Goal: Information Seeking & Learning: Check status

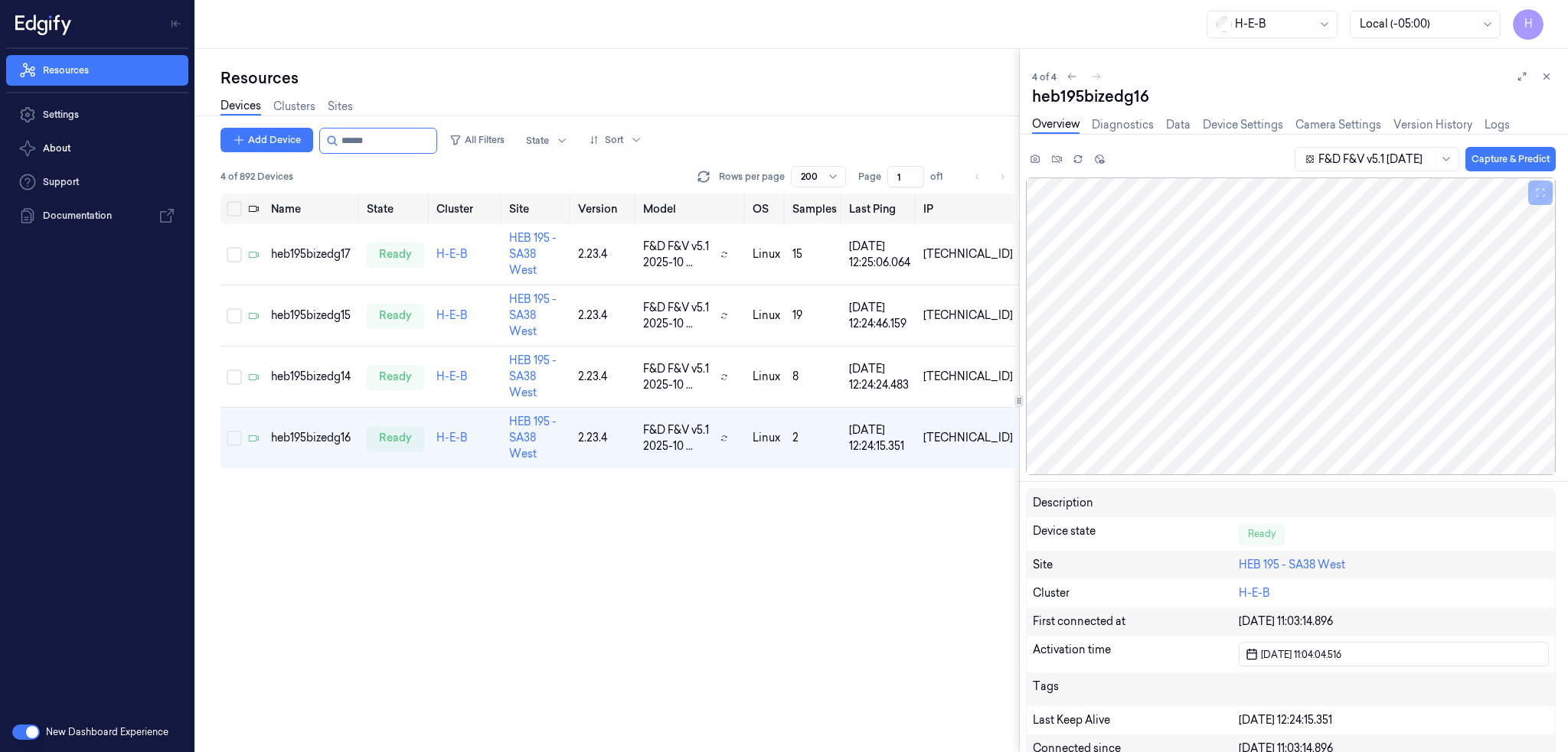
drag, startPoint x: 356, startPoint y: 139, endPoint x: 542, endPoint y: 156, distance: 186.8
click at [488, 149] on div "Add Device All Filters State Sort" at bounding box center [434, 140] width 428 height 26
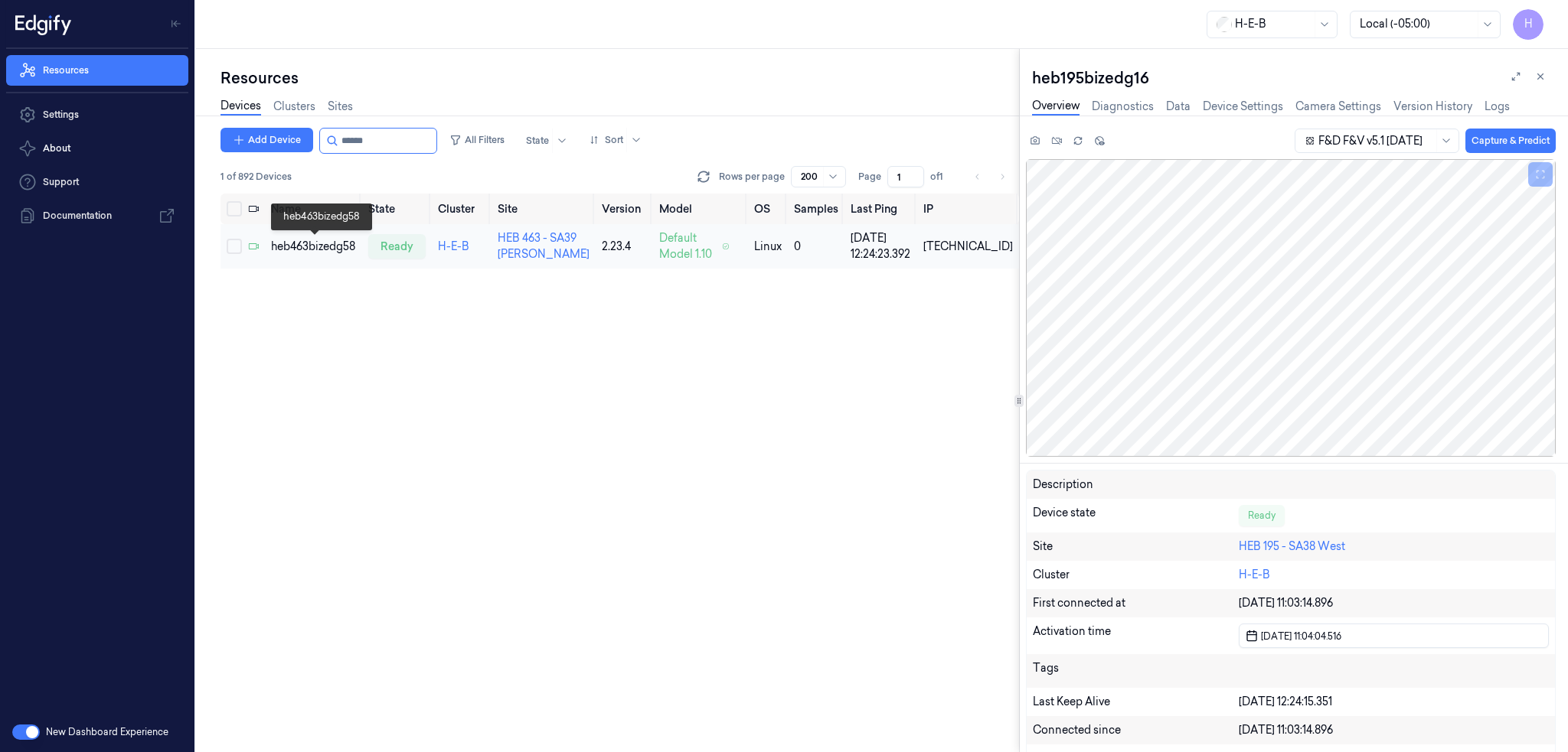
type input "******"
click at [318, 242] on div "heb463bizedg58" at bounding box center [313, 247] width 85 height 17
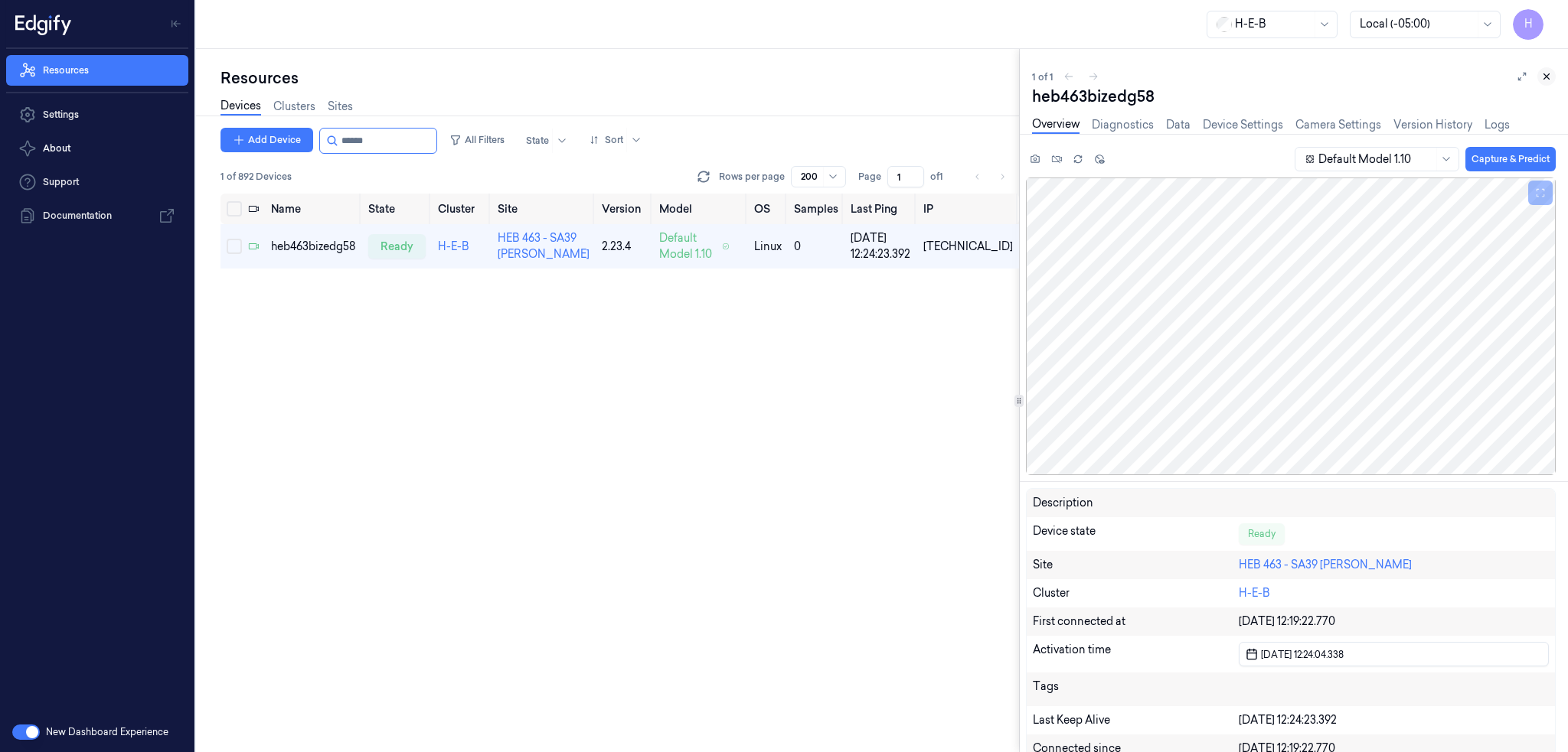
click at [1544, 79] on icon at bounding box center [1547, 77] width 6 height 6
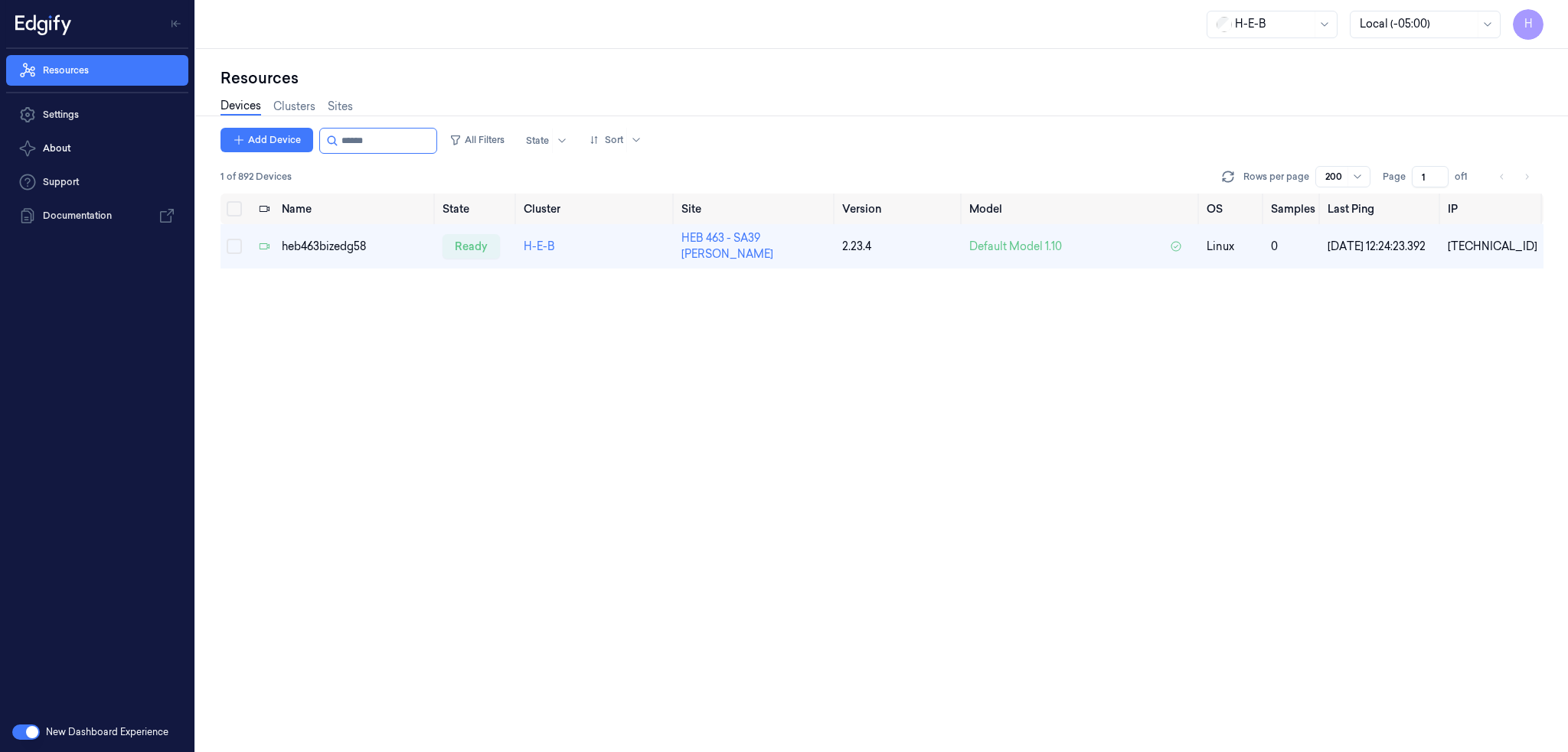
click at [1012, 492] on div "Name State Cluster Site Version Model OS Samples Last Ping IP heb463bizedg58 re…" at bounding box center [882, 473] width 1323 height 559
drag, startPoint x: 358, startPoint y: 149, endPoint x: 470, endPoint y: 162, distance: 112.8
click at [438, 156] on div "Add Device All Filters State Sort 1 of 892 Devices Rows per page 200 Page 1 of 1" at bounding box center [882, 160] width 1323 height 66
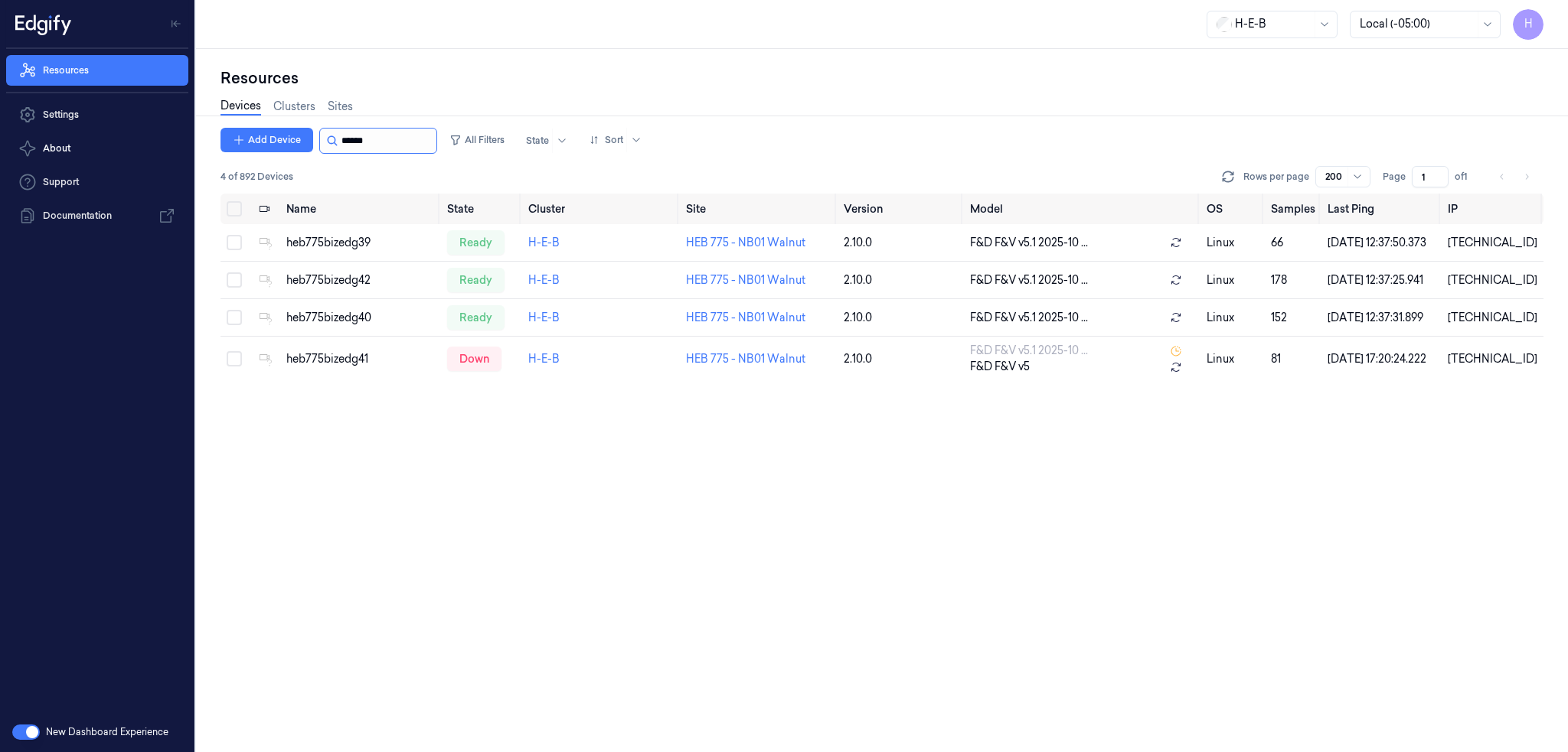
drag, startPoint x: 352, startPoint y: 134, endPoint x: 425, endPoint y: 140, distance: 73.2
click at [418, 140] on input "string" at bounding box center [387, 140] width 92 height 25
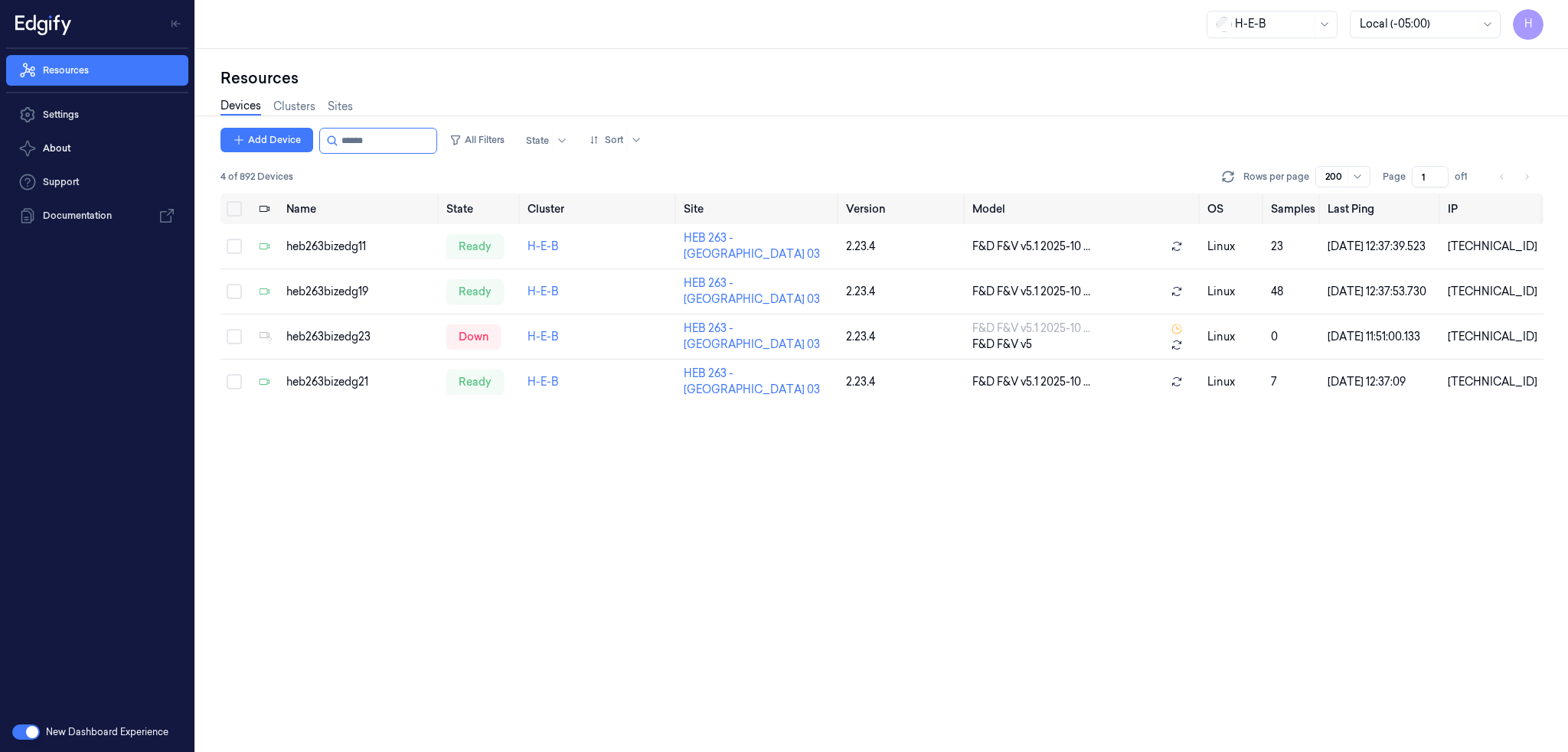
type input "******"
drag, startPoint x: 356, startPoint y: 146, endPoint x: 491, endPoint y: 155, distance: 135.3
click at [474, 155] on div "Add Device All Filters State Sort 4 of 892 Devices Rows per page 200 Page 1 of 1" at bounding box center [882, 160] width 1323 height 66
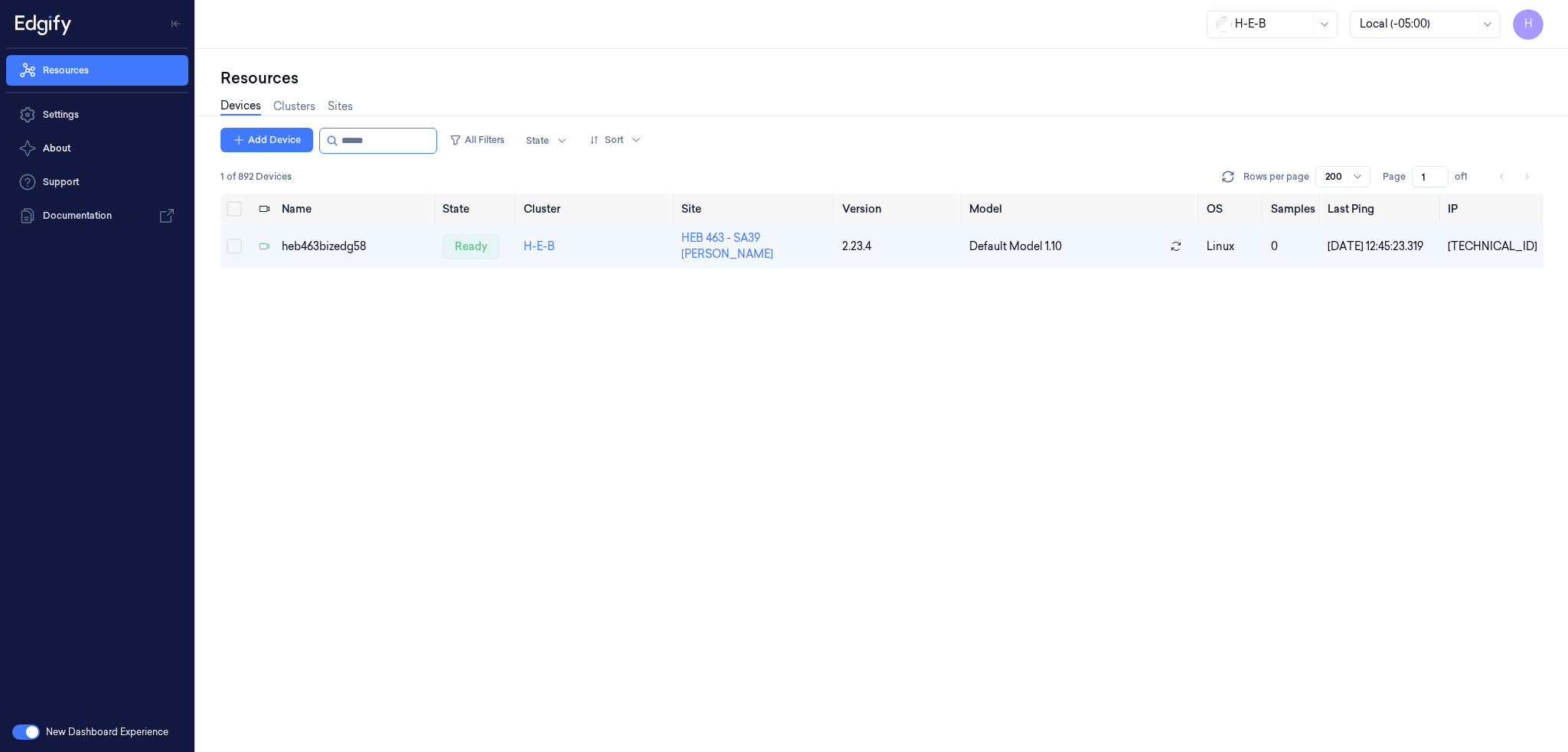
drag, startPoint x: 359, startPoint y: 140, endPoint x: 496, endPoint y: 154, distance: 137.7
click at [484, 154] on div "Add Device All Filters State Sort 1 of 892 Devices Rows per page 200 Page 1 of 1" at bounding box center [882, 160] width 1323 height 66
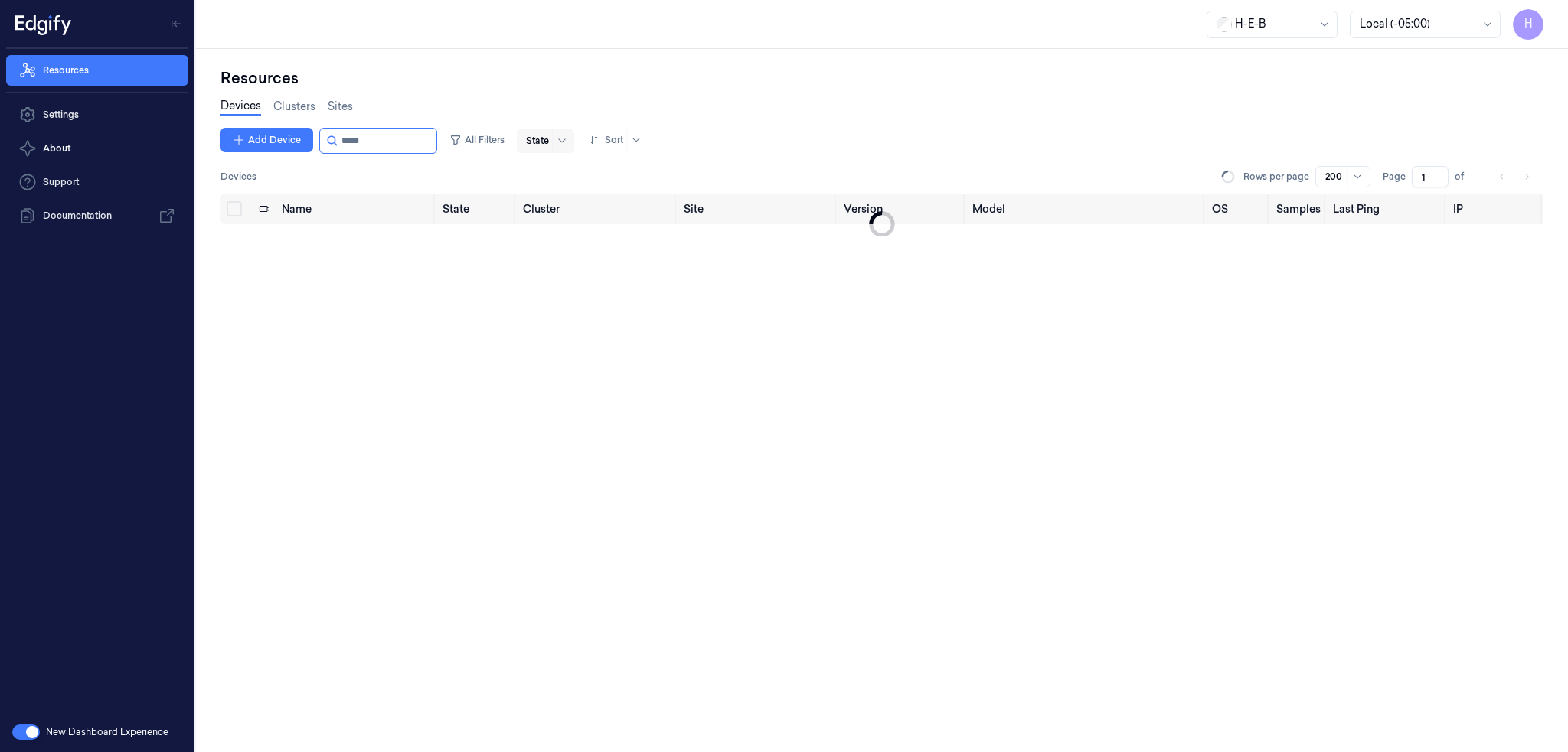
type input "******"
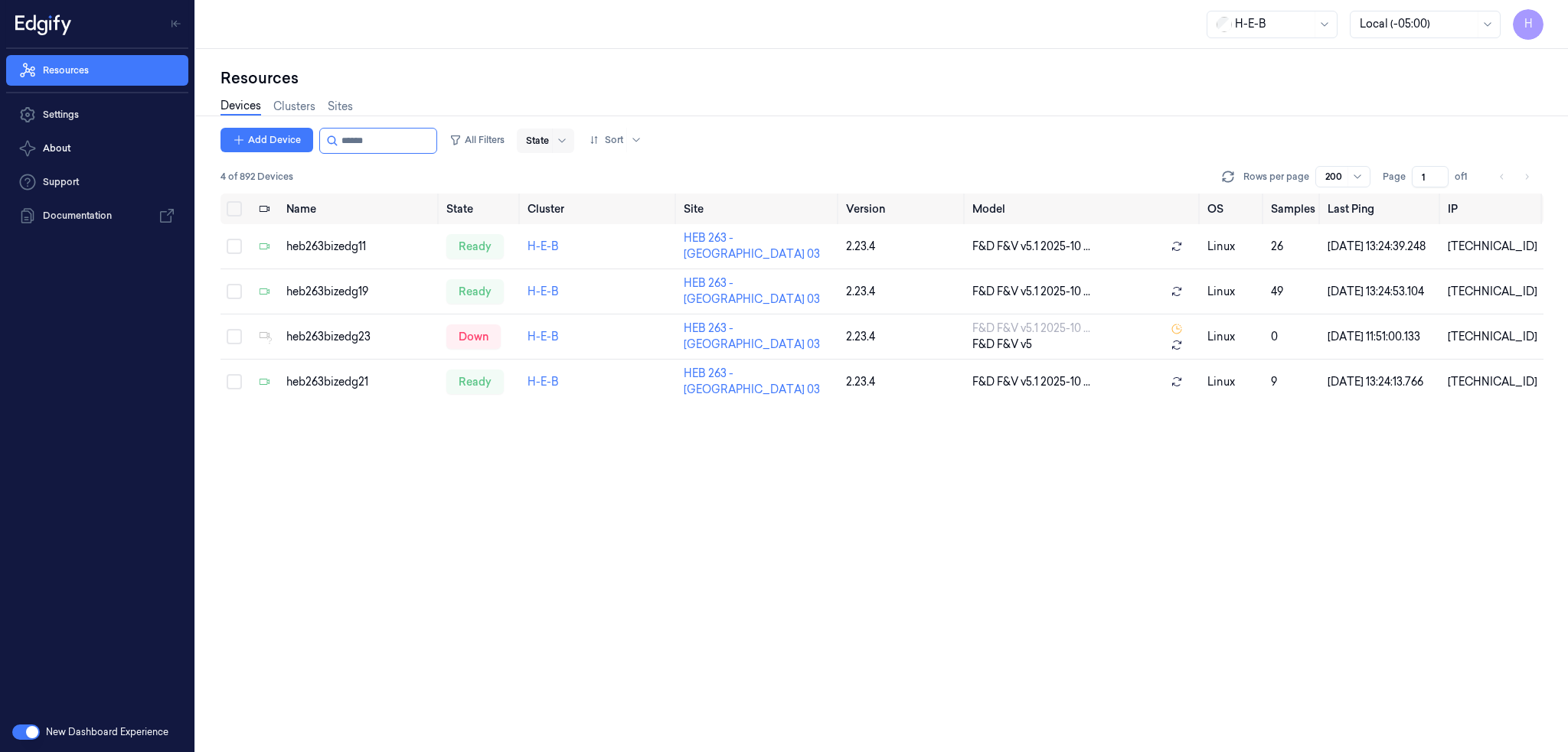
drag, startPoint x: 355, startPoint y: 138, endPoint x: 565, endPoint y: 149, distance: 210.3
click at [532, 150] on div "Add Device All Filters State Sort" at bounding box center [434, 140] width 428 height 26
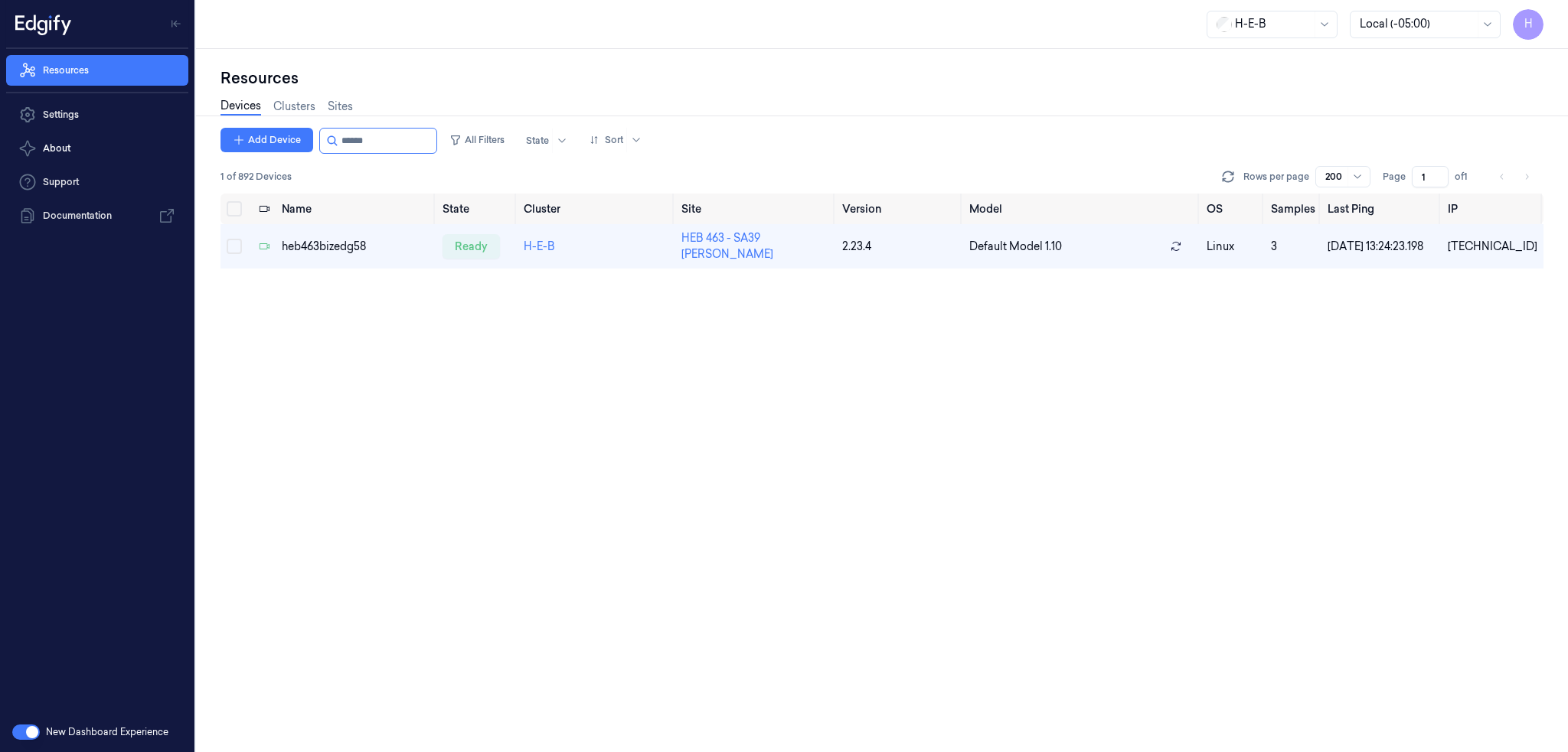
click at [413, 541] on div "Add Device All Filters State Sort 1 of 892 Devices Rows per page 200 Page 1 of …" at bounding box center [882, 439] width 1323 height 625
drag, startPoint x: 357, startPoint y: 139, endPoint x: 520, endPoint y: 155, distance: 163.8
click at [520, 155] on div "Add Device All Filters State Sort 1 of 892 Devices Rows per page 200 Page 1 of 1" at bounding box center [882, 160] width 1323 height 66
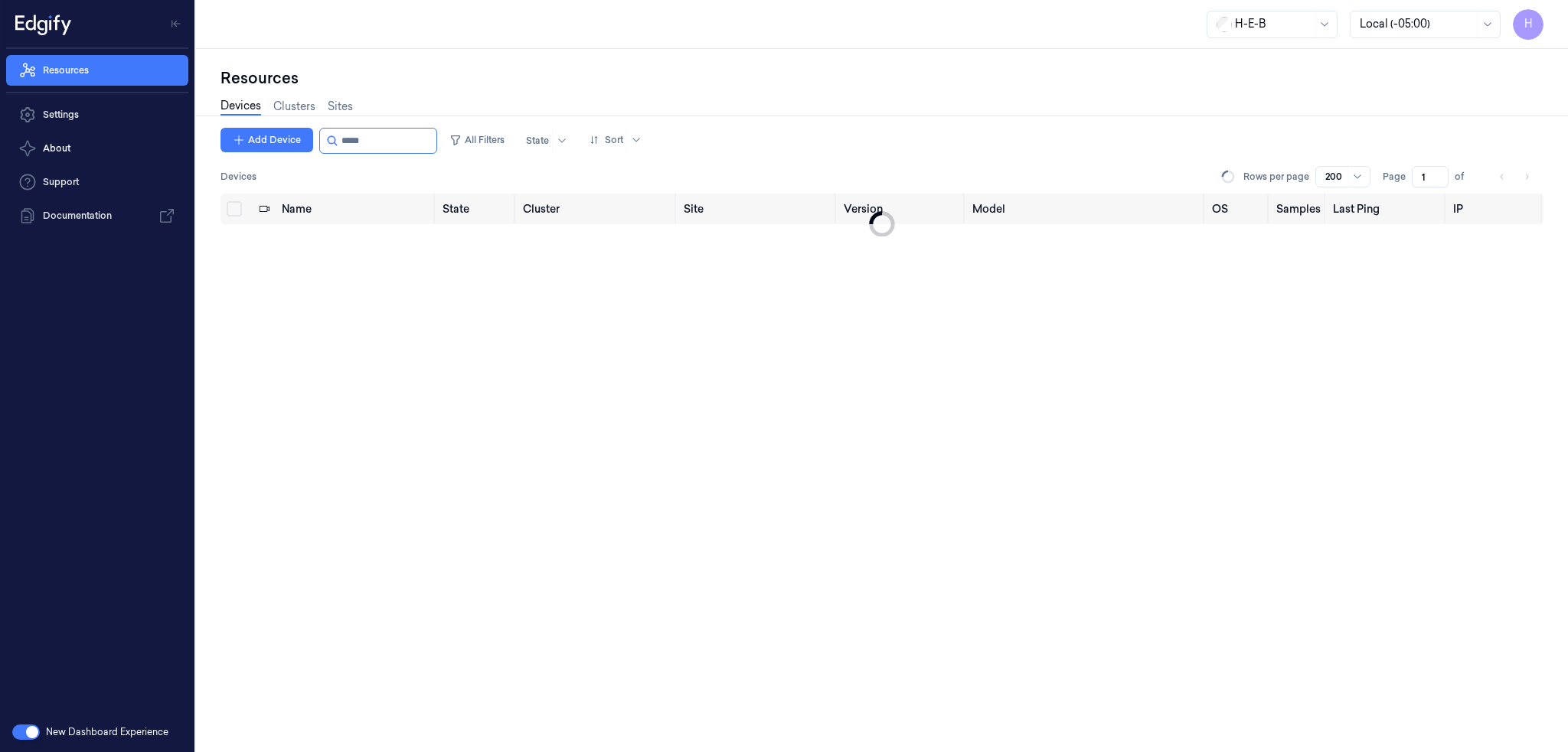
type input "******"
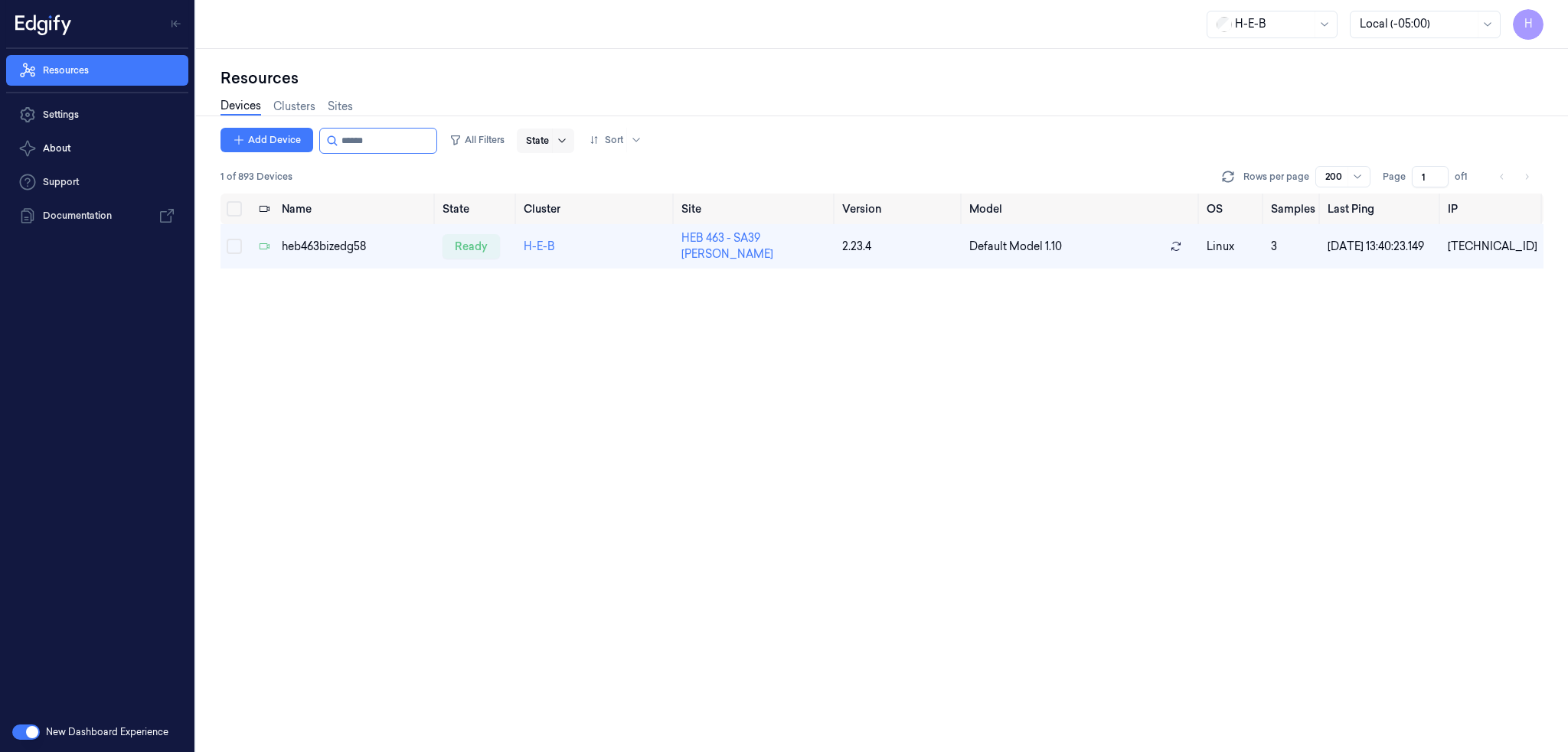
drag, startPoint x: 358, startPoint y: 140, endPoint x: 576, endPoint y: 135, distance: 218.1
click at [529, 142] on div "Add Device All Filters State Sort" at bounding box center [434, 140] width 428 height 26
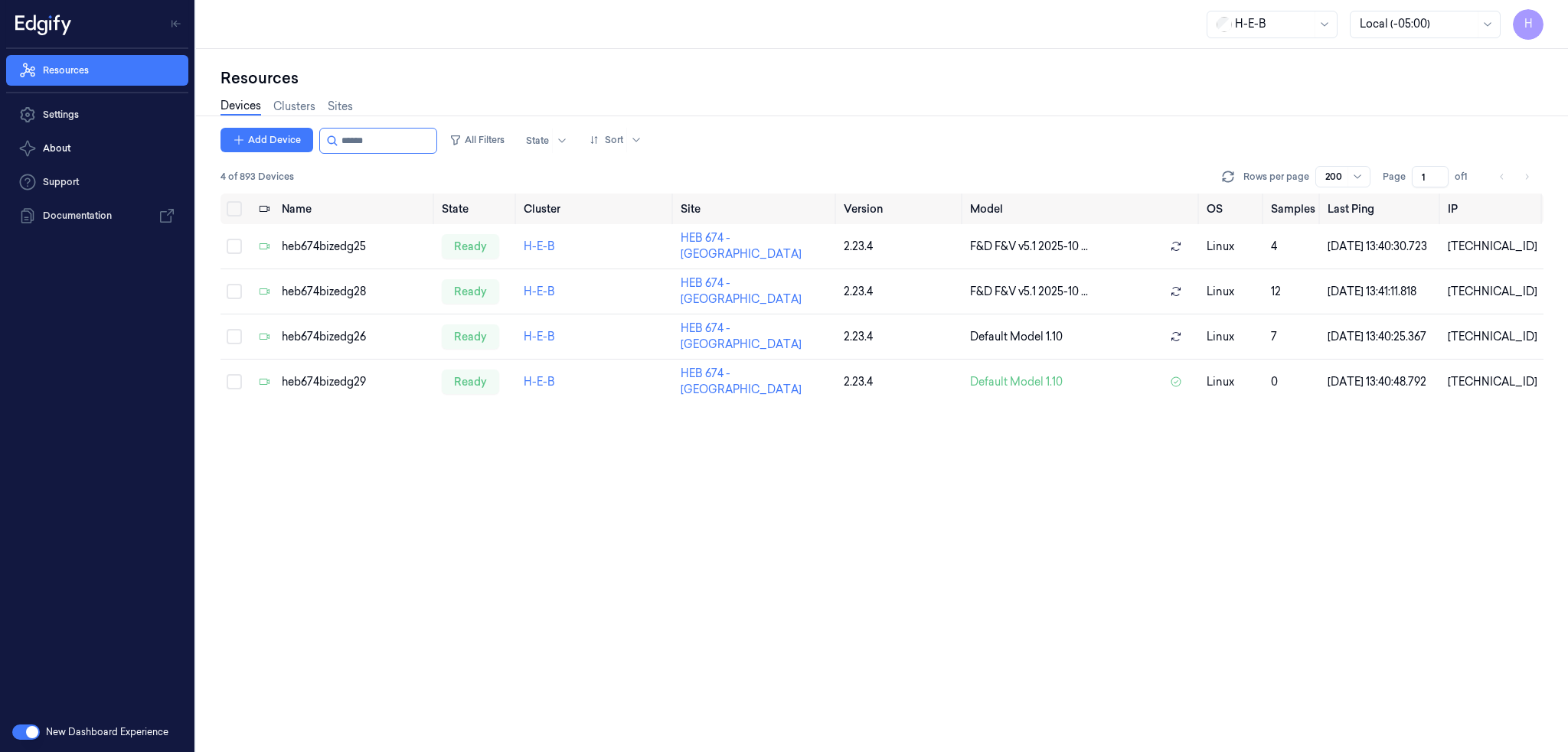
drag, startPoint x: 352, startPoint y: 147, endPoint x: 450, endPoint y: 141, distance: 98.2
click at [450, 141] on div "Add Device All Filters State Sort" at bounding box center [434, 140] width 428 height 26
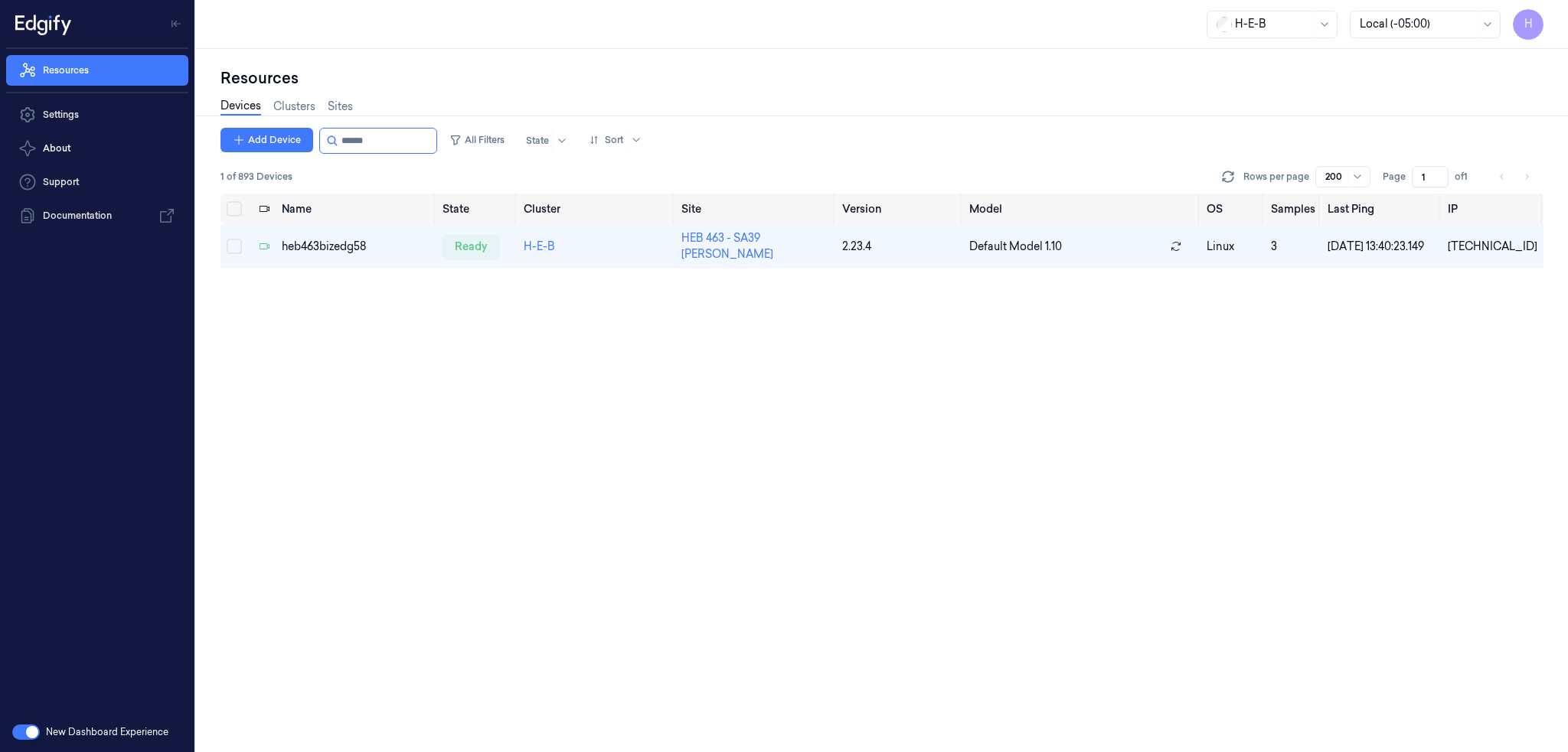
type input "******"
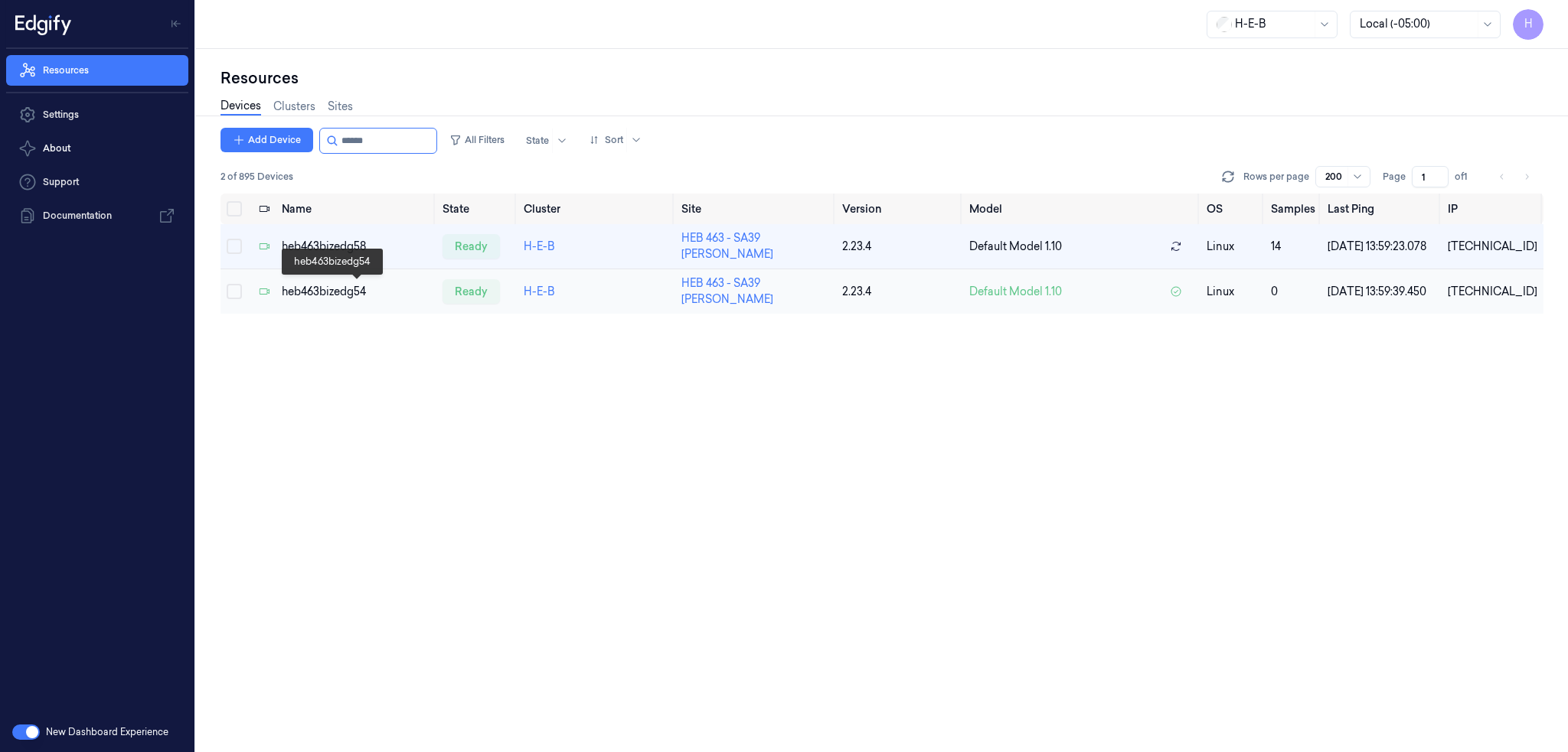
click at [343, 290] on div "heb463bizedg54" at bounding box center [356, 293] width 149 height 17
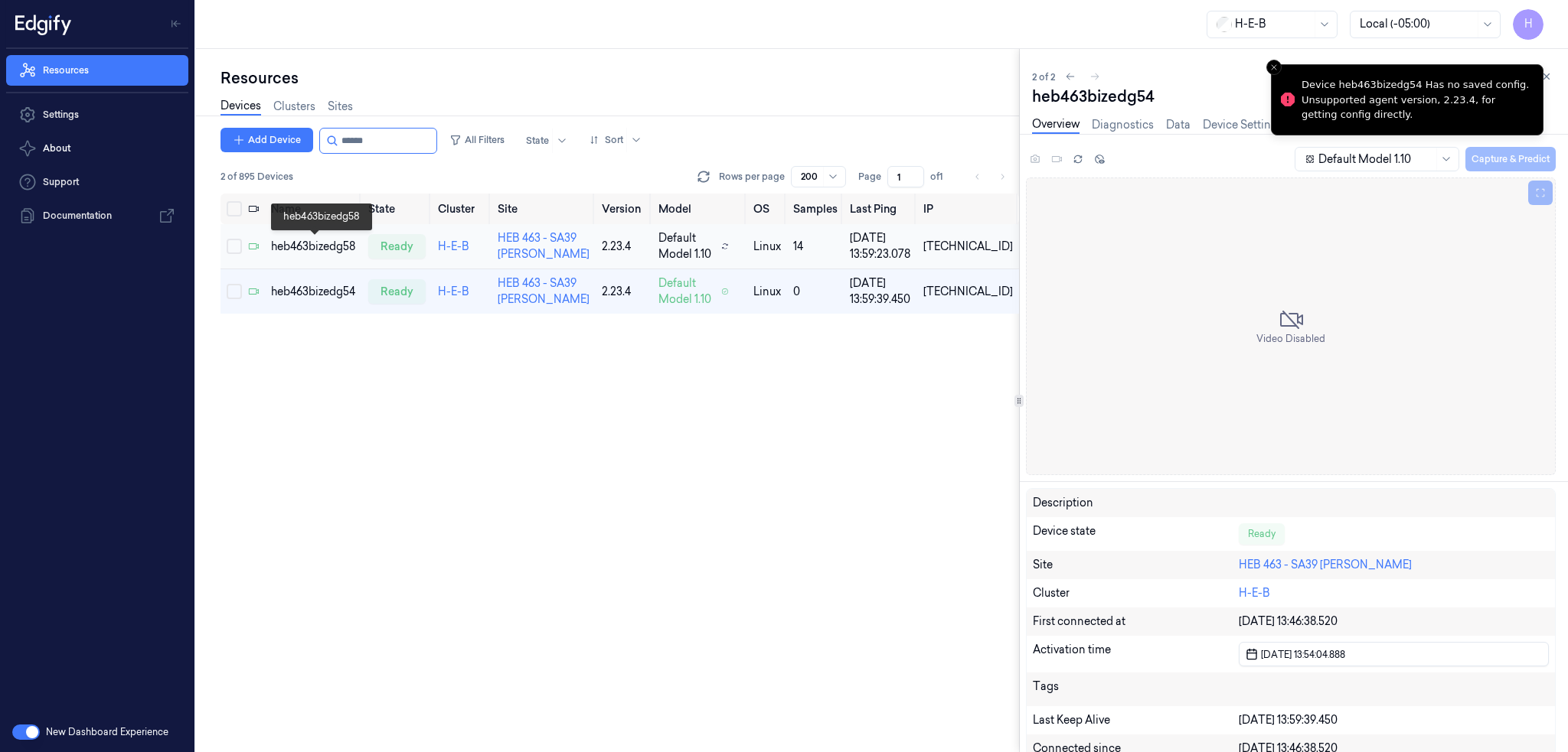
click at [303, 250] on div "heb463bizedg58" at bounding box center [313, 247] width 85 height 17
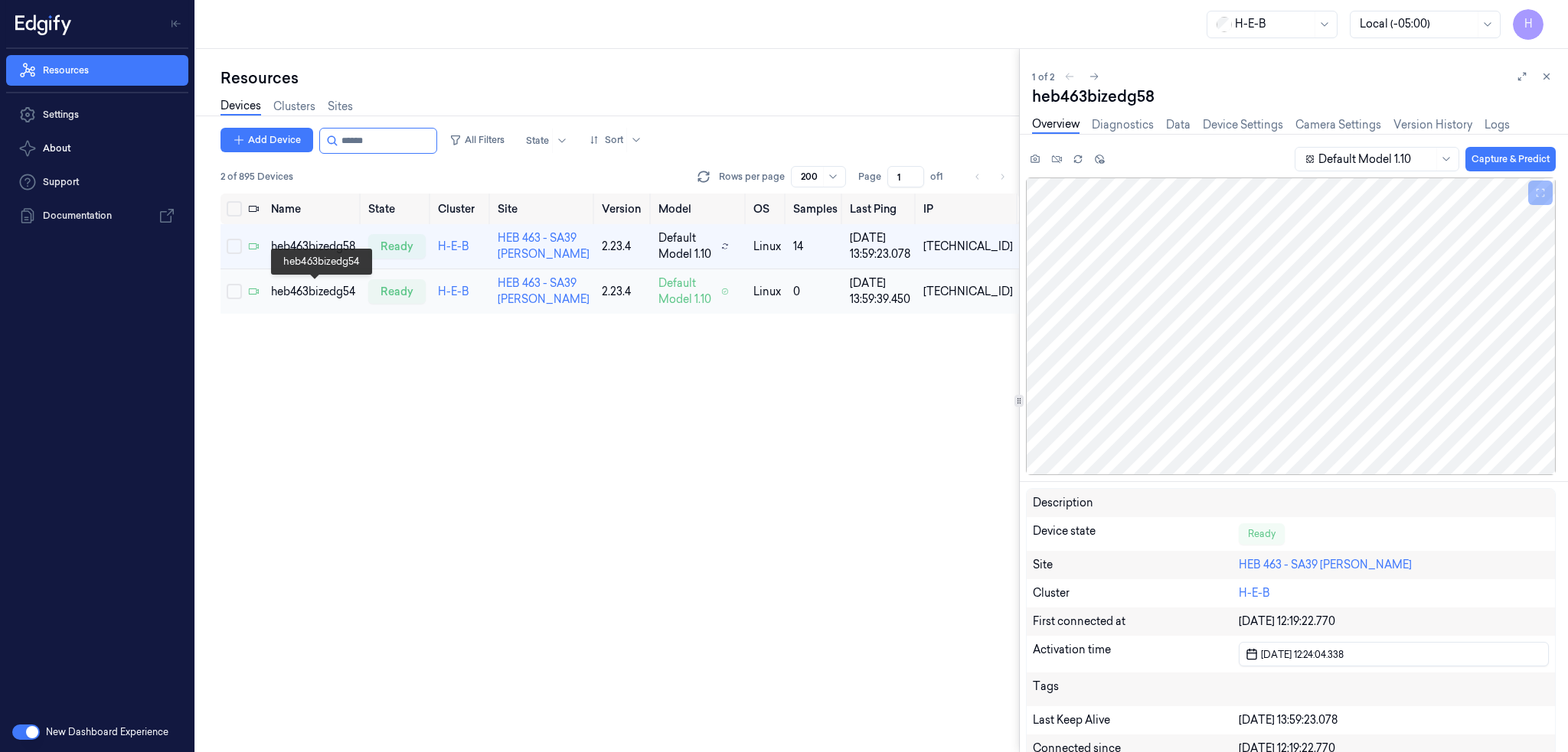
click at [316, 296] on div "heb463bizedg54" at bounding box center [313, 293] width 85 height 17
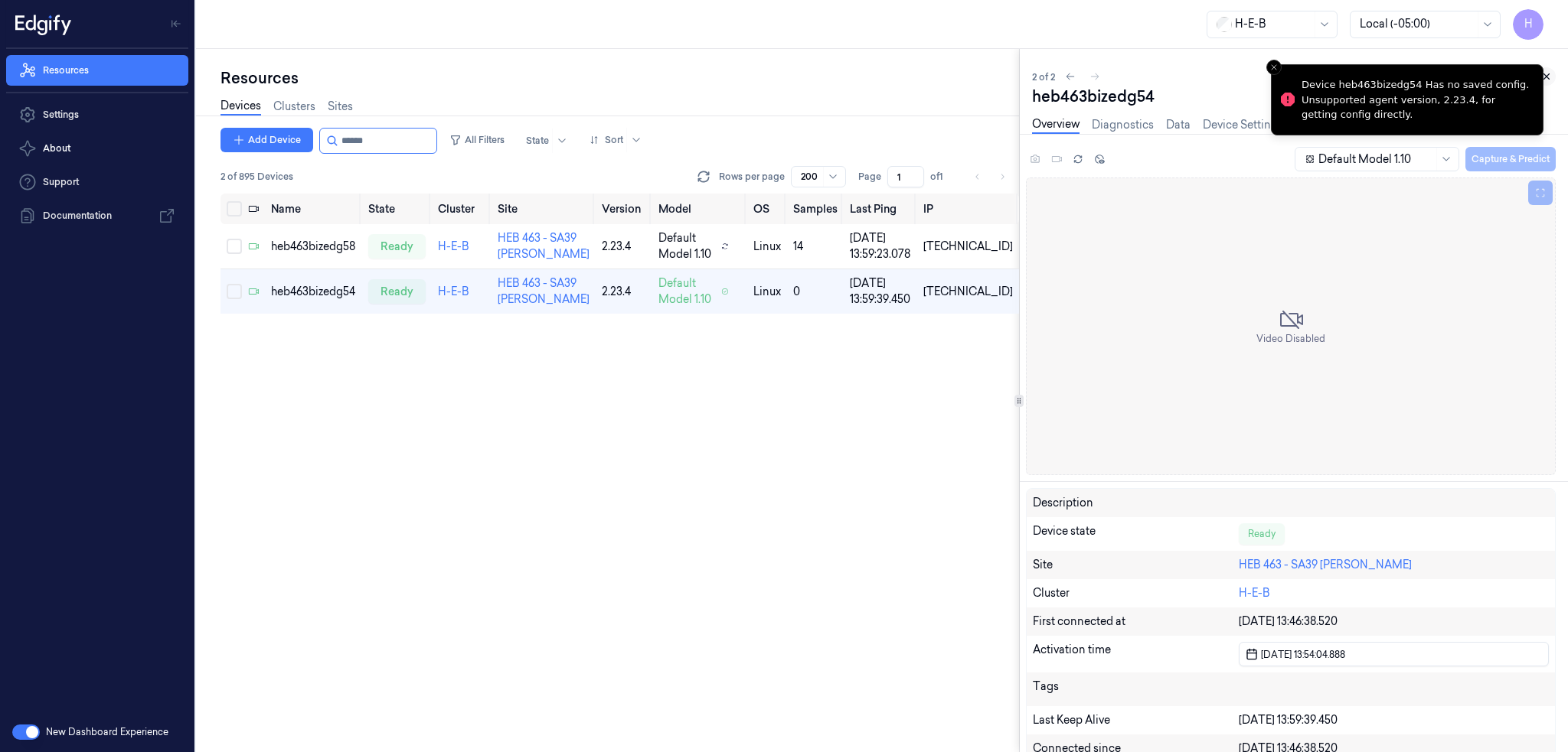
click at [1543, 76] on icon at bounding box center [1547, 77] width 11 height 11
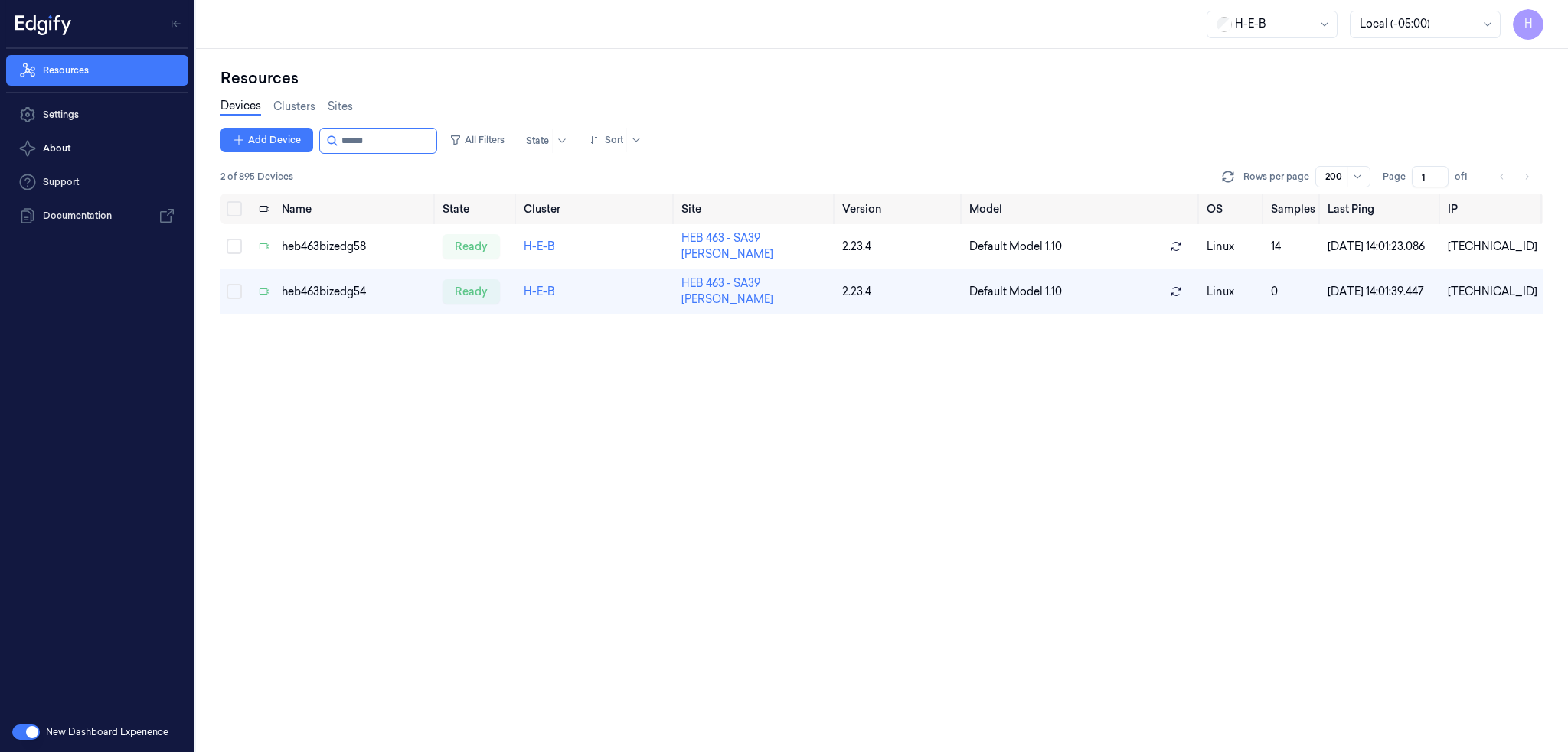
drag, startPoint x: 536, startPoint y: 159, endPoint x: 630, endPoint y: 149, distance: 94.5
click at [585, 159] on div "Add Device All Filters State Sort 2 of 895 Devices Rows per page 200 Page 1 of 1" at bounding box center [882, 160] width 1323 height 66
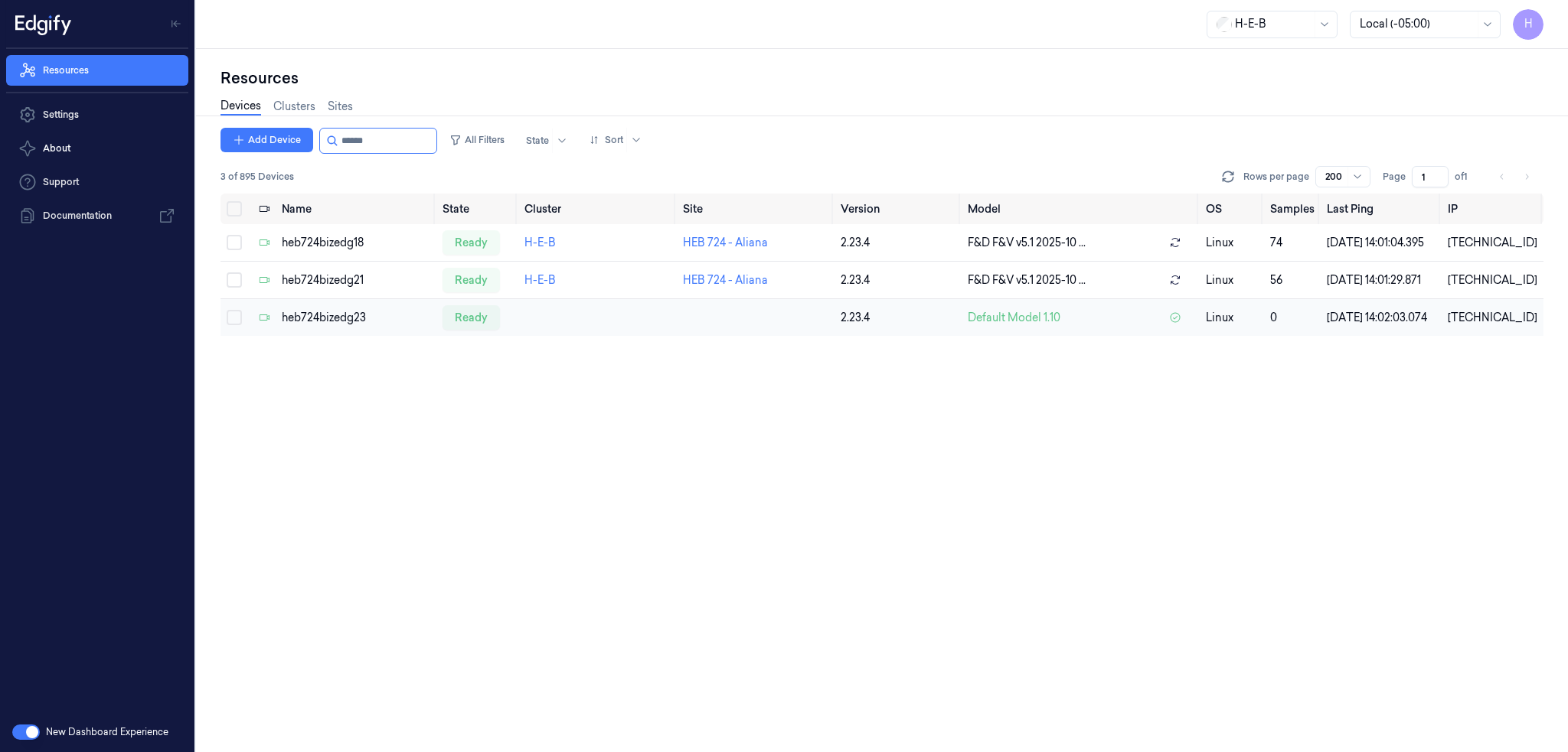
type input "******"
click at [330, 326] on div "heb724bizedg23" at bounding box center [356, 318] width 149 height 17
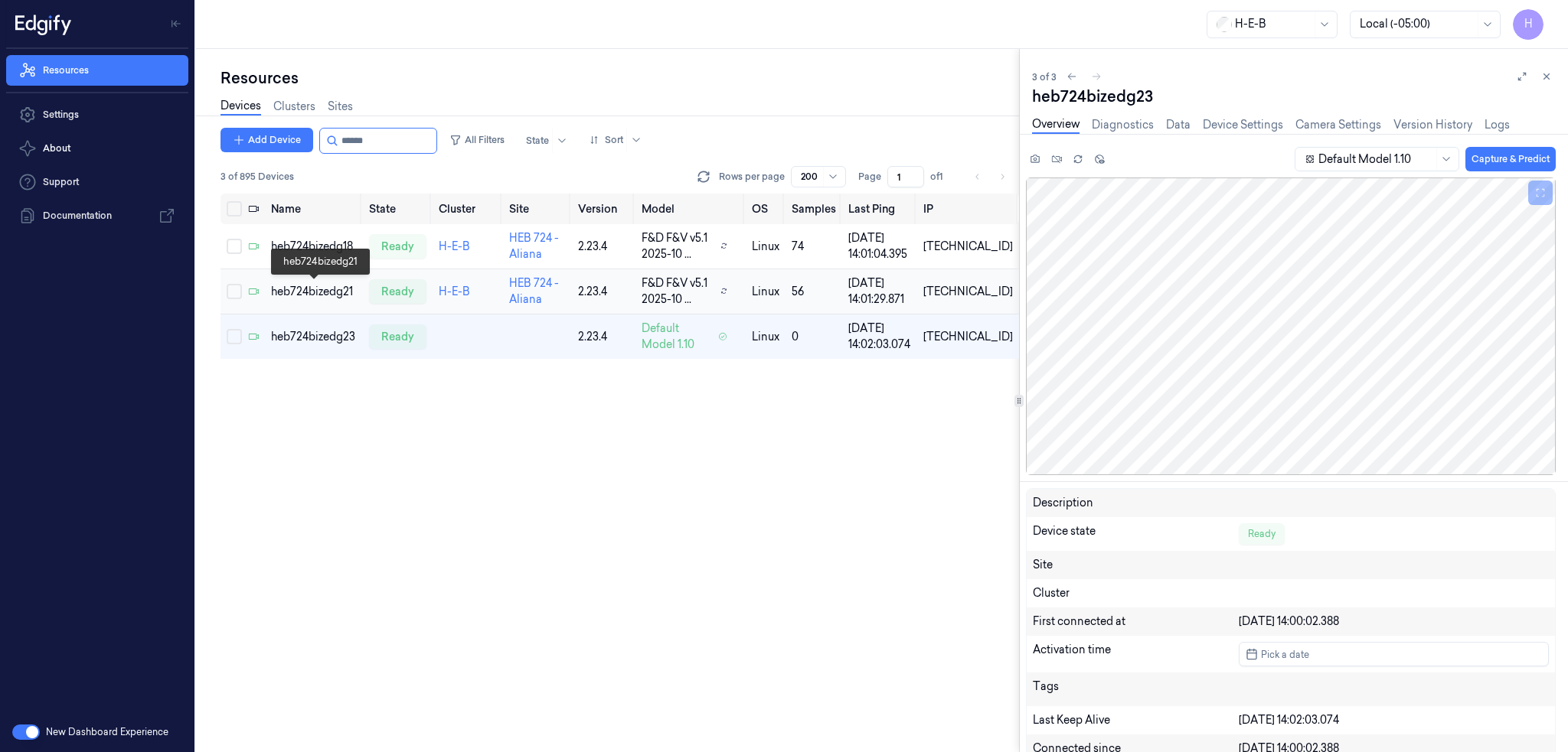
click at [346, 298] on div "heb724bizedg21" at bounding box center [313, 293] width 85 height 17
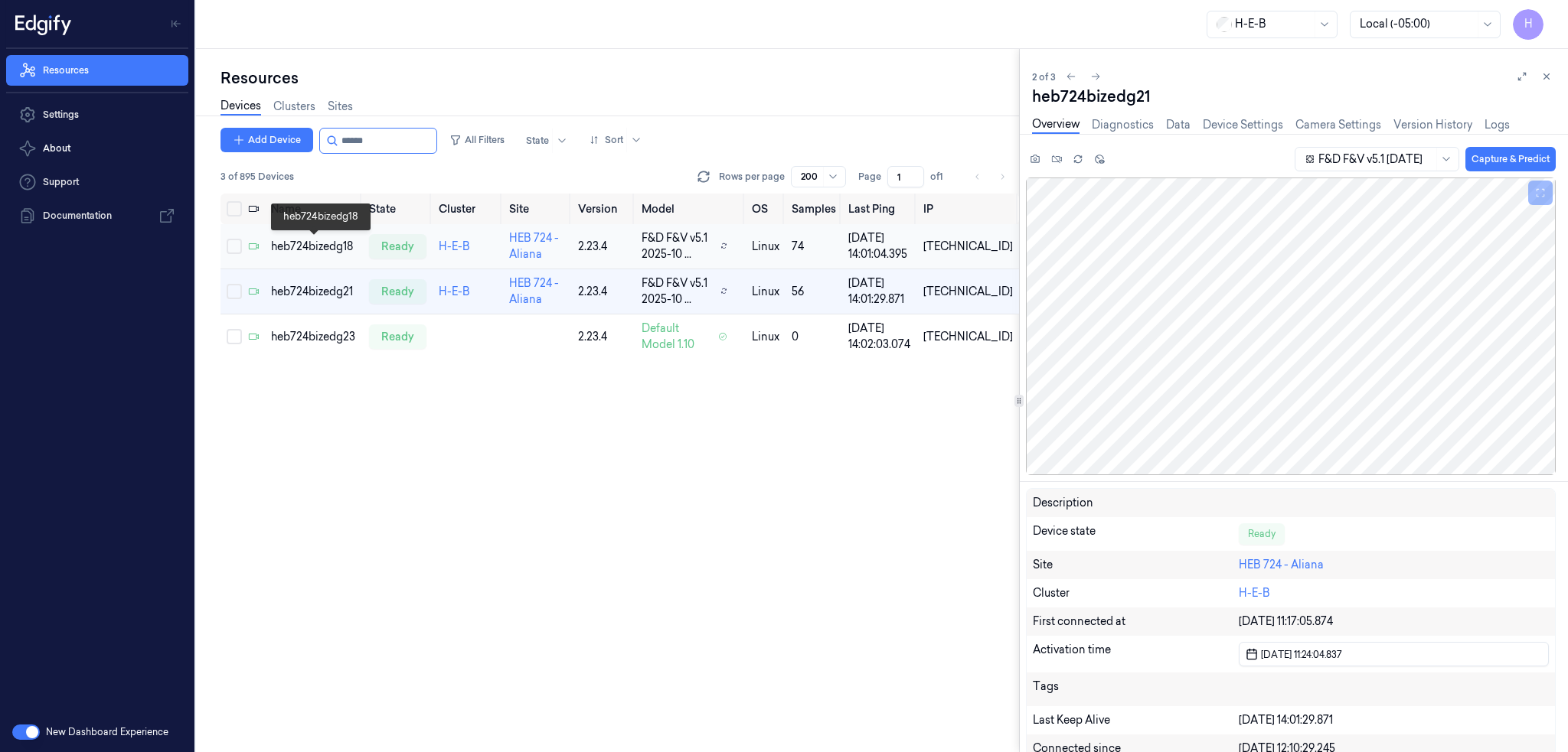
click at [324, 244] on div "heb724bizedg18" at bounding box center [313, 247] width 85 height 17
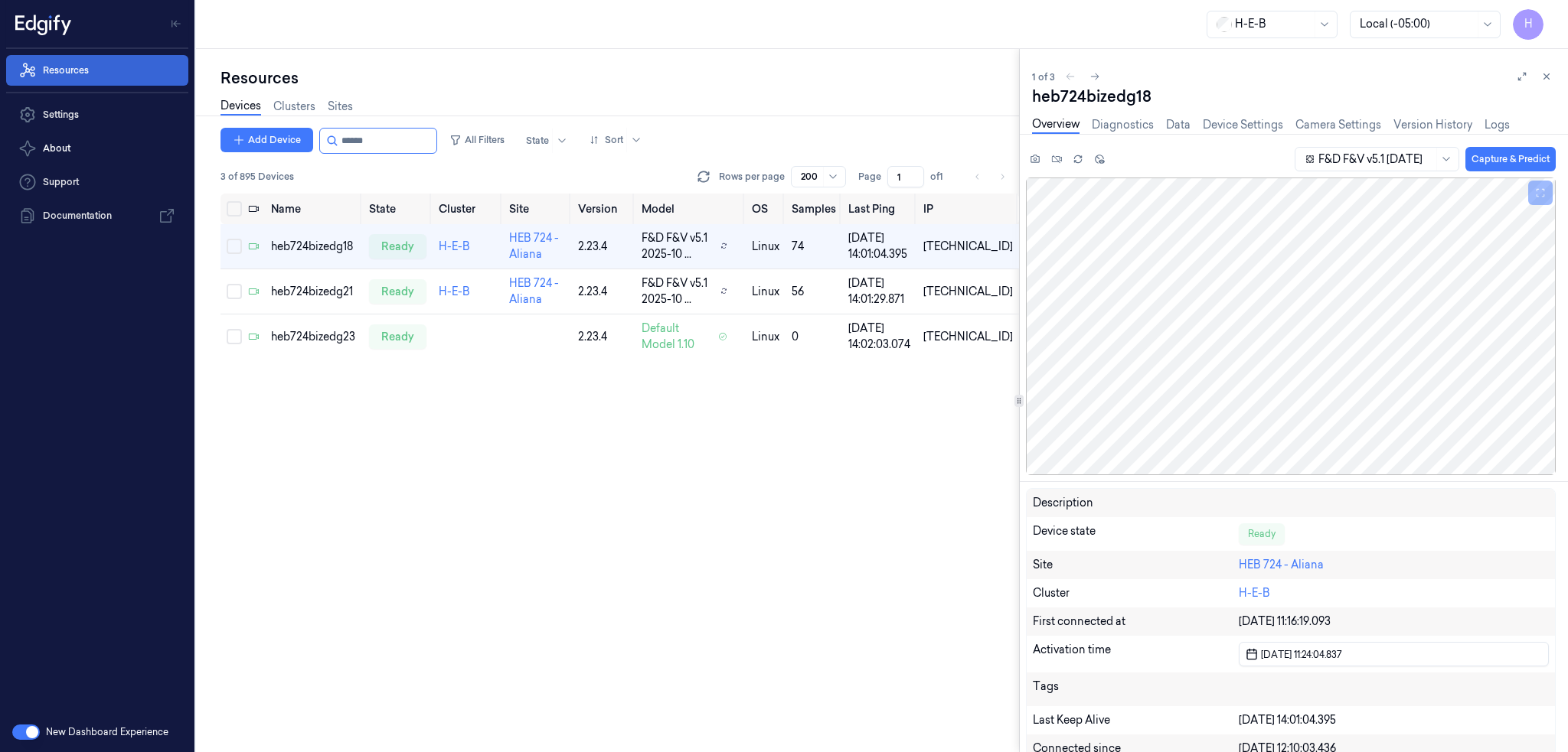
click at [104, 70] on link "Resources" at bounding box center [97, 70] width 183 height 30
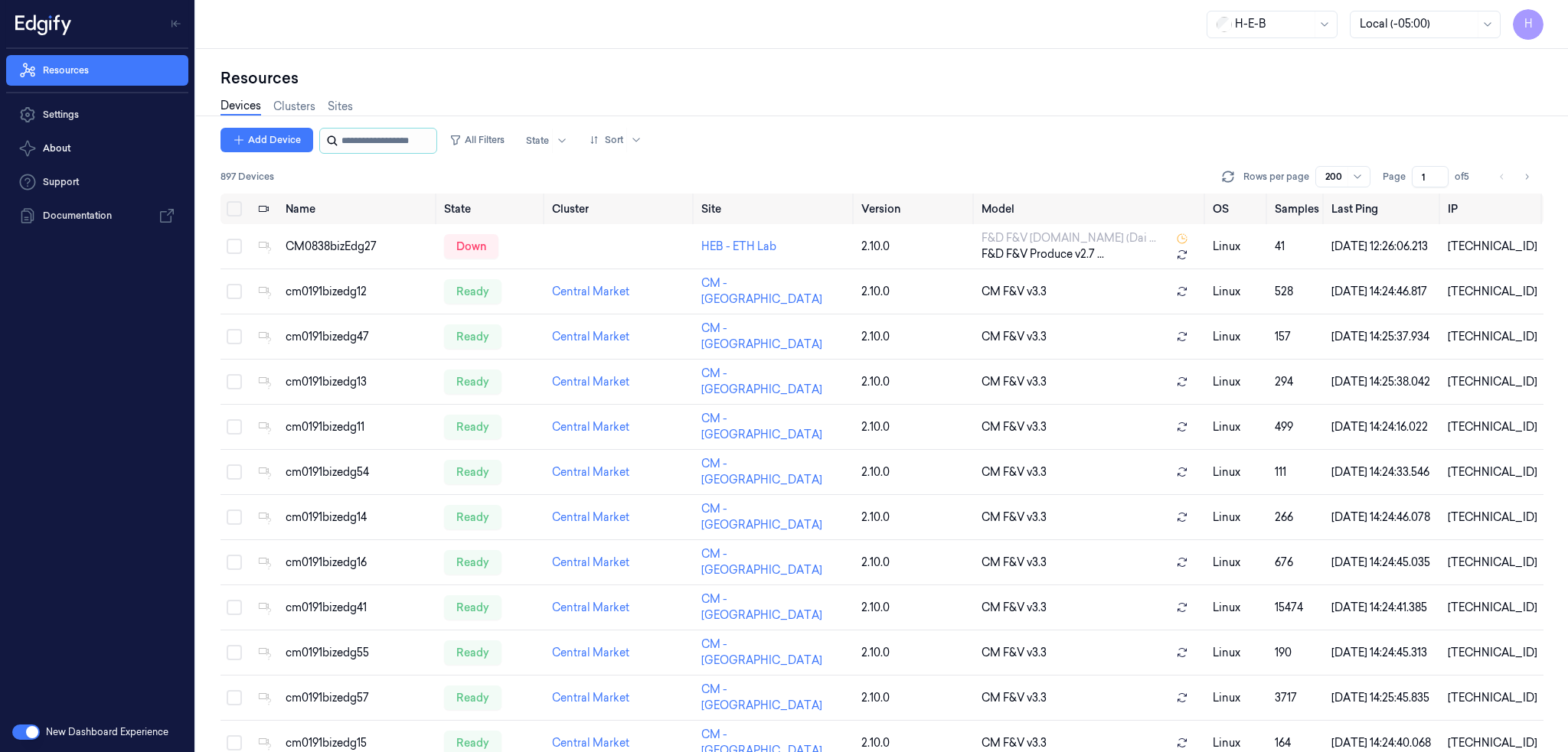
click at [377, 146] on input "string" at bounding box center [387, 140] width 92 height 25
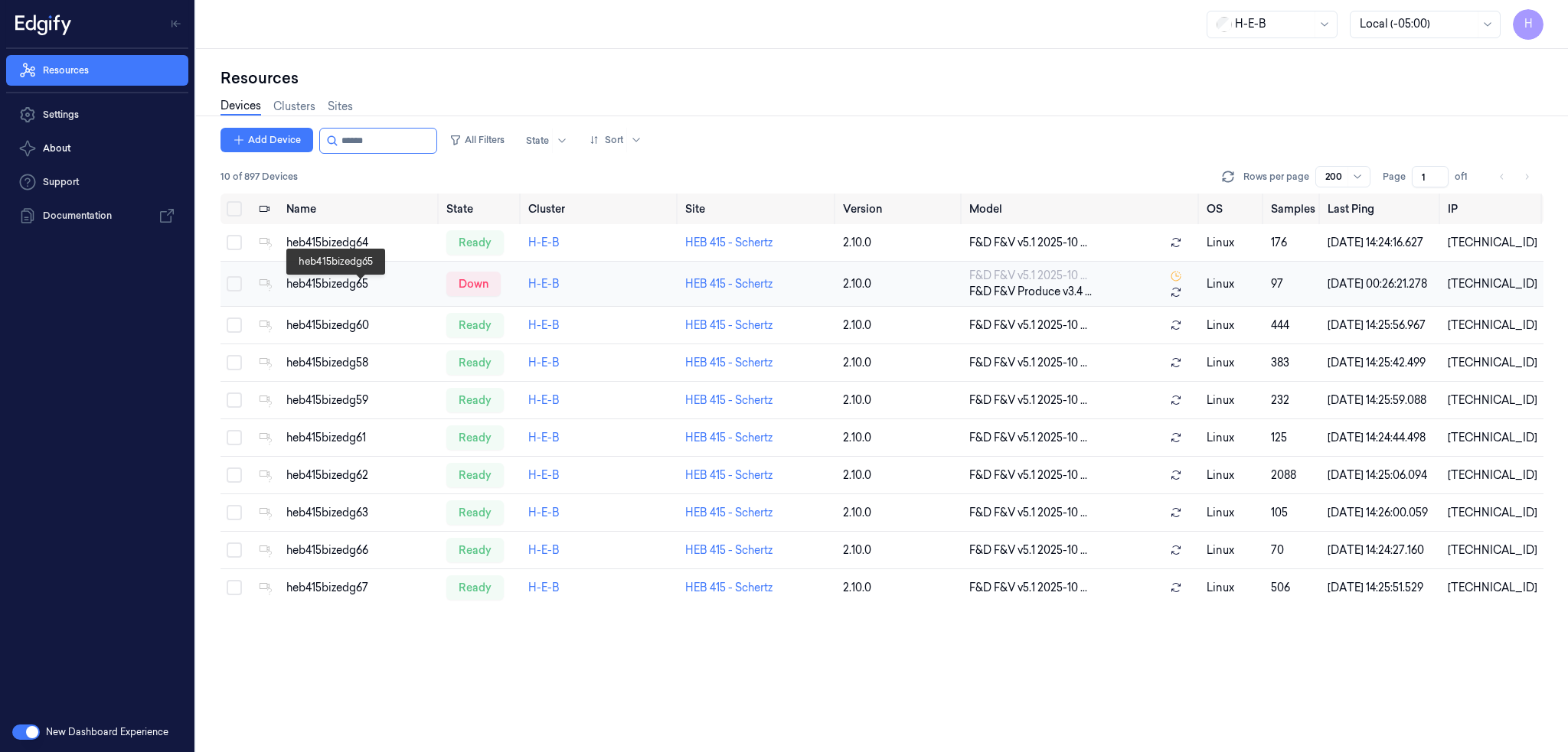
type input "******"
click at [348, 290] on div "heb415bizedg65" at bounding box center [360, 284] width 148 height 17
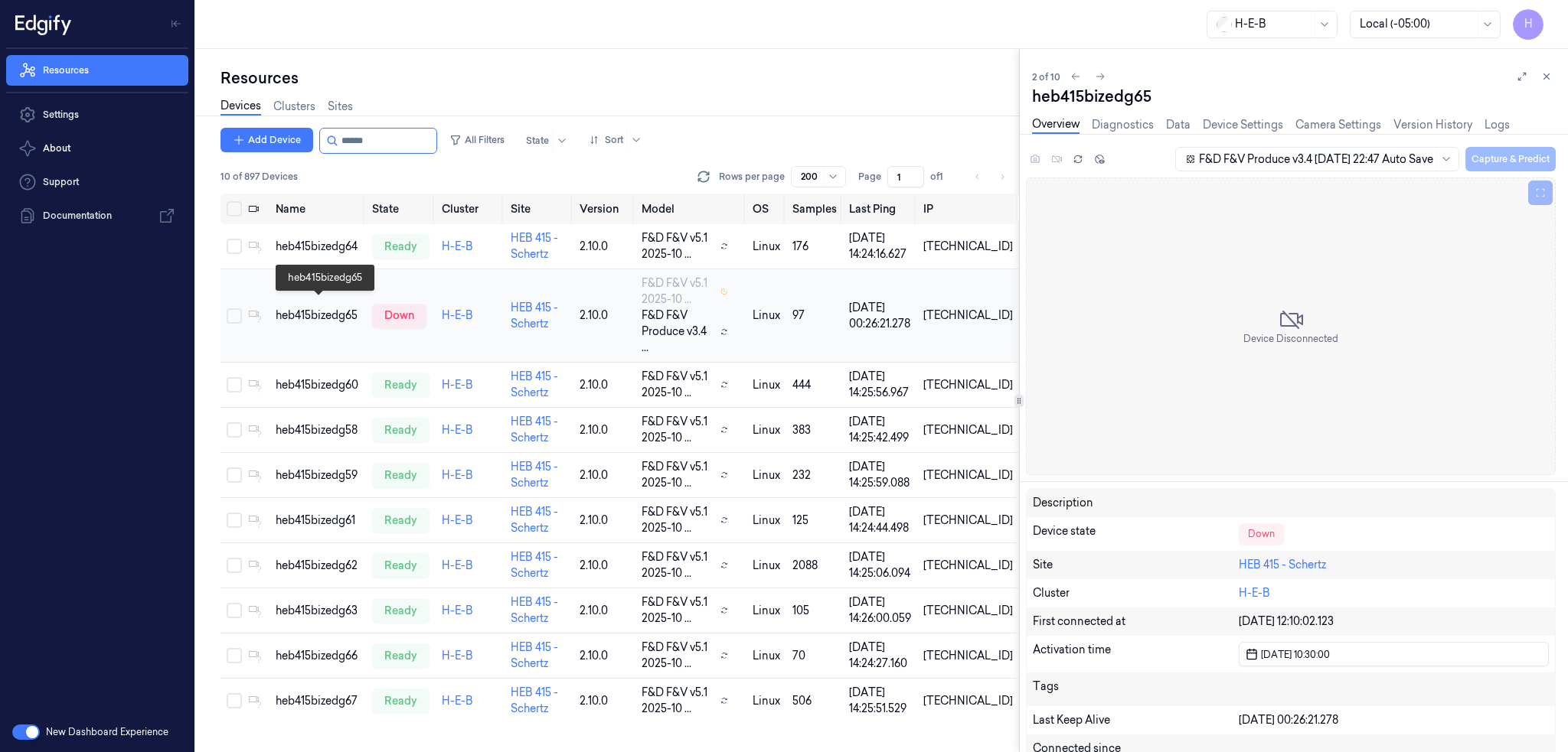
click at [328, 307] on div "heb415bizedg65" at bounding box center [317, 315] width 84 height 17
click at [1546, 79] on icon at bounding box center [1547, 77] width 11 height 11
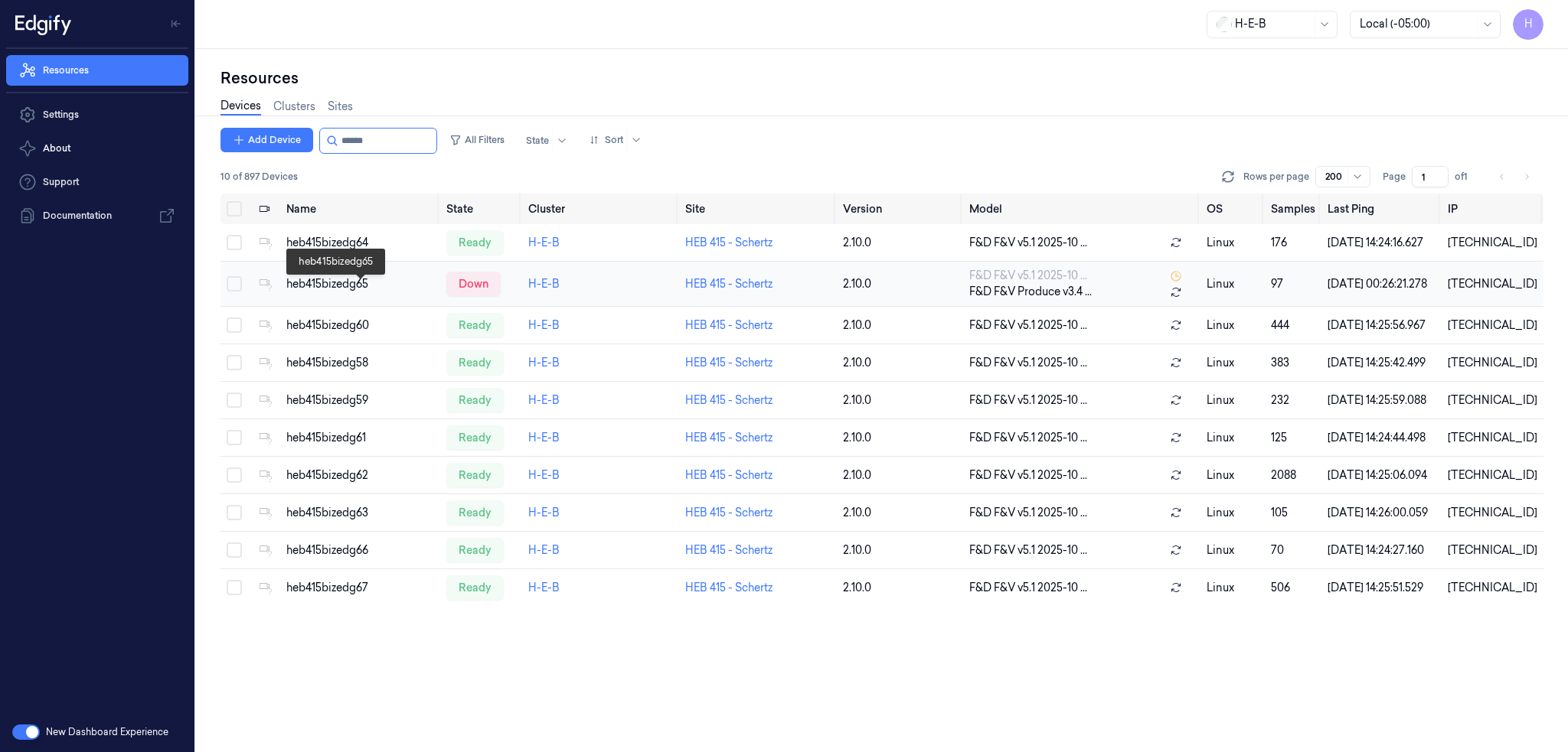
click at [341, 286] on div "heb415bizedg65" at bounding box center [360, 284] width 148 height 17
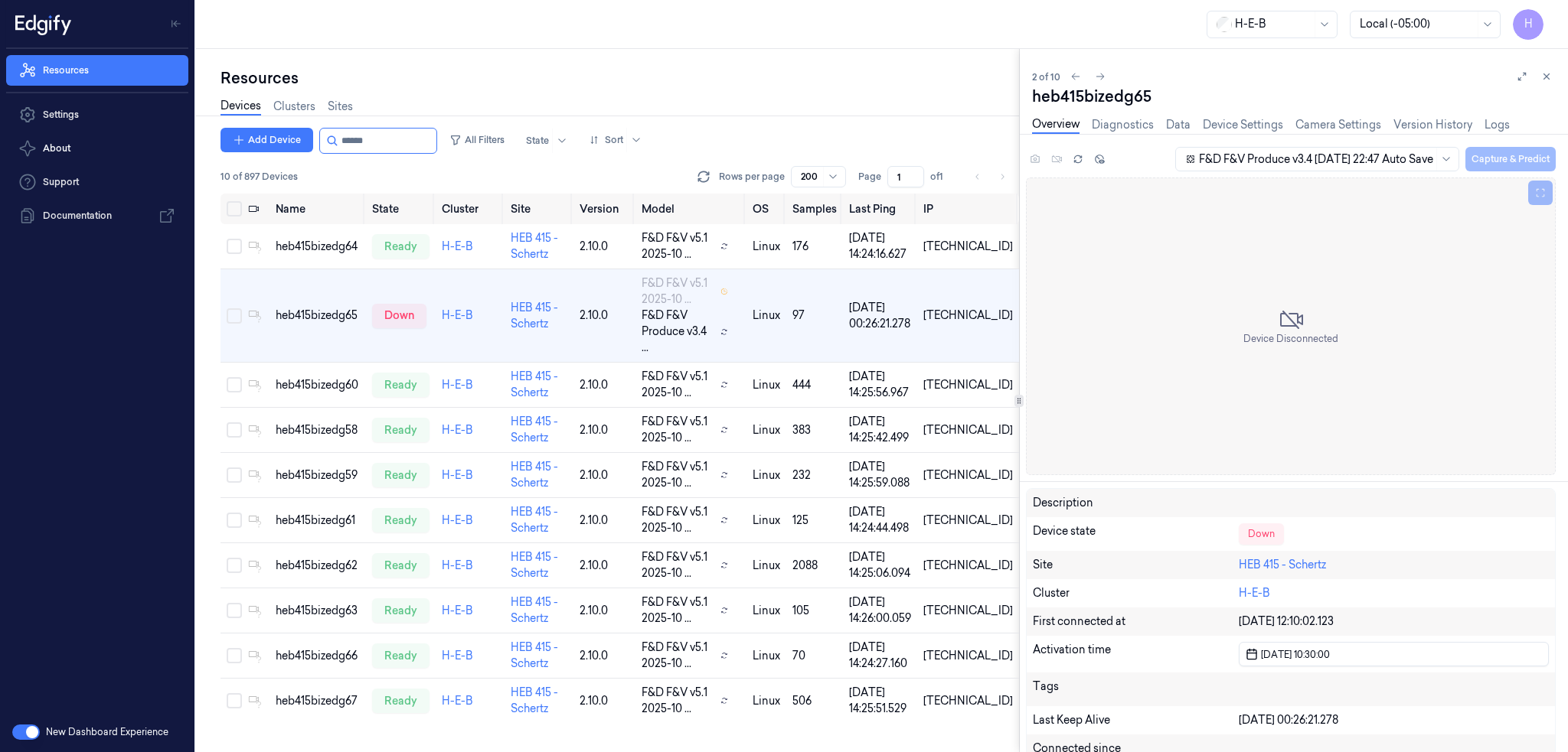
click at [1540, 71] on button at bounding box center [1546, 76] width 18 height 18
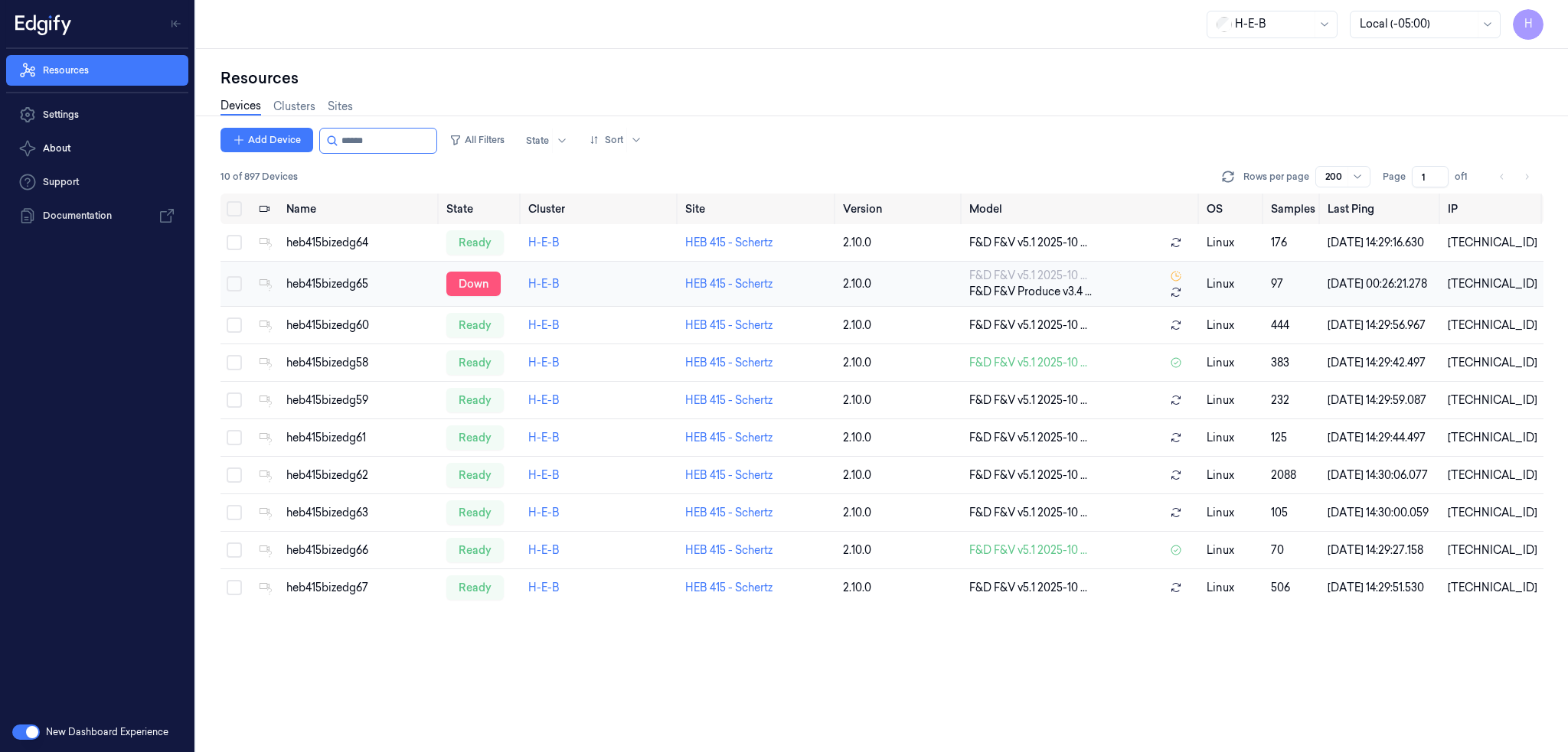
click at [480, 287] on div "down" at bounding box center [473, 283] width 54 height 25
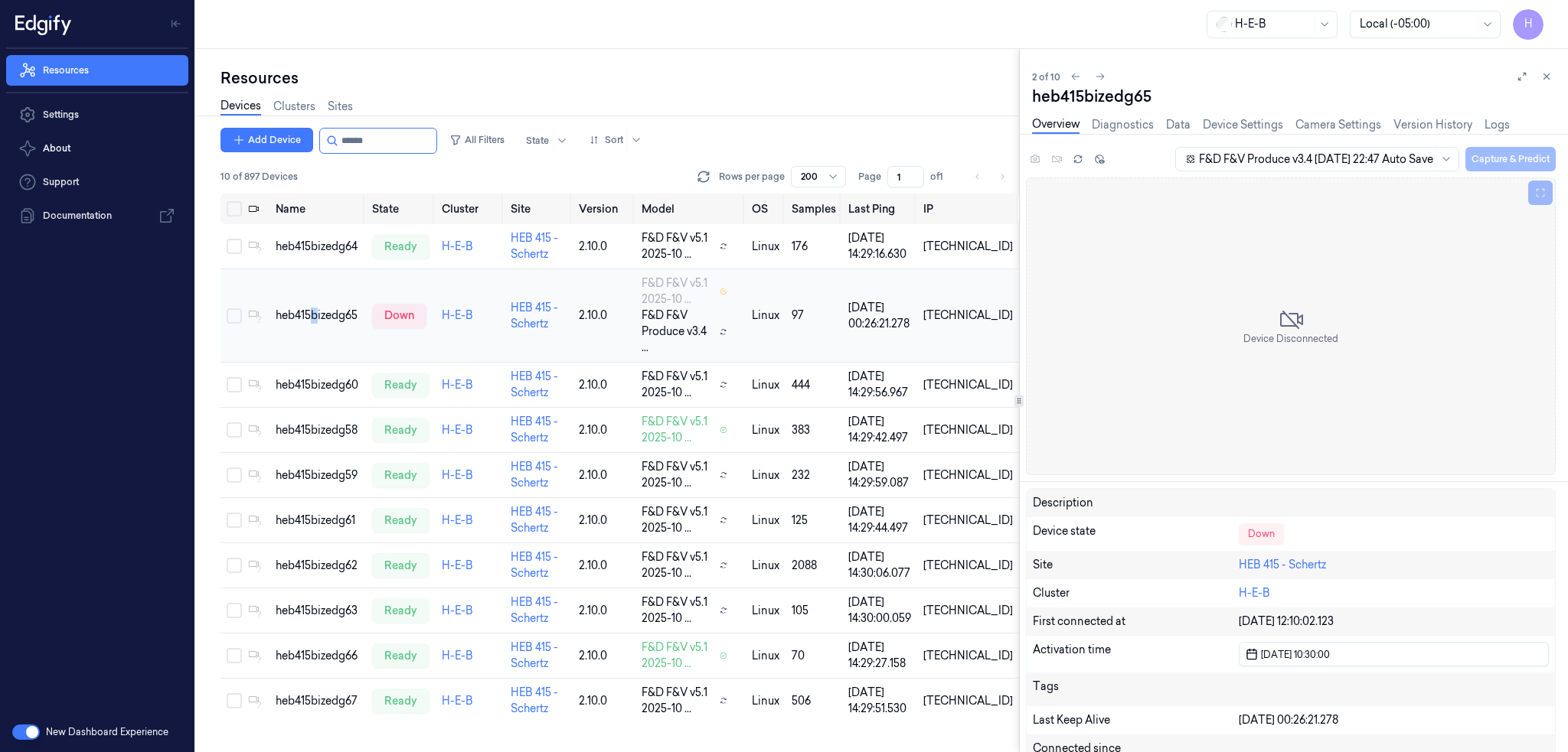
click at [316, 307] on div "heb415bizedg65" at bounding box center [317, 315] width 84 height 17
click at [331, 312] on div "heb415bizedg65" at bounding box center [317, 315] width 84 height 17
click at [330, 377] on div "heb415bizedg60" at bounding box center [317, 385] width 84 height 17
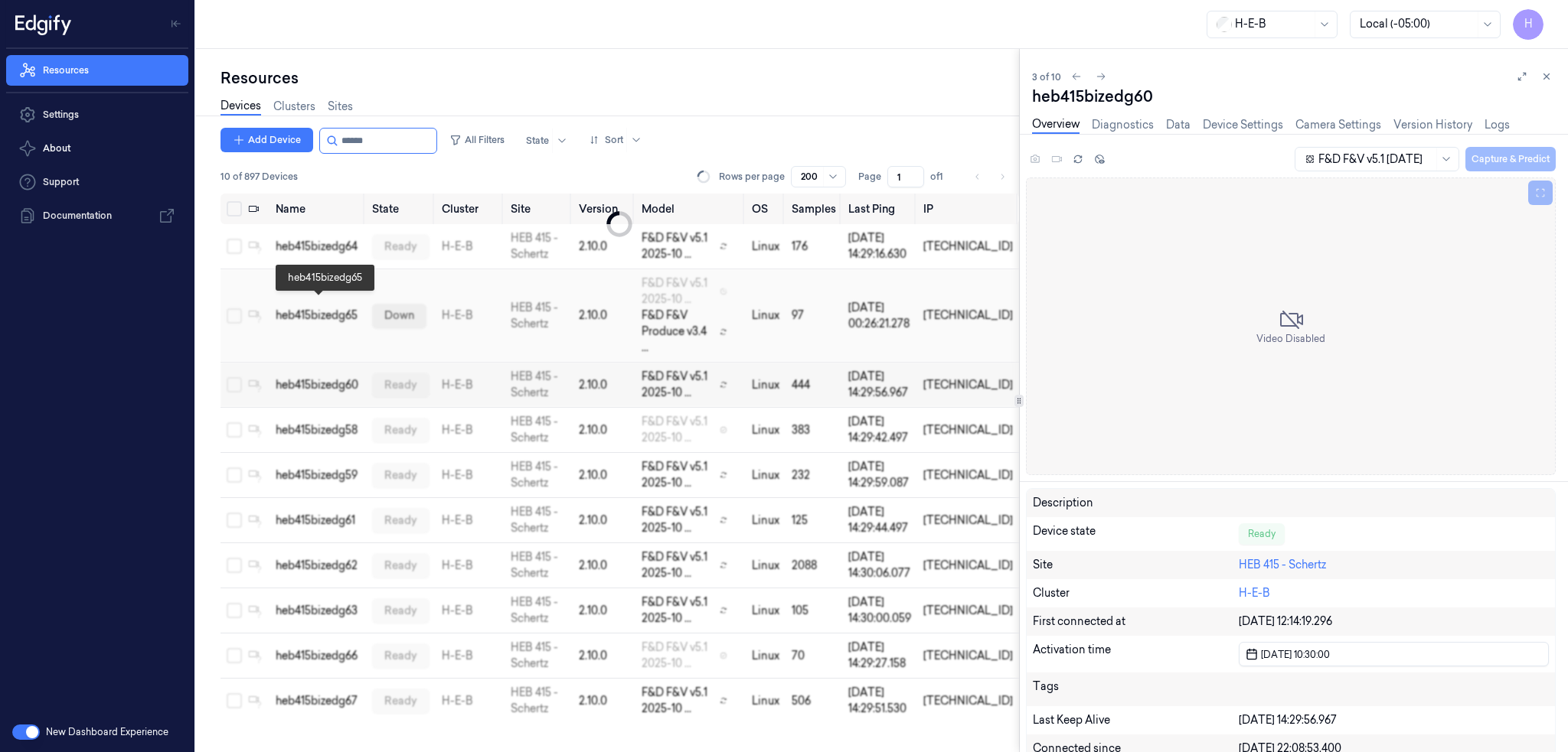
click at [339, 310] on div "heb415bizedg65" at bounding box center [317, 315] width 84 height 17
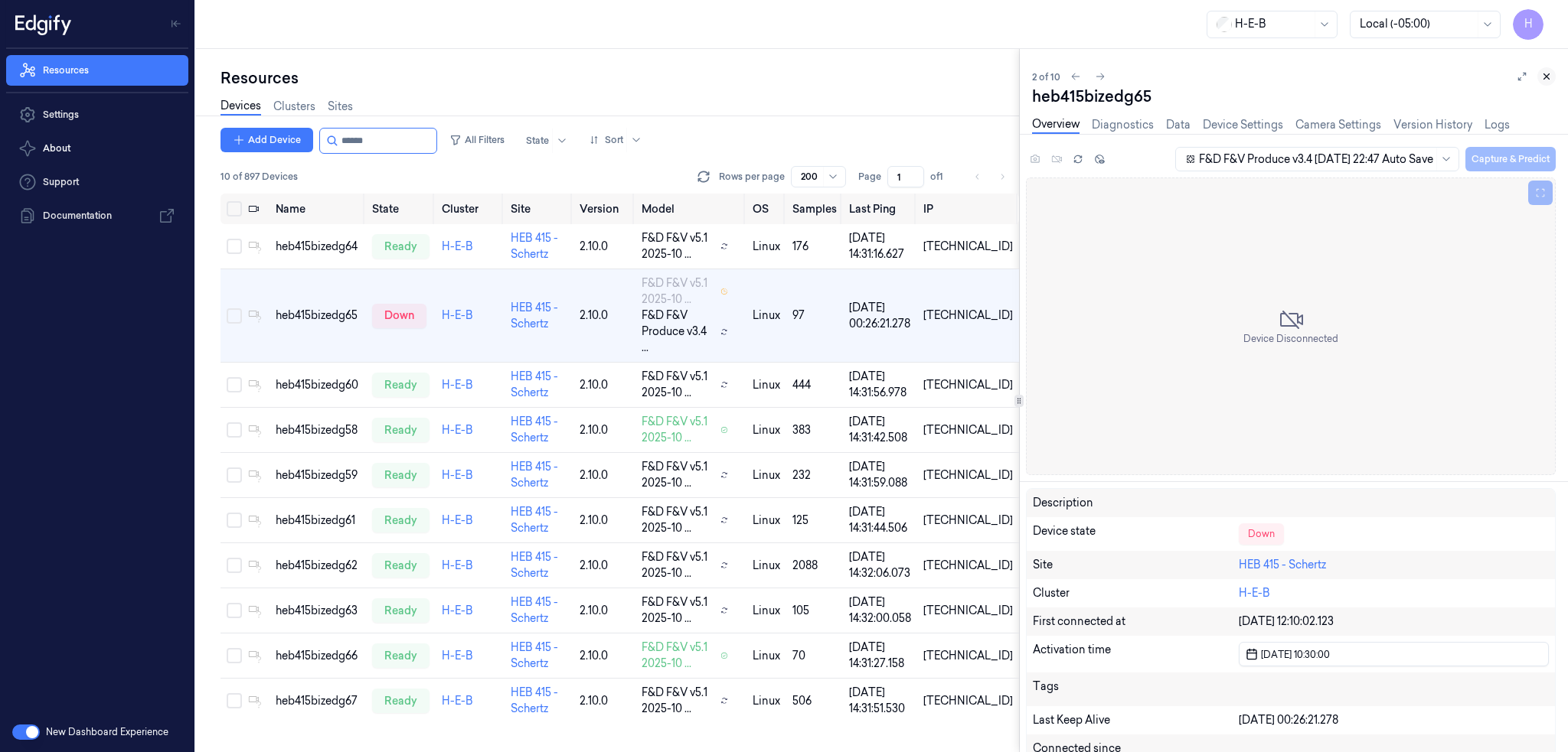
click at [1550, 76] on icon at bounding box center [1547, 77] width 11 height 11
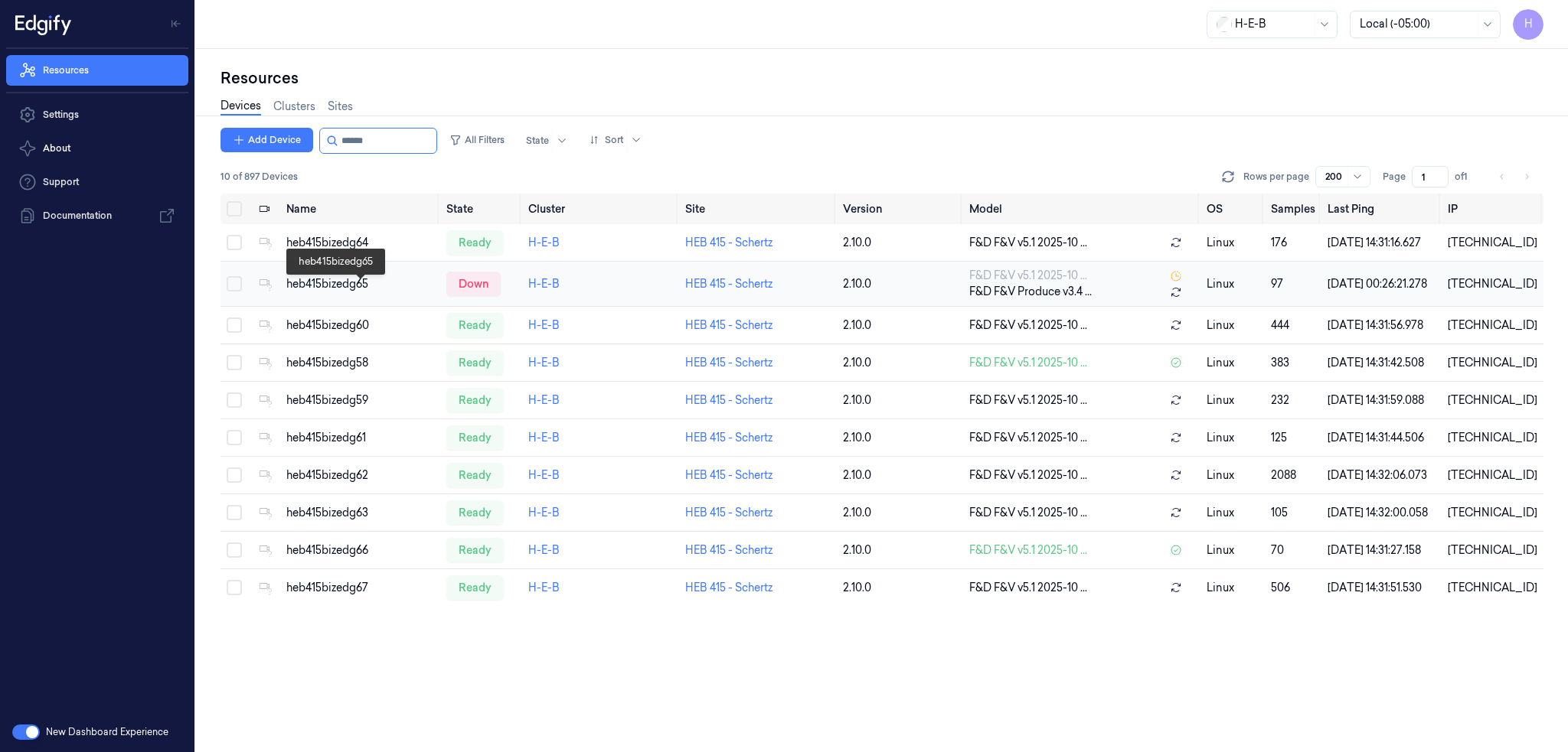
click at [329, 292] on div "heb415bizedg65" at bounding box center [360, 284] width 148 height 17
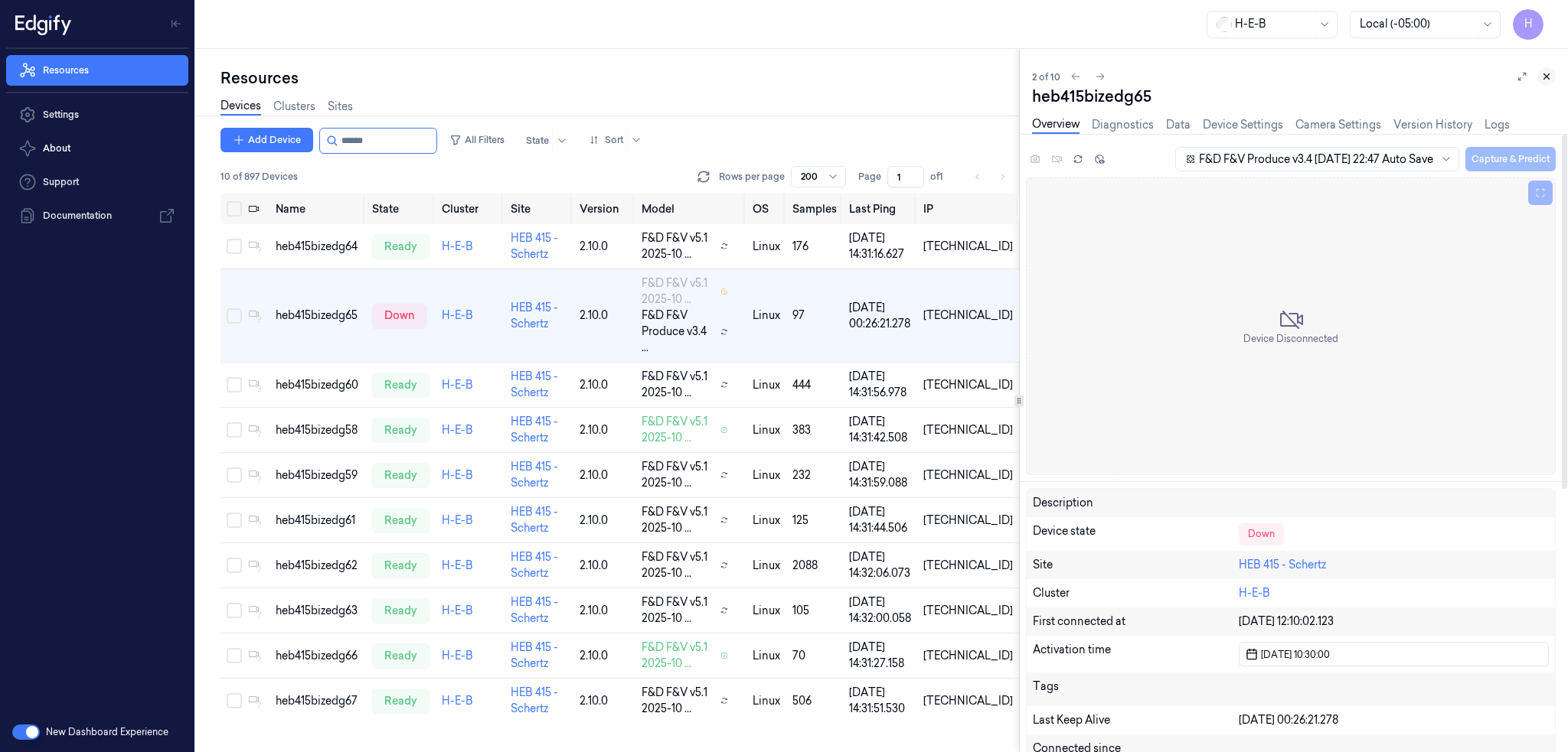
click at [1538, 76] on button at bounding box center [1546, 76] width 18 height 18
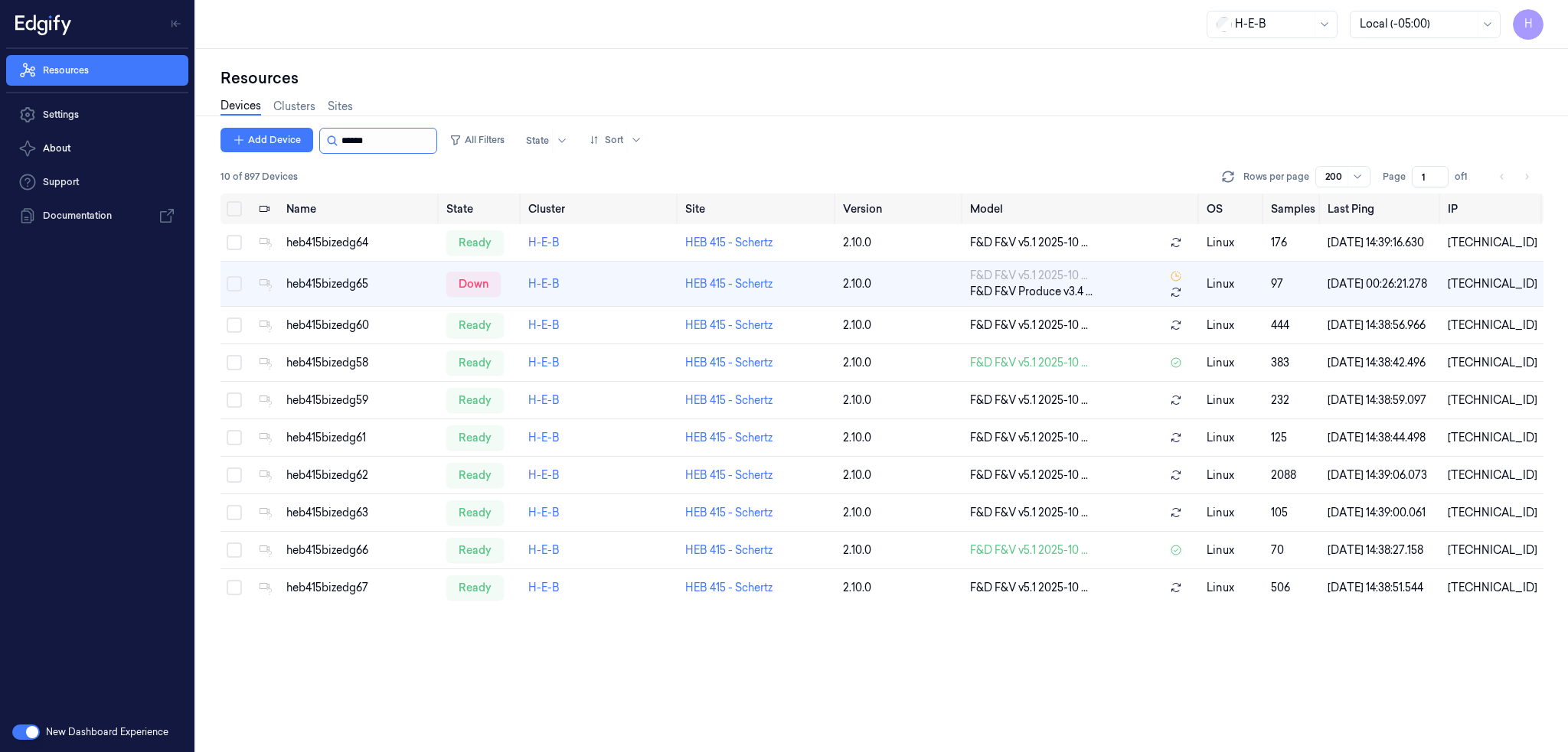
click at [373, 146] on input "string" at bounding box center [387, 140] width 92 height 25
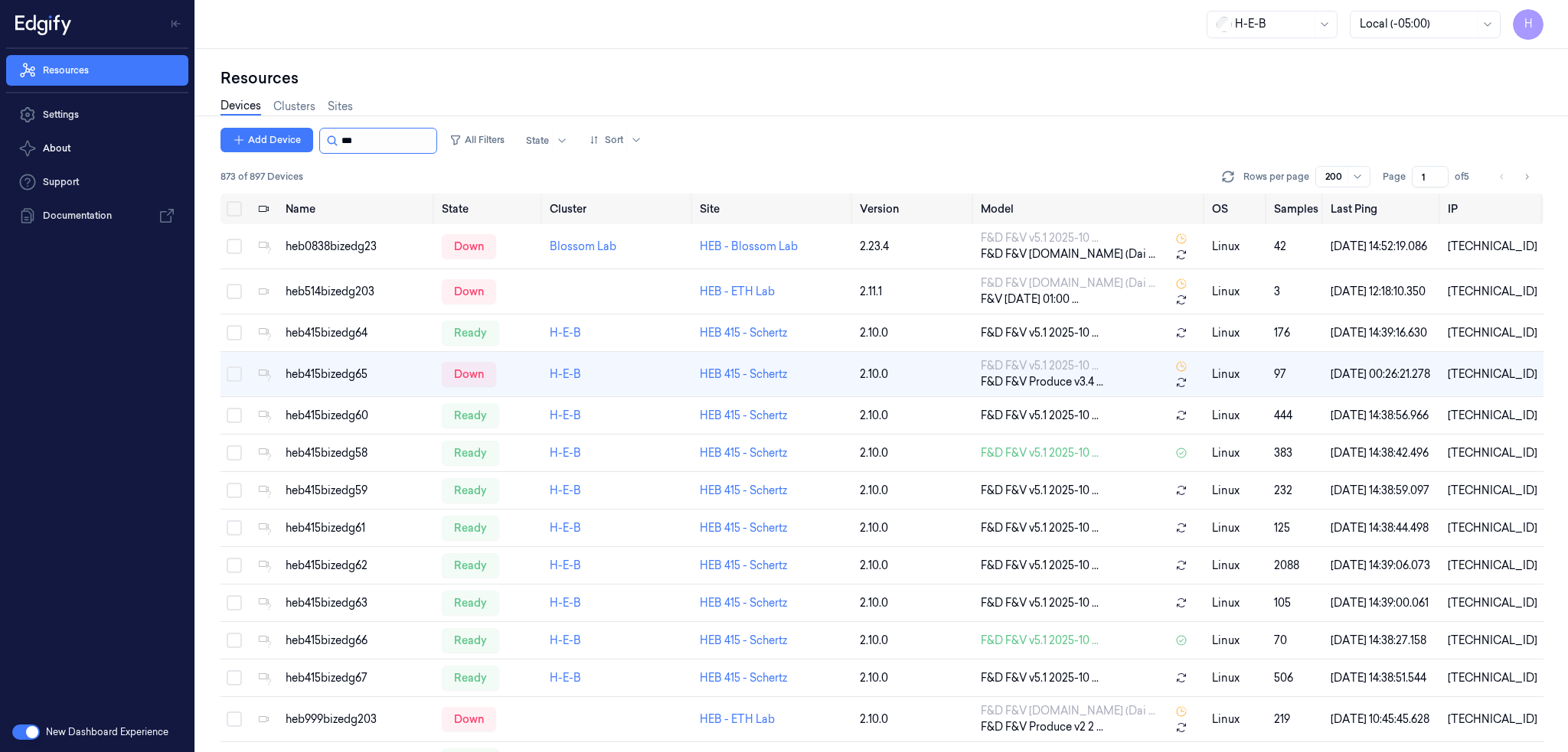
click at [381, 133] on input "string" at bounding box center [387, 140] width 92 height 25
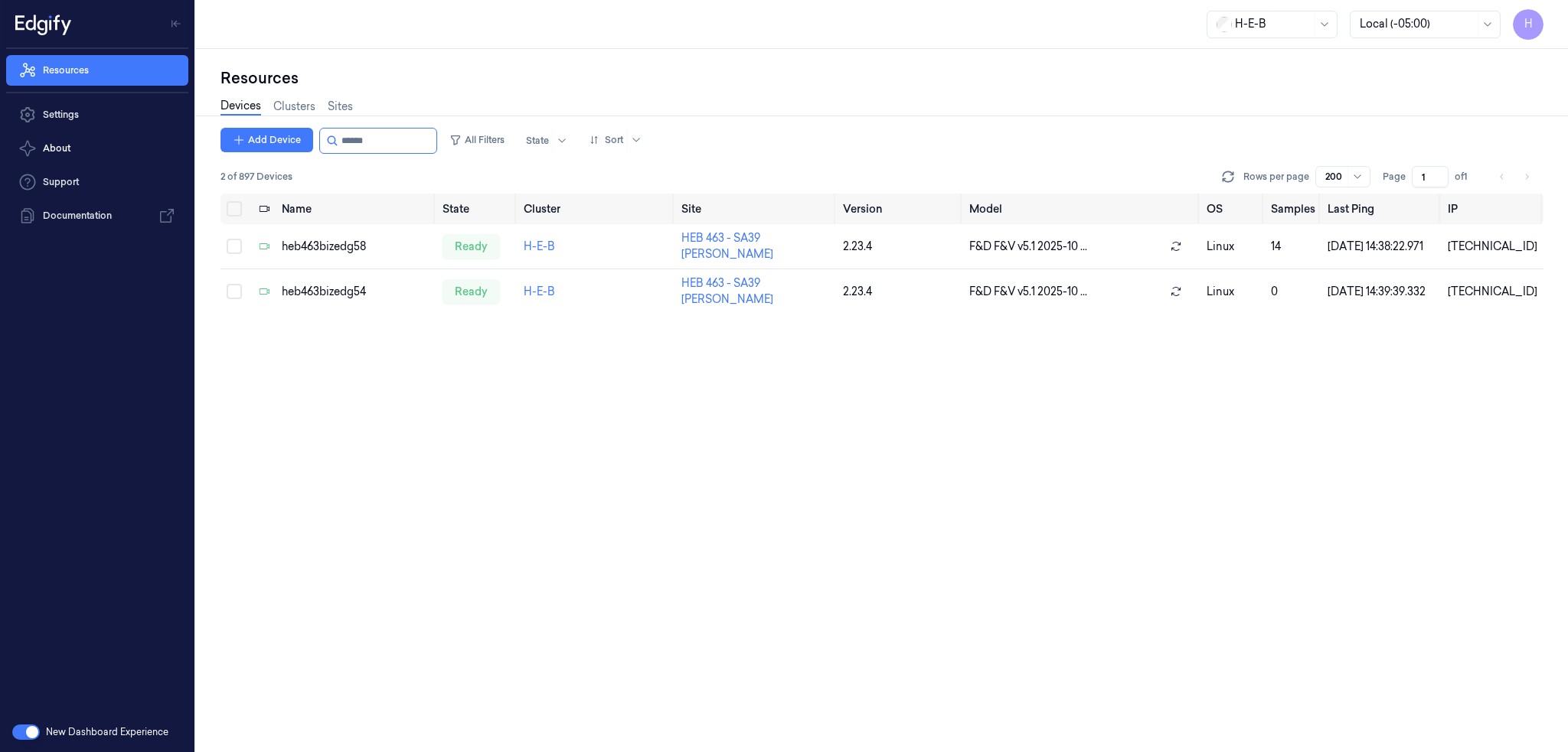
click at [351, 180] on div "2 of 897 Devices Rows per page 200 Page 1 of 1" at bounding box center [882, 176] width 1323 height 21
click at [380, 155] on div "Add Device All Filters State Sort 2 of 897 Devices Rows per page 200 Page 1 of 1" at bounding box center [882, 160] width 1323 height 66
click at [408, 132] on input "string" at bounding box center [387, 140] width 92 height 25
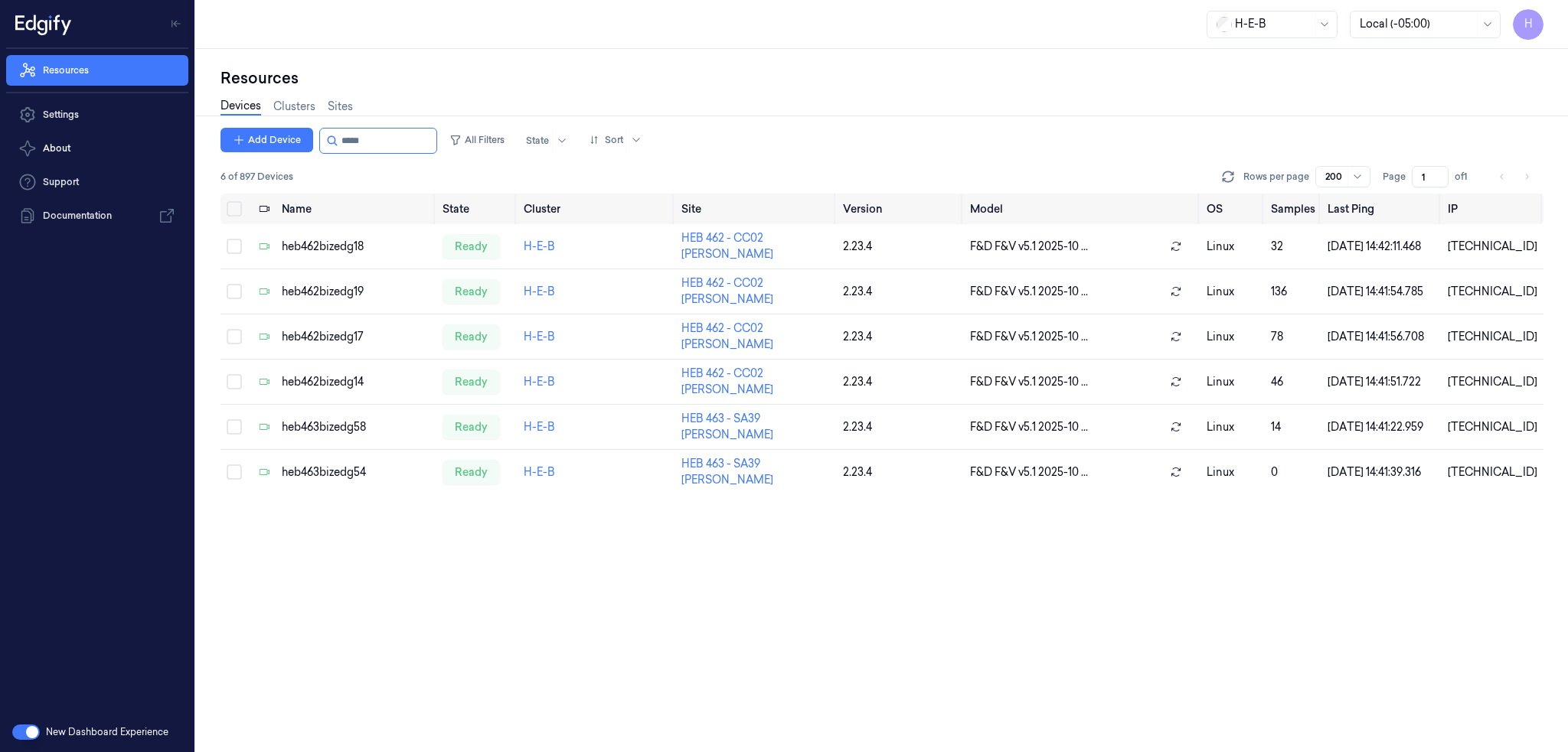
type input "******"
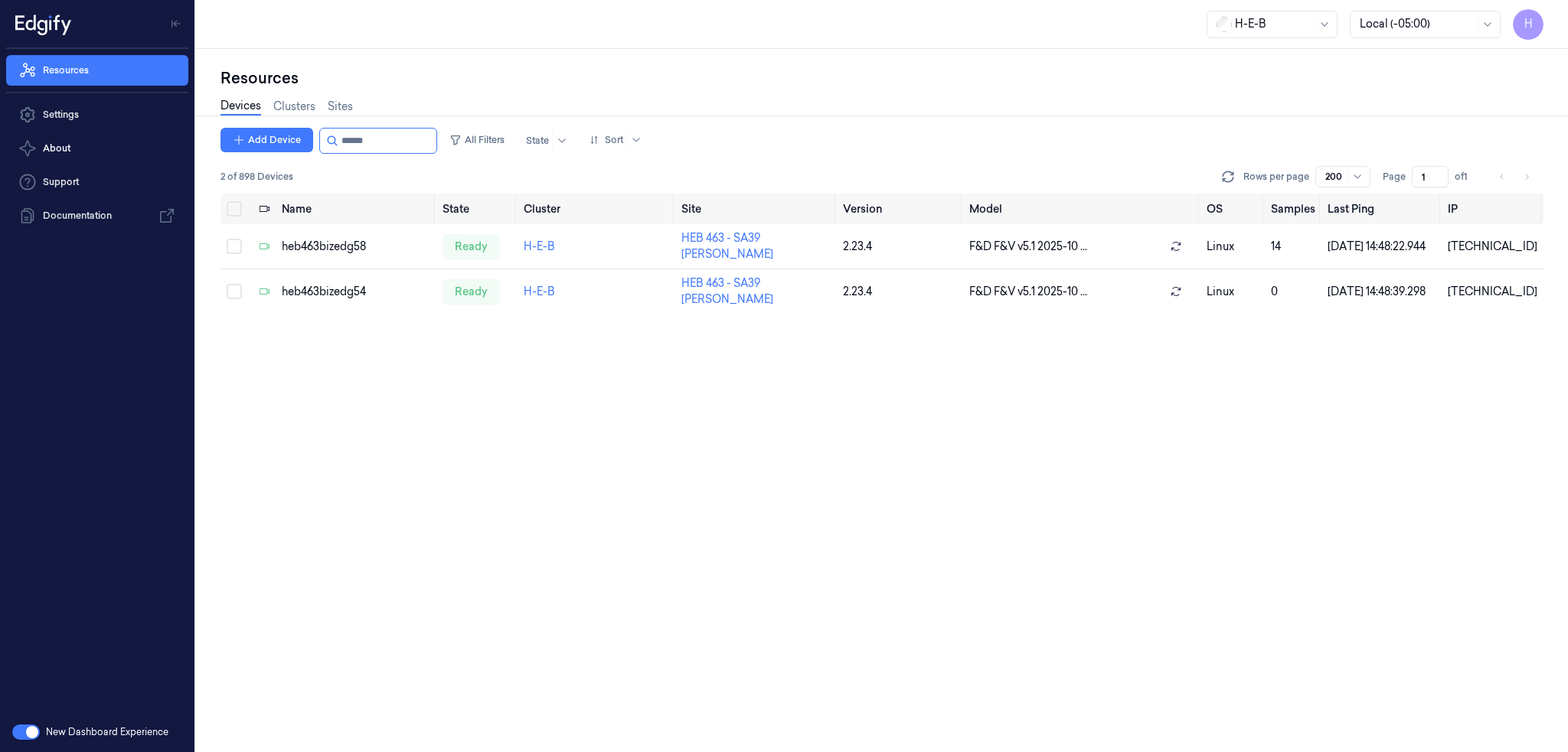
click at [499, 569] on div "Add Device All Filters State Sort 2 of 898 Devices Rows per page 200 Page 1 of …" at bounding box center [882, 439] width 1323 height 625
click at [370, 145] on input "string" at bounding box center [387, 140] width 92 height 25
click at [405, 149] on input "string" at bounding box center [387, 140] width 92 height 25
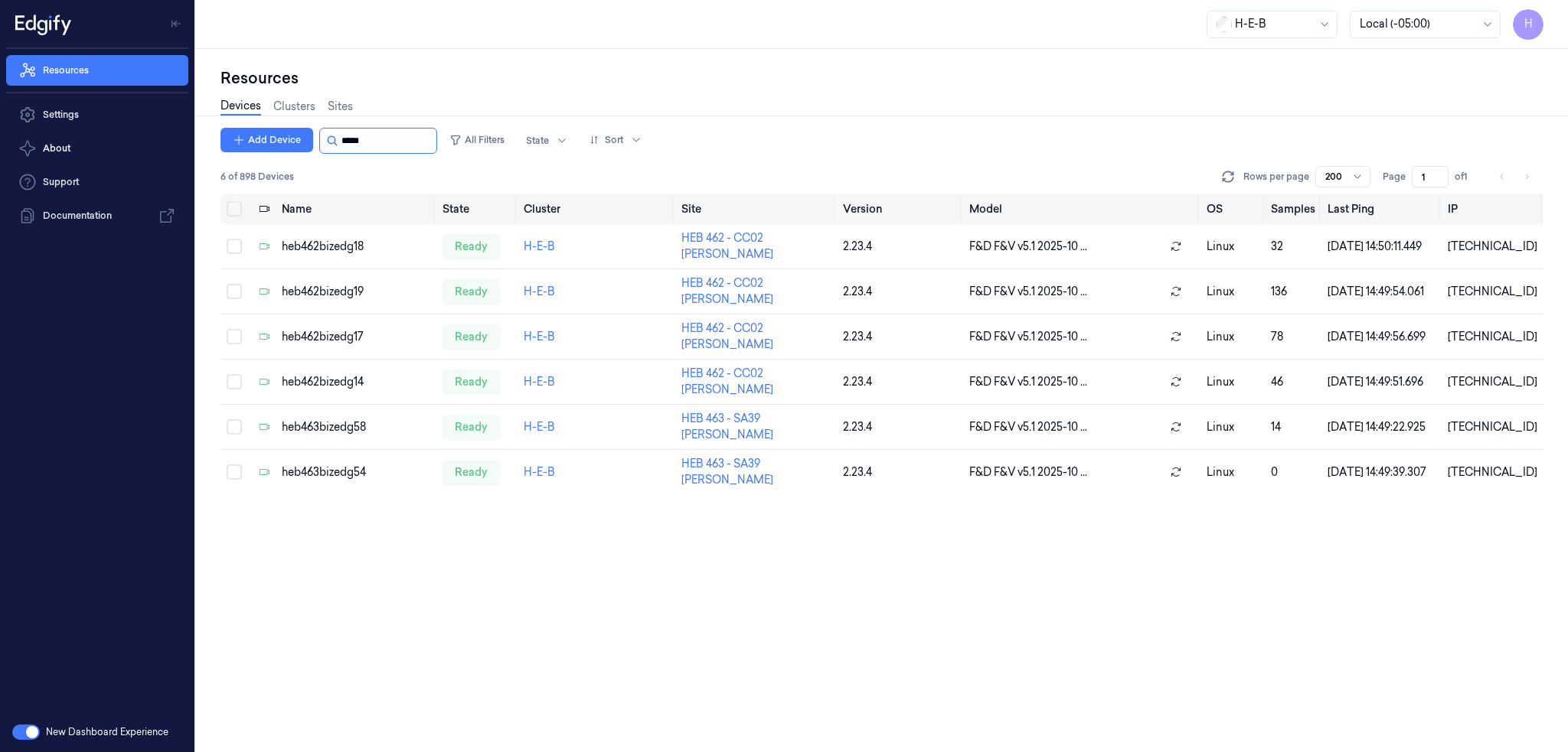
type input "******"
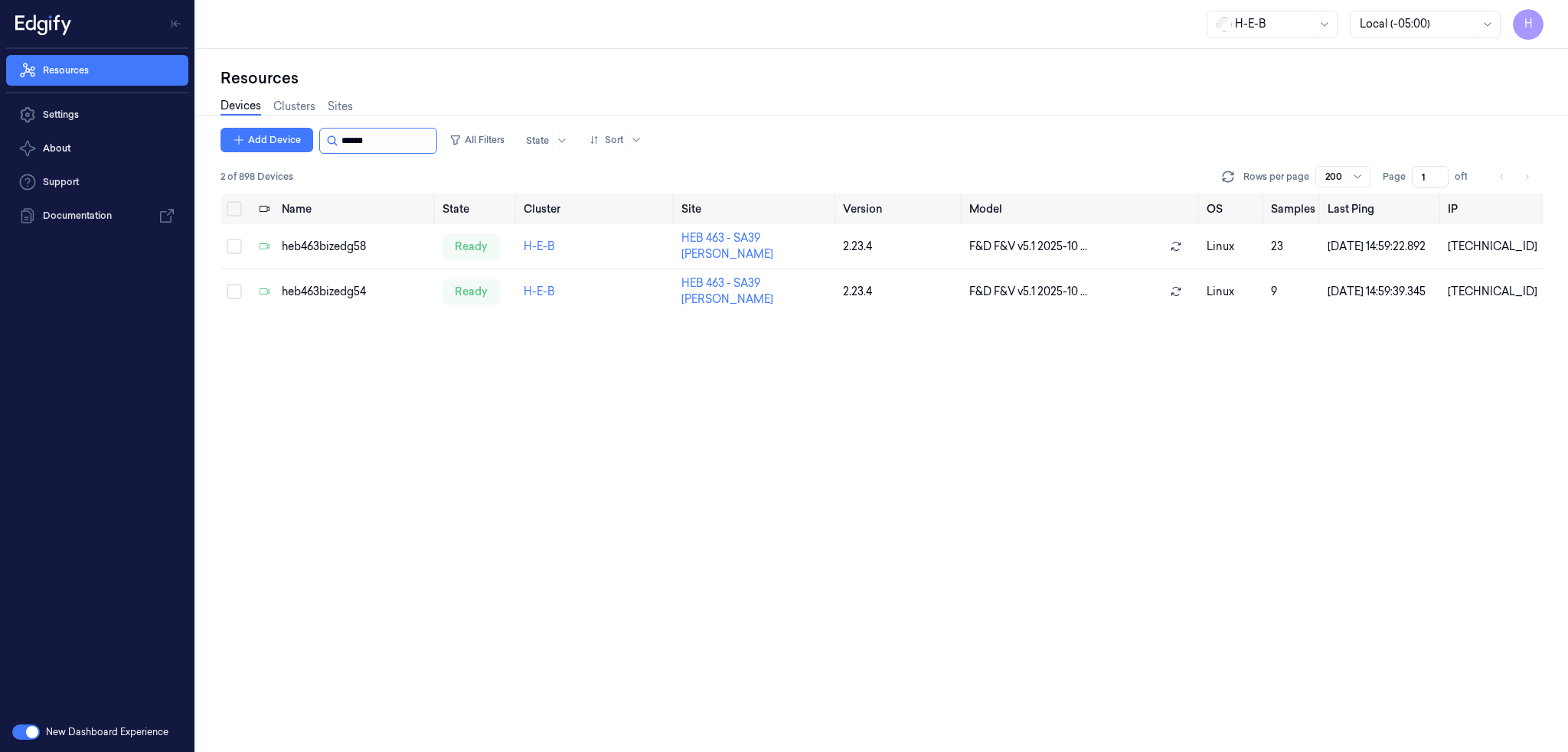
click at [380, 145] on input "string" at bounding box center [387, 140] width 92 height 25
click at [432, 143] on input "string" at bounding box center [387, 140] width 92 height 25
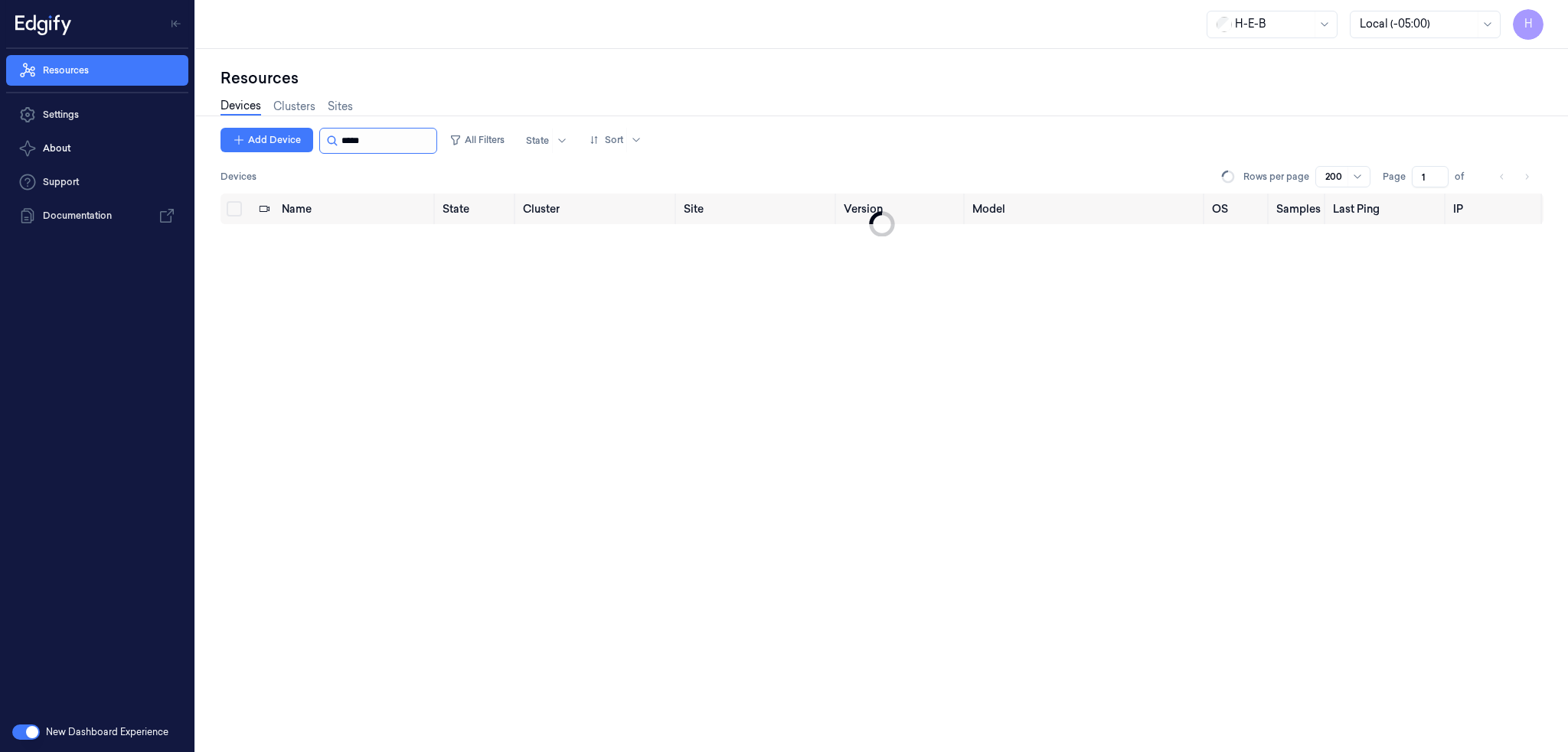
type input "******"
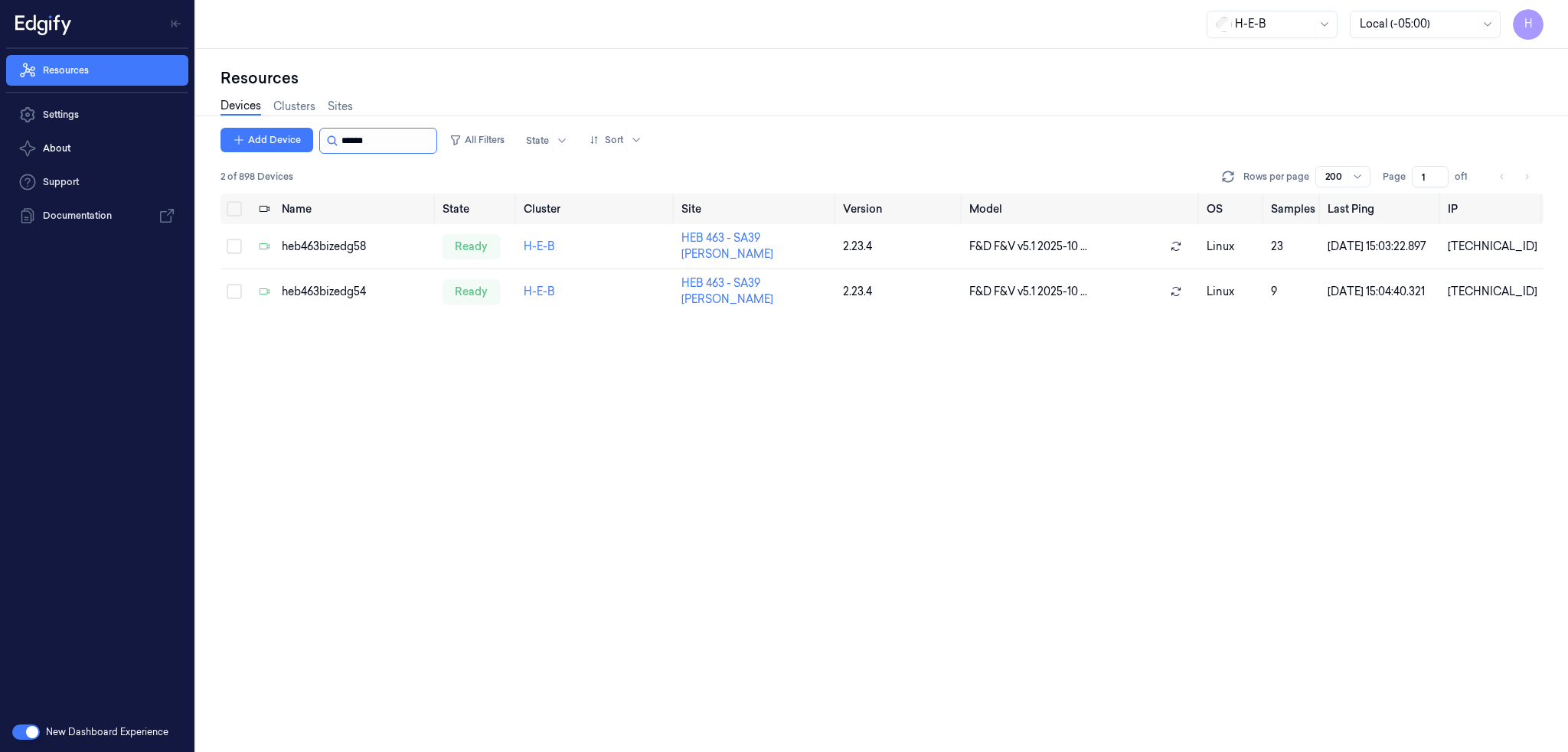
click at [384, 137] on input "string" at bounding box center [387, 140] width 92 height 25
click at [398, 134] on input "string" at bounding box center [387, 140] width 92 height 25
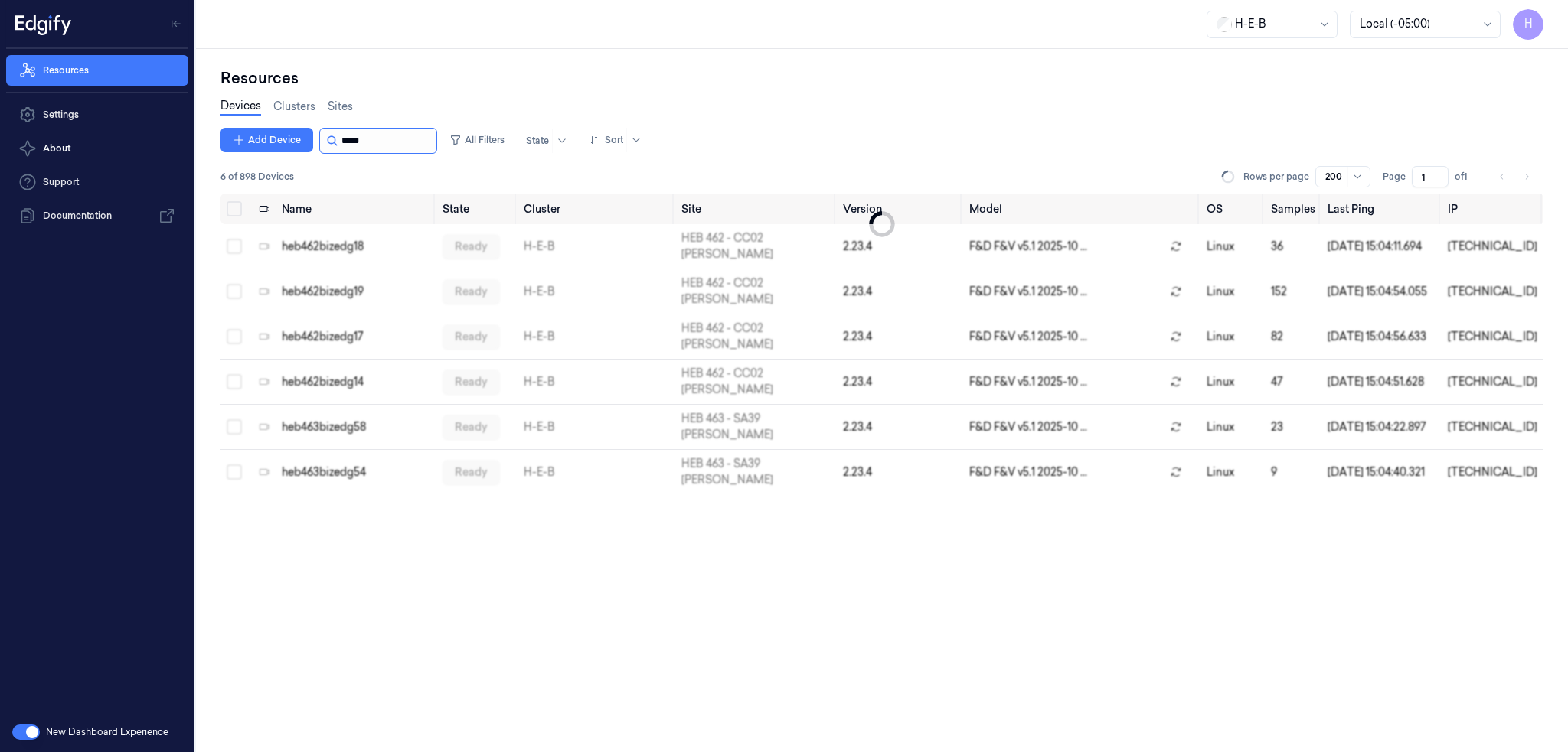
type input "******"
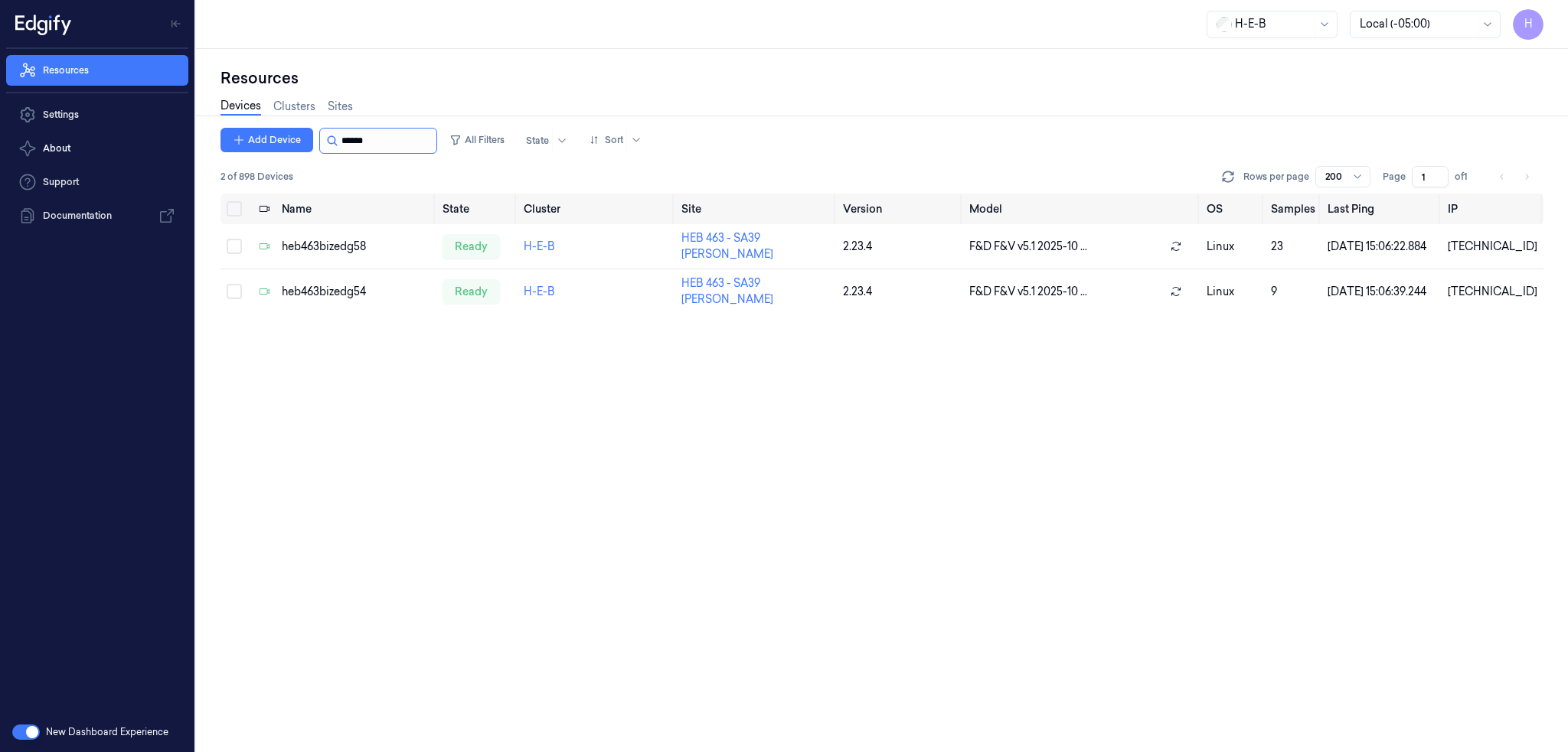
drag, startPoint x: 366, startPoint y: 144, endPoint x: 409, endPoint y: 145, distance: 43.0
click at [401, 145] on input "string" at bounding box center [387, 140] width 92 height 25
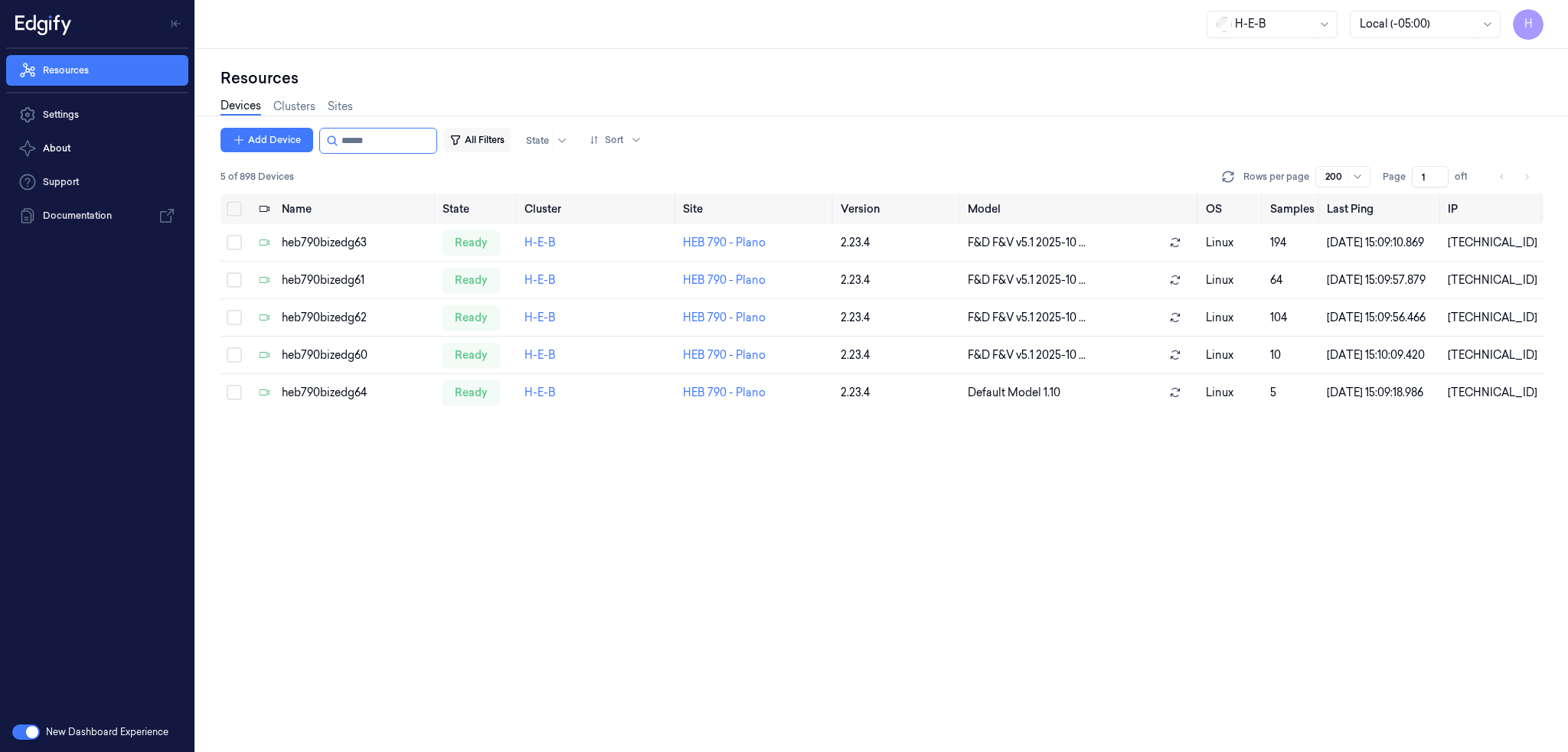
drag, startPoint x: 355, startPoint y: 141, endPoint x: 473, endPoint y: 141, distance: 118.0
click at [462, 143] on div "Add Device All Filters State Sort" at bounding box center [434, 140] width 428 height 26
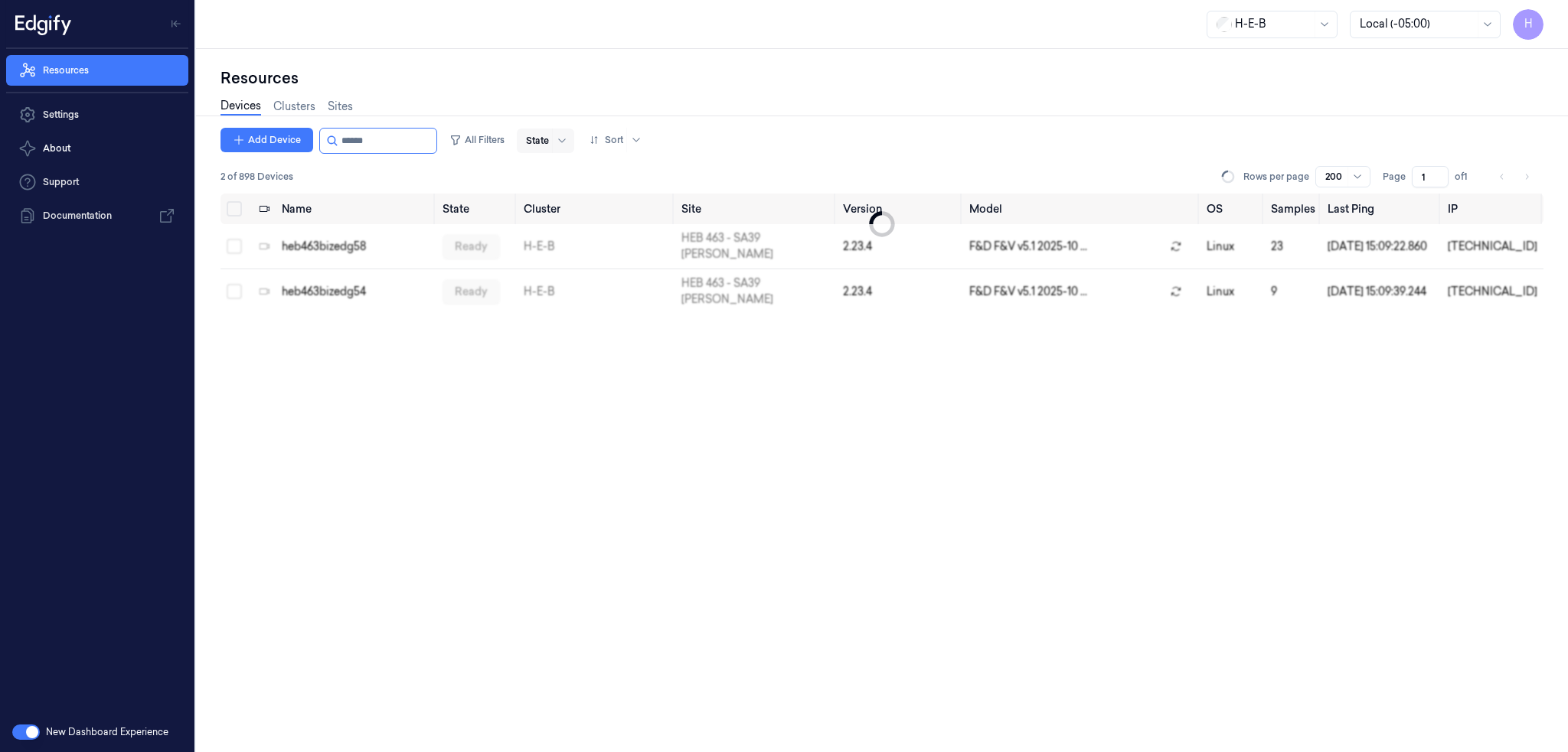
drag, startPoint x: 360, startPoint y: 137, endPoint x: 554, endPoint y: 142, distance: 194.1
click at [487, 143] on div "Add Device All Filters State Sort" at bounding box center [434, 140] width 428 height 26
type input "***"
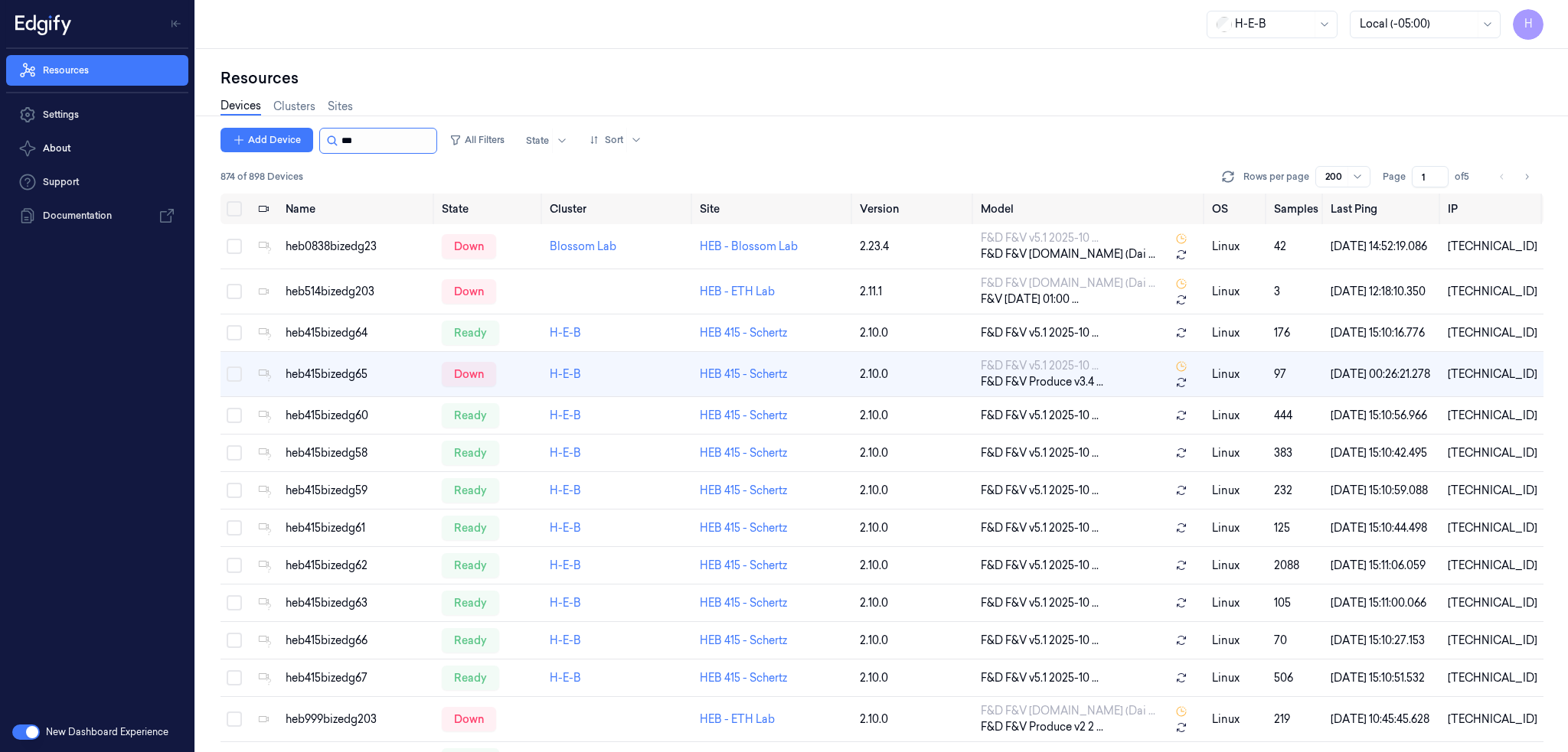
click at [405, 146] on input "string" at bounding box center [387, 140] width 92 height 25
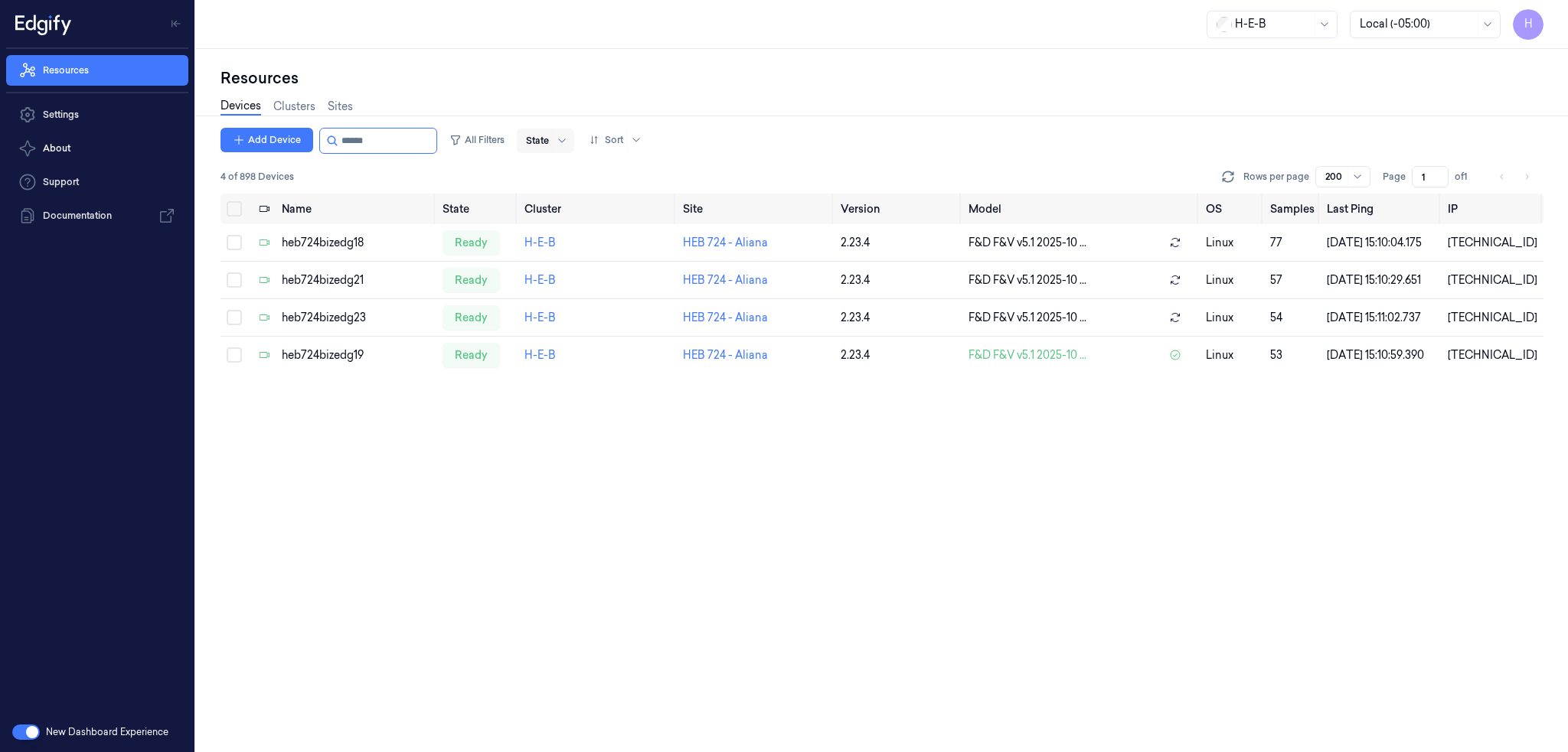
drag, startPoint x: 357, startPoint y: 143, endPoint x: 531, endPoint y: 144, distance: 174.0
click at [471, 142] on div "Add Device All Filters State Sort" at bounding box center [434, 140] width 428 height 26
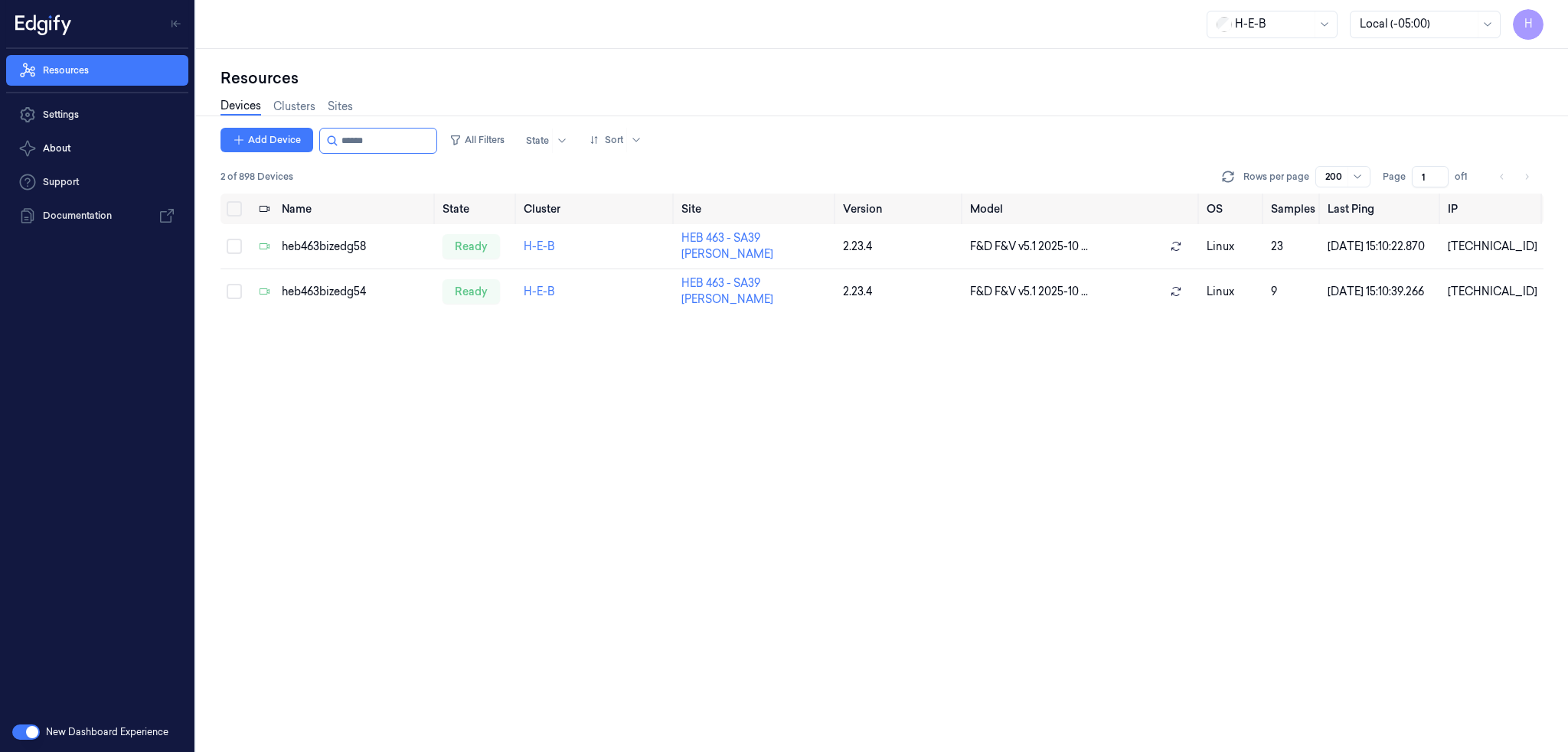
type input "******"
click at [360, 141] on input "string" at bounding box center [387, 140] width 92 height 25
click at [356, 293] on div "heb463bizedg54" at bounding box center [356, 293] width 149 height 17
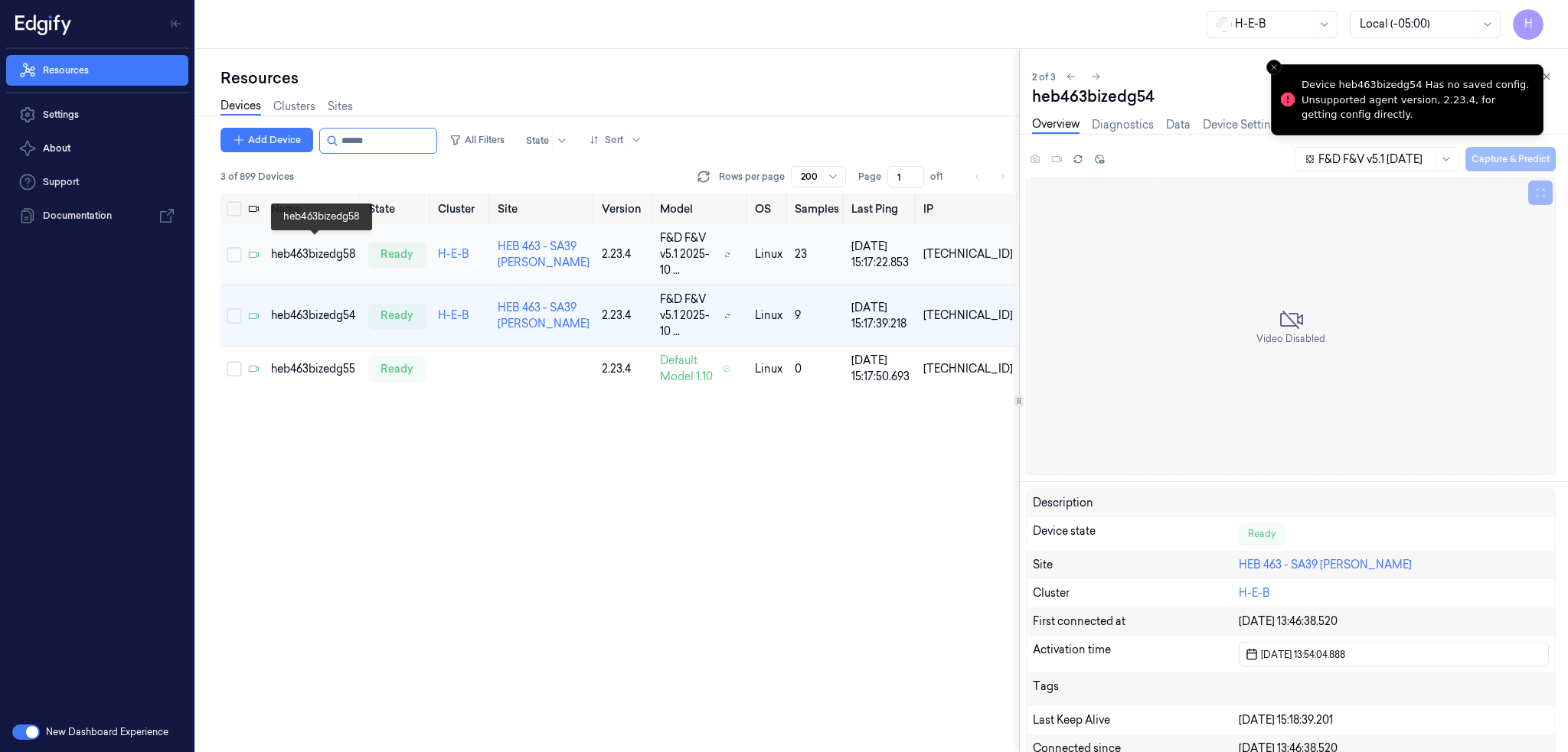
click at [312, 249] on div "heb463bizedg58" at bounding box center [313, 255] width 85 height 17
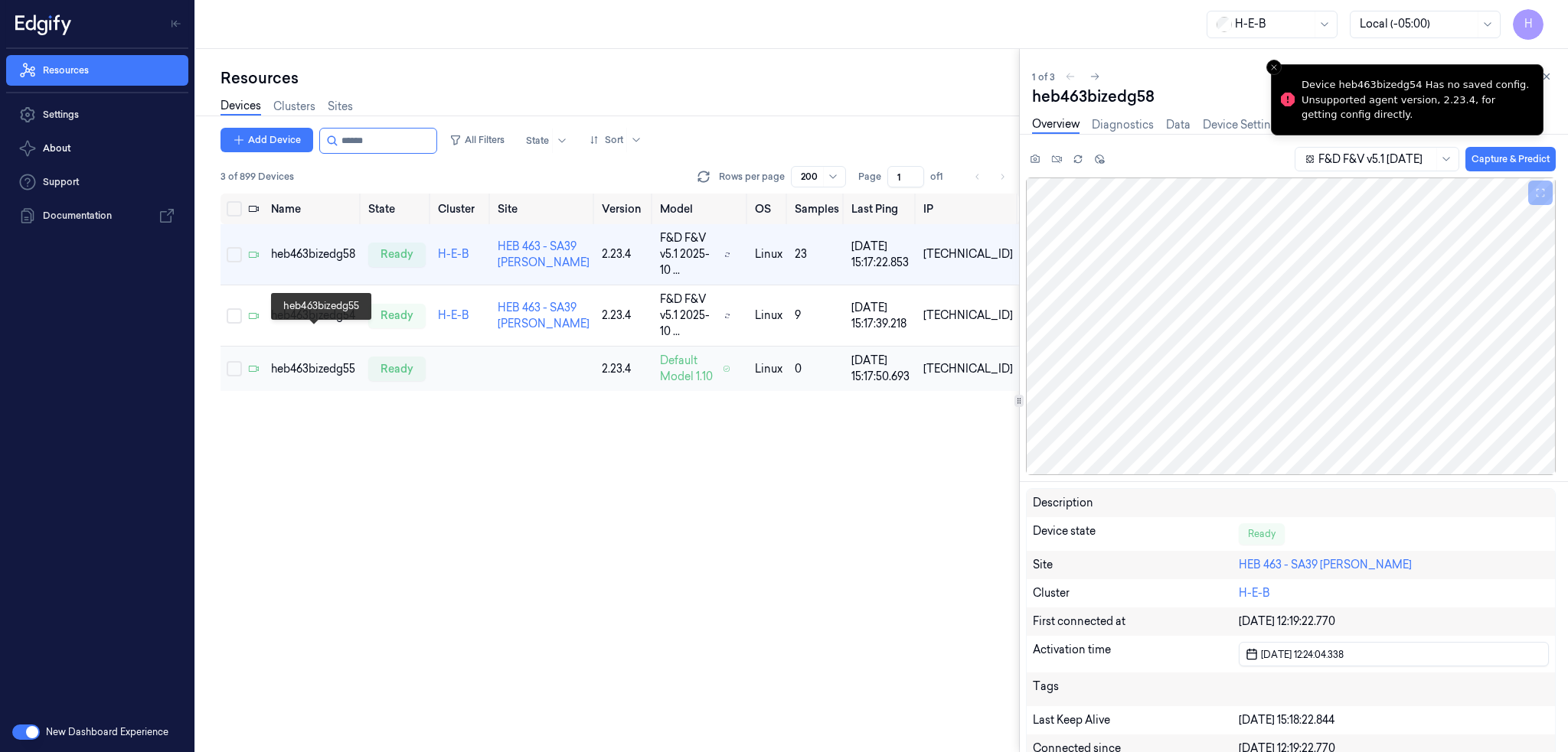
click at [307, 361] on div "heb463bizedg55" at bounding box center [313, 370] width 85 height 17
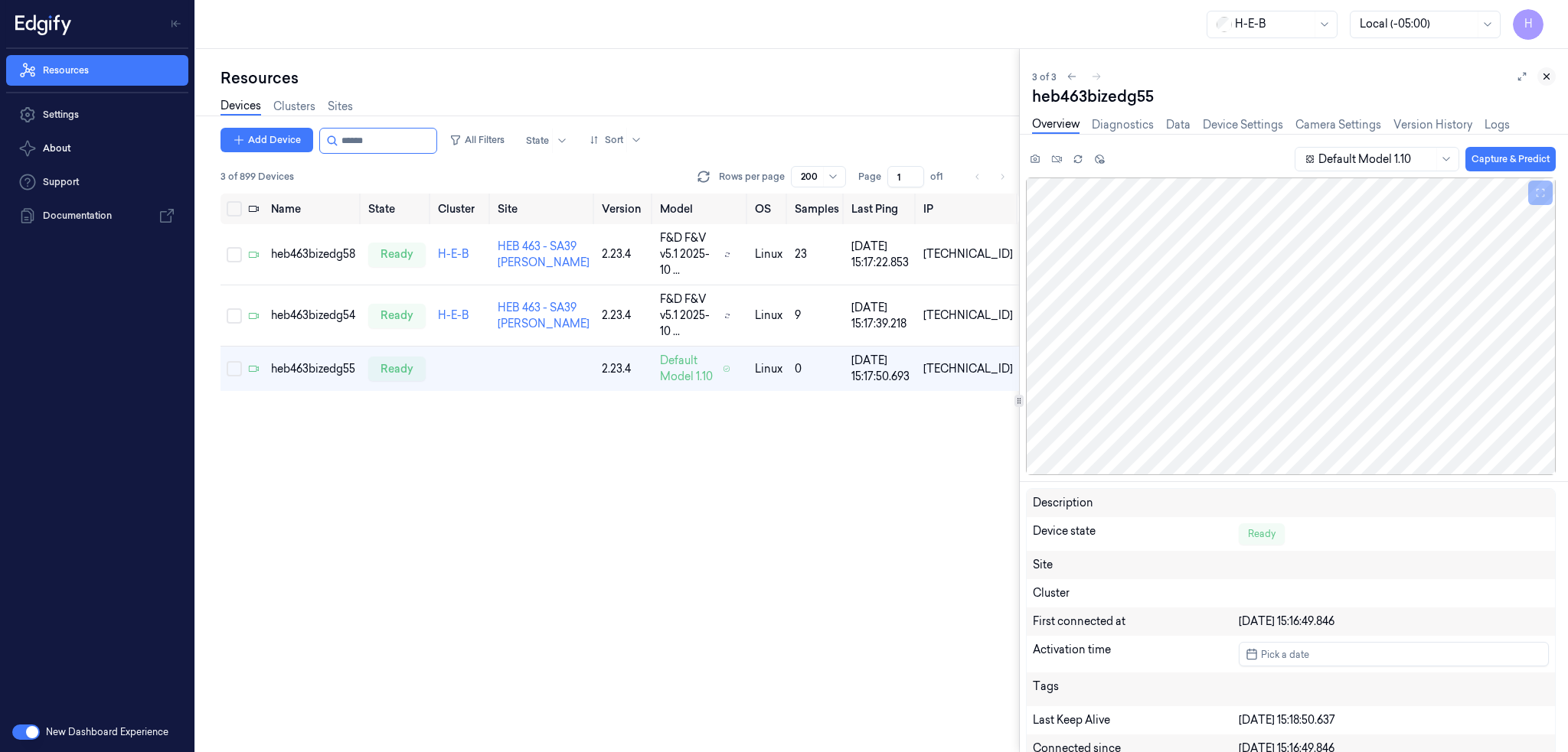
click at [1544, 72] on icon at bounding box center [1547, 77] width 11 height 11
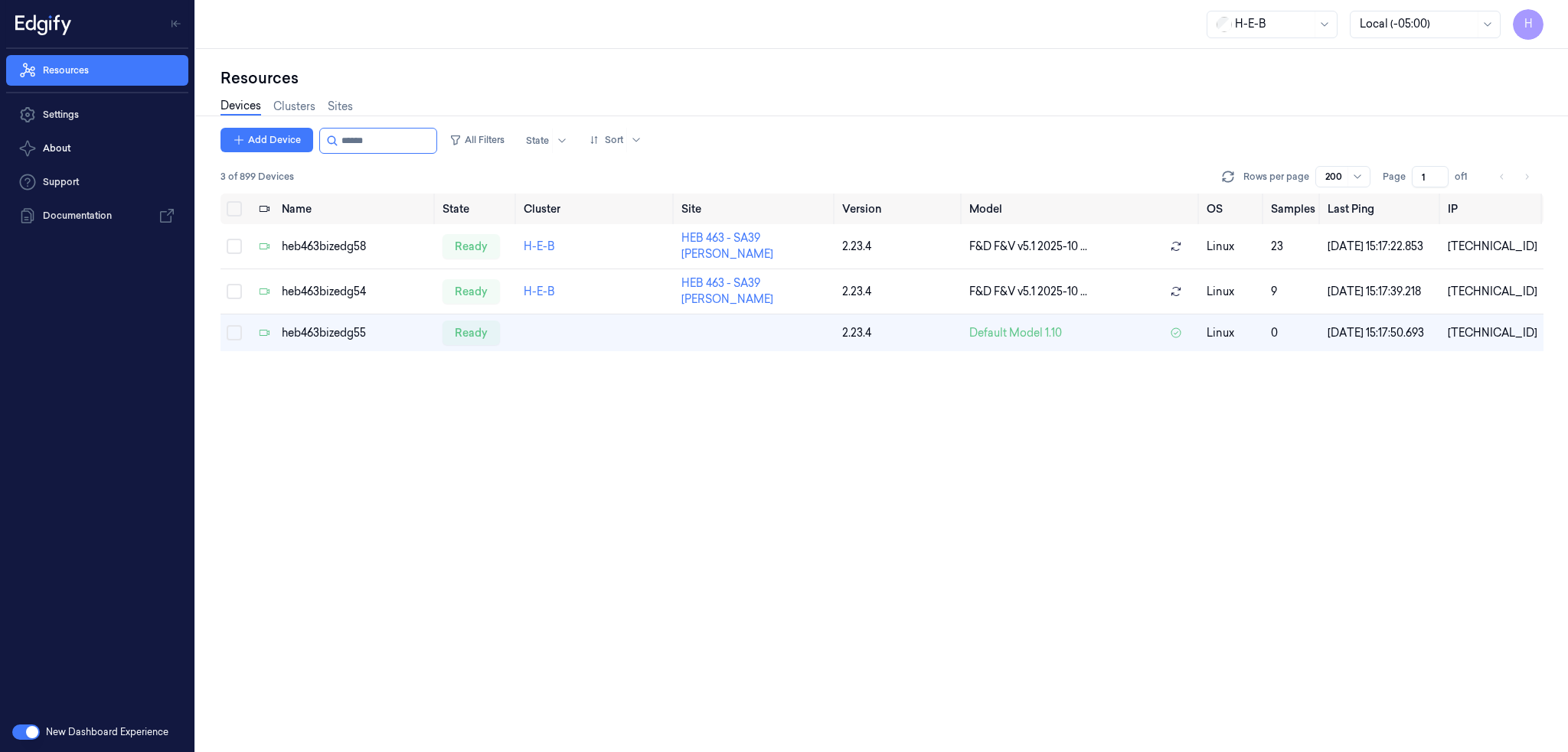
drag, startPoint x: 360, startPoint y: 140, endPoint x: 549, endPoint y: 155, distance: 189.6
click at [538, 154] on div "Add Device All Filters State Sort 3 of 899 Devices Rows per page 200 Page 1 of 1" at bounding box center [882, 160] width 1323 height 66
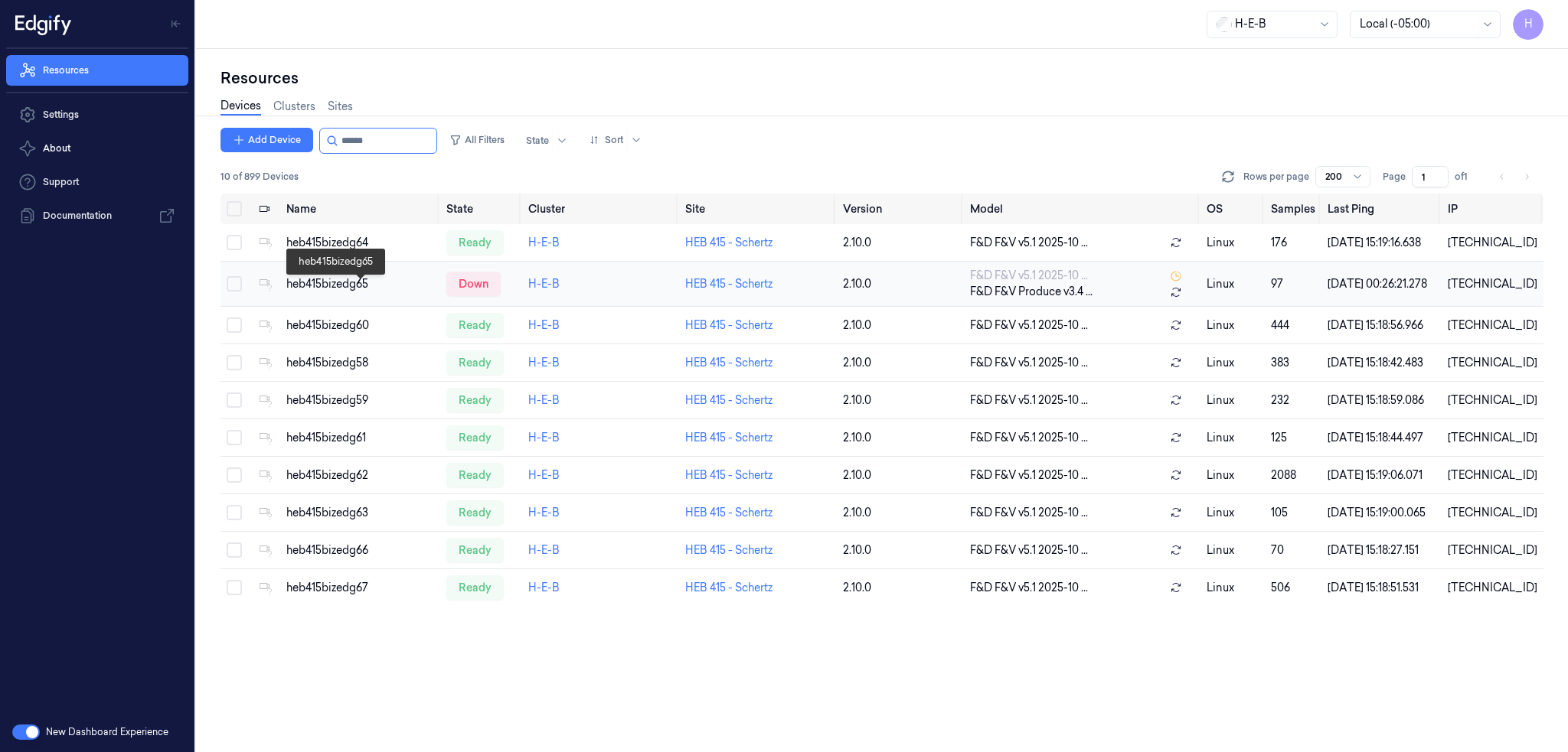
click at [350, 293] on div "heb415bizedg65" at bounding box center [360, 284] width 148 height 17
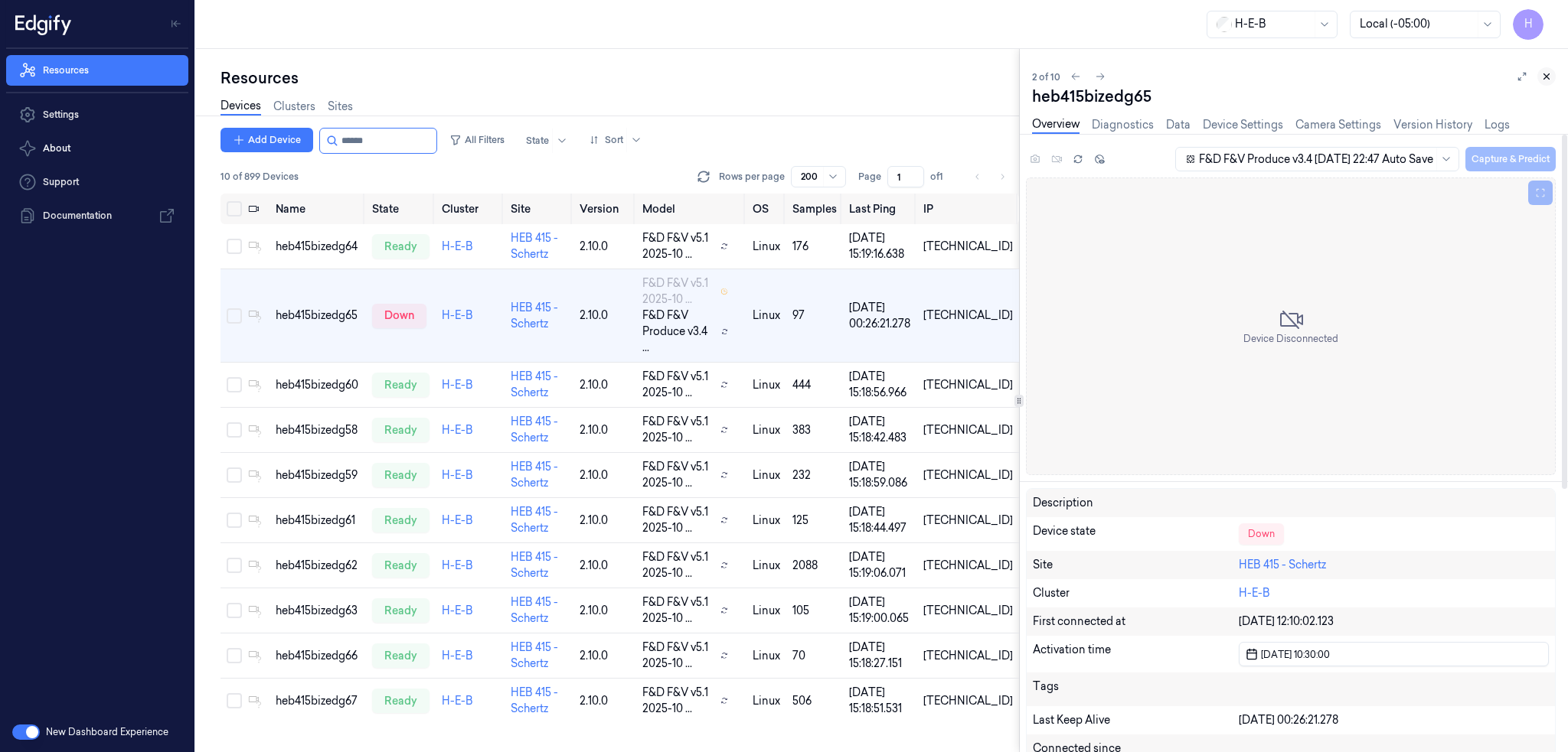
click at [1546, 77] on icon at bounding box center [1547, 77] width 11 height 11
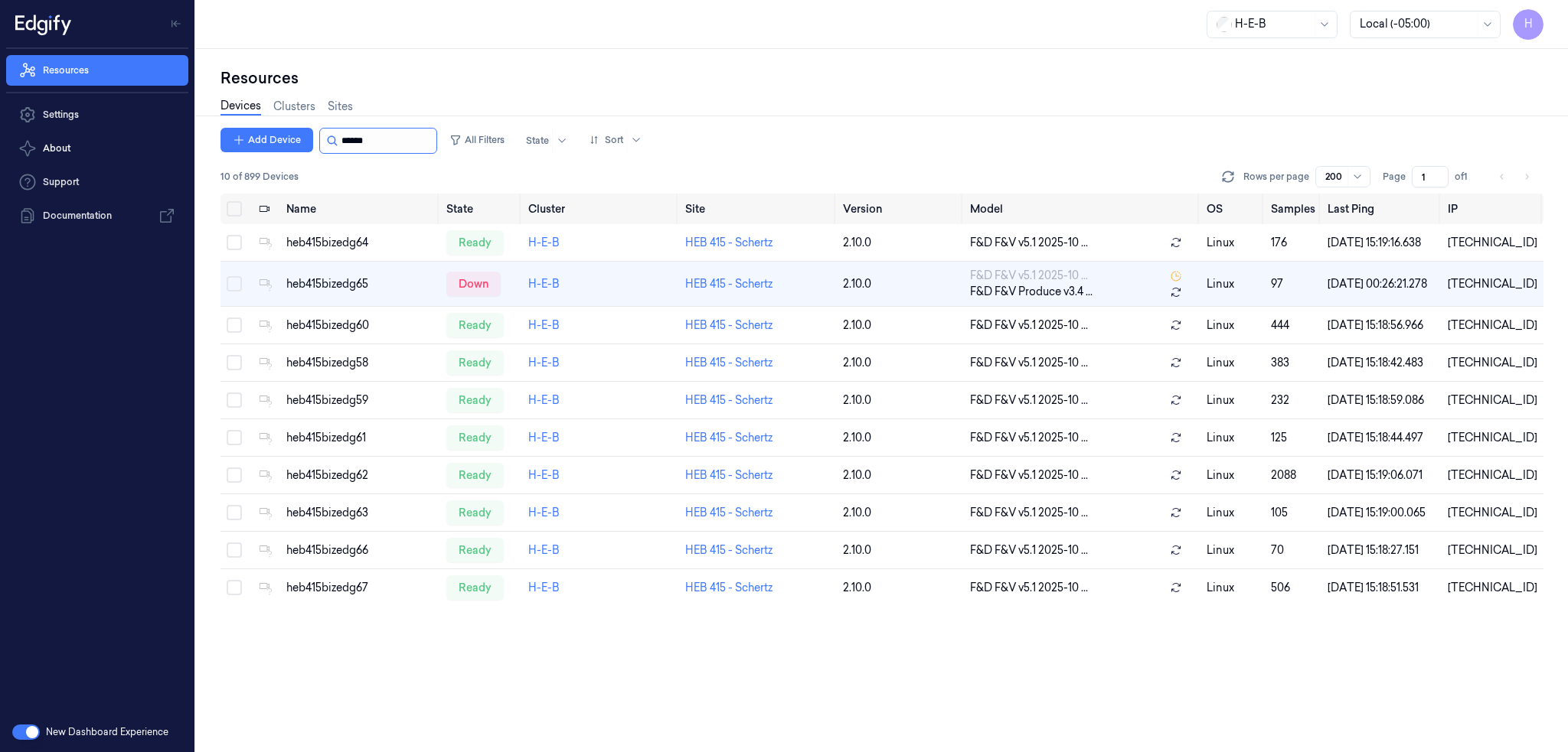
click at [394, 143] on input "string" at bounding box center [387, 140] width 92 height 25
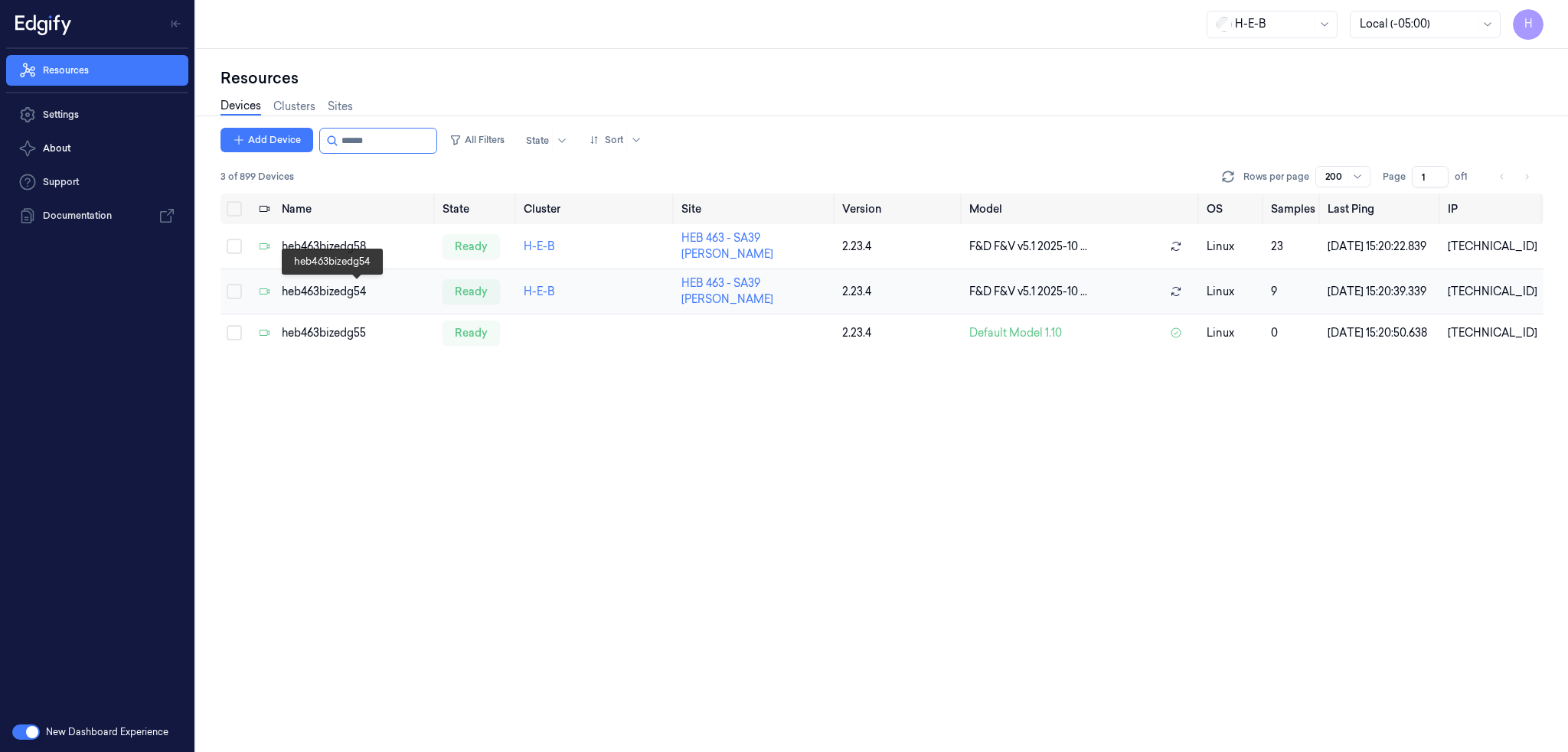
type input "******"
click at [321, 293] on div "heb463bizedg54" at bounding box center [356, 293] width 149 height 17
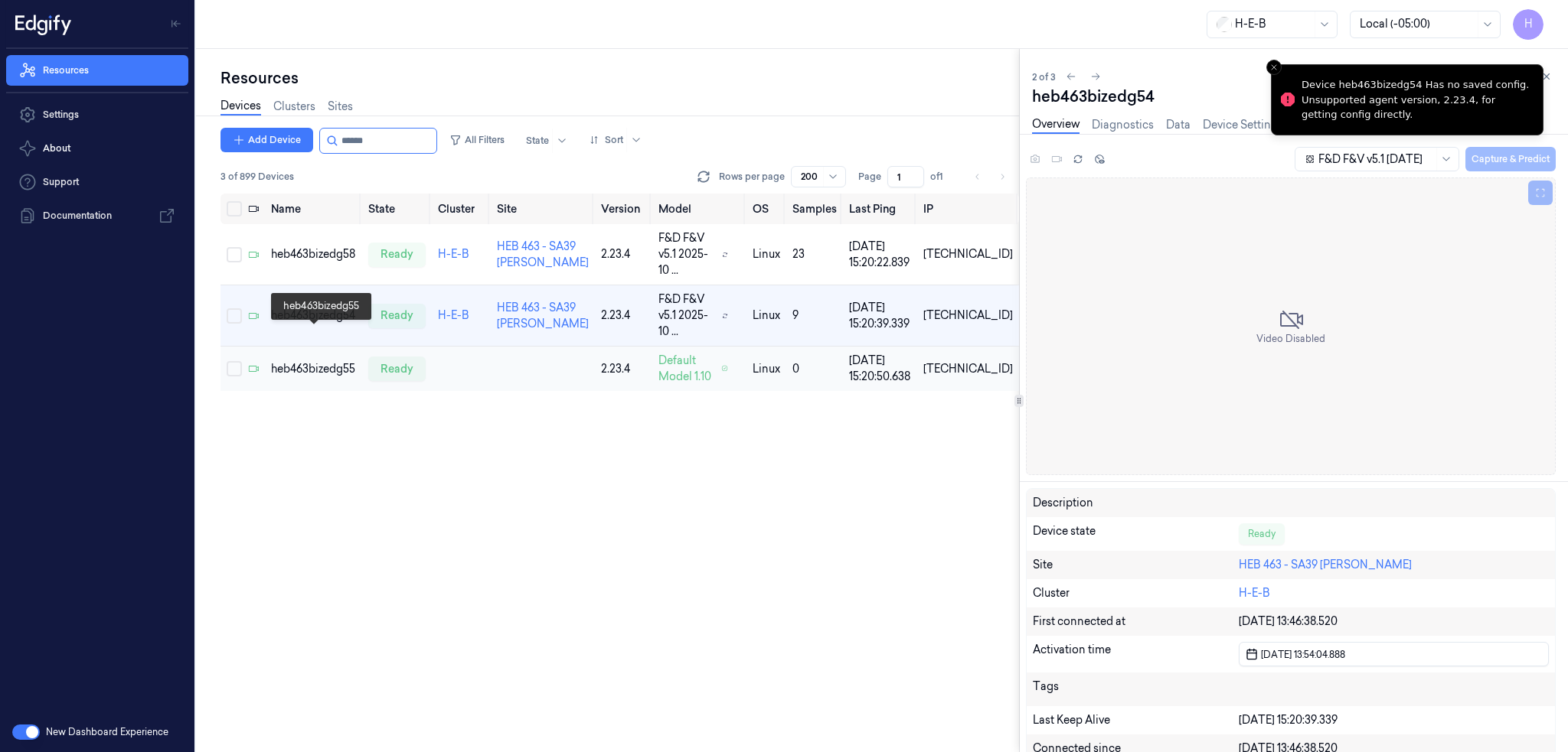
click at [310, 361] on div "heb463bizedg55" at bounding box center [313, 370] width 85 height 17
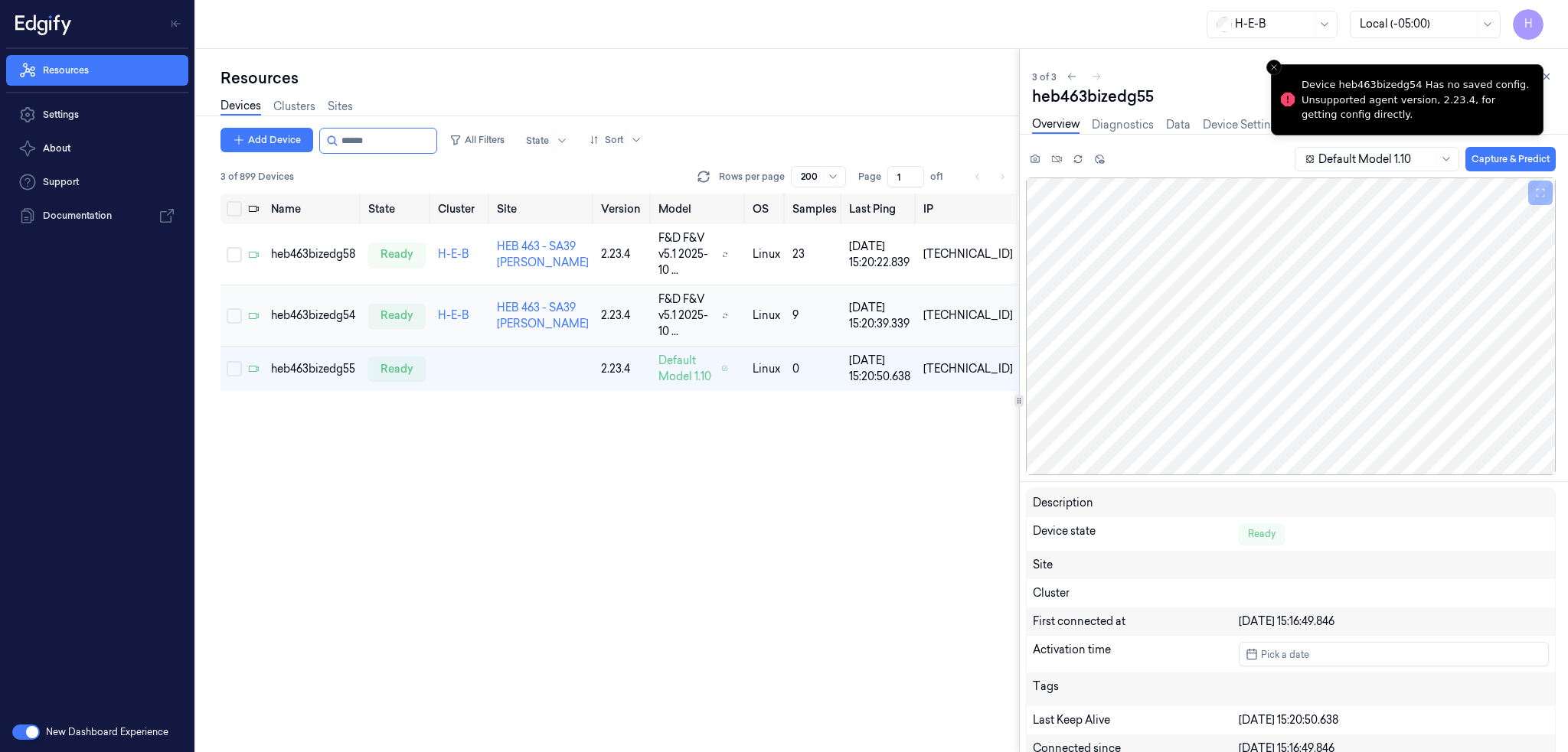
click at [325, 310] on td "heb463bizedg54" at bounding box center [314, 315] width 97 height 61
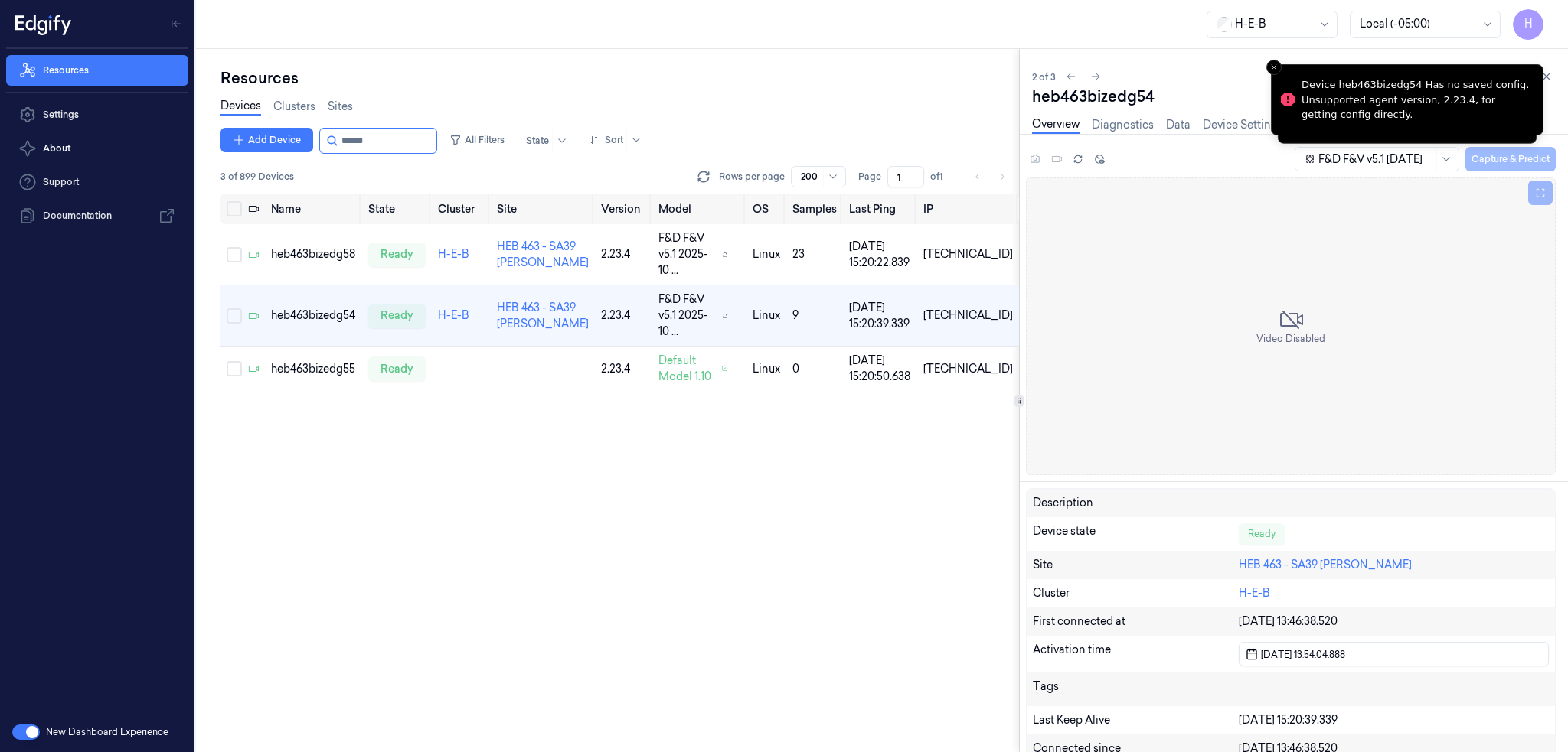
click at [1557, 71] on div "2 of 3 heb463bizedg54 Overview Diagnostics Data Device Settings Camera Settings…" at bounding box center [1293, 400] width 548 height 703
click at [1546, 77] on icon at bounding box center [1547, 77] width 11 height 11
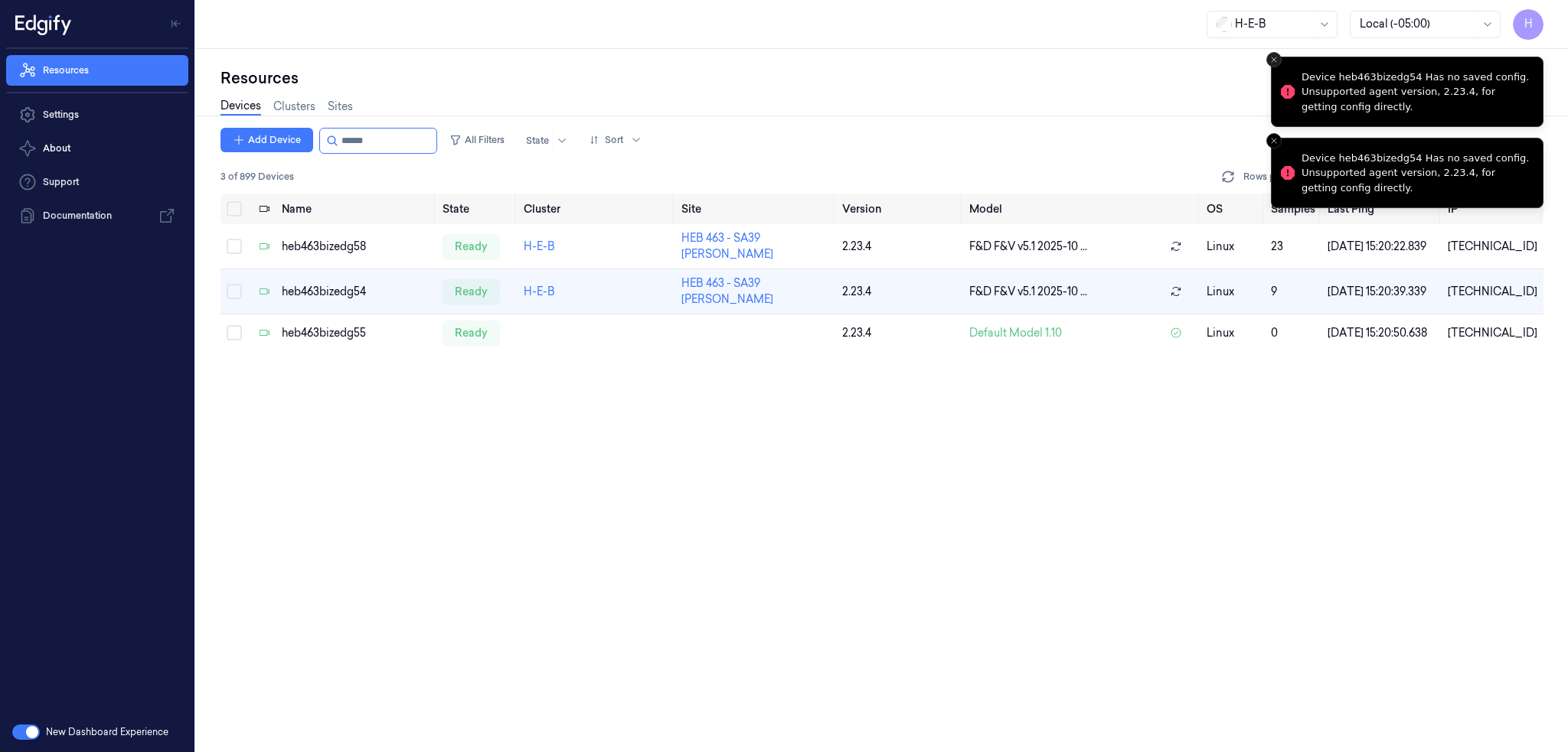
click at [1273, 53] on button "Close toast" at bounding box center [1273, 60] width 16 height 16
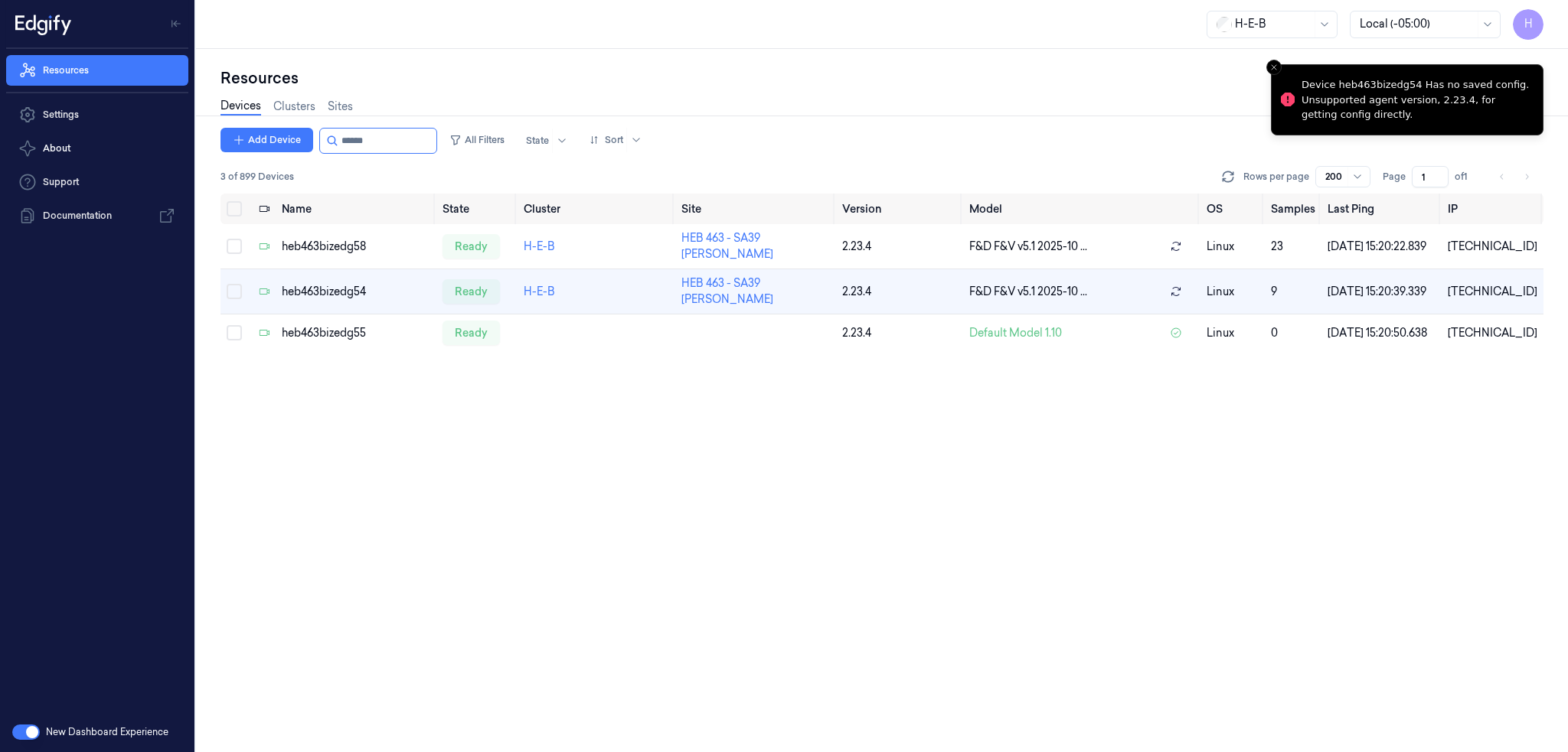
click at [1270, 58] on div "Resources Devices Clusters Sites Add Device All Filters State Sort 3 of 899 Dev…" at bounding box center [882, 400] width 1372 height 703
click at [1275, 63] on icon "Close toast" at bounding box center [1273, 67] width 9 height 9
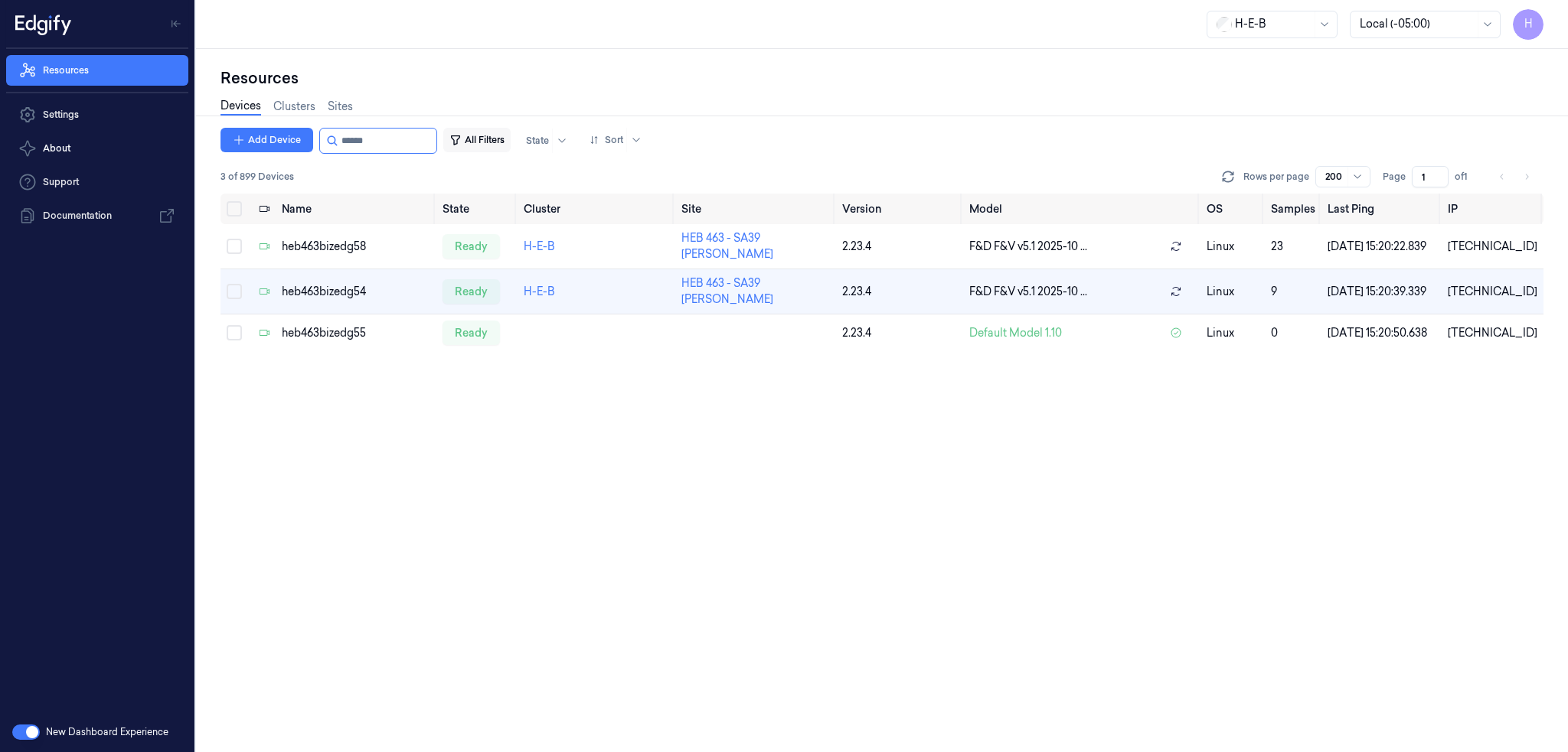
drag, startPoint x: 363, startPoint y: 138, endPoint x: 474, endPoint y: 145, distance: 111.2
click at [458, 143] on div "Add Device All Filters State Sort" at bounding box center [434, 140] width 428 height 26
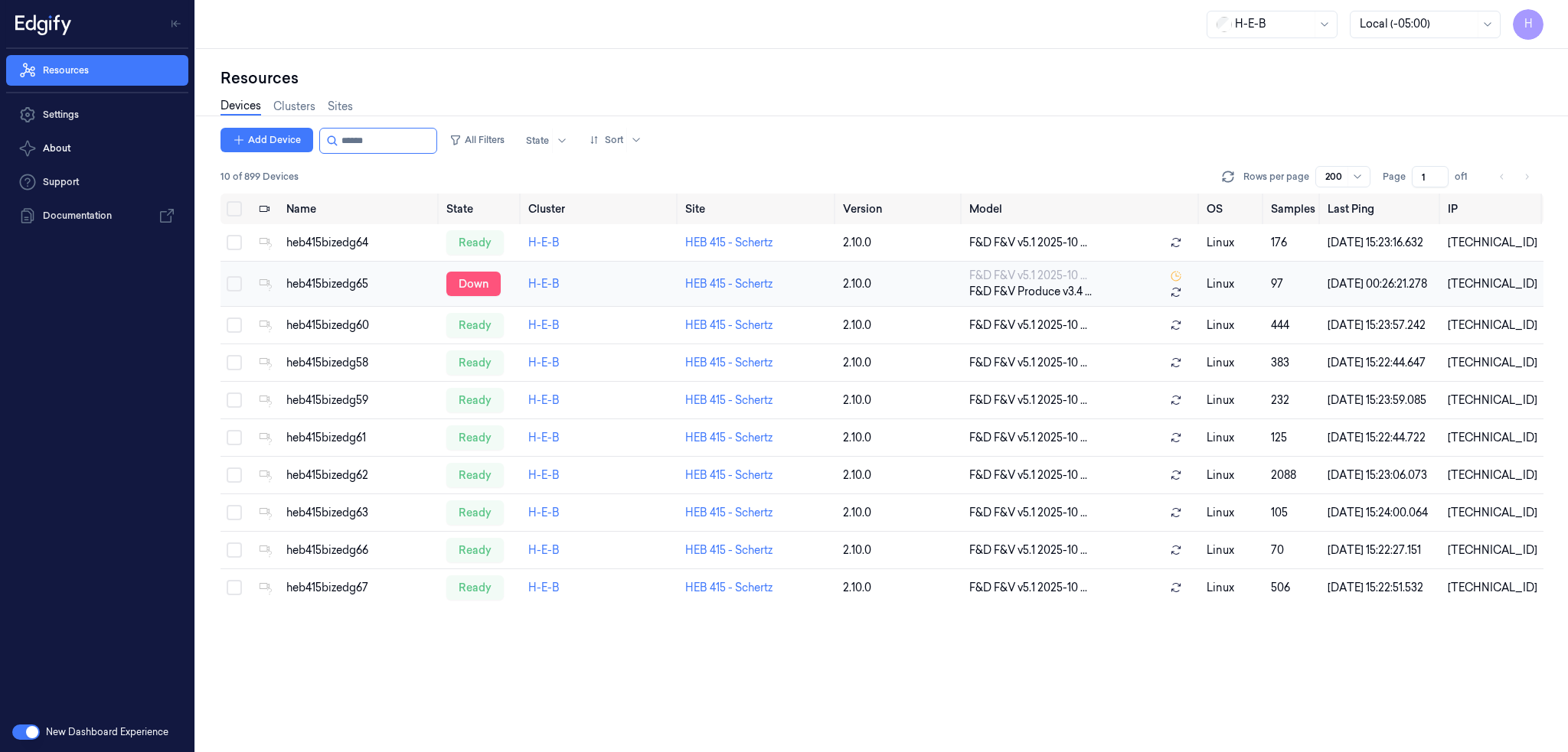
type input "******"
click at [481, 294] on div "down" at bounding box center [473, 283] width 54 height 25
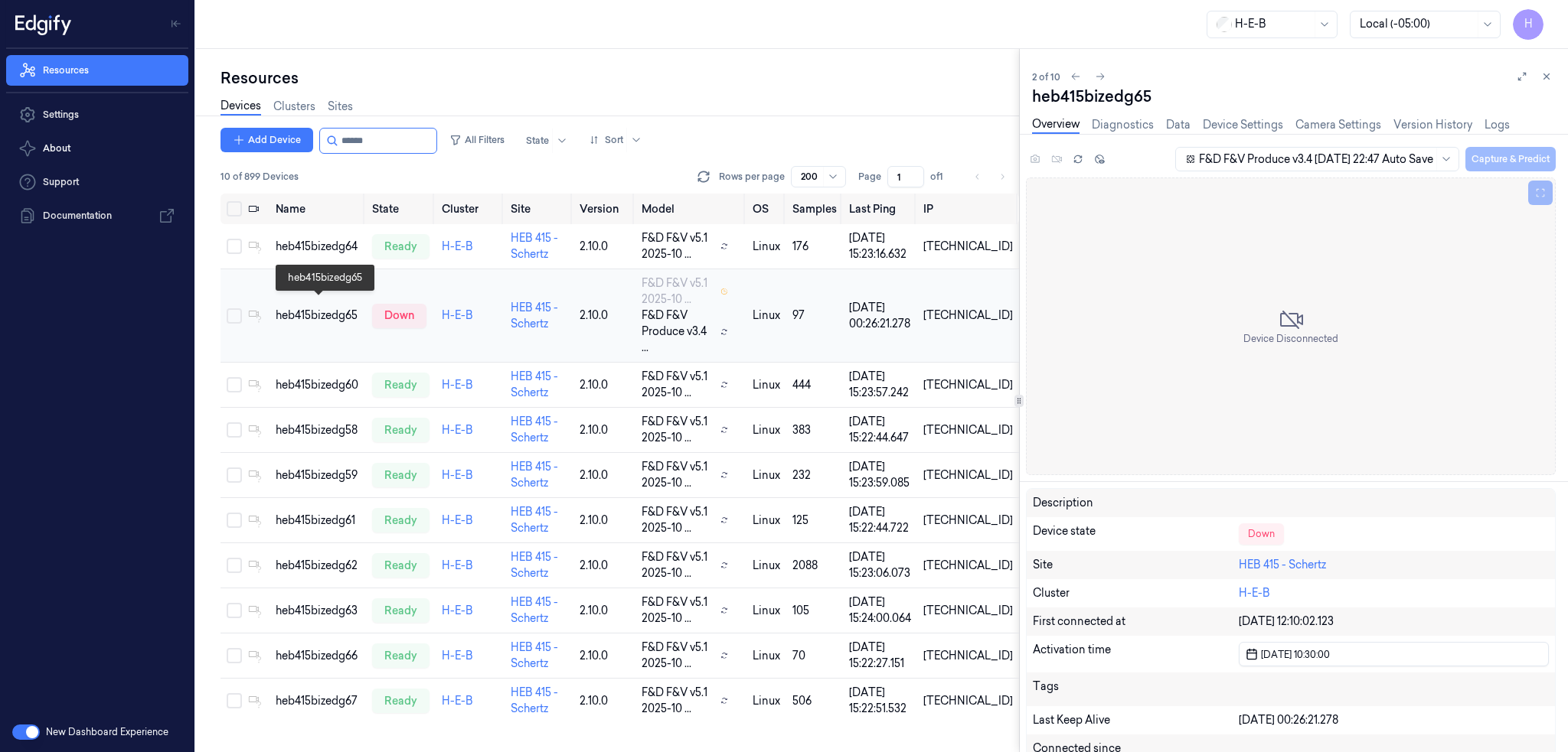
click at [312, 308] on div "heb415bizedg65" at bounding box center [317, 315] width 84 height 17
click at [329, 377] on div "heb415bizedg60" at bounding box center [317, 385] width 84 height 17
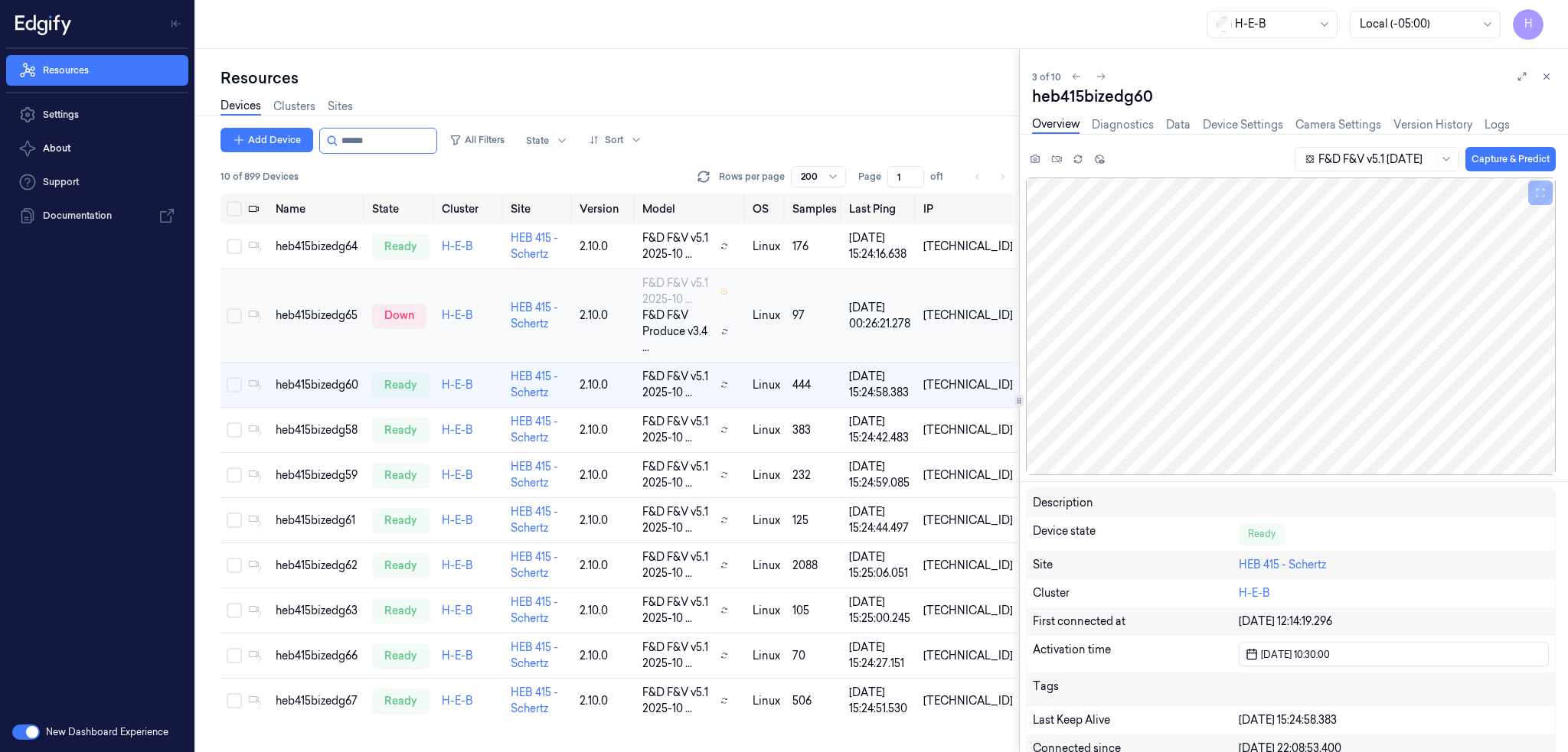
click at [325, 316] on td "heb415bizedg65" at bounding box center [317, 316] width 96 height 94
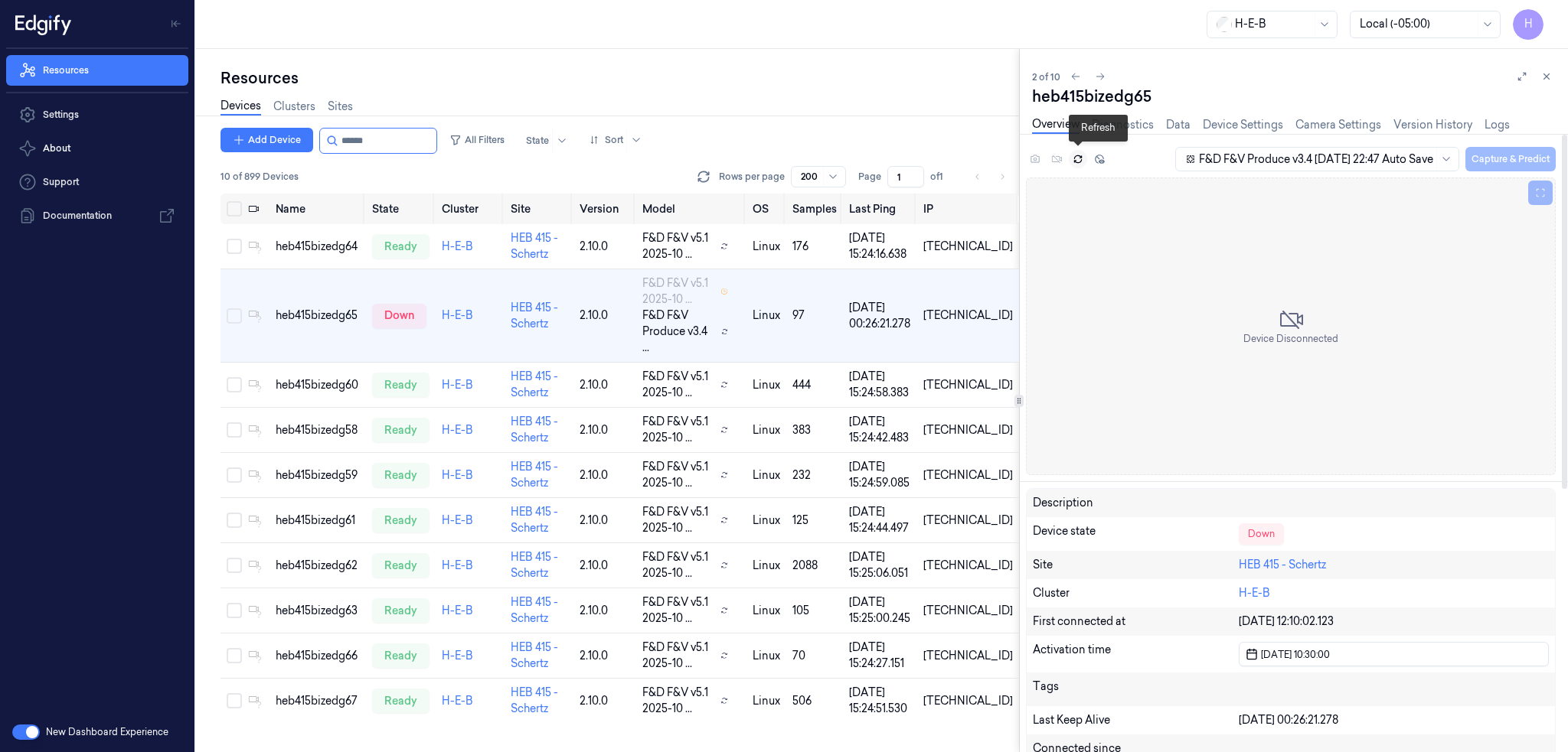
click at [1074, 160] on icon at bounding box center [1078, 160] width 7 height 3
click at [1073, 160] on icon at bounding box center [1078, 160] width 11 height 11
click at [384, 146] on input "string" at bounding box center [387, 140] width 92 height 25
click at [368, 130] on input "string" at bounding box center [387, 140] width 92 height 25
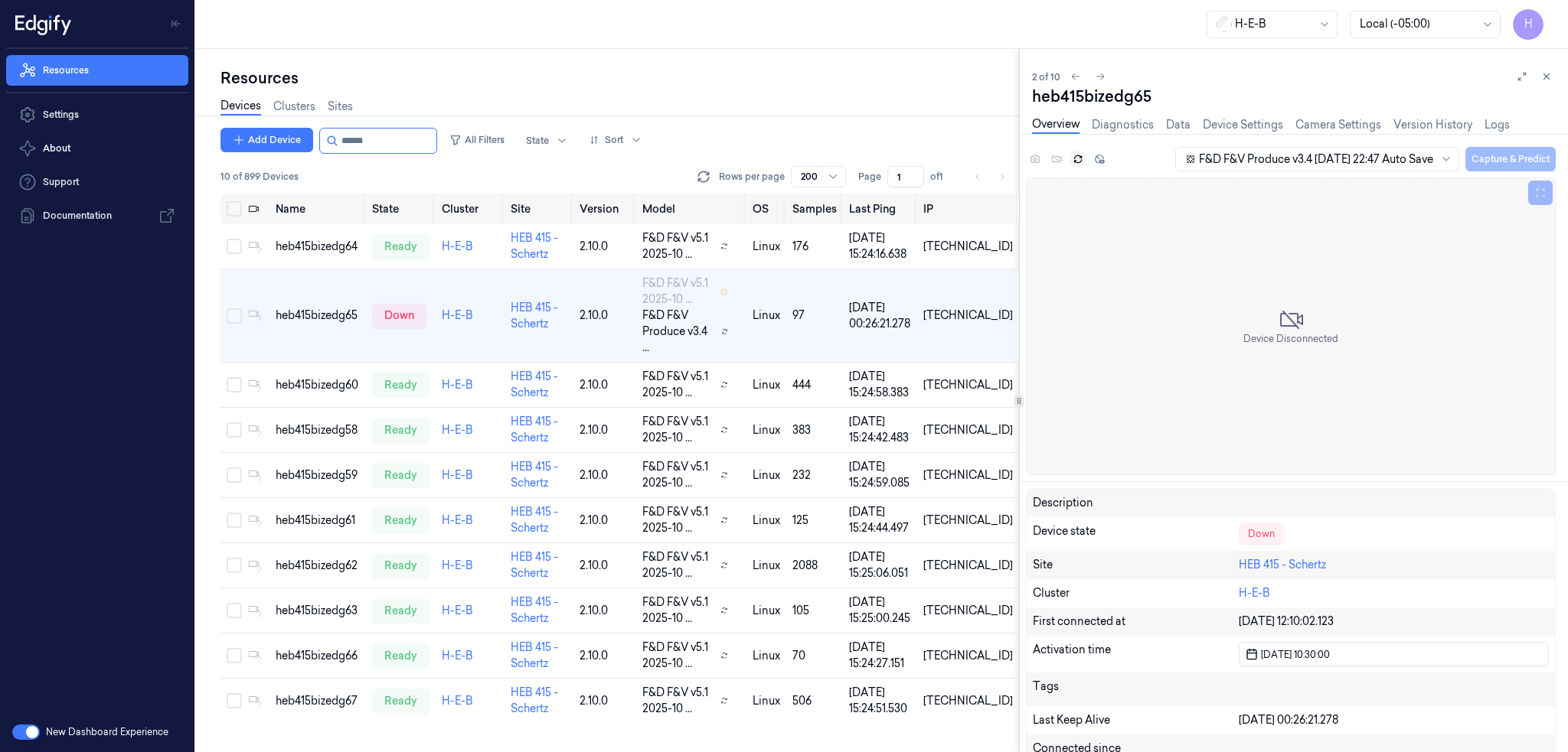
paste input "**********"
type input "**********"
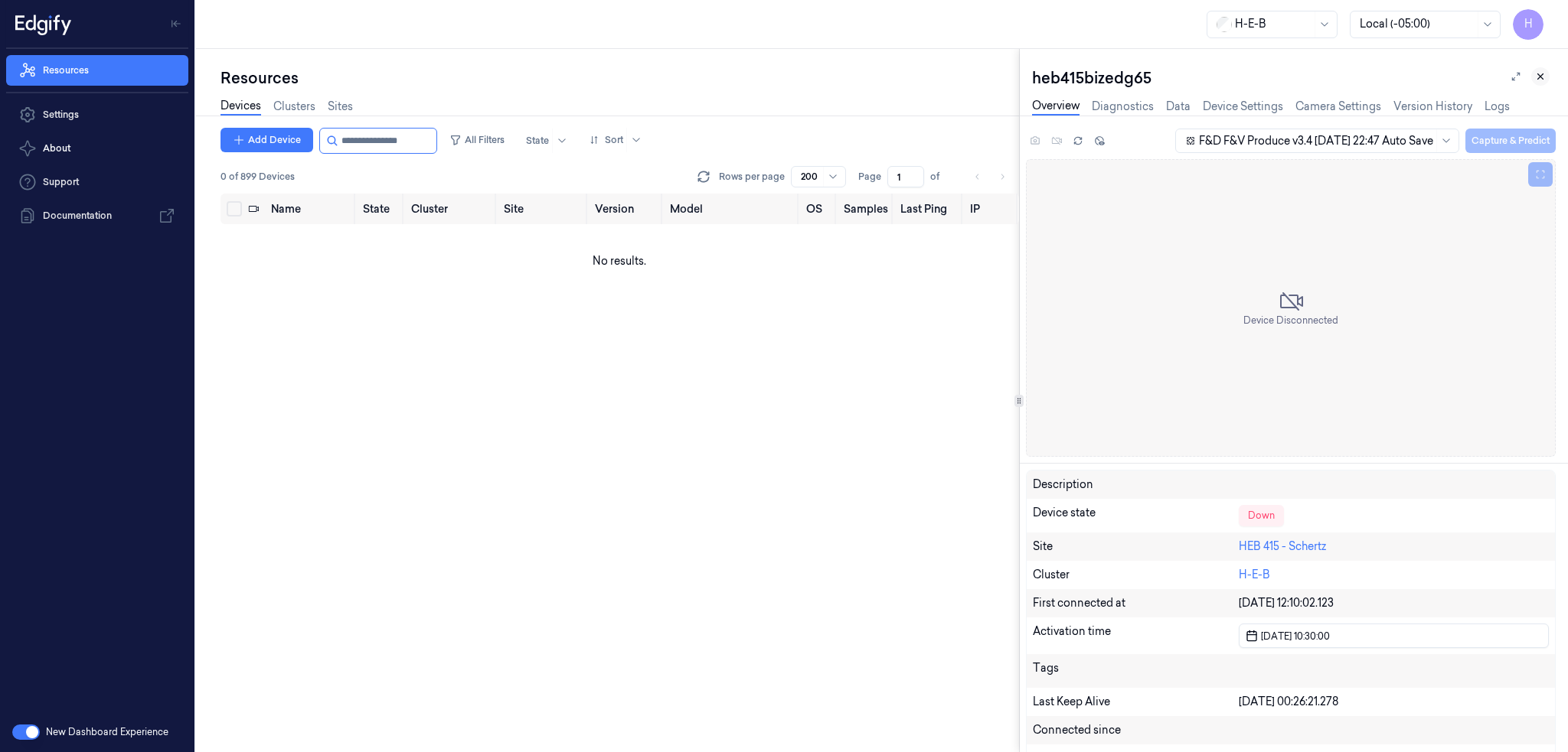
click at [1542, 75] on icon at bounding box center [1540, 77] width 11 height 11
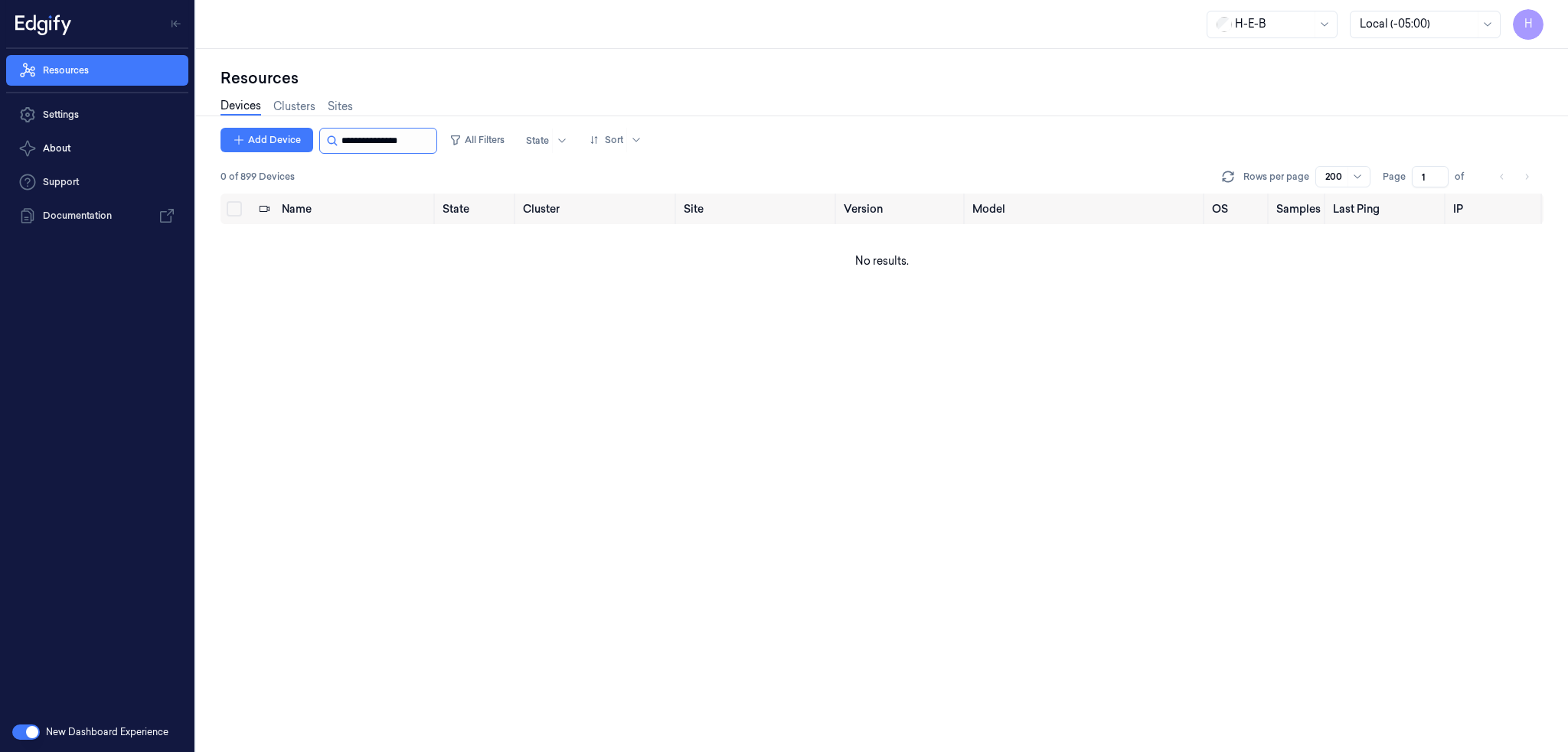
click at [402, 143] on input "string" at bounding box center [387, 140] width 92 height 25
click at [383, 148] on input "string" at bounding box center [387, 140] width 92 height 25
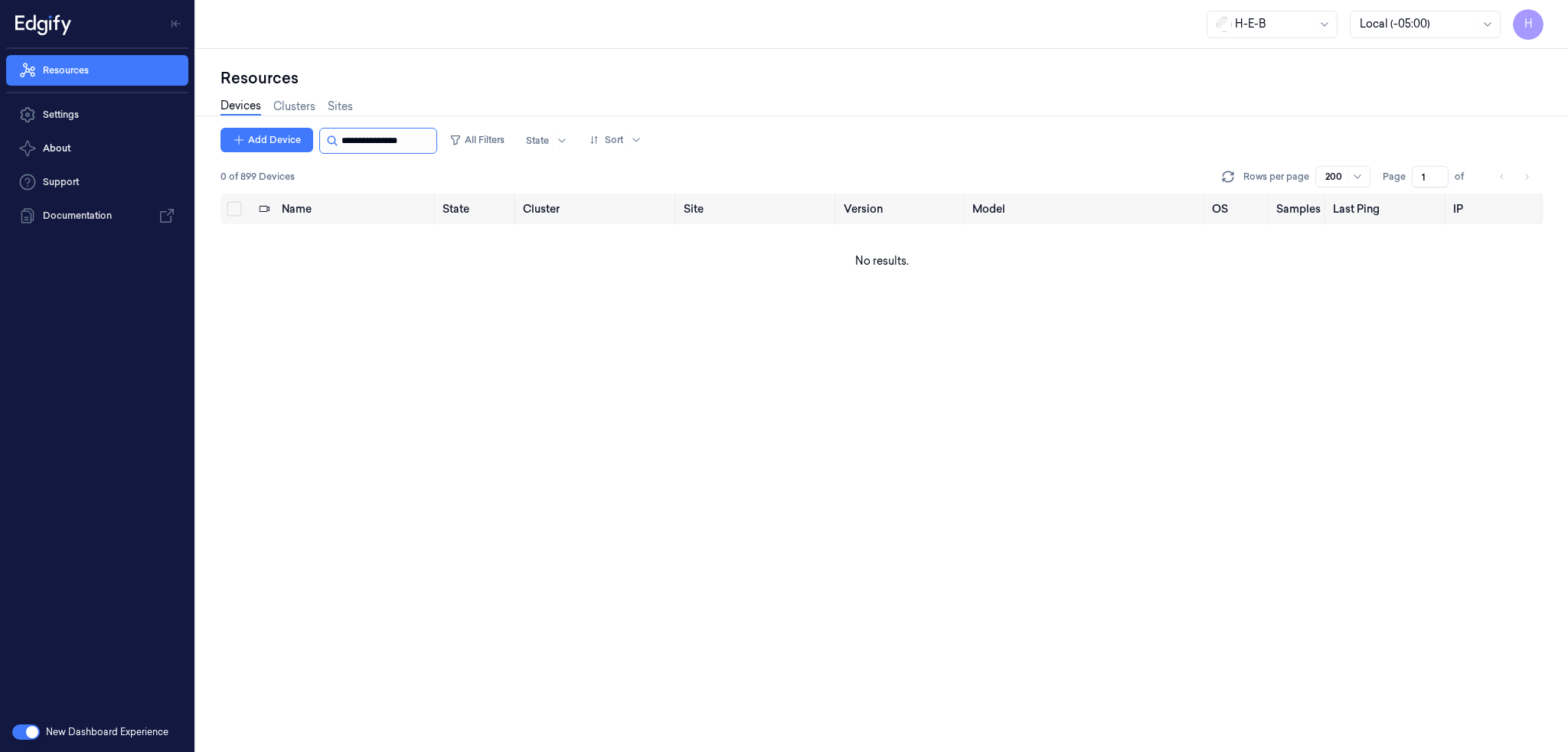
click at [383, 148] on input "string" at bounding box center [387, 140] width 92 height 25
type input "*"
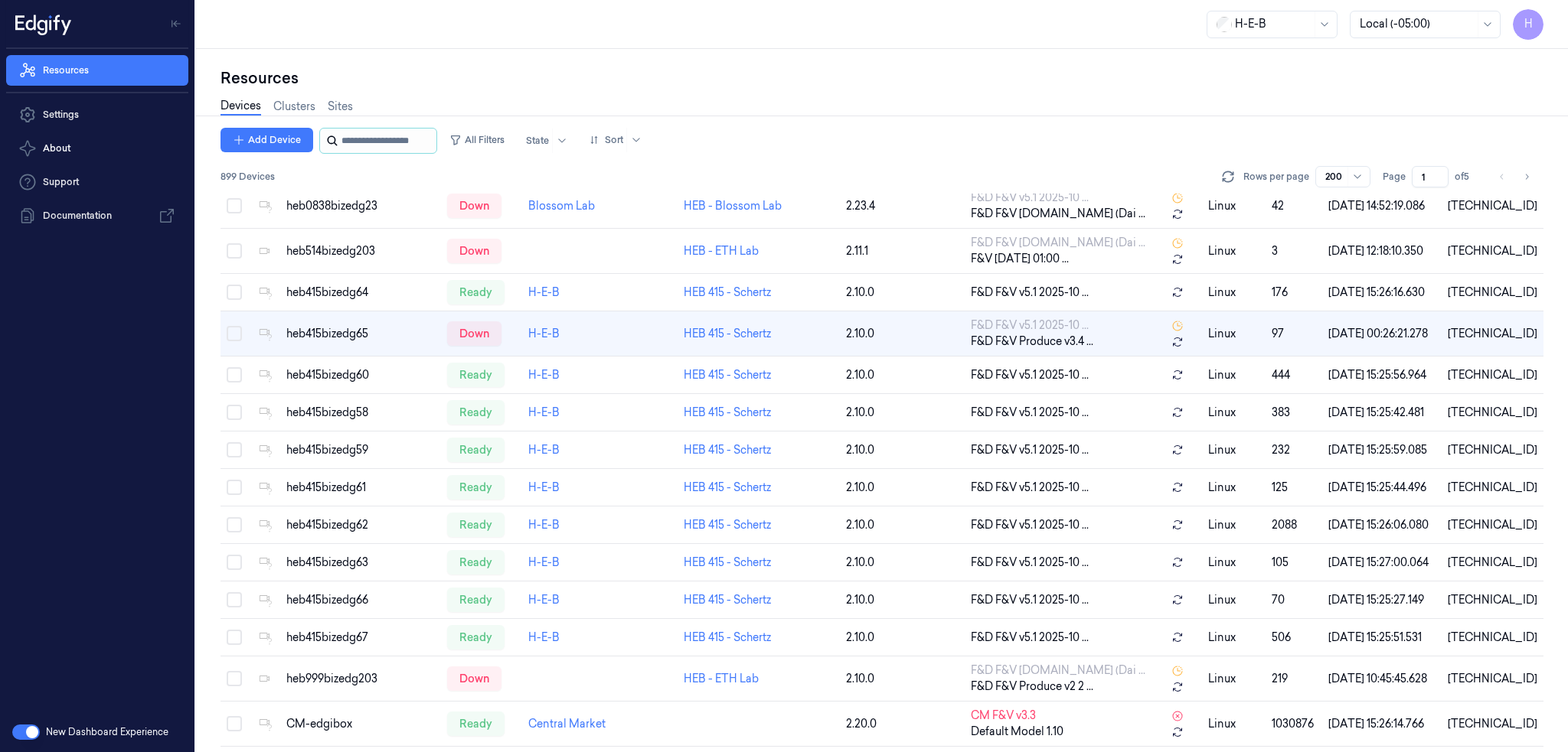
scroll to position [898, 0]
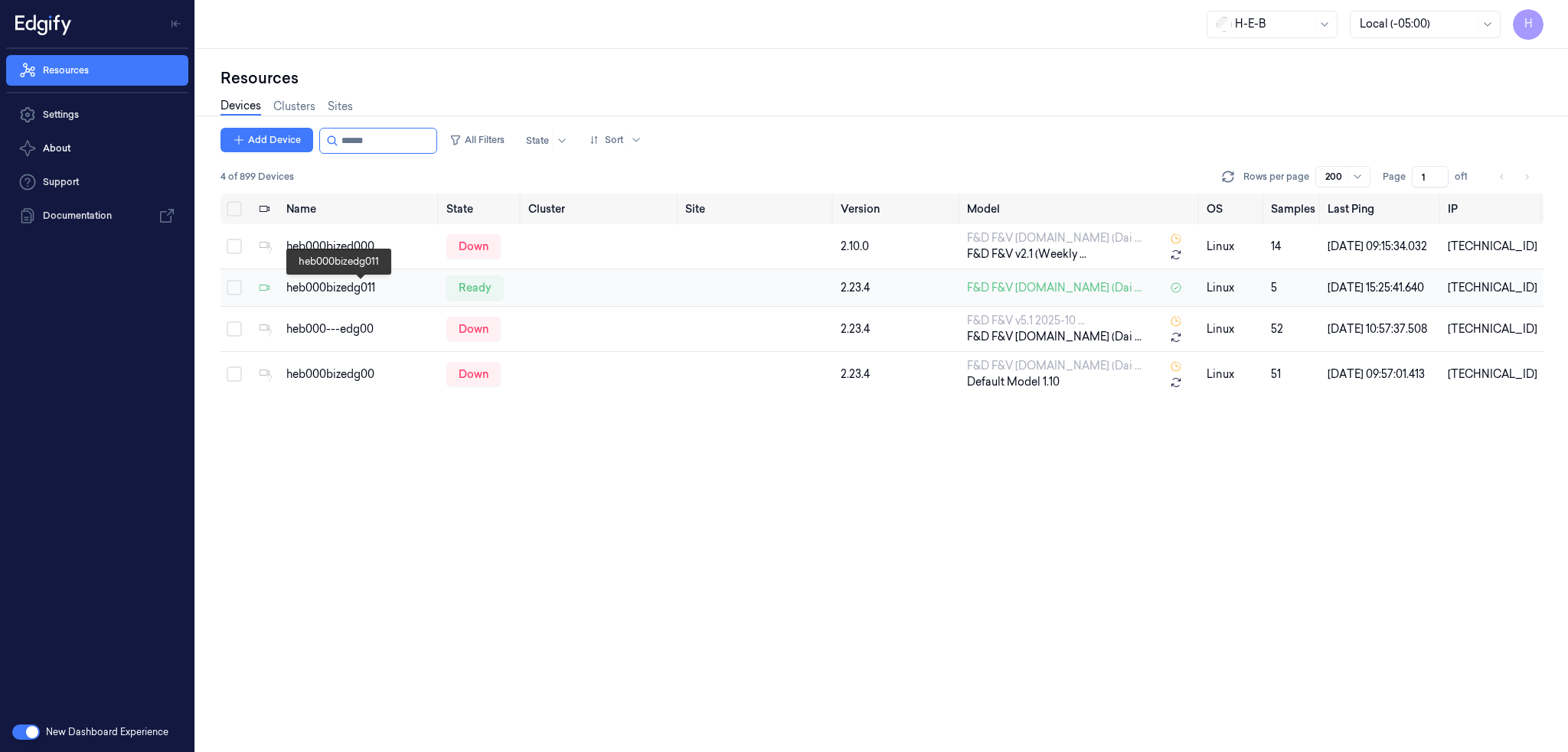
type input "******"
click at [352, 292] on div "heb000bizedg011" at bounding box center [360, 288] width 148 height 17
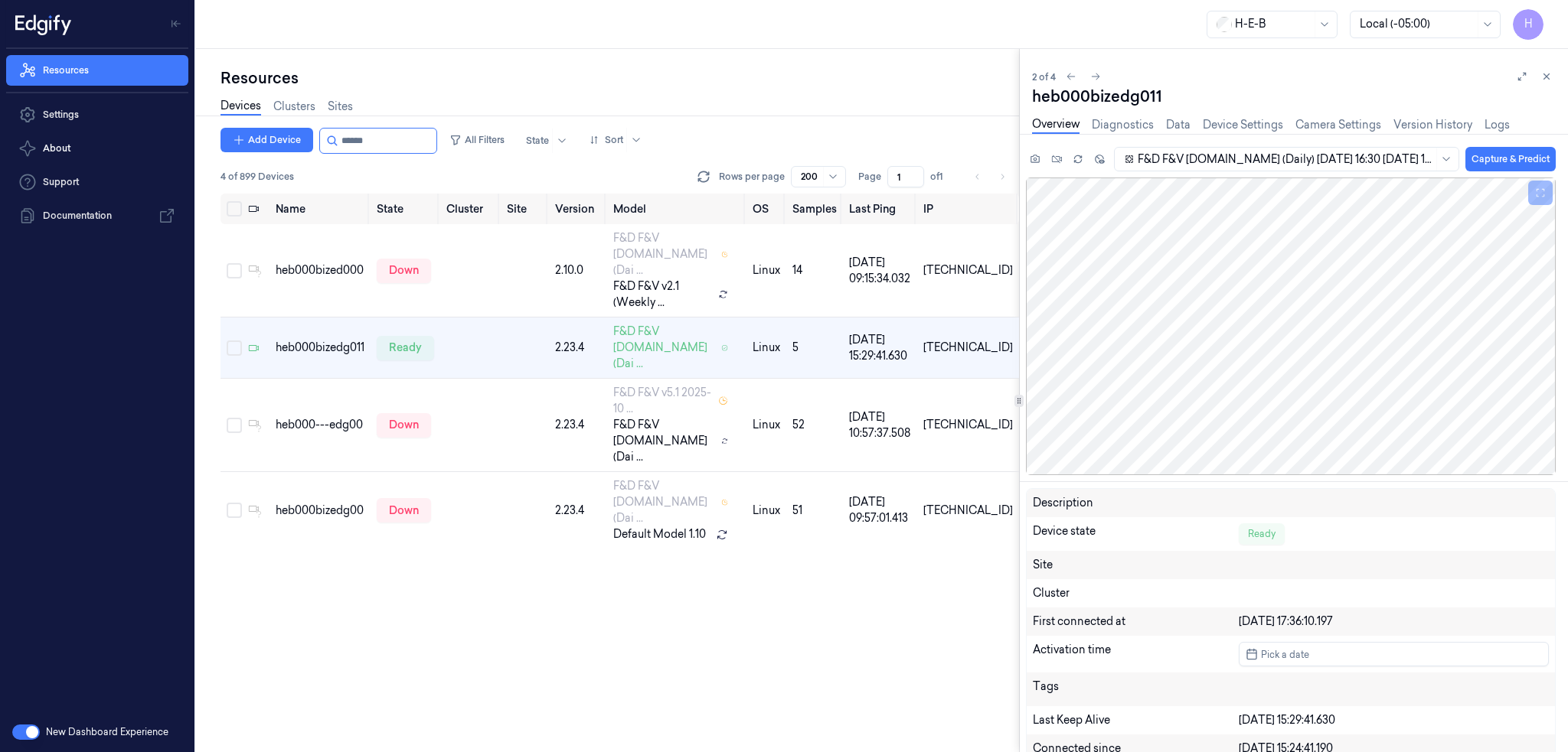
click at [1164, 125] on div "Overview Diagnostics Data Device Settings Camera Settings Version History Logs" at bounding box center [1271, 125] width 478 height 17
click at [1173, 125] on link "Data" at bounding box center [1178, 125] width 25 height 17
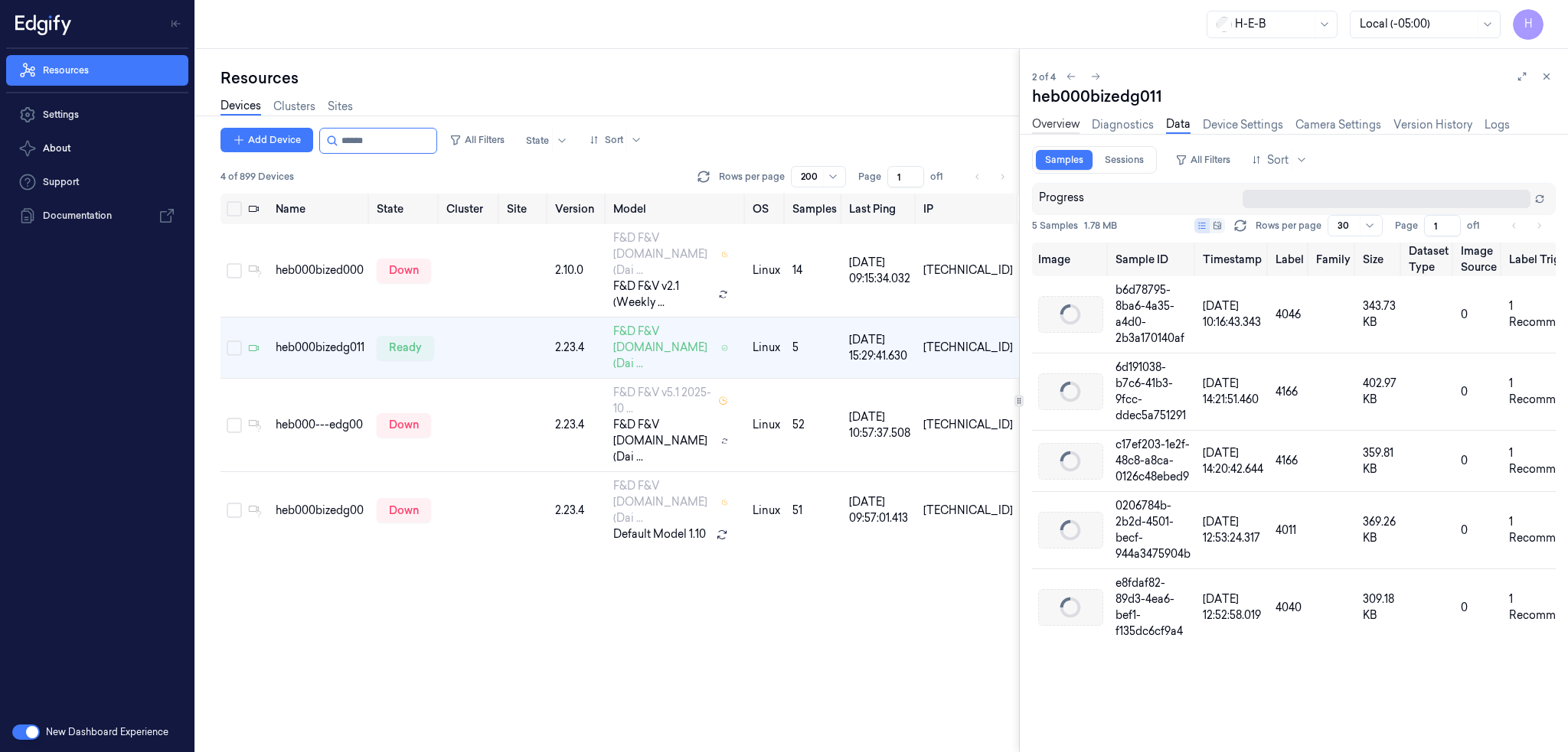
click at [1074, 123] on link "Overview" at bounding box center [1056, 125] width 48 height 17
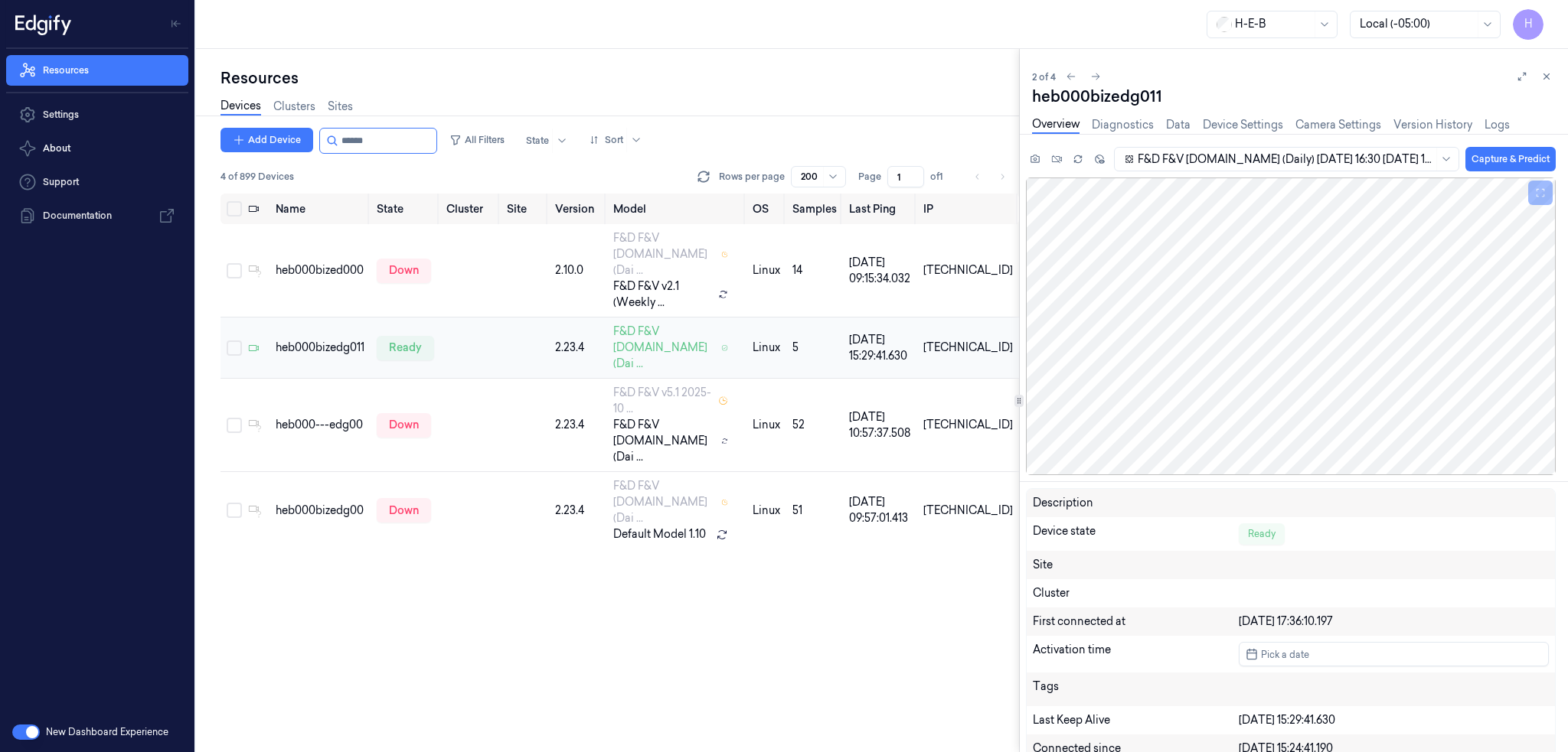
click at [549, 332] on td at bounding box center [525, 348] width 49 height 61
click at [501, 280] on td at bounding box center [471, 271] width 61 height 94
click at [487, 260] on td at bounding box center [471, 271] width 61 height 94
click at [317, 269] on div "heb000bized000" at bounding box center [319, 271] width 89 height 17
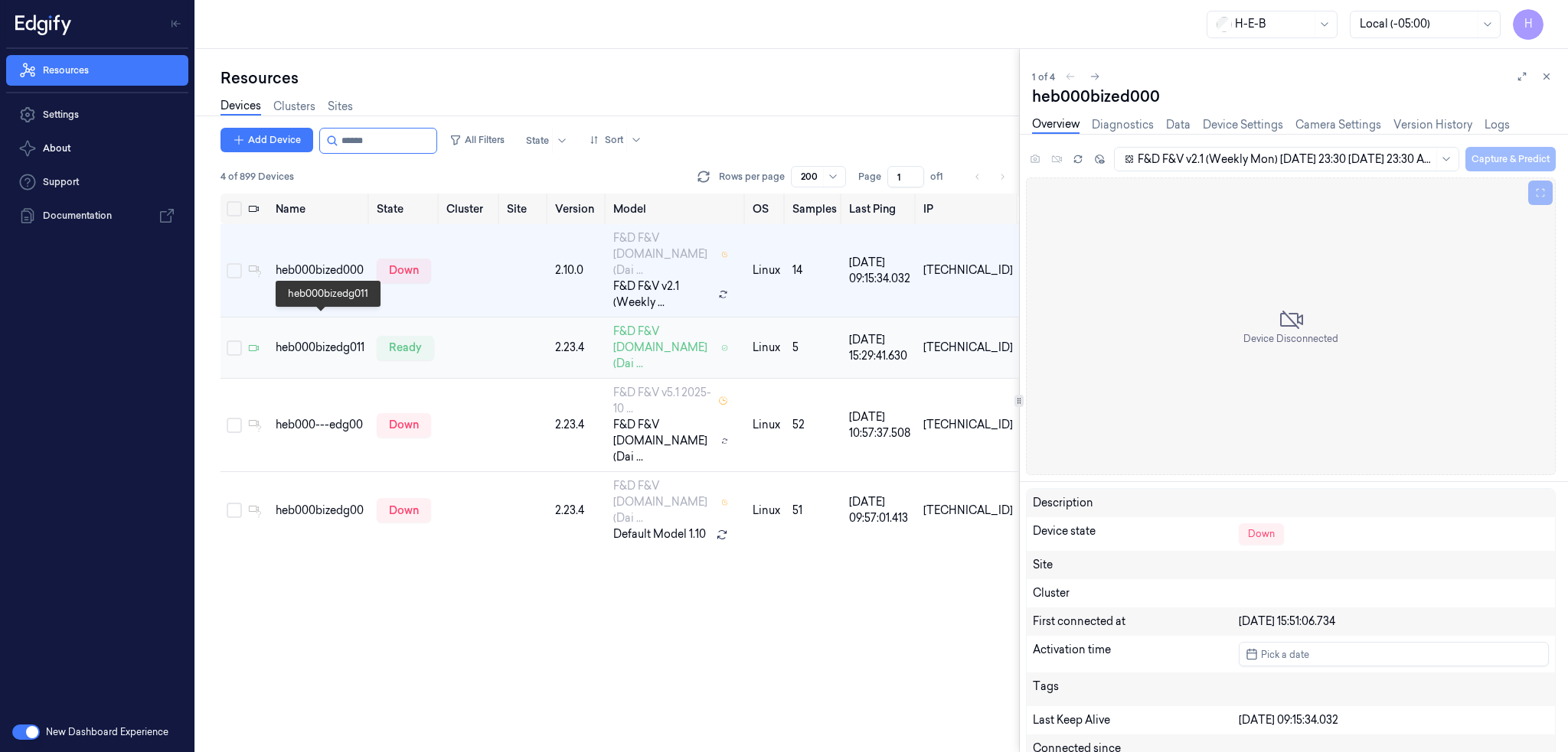
click at [309, 339] on div "heb000bizedg011" at bounding box center [319, 348] width 89 height 17
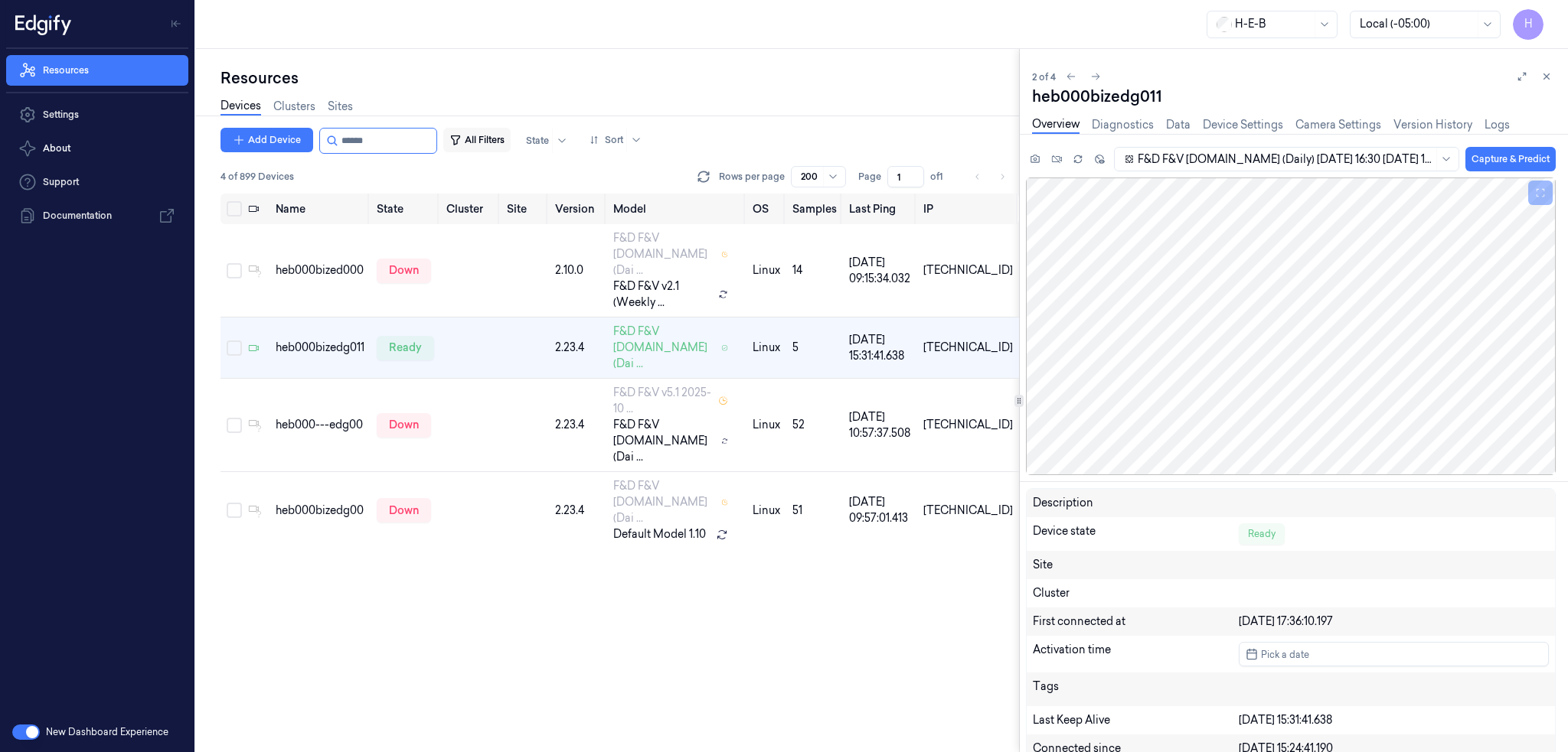
drag, startPoint x: 355, startPoint y: 140, endPoint x: 466, endPoint y: 144, distance: 111.1
click at [464, 144] on div "Add Device All Filters State Sort" at bounding box center [434, 140] width 428 height 26
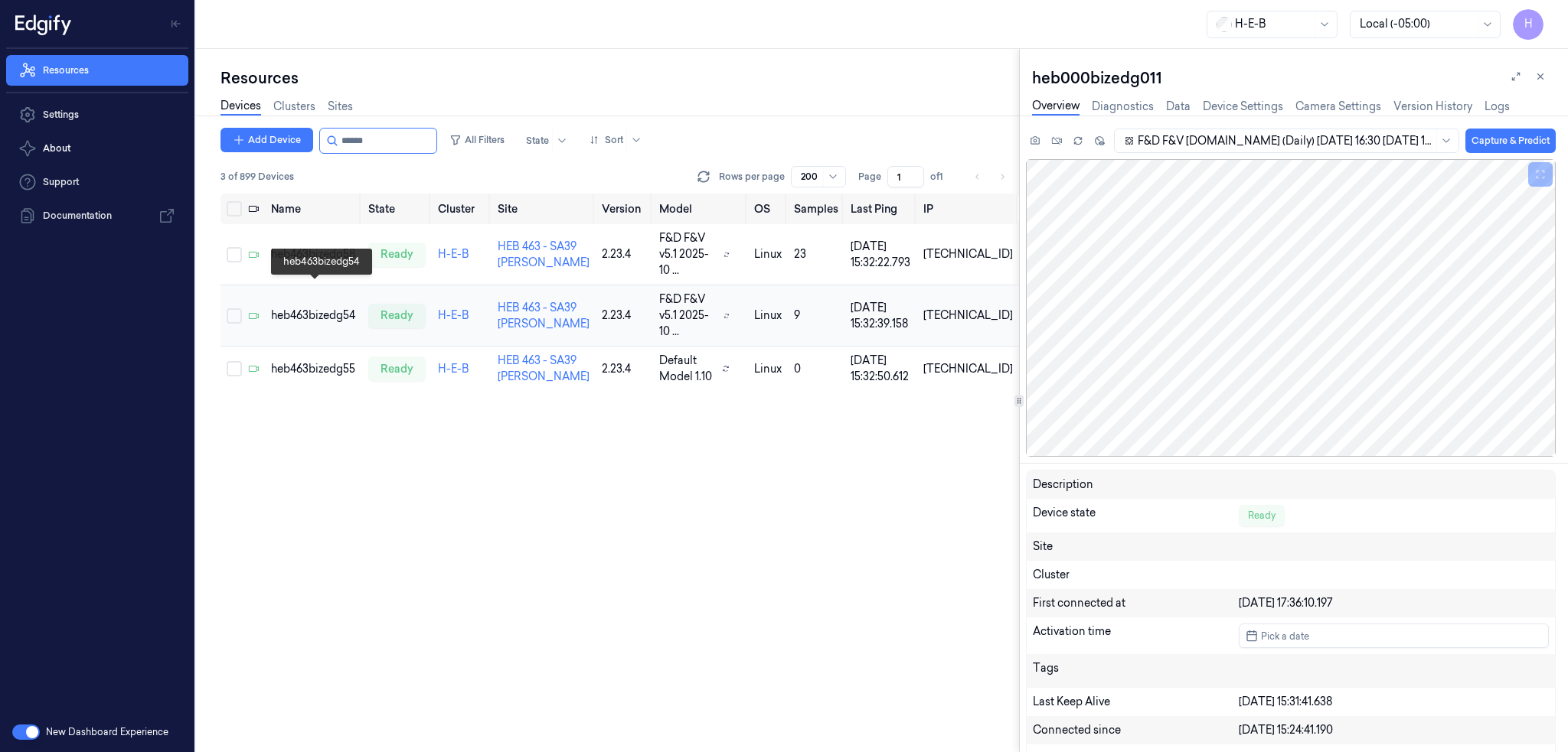
click at [323, 307] on div "heb463bizedg54" at bounding box center [313, 315] width 85 height 17
click at [333, 361] on div "heb463bizedg55" at bounding box center [313, 370] width 85 height 17
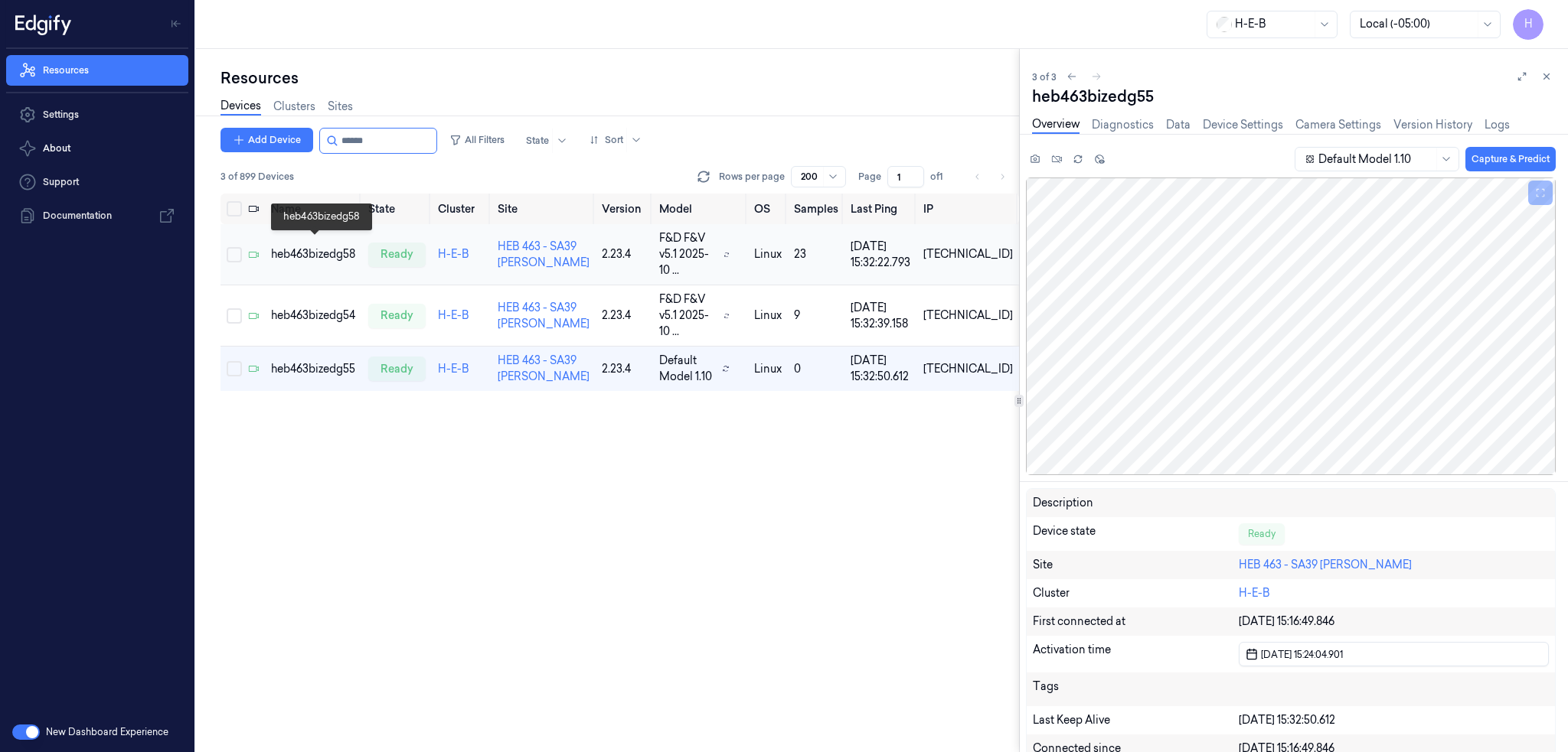
click at [328, 248] on div "heb463bizedg58" at bounding box center [313, 255] width 85 height 17
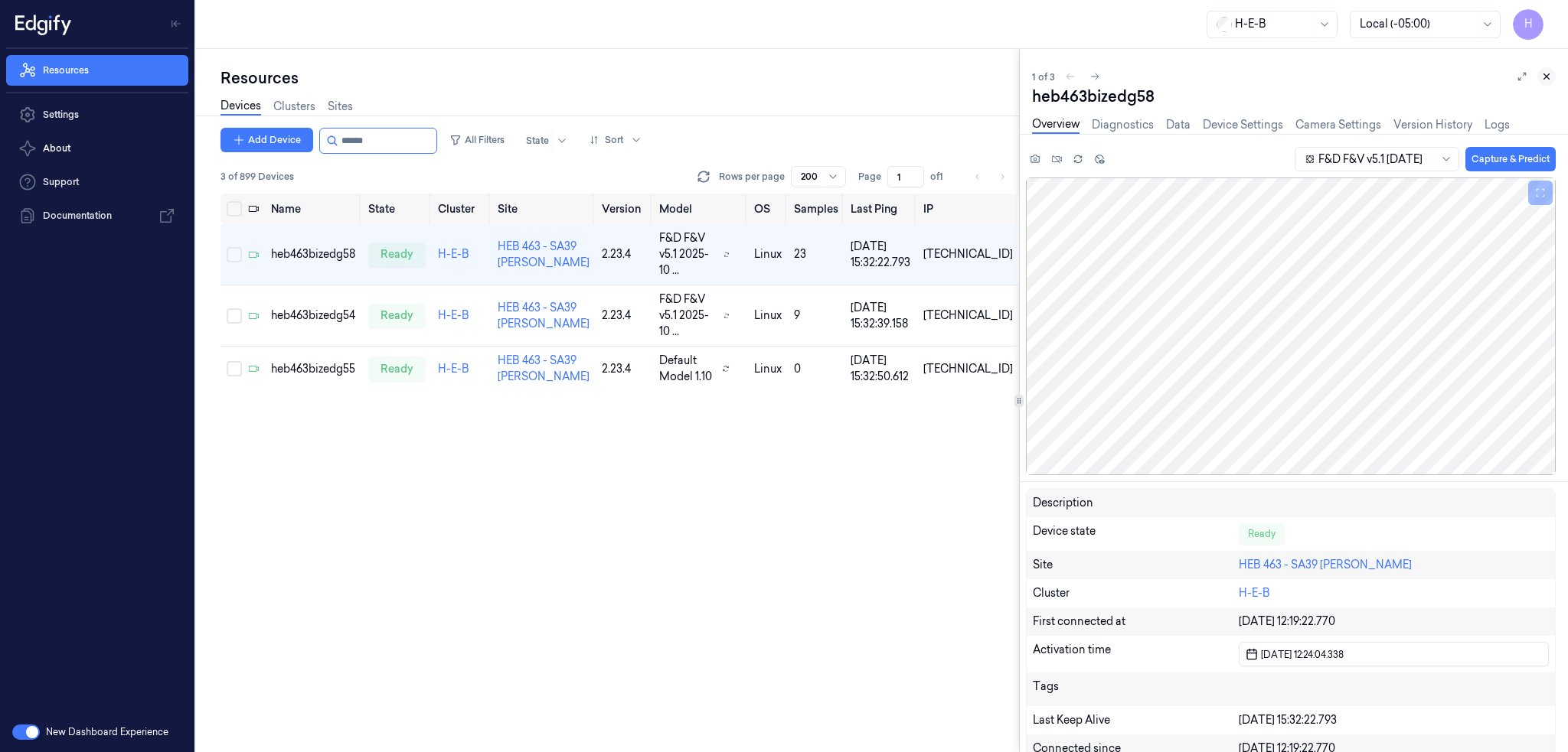
click at [1541, 76] on icon at bounding box center [1547, 77] width 11 height 11
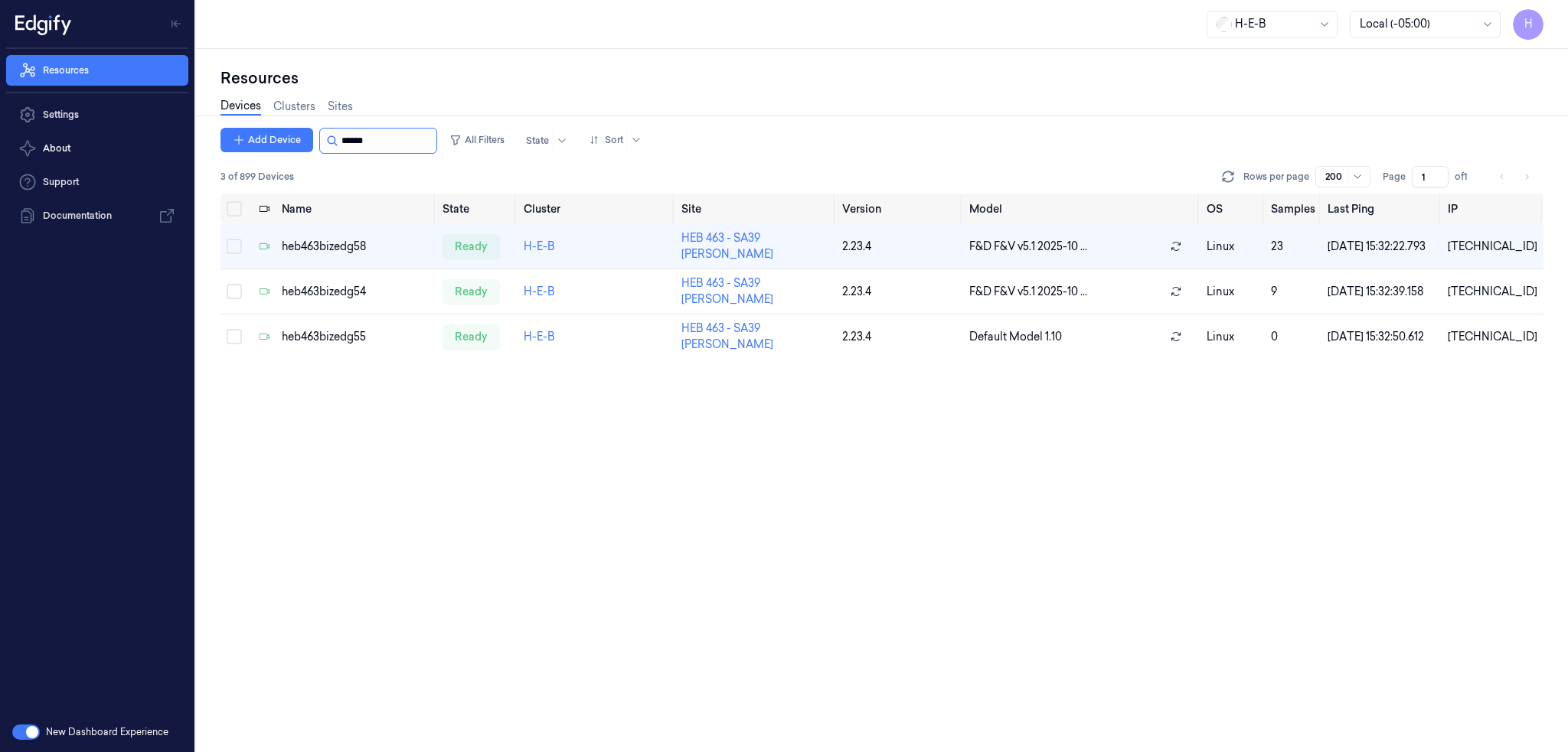
click at [385, 134] on input "string" at bounding box center [387, 140] width 92 height 25
drag, startPoint x: 360, startPoint y: 140, endPoint x: 548, endPoint y: 152, distance: 188.4
click at [499, 151] on div "Add Device All Filters State Sort" at bounding box center [434, 140] width 428 height 26
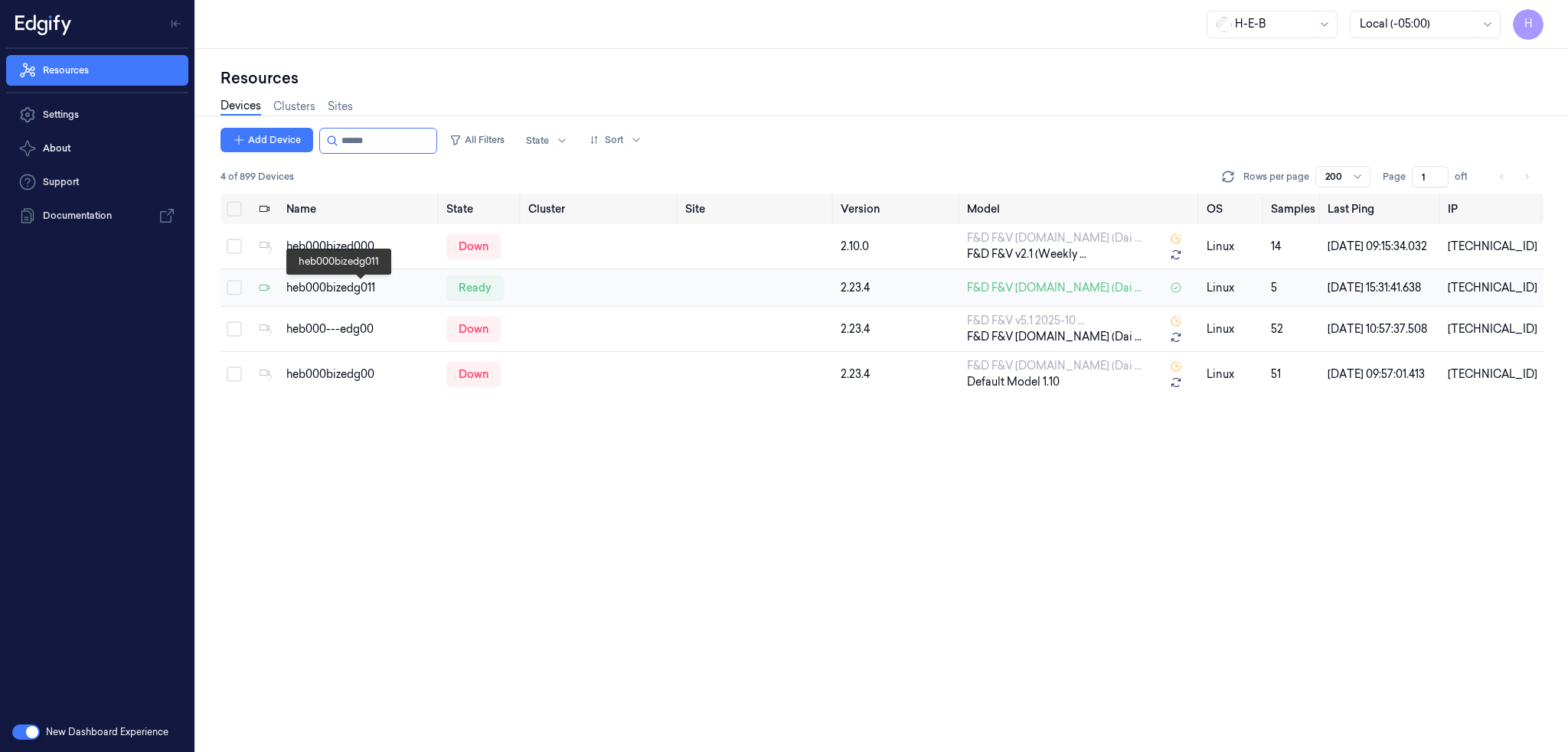
click at [358, 293] on div "heb000bizedg011" at bounding box center [360, 288] width 148 height 17
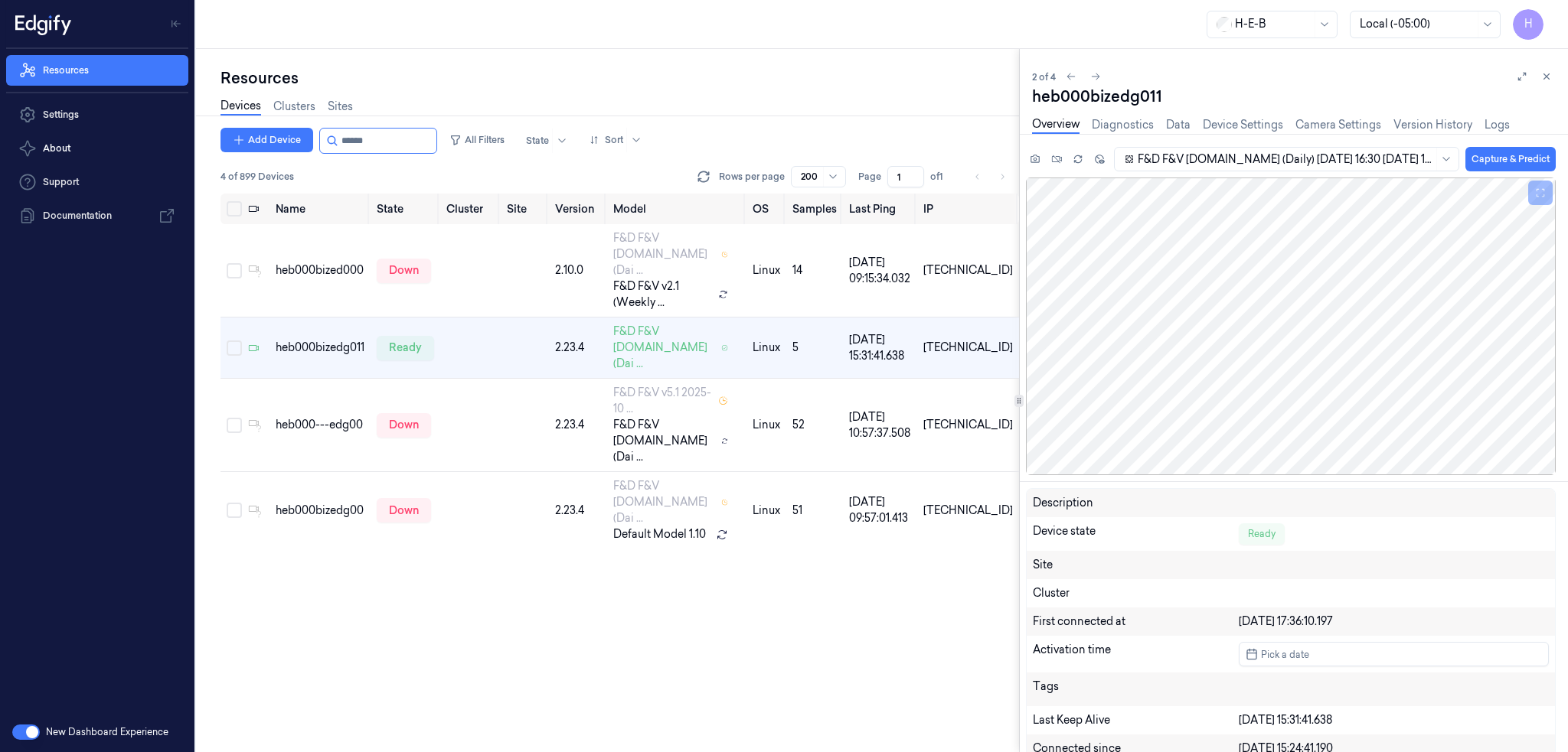
click at [1073, 88] on div "heb000bizedg011" at bounding box center [1294, 95] width 524 height 21
drag, startPoint x: 1100, startPoint y: 87, endPoint x: 1294, endPoint y: 76, distance: 194.3
click at [1294, 76] on div "2 of 4" at bounding box center [1294, 76] width 524 height 18
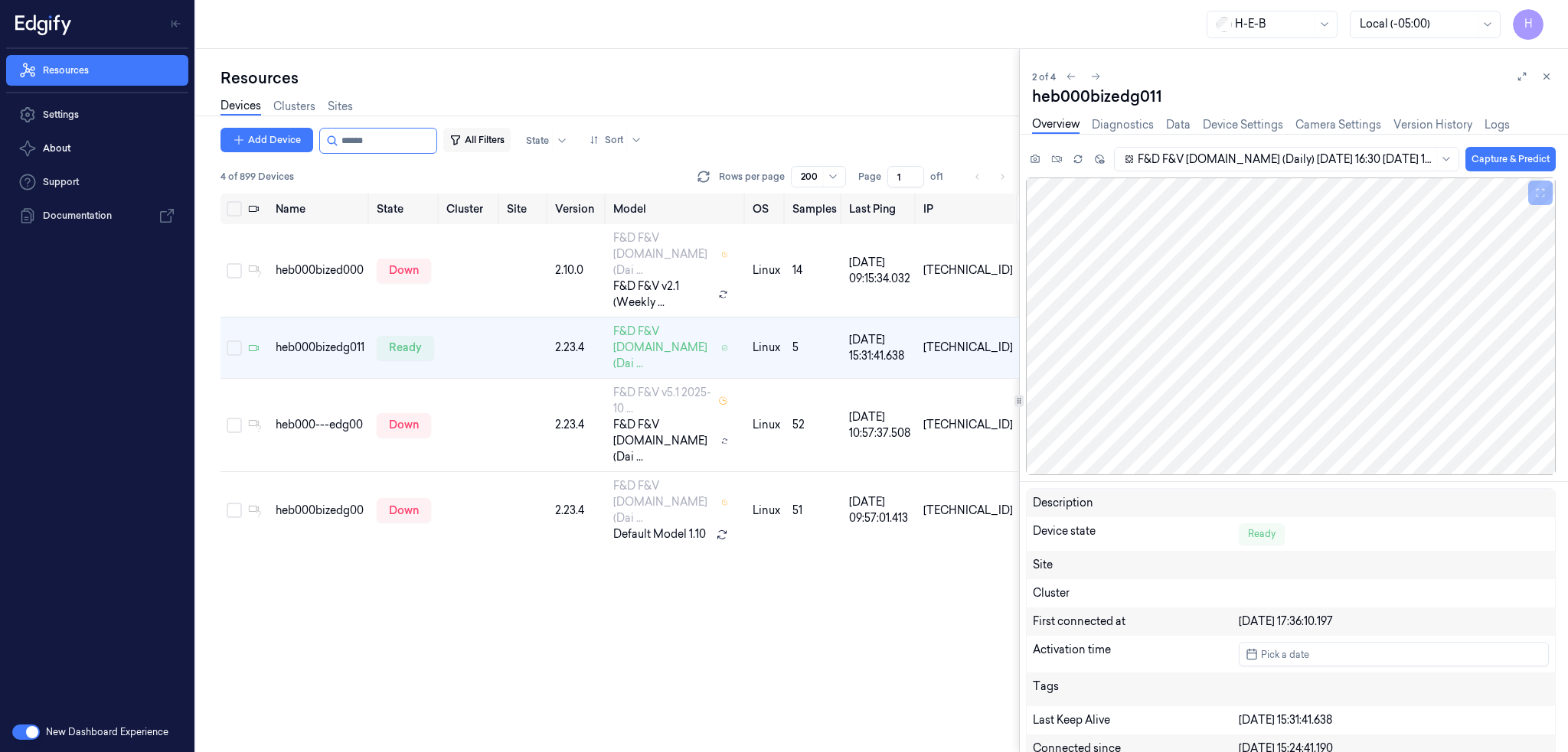
drag, startPoint x: 358, startPoint y: 143, endPoint x: 493, endPoint y: 150, distance: 135.2
click at [473, 149] on div "Add Device All Filters State Sort" at bounding box center [434, 140] width 428 height 26
type input "******"
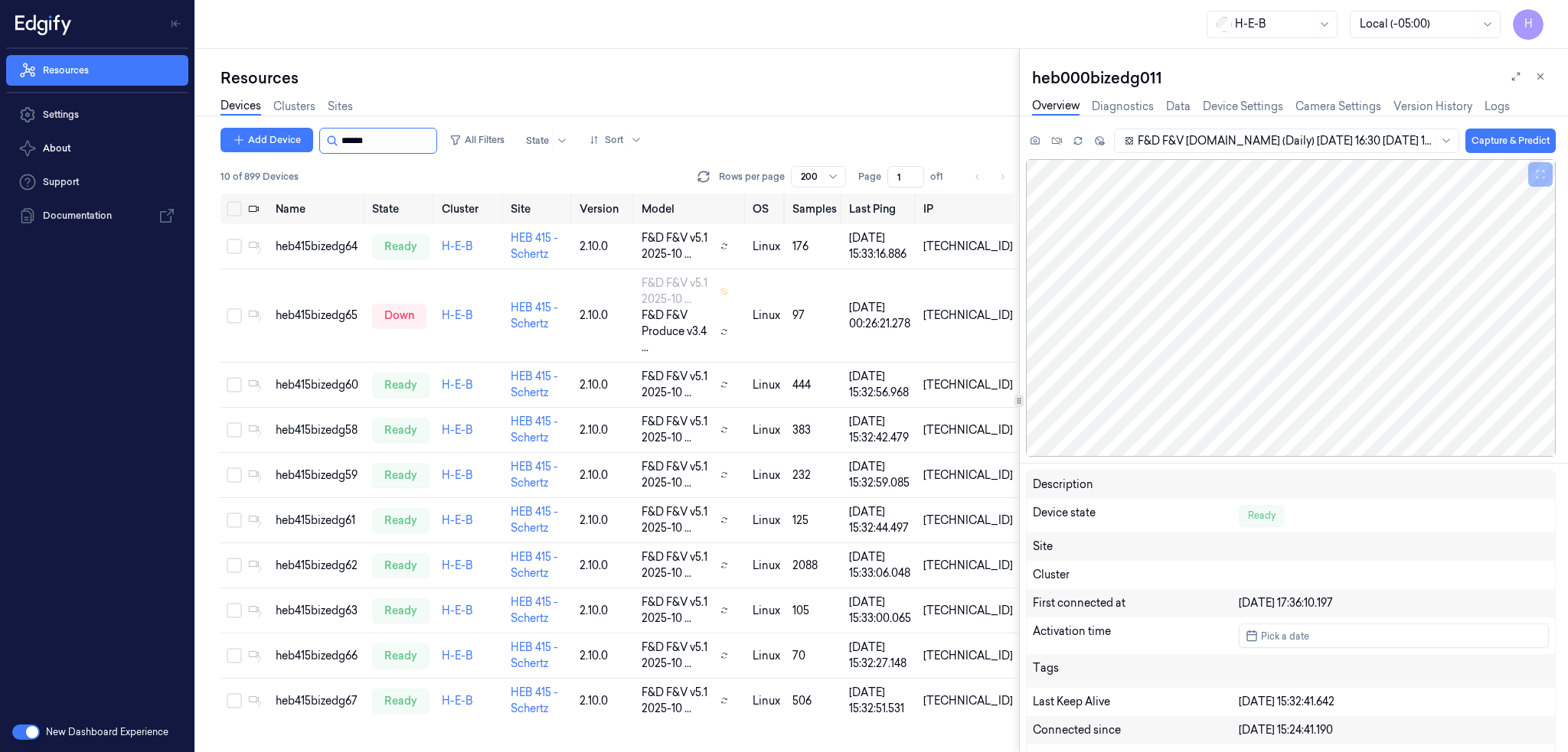
drag, startPoint x: 373, startPoint y: 137, endPoint x: 354, endPoint y: 141, distance: 19.4
click at [354, 141] on input "string" at bounding box center [387, 140] width 92 height 25
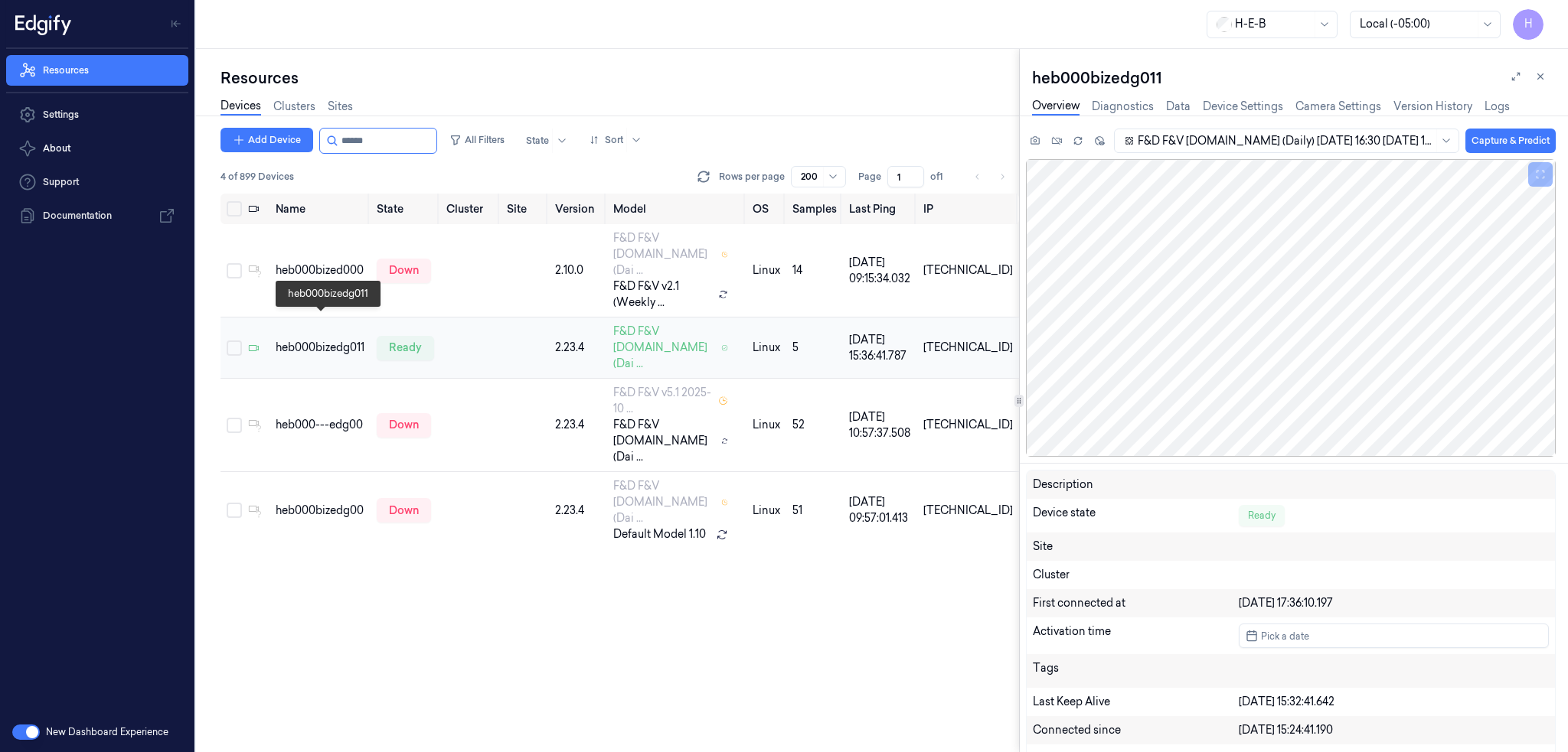
click at [325, 339] on div "heb000bizedg011" at bounding box center [319, 348] width 89 height 17
click at [1546, 71] on button at bounding box center [1540, 76] width 18 height 18
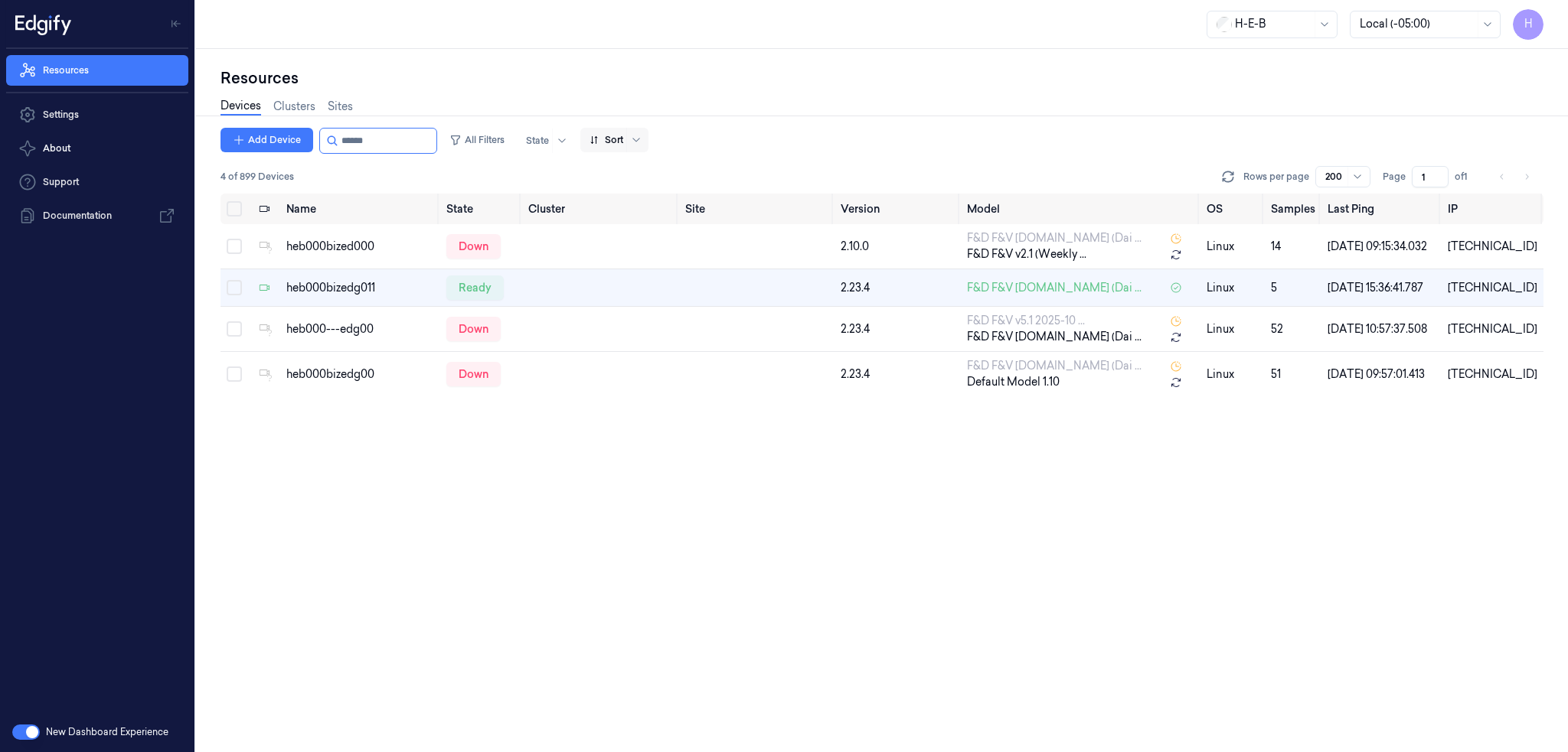
drag, startPoint x: 358, startPoint y: 142, endPoint x: 662, endPoint y: 149, distance: 304.1
click at [589, 153] on div "Add Device All Filters State Sort 4 of 899 Devices Rows per page 200 Page 1 of 1" at bounding box center [882, 160] width 1323 height 66
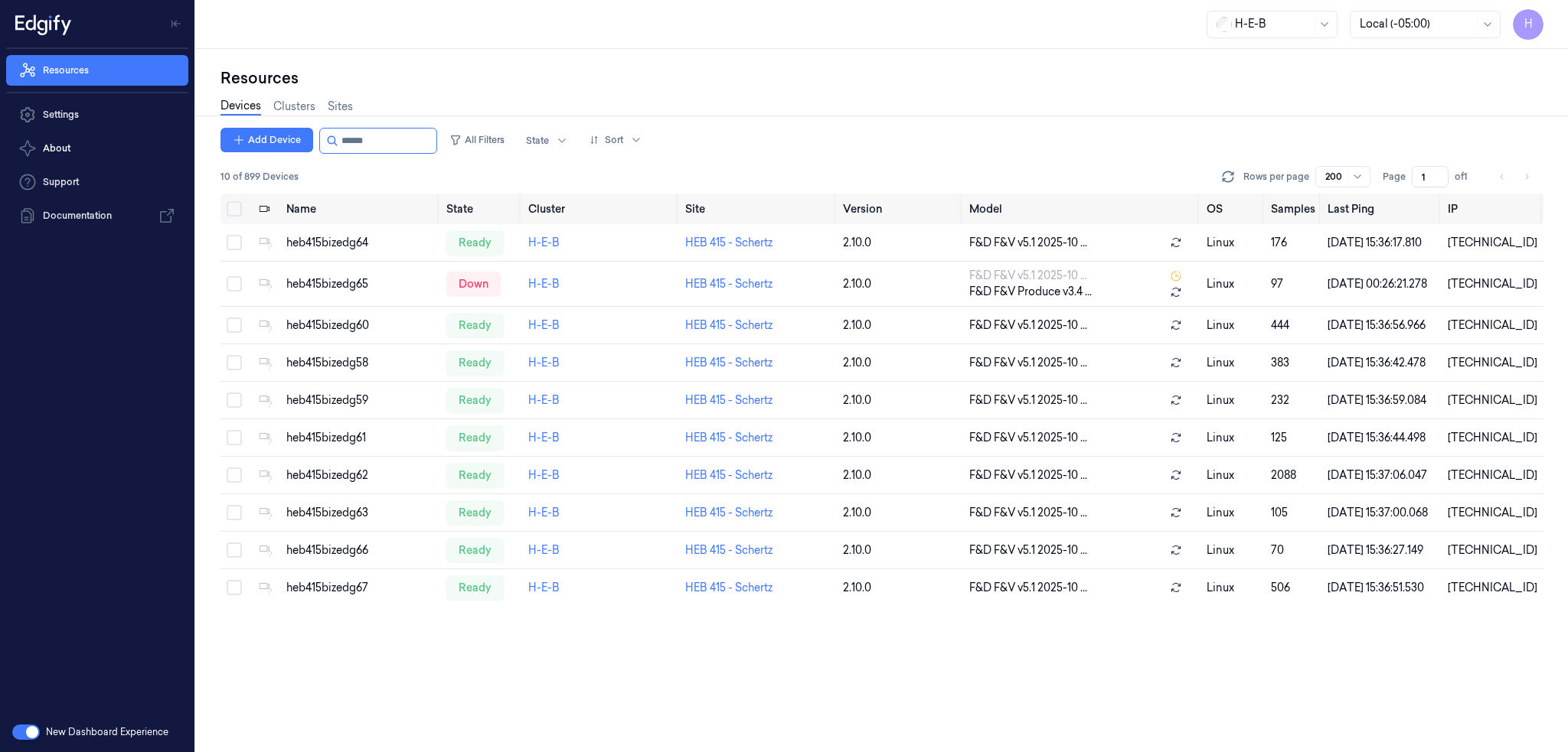
type input "******"
click at [393, 143] on input "string" at bounding box center [387, 140] width 92 height 25
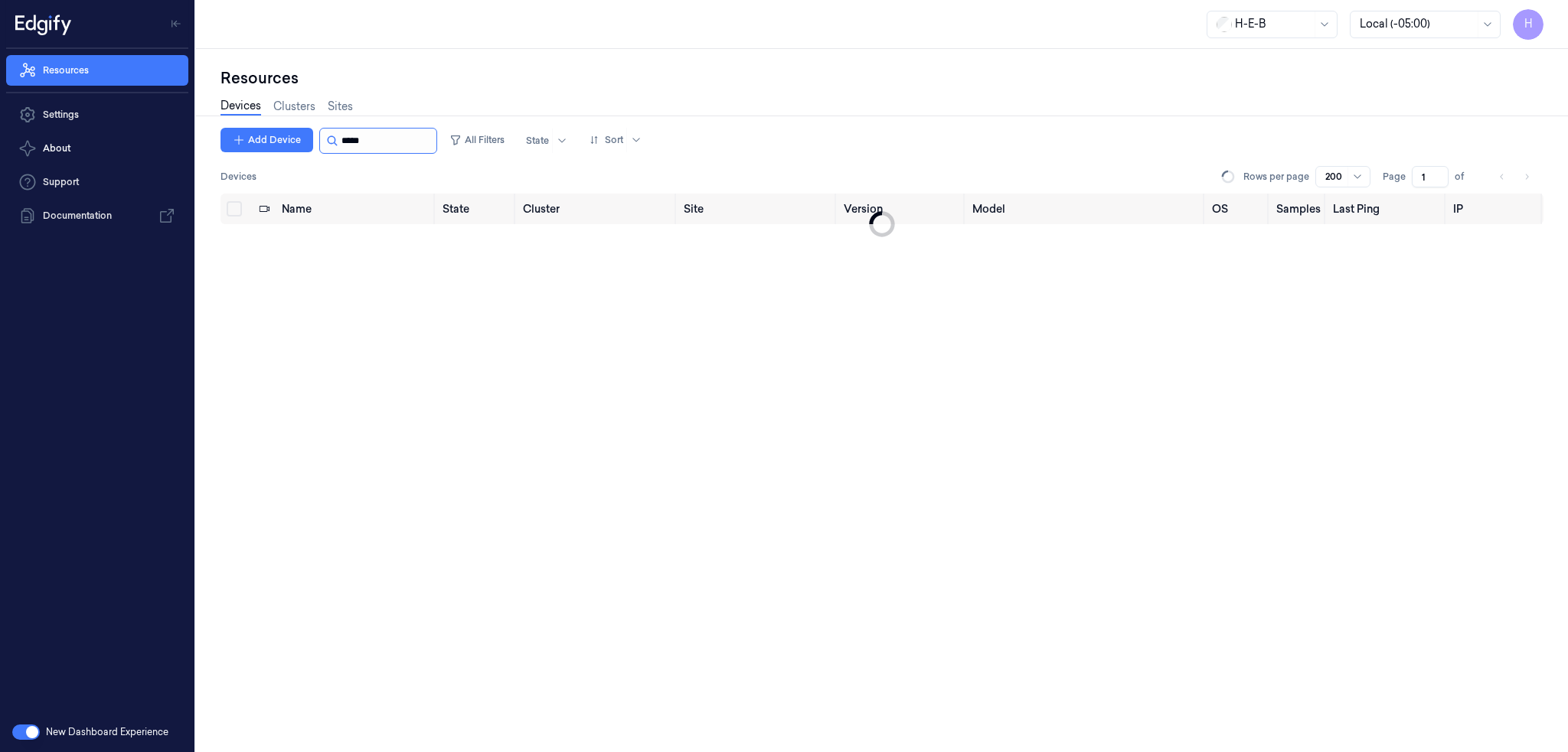
type input "******"
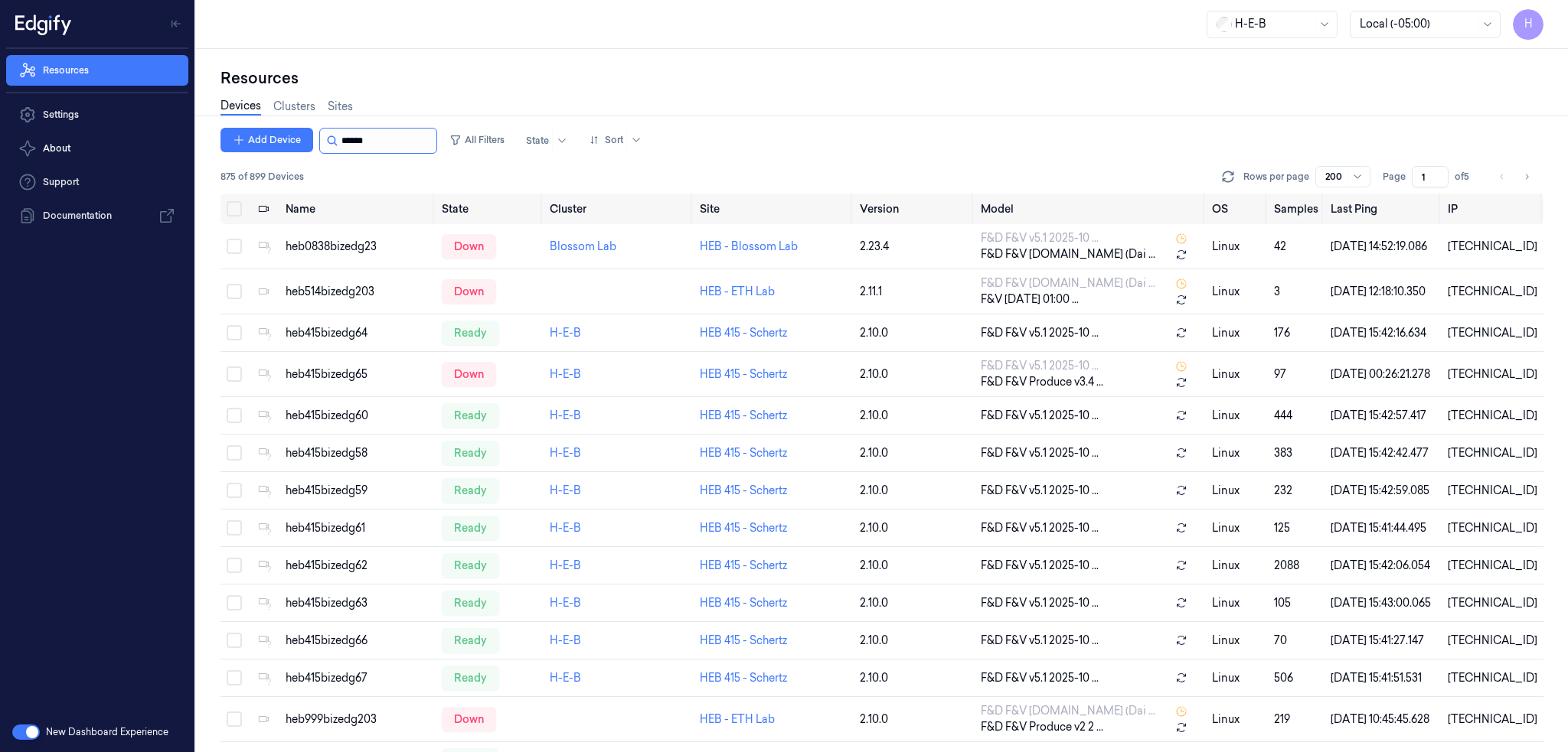
scroll to position [1459, 0]
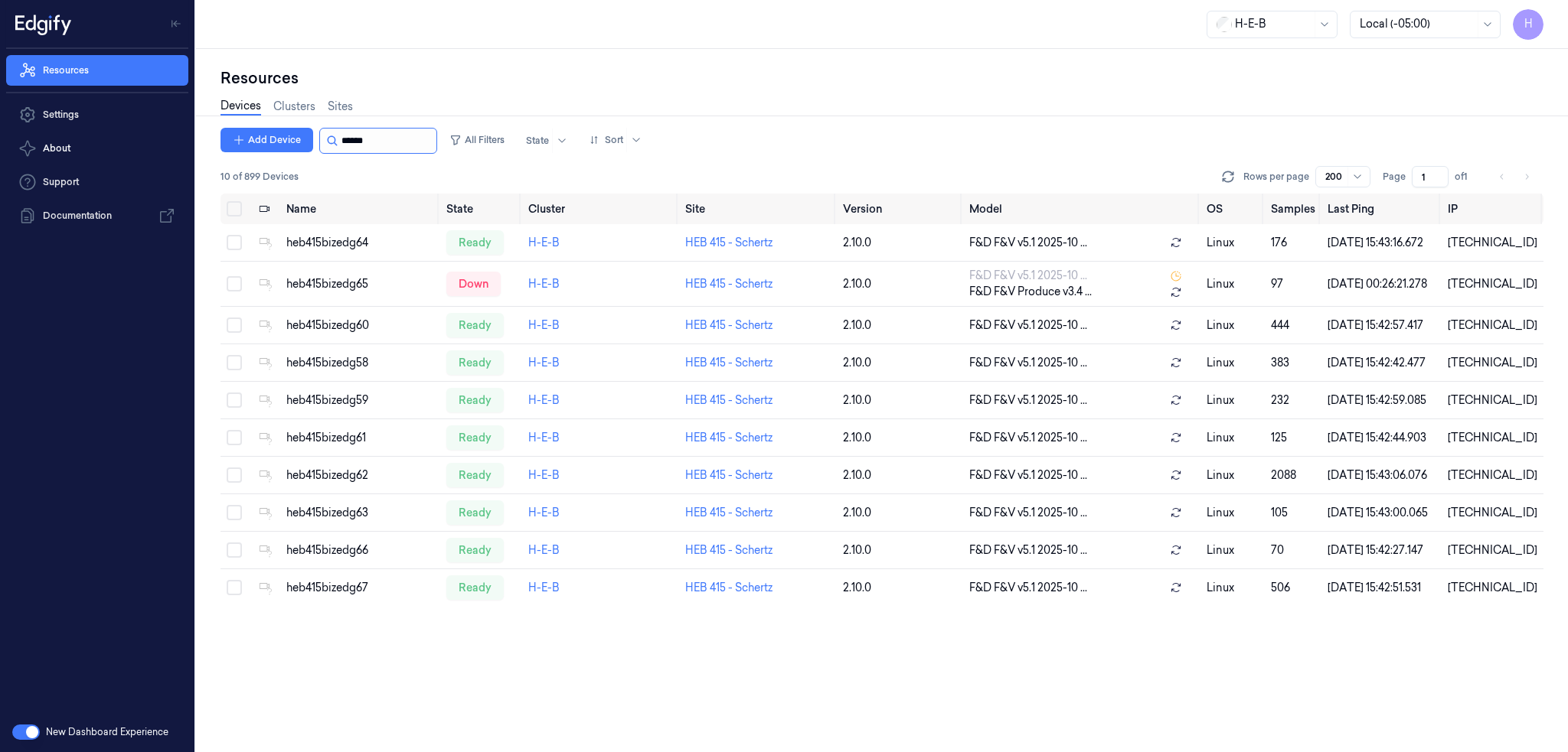
click at [369, 132] on input "string" at bounding box center [387, 140] width 92 height 25
click at [361, 284] on div "heb415bizedg65" at bounding box center [360, 284] width 148 height 17
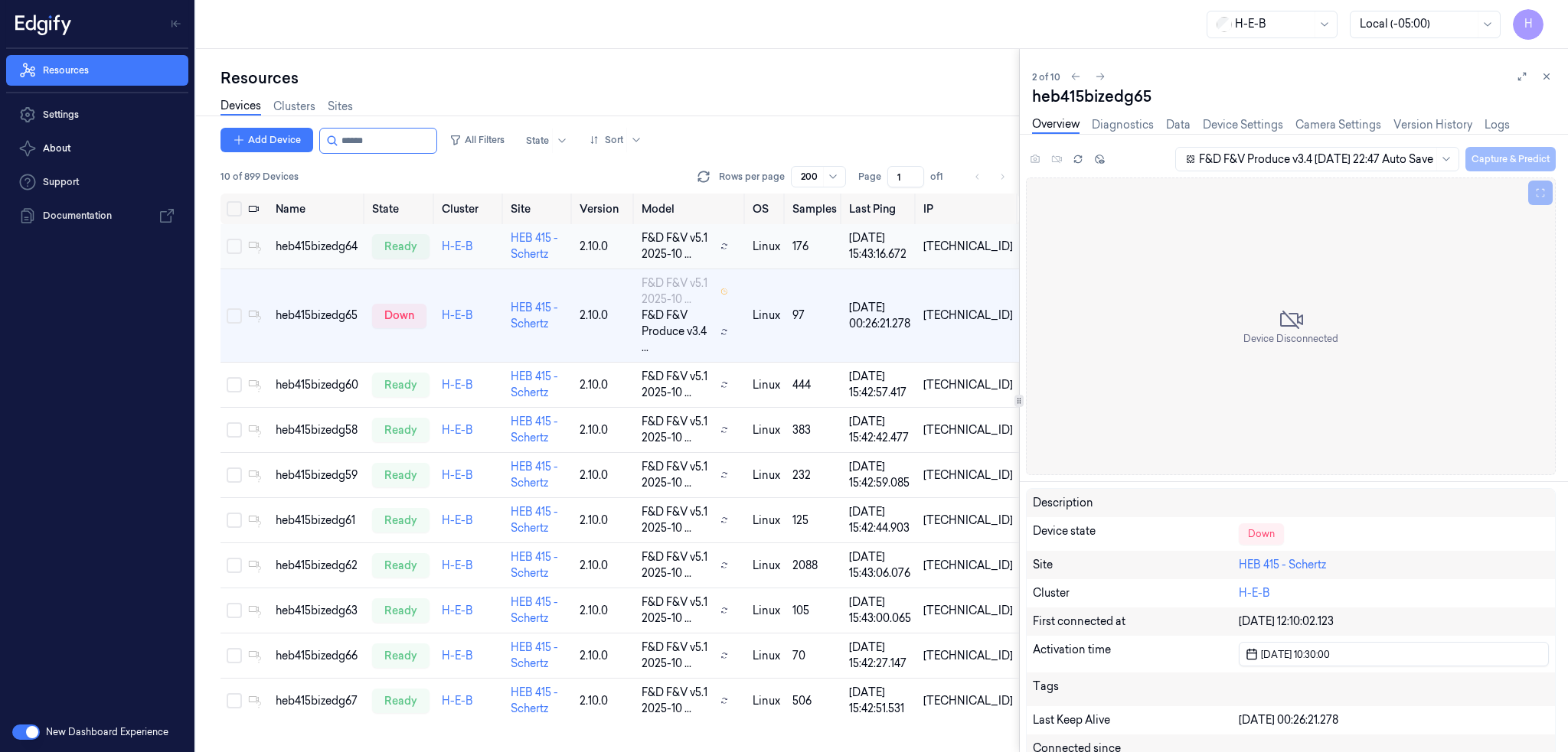
click at [325, 242] on div "heb415bizedg64" at bounding box center [317, 247] width 84 height 17
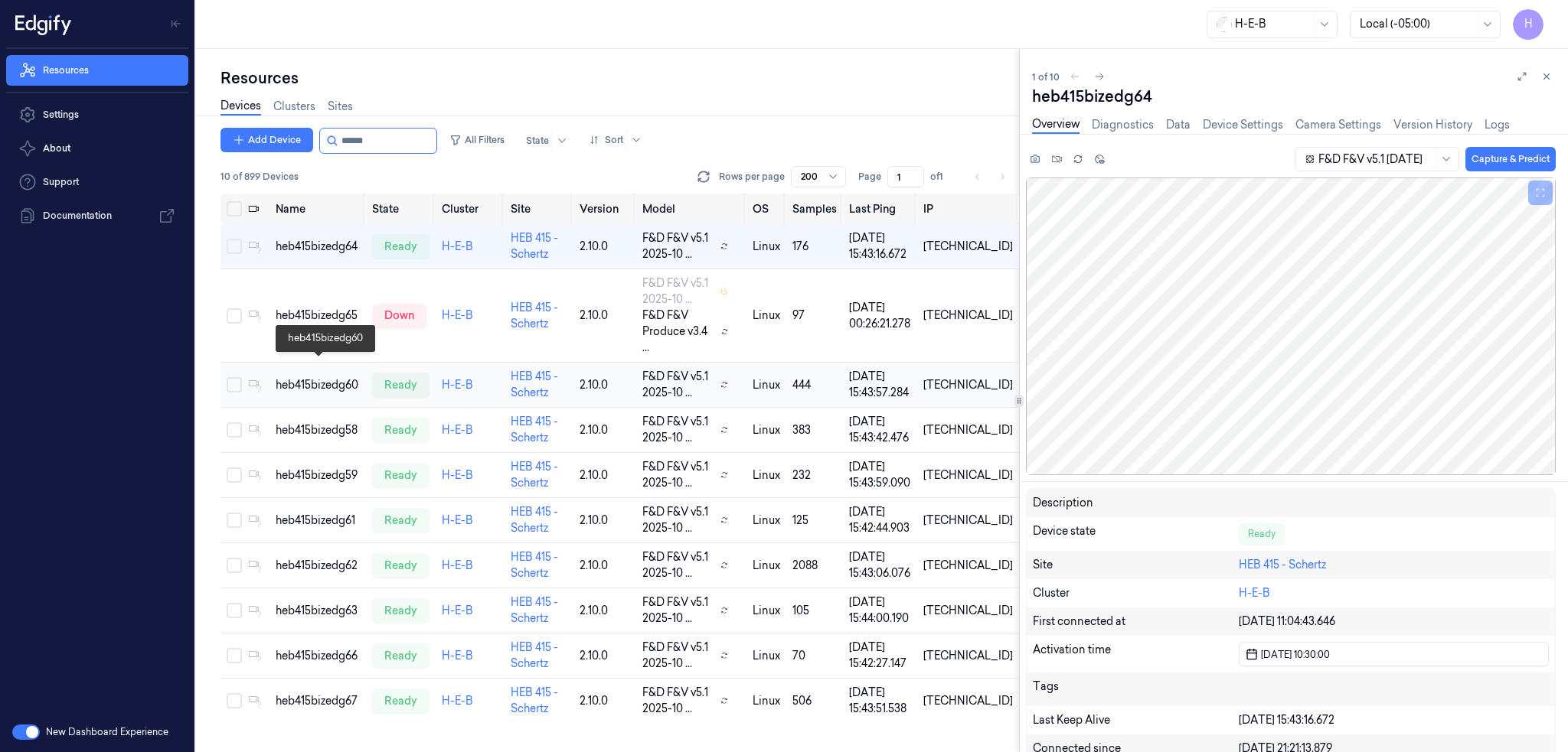
click at [341, 377] on div "heb415bizedg60" at bounding box center [317, 385] width 84 height 17
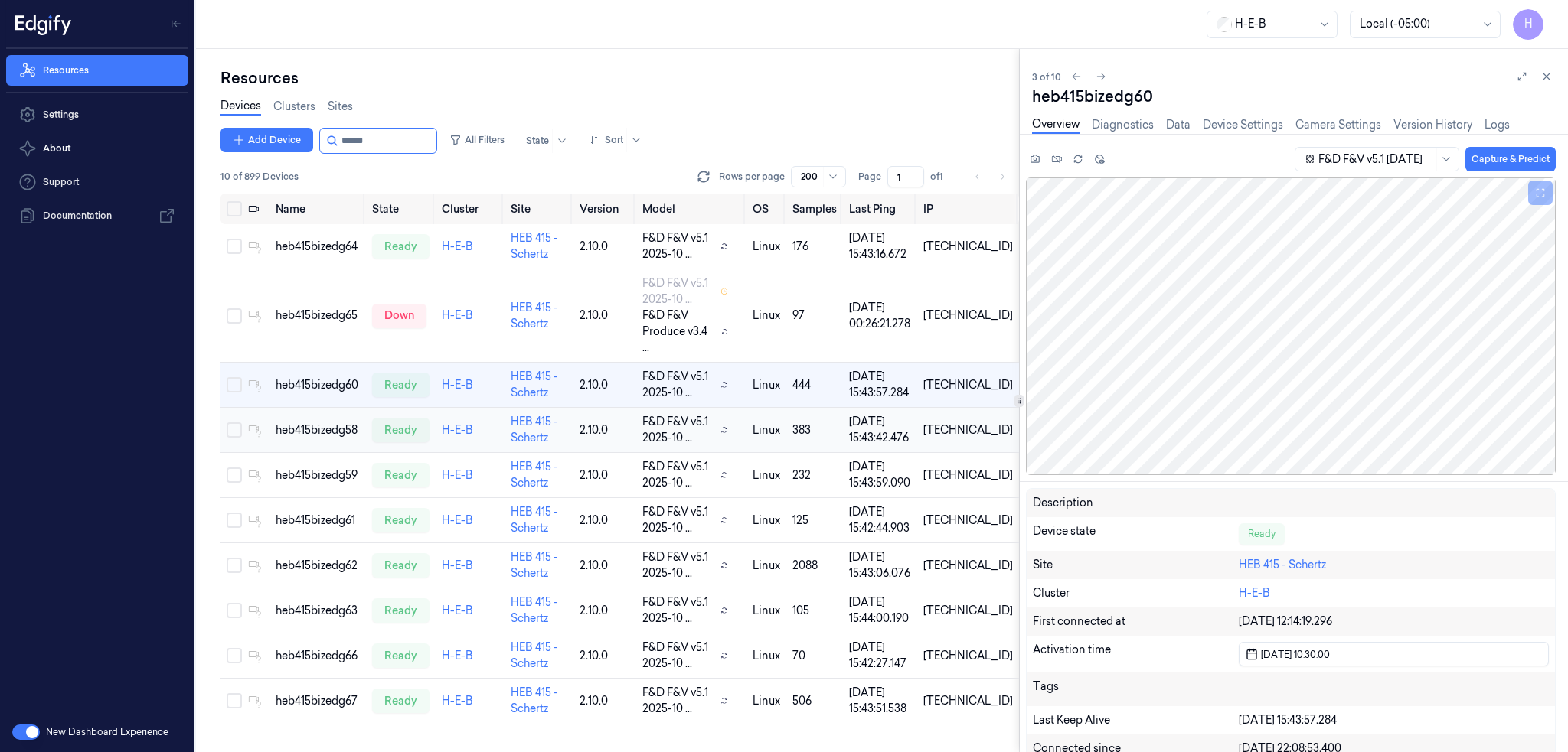
click at [329, 425] on td "heb415bizedg58" at bounding box center [317, 430] width 96 height 45
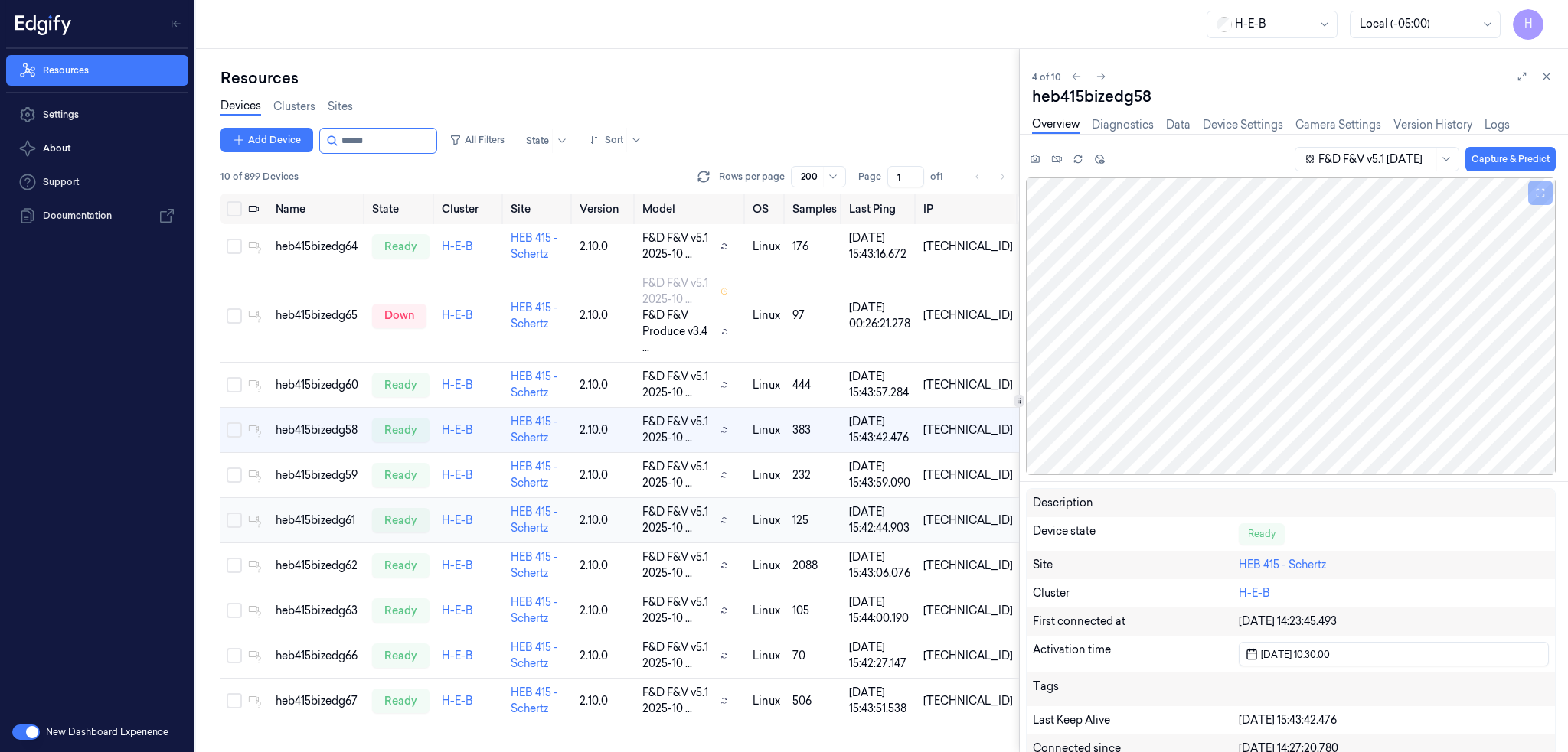
click at [323, 498] on td "heb415bizedg61" at bounding box center [317, 520] width 96 height 45
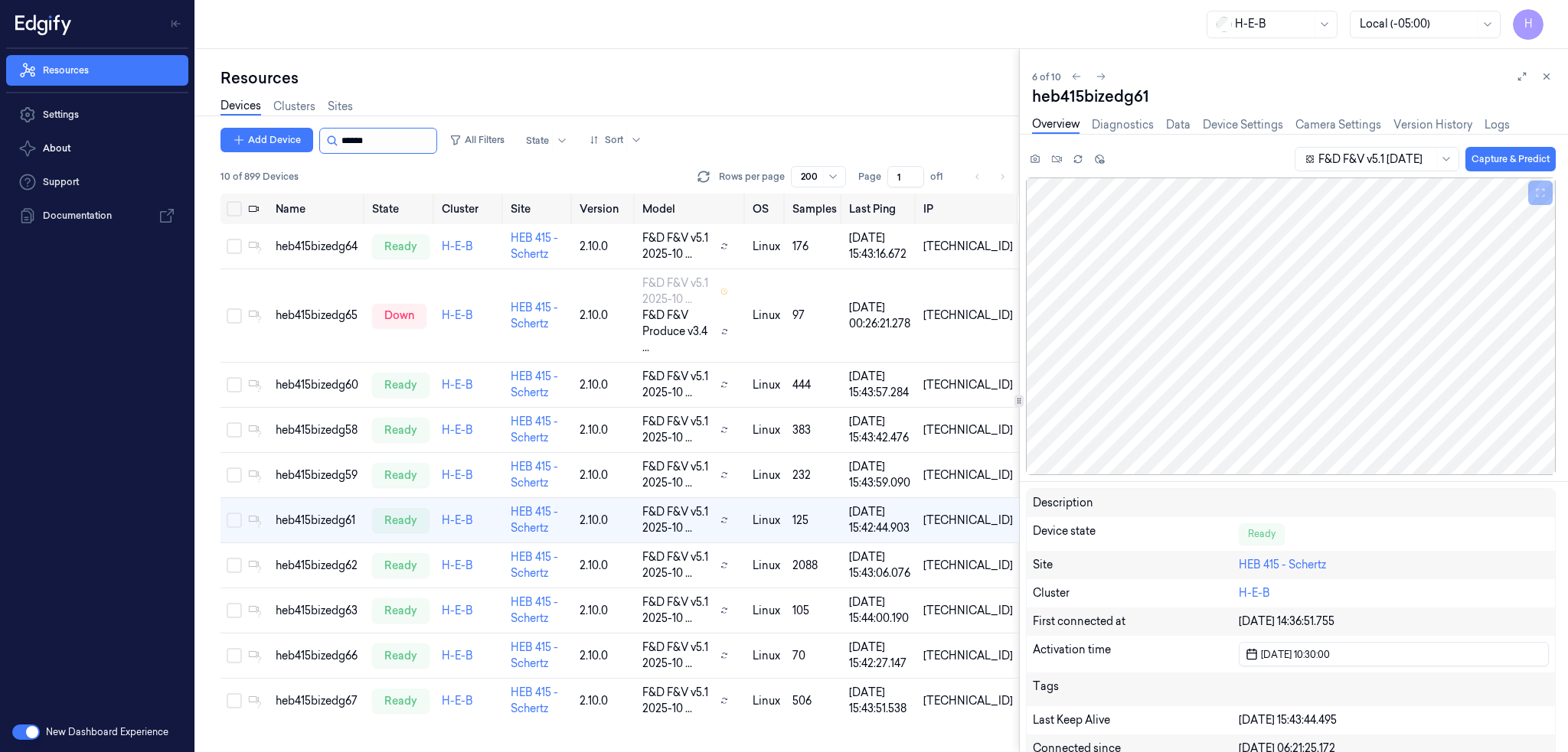
click at [371, 146] on input "string" at bounding box center [387, 140] width 92 height 25
click at [387, 148] on input "string" at bounding box center [387, 140] width 92 height 25
click at [1546, 73] on icon at bounding box center [1547, 77] width 11 height 11
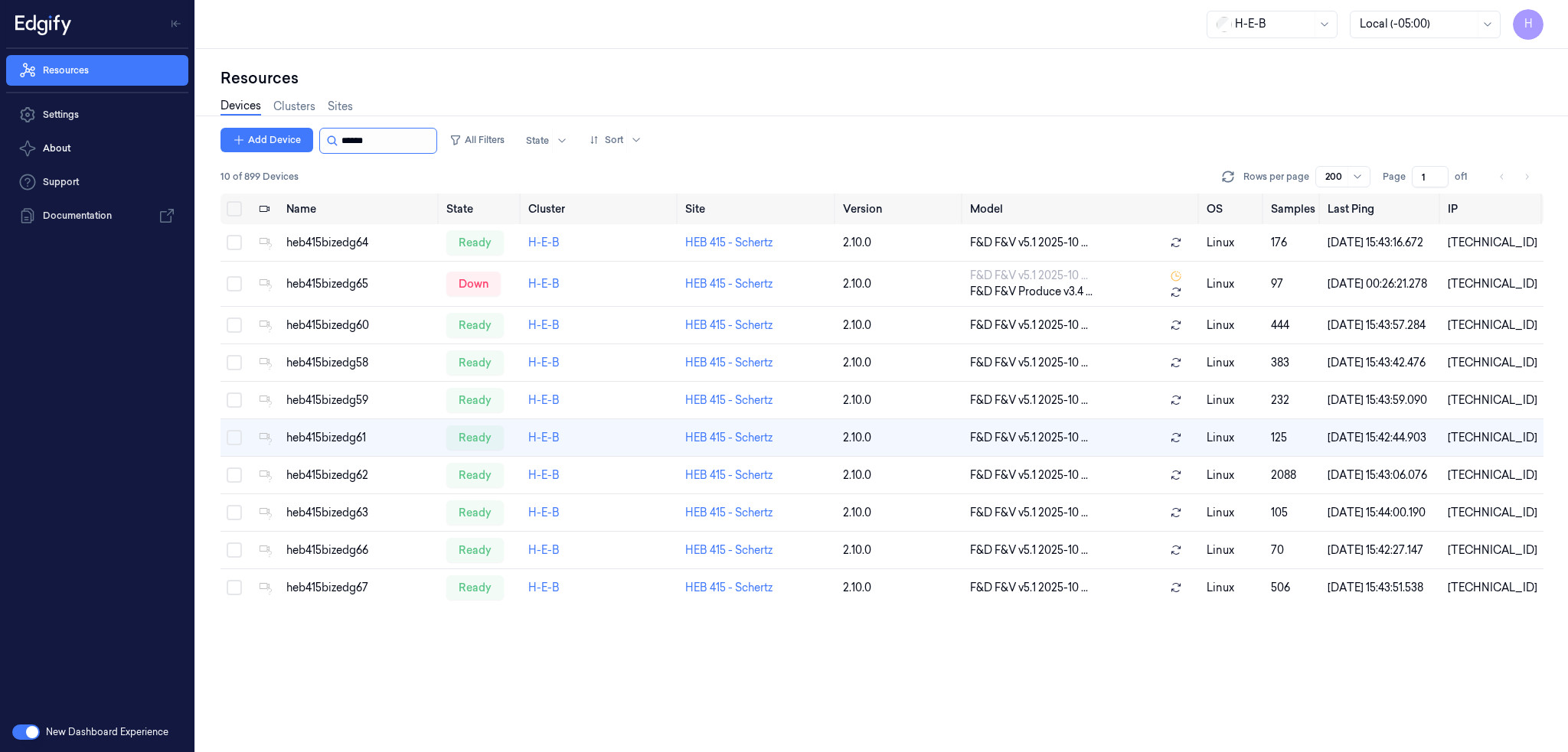
click at [382, 142] on input "string" at bounding box center [387, 140] width 92 height 25
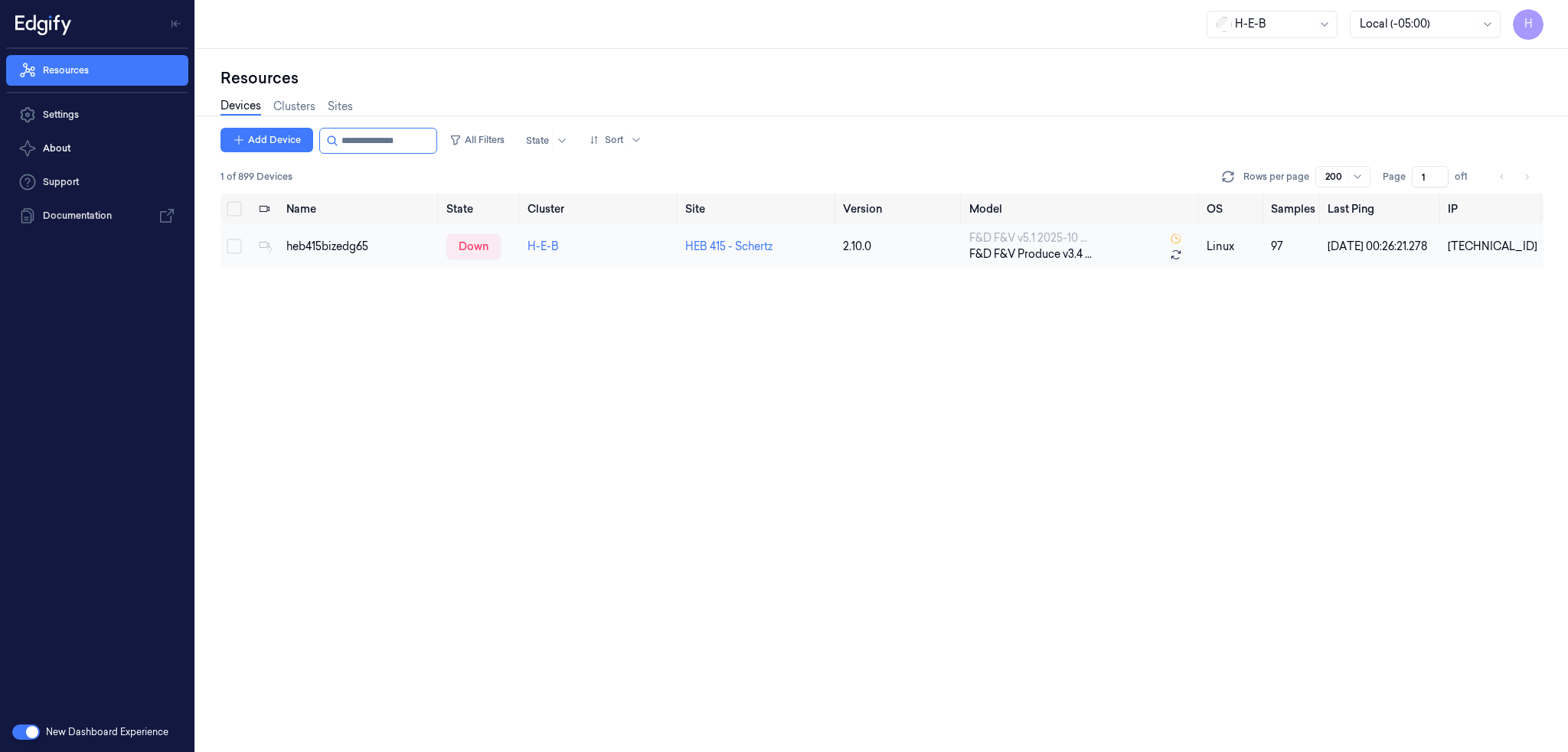
type input "**********"
click at [350, 253] on td "heb415bizedg65" at bounding box center [360, 246] width 160 height 44
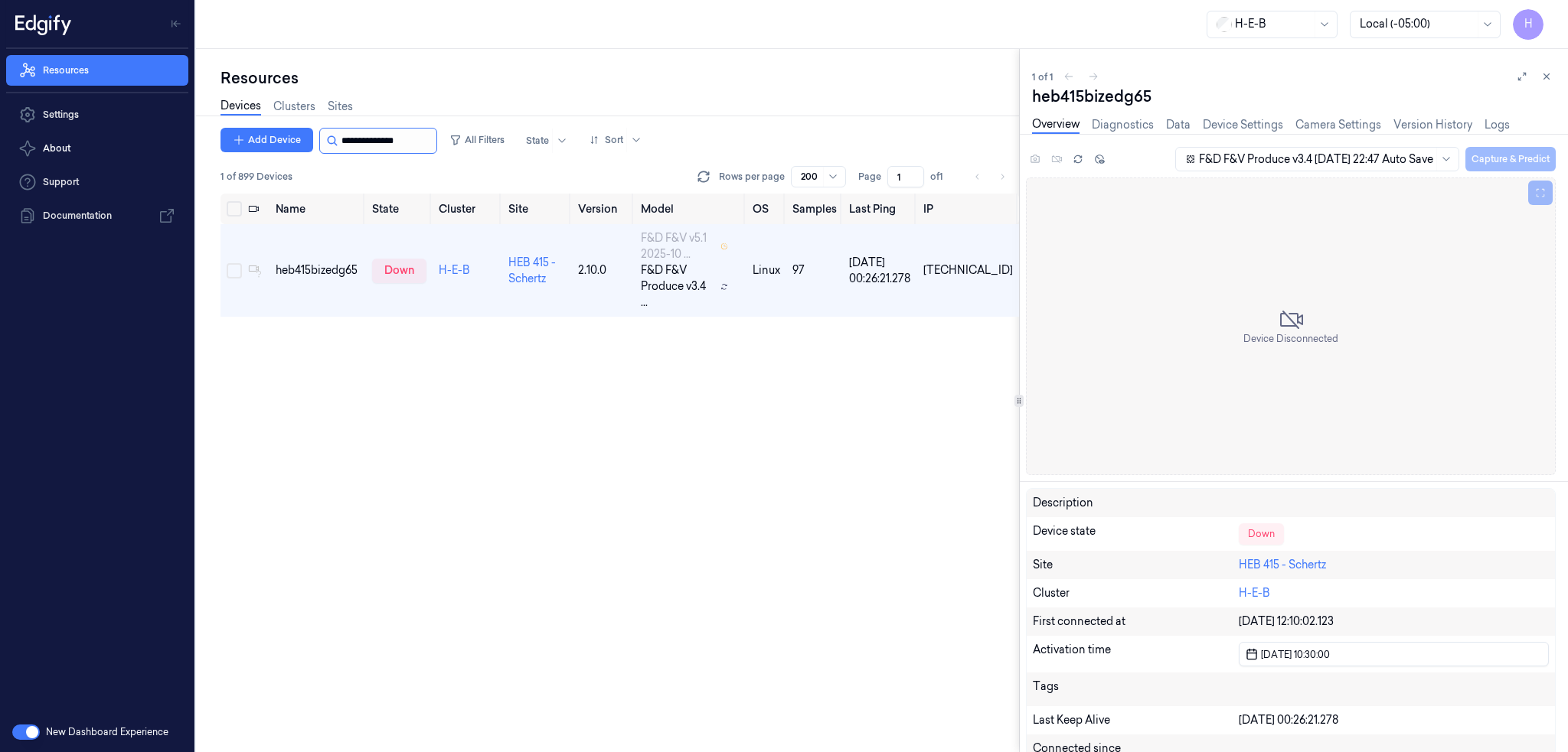
drag, startPoint x: 437, startPoint y: 133, endPoint x: 372, endPoint y: 146, distance: 66.3
click at [372, 146] on input "string" at bounding box center [387, 140] width 92 height 25
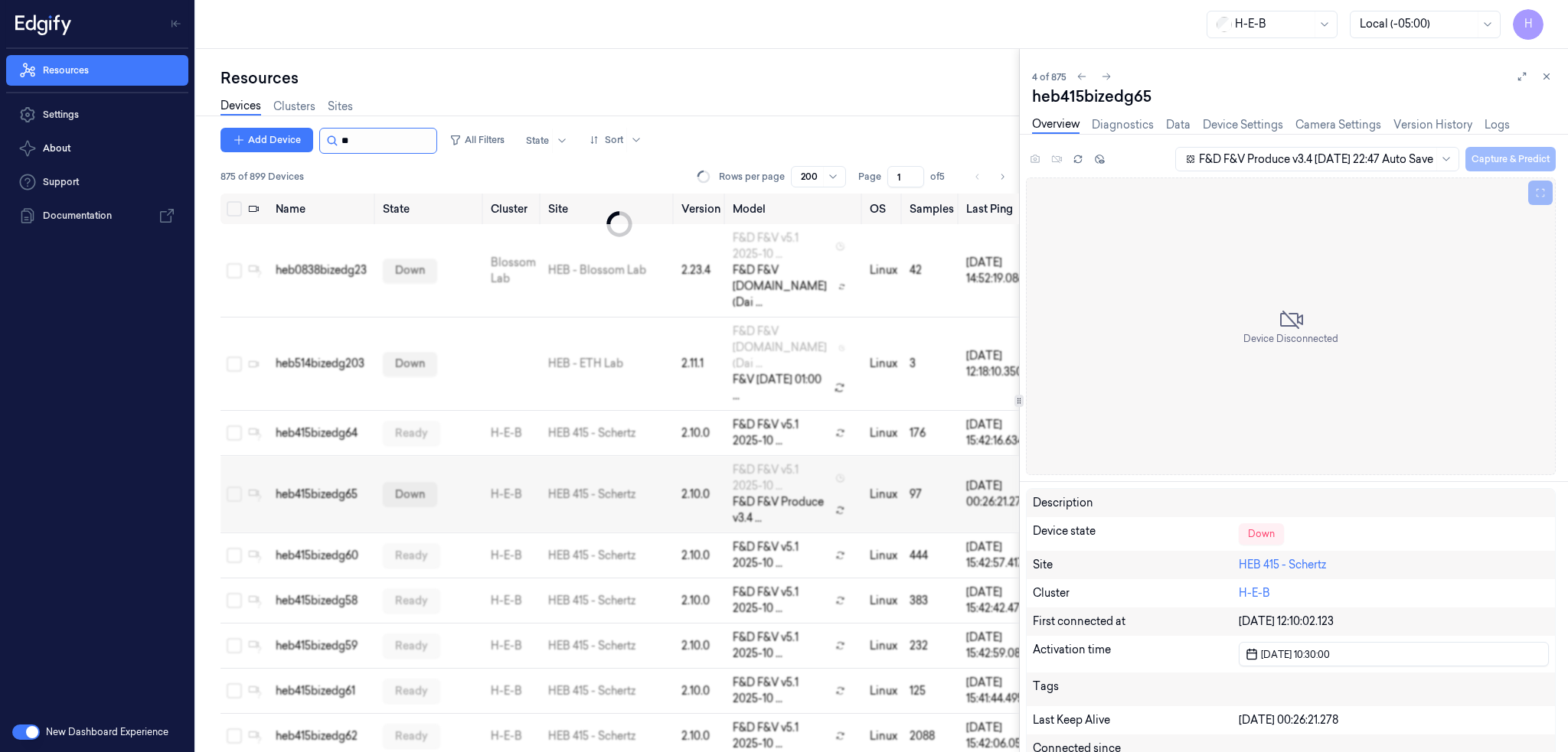
scroll to position [101, 0]
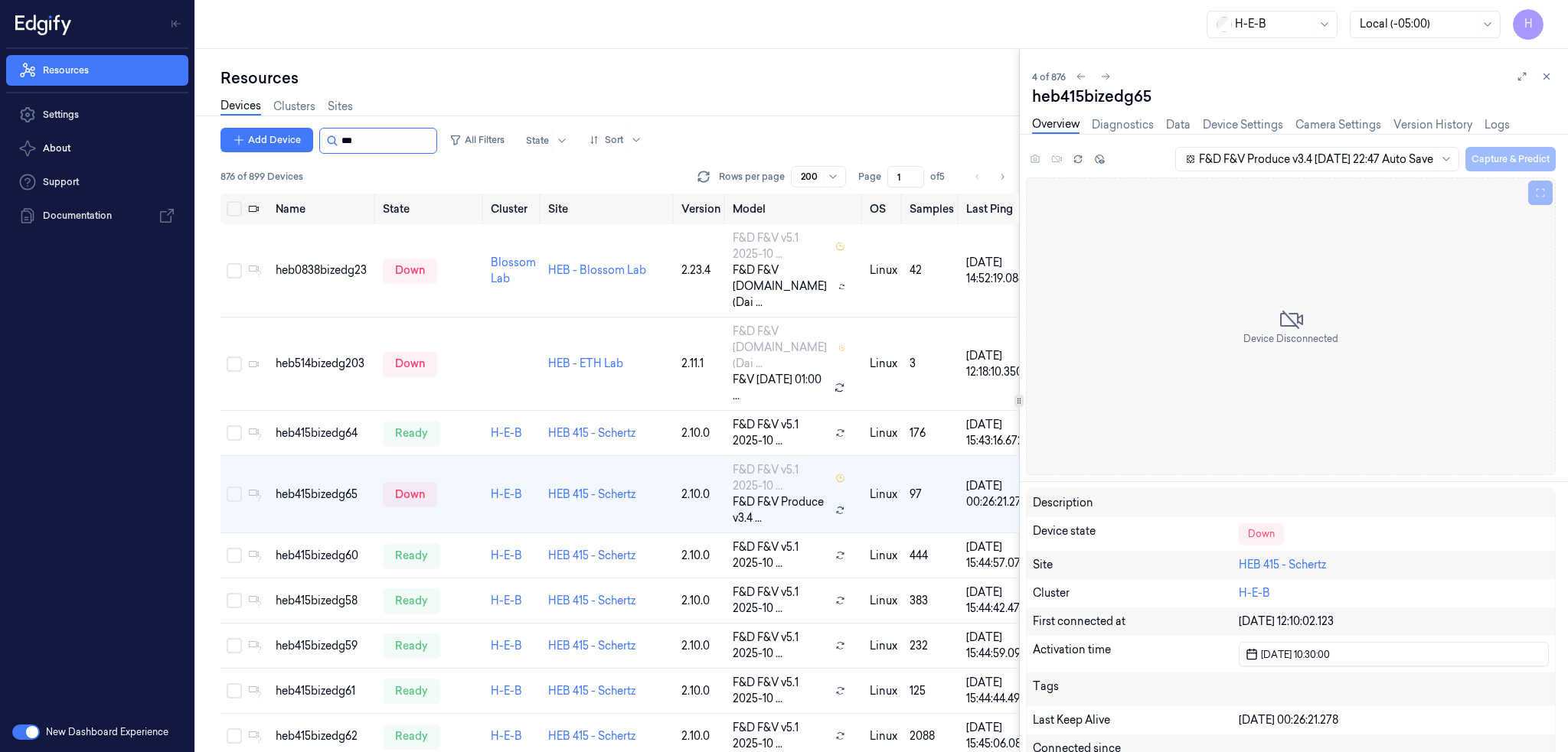
scroll to position [101, 0]
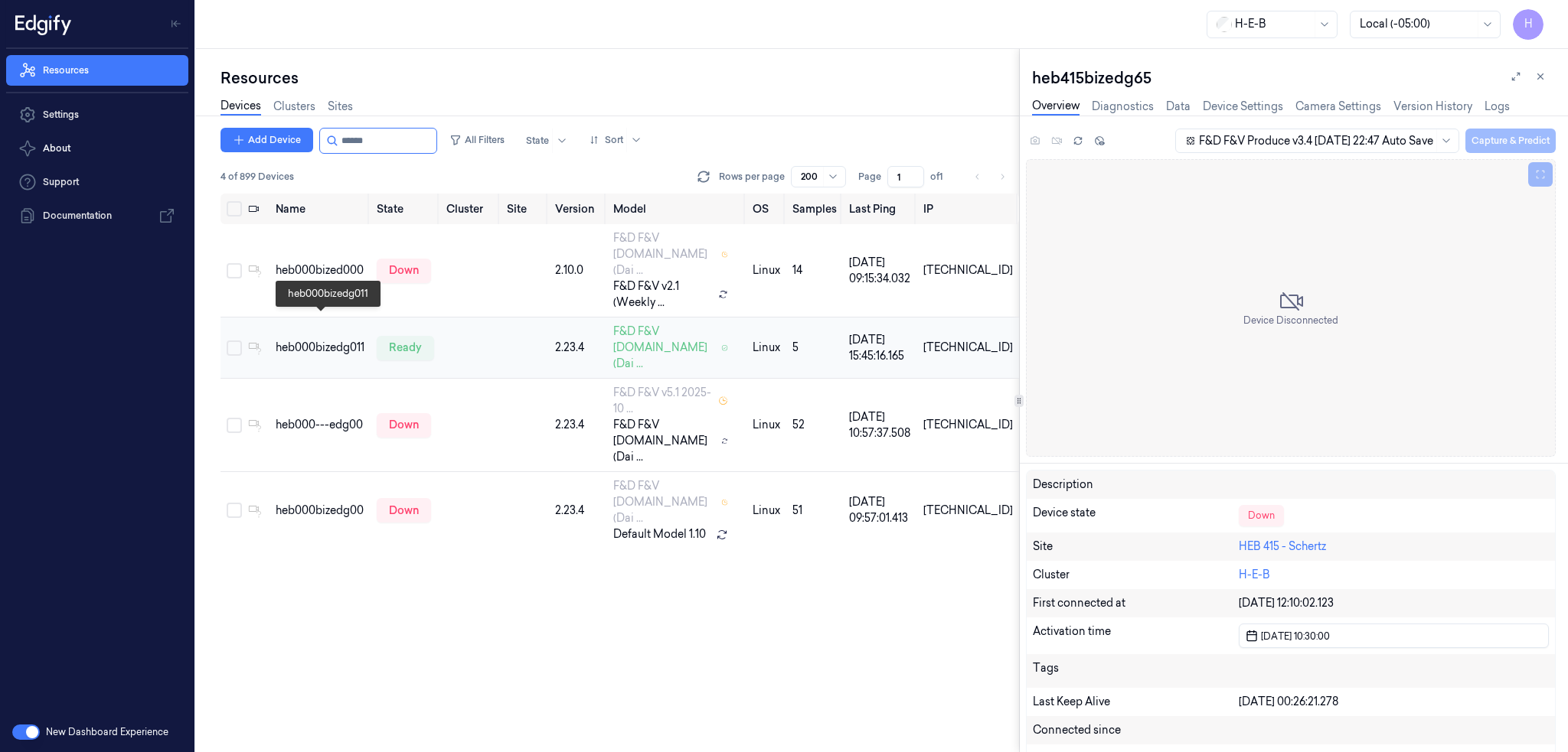
click at [339, 339] on div "heb000bizedg011" at bounding box center [319, 348] width 89 height 17
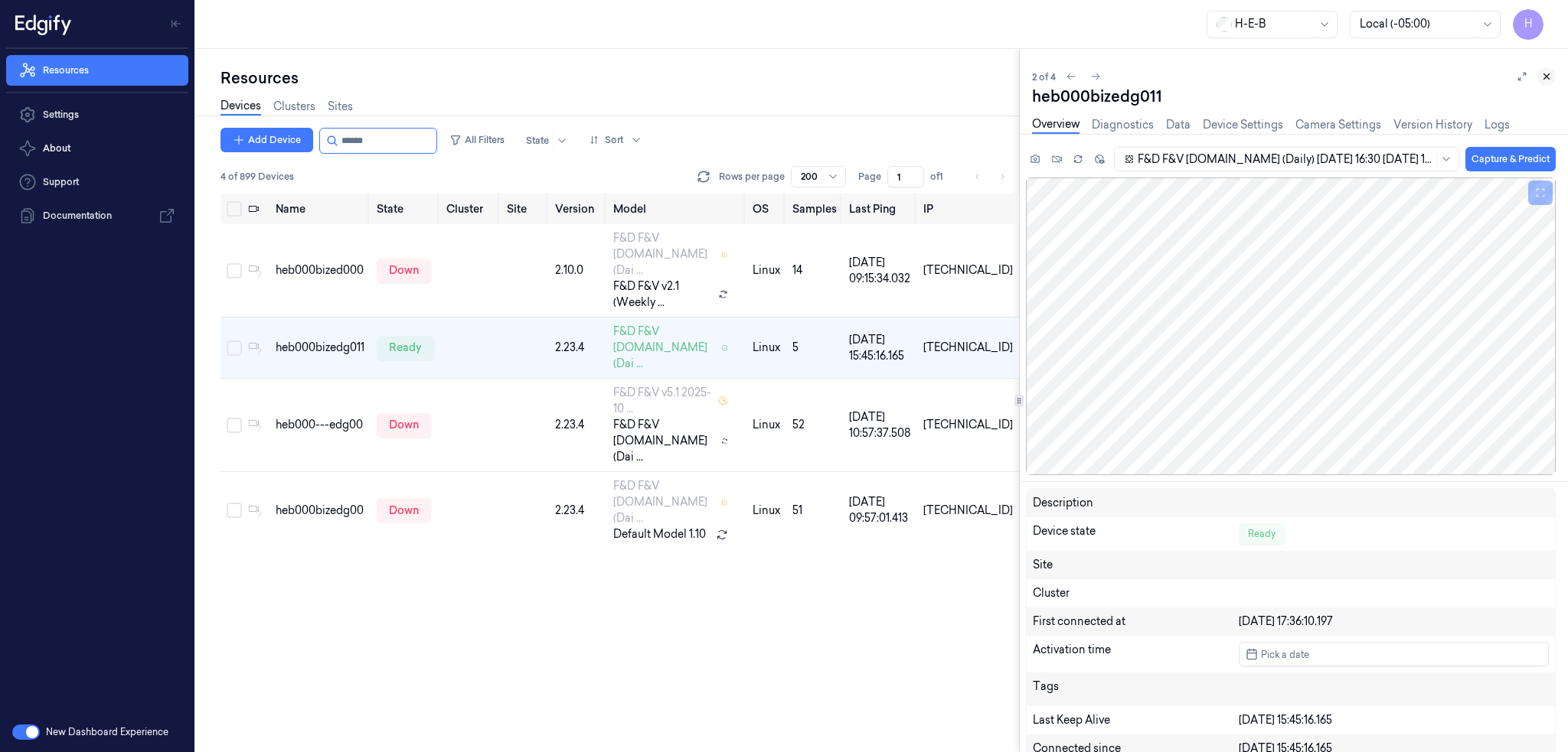
click at [1550, 76] on icon at bounding box center [1547, 77] width 11 height 11
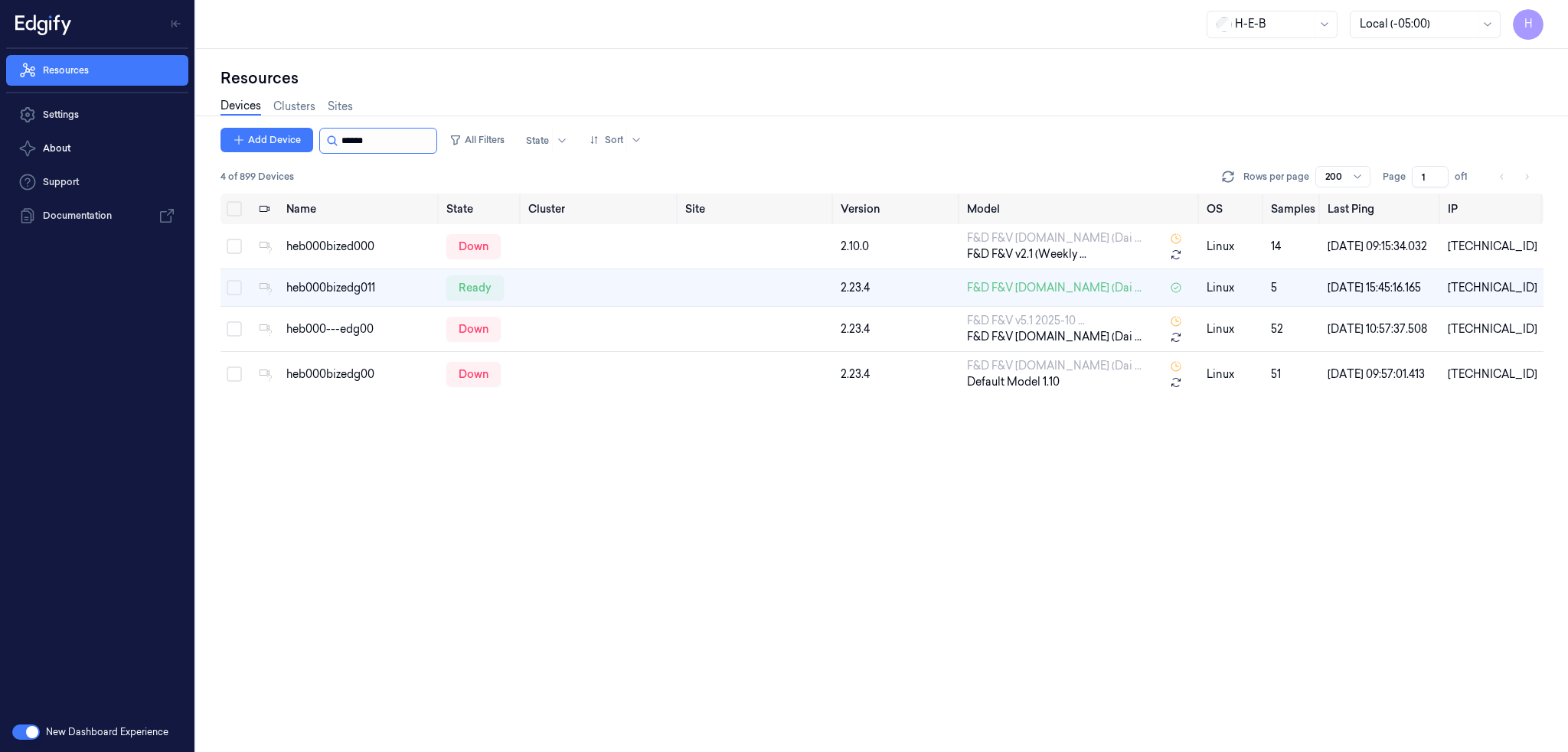
click at [383, 145] on input "string" at bounding box center [387, 140] width 92 height 25
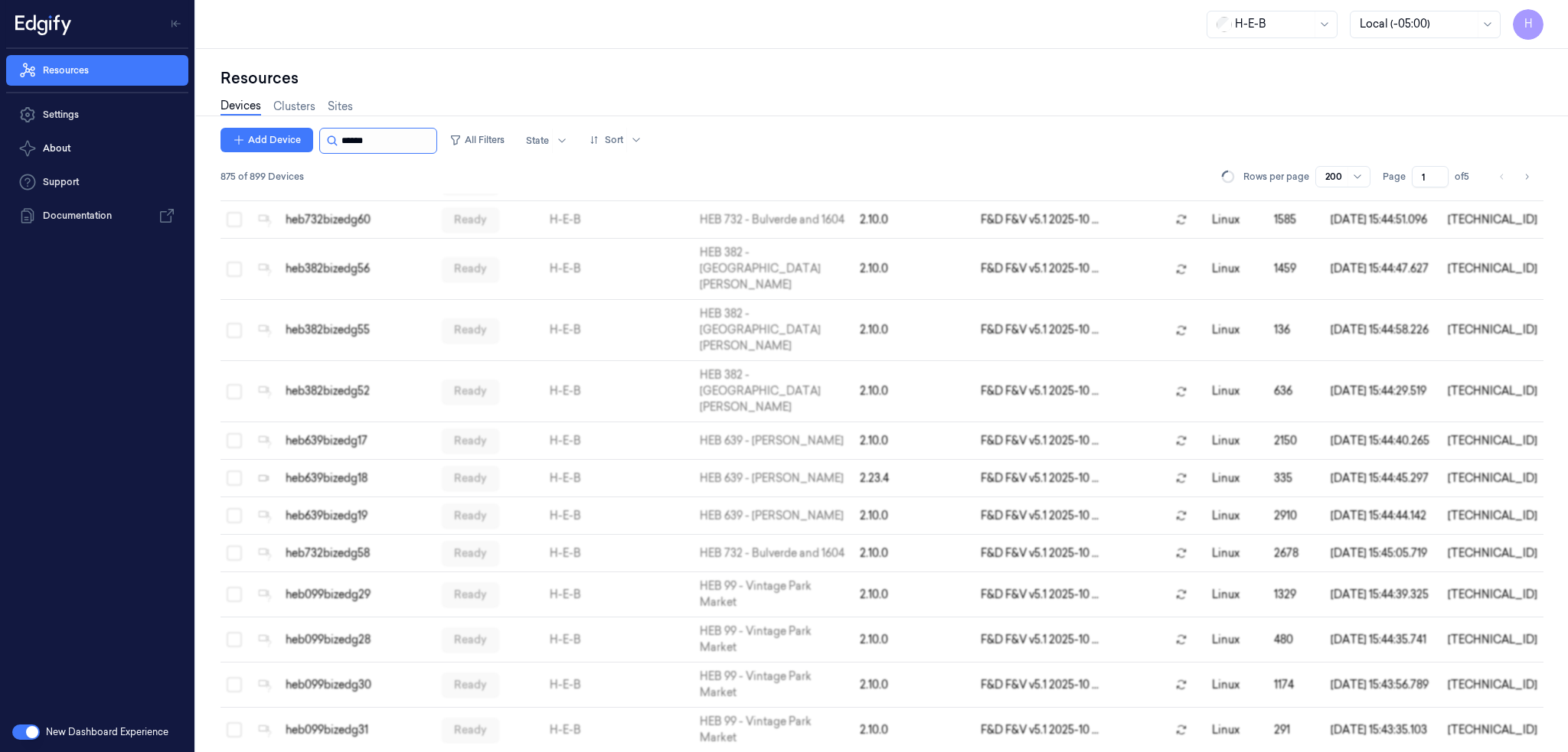
scroll to position [2668, 0]
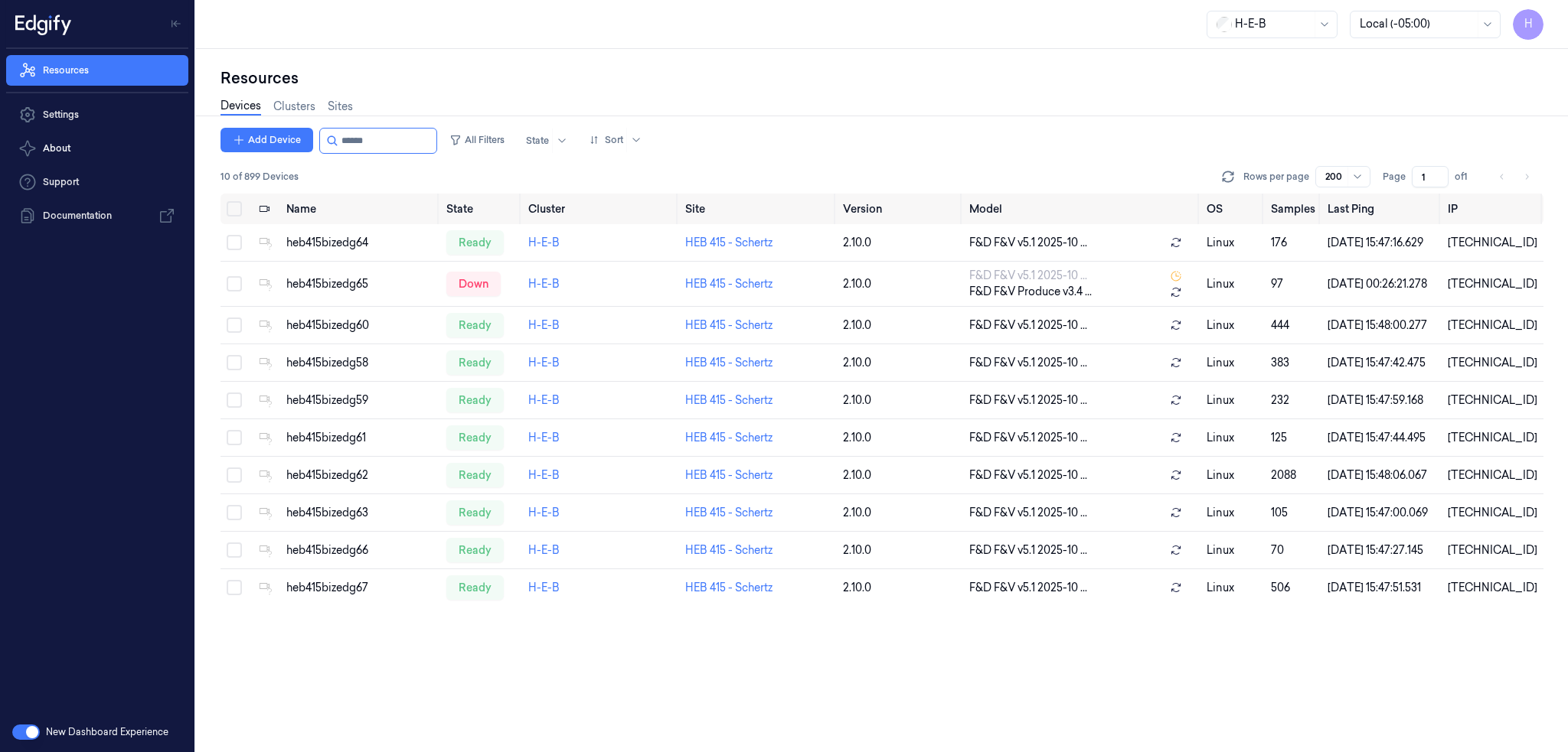
type input "******"
drag, startPoint x: 381, startPoint y: 140, endPoint x: 358, endPoint y: 146, distance: 23.8
click at [358, 146] on input "string" at bounding box center [387, 140] width 92 height 25
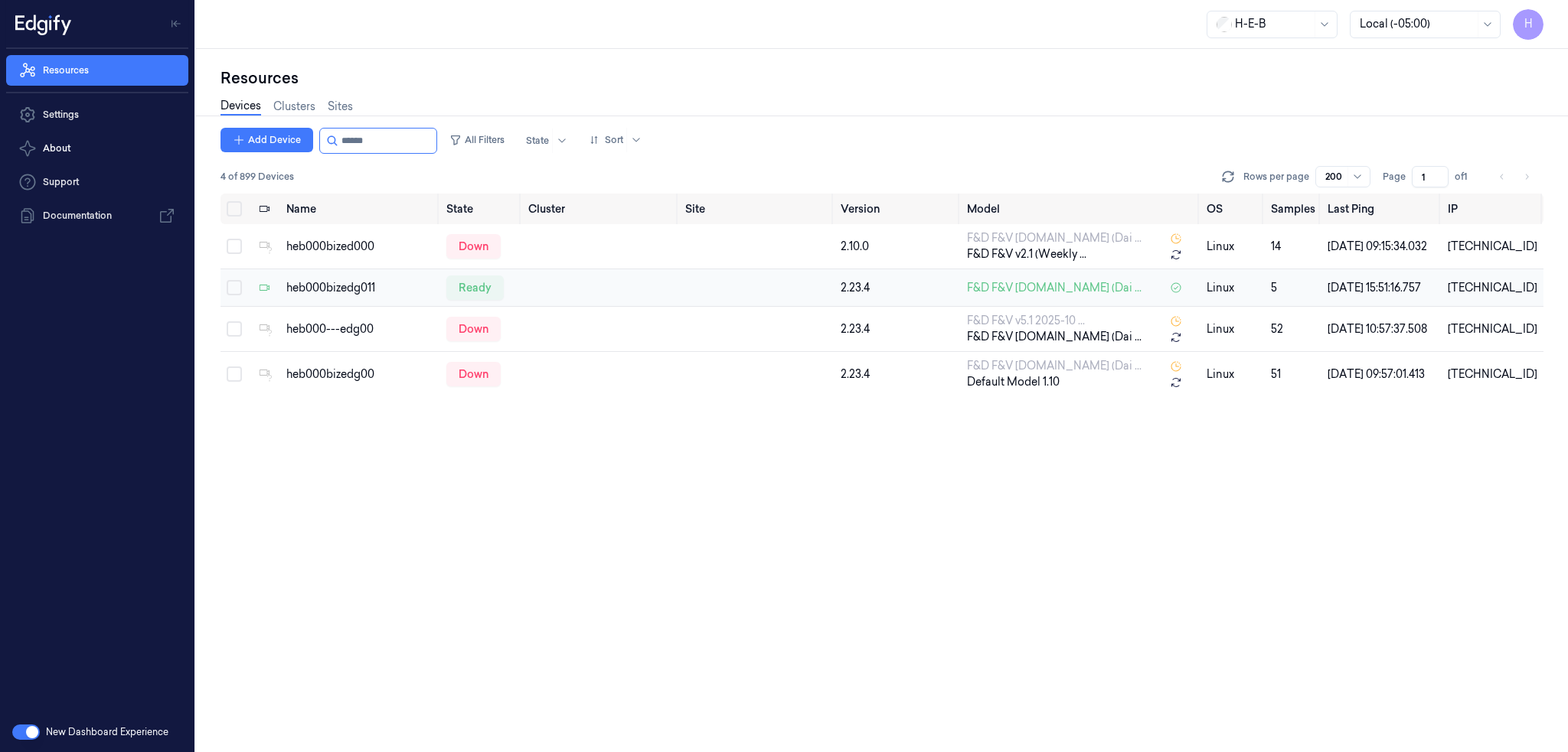
type input "******"
click at [328, 288] on div "heb000bizedg011" at bounding box center [360, 288] width 148 height 17
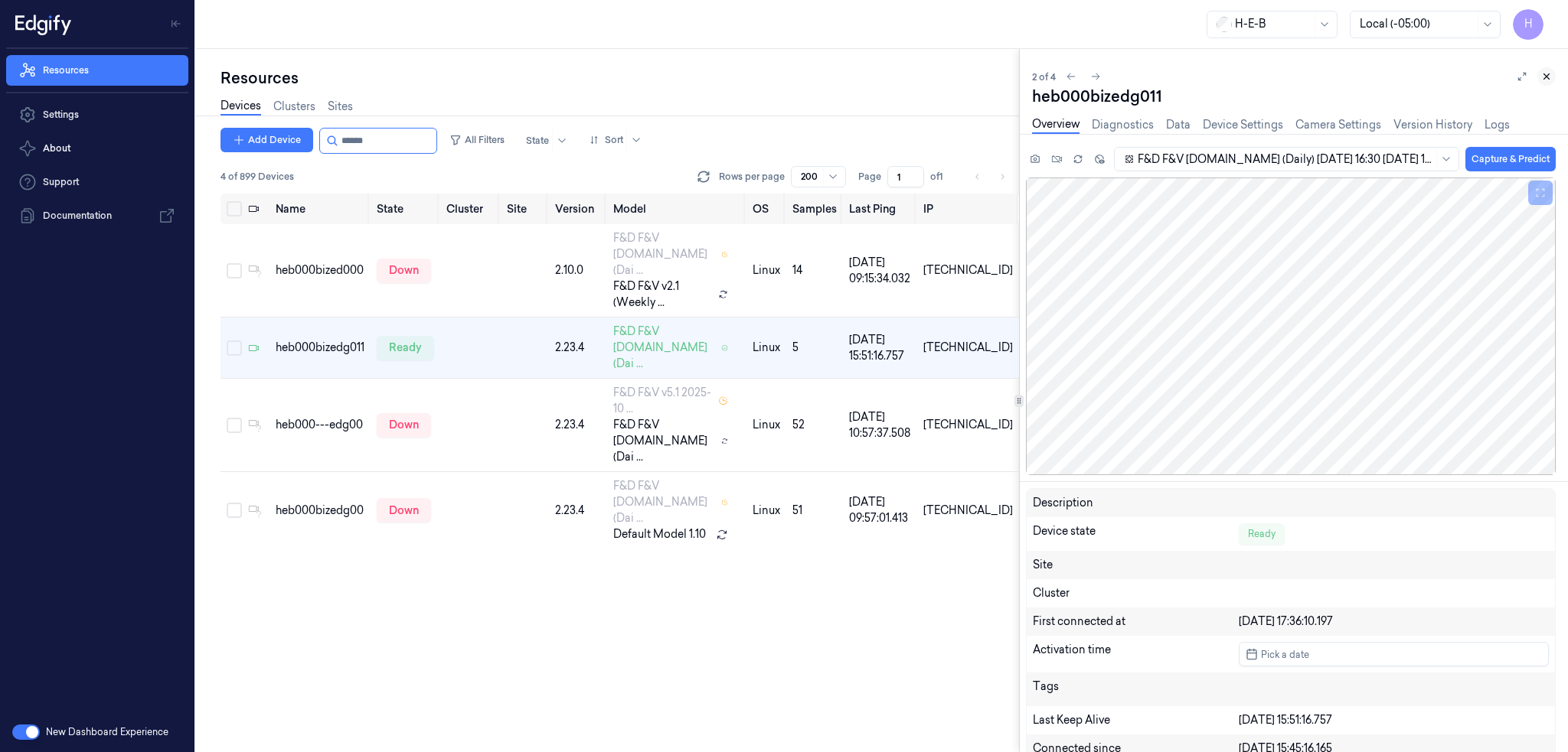
click at [1545, 74] on icon at bounding box center [1547, 77] width 11 height 11
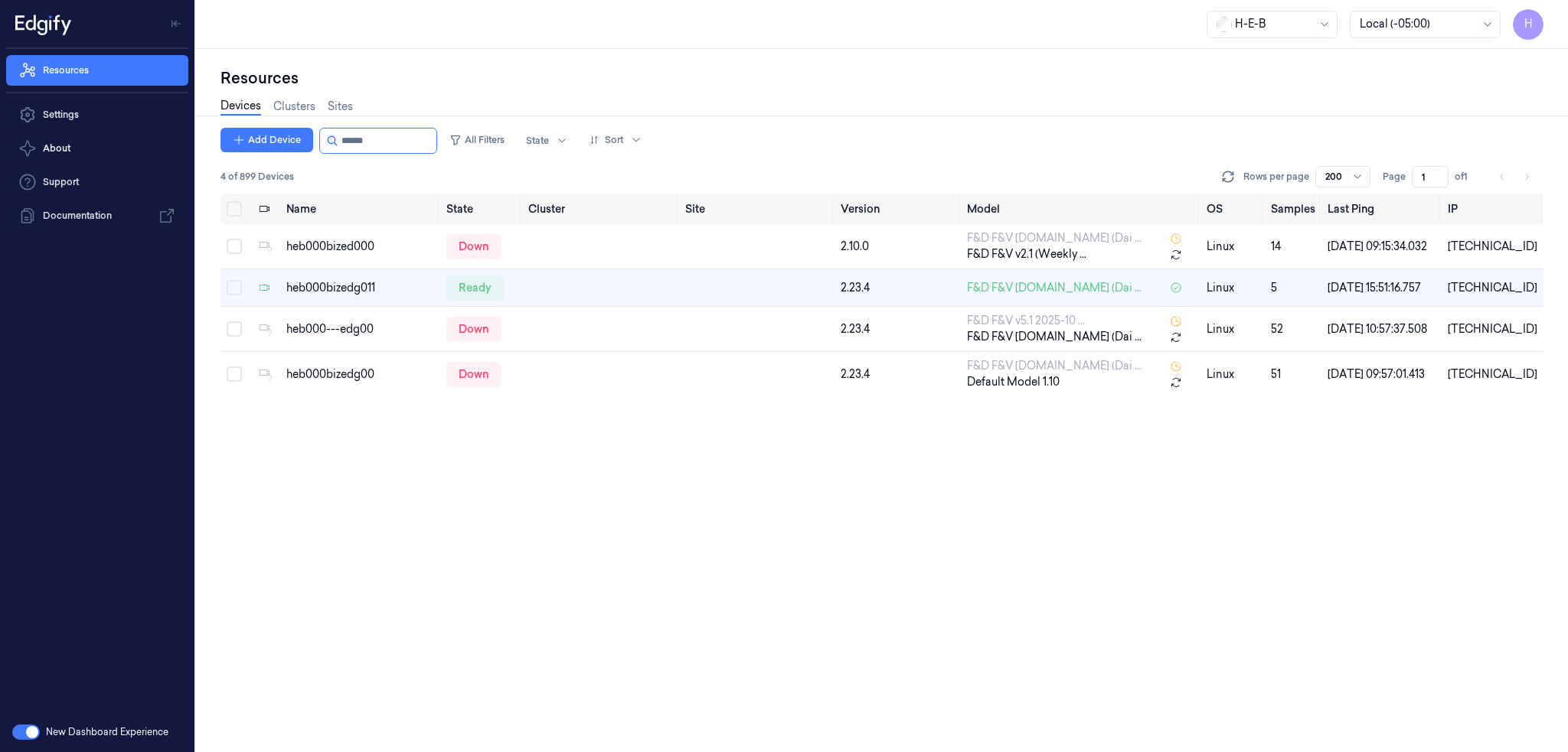
drag, startPoint x: 355, startPoint y: 133, endPoint x: 623, endPoint y: 122, distance: 268.2
click at [499, 146] on div "Add Device All Filters State Sort" at bounding box center [434, 140] width 428 height 26
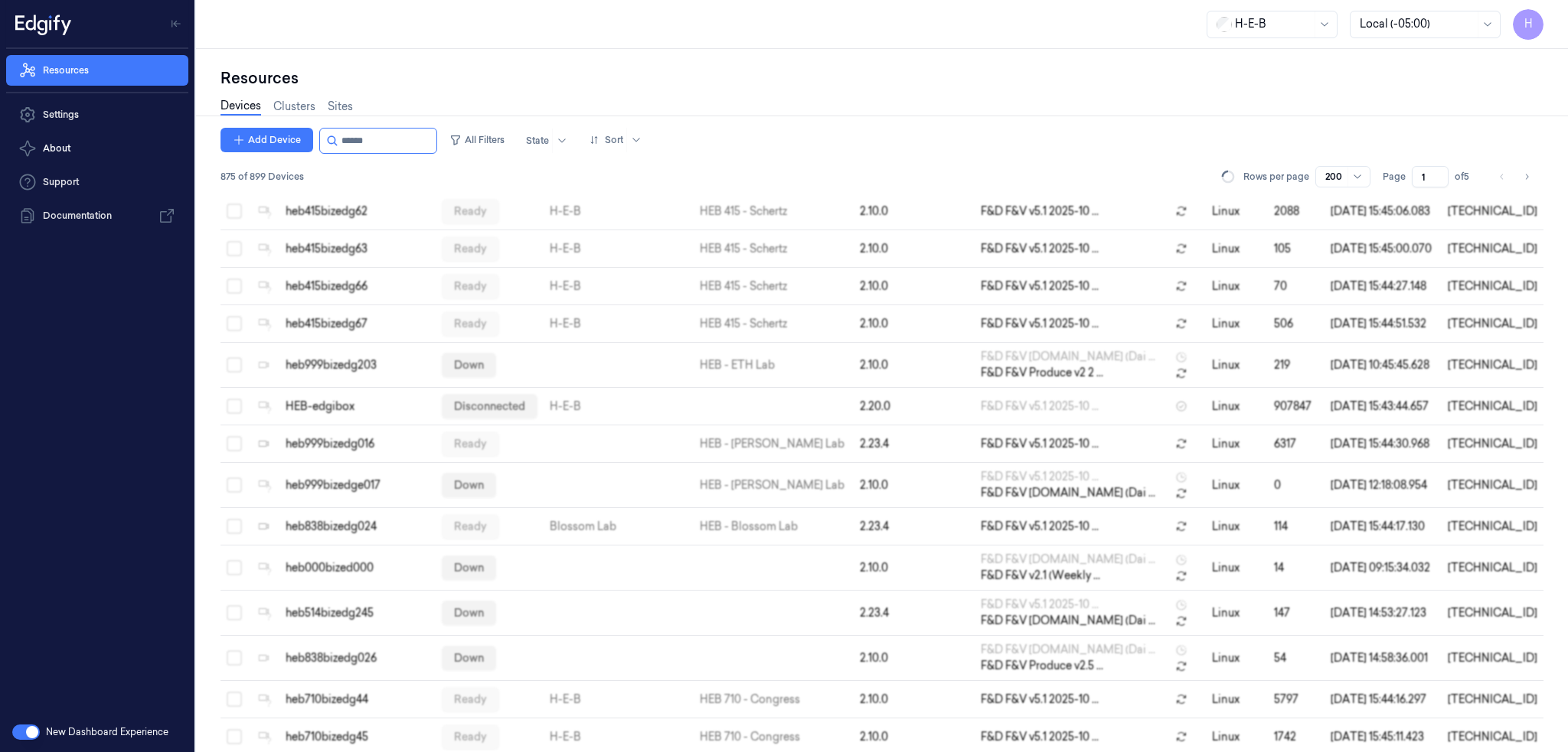
scroll to position [1460, 0]
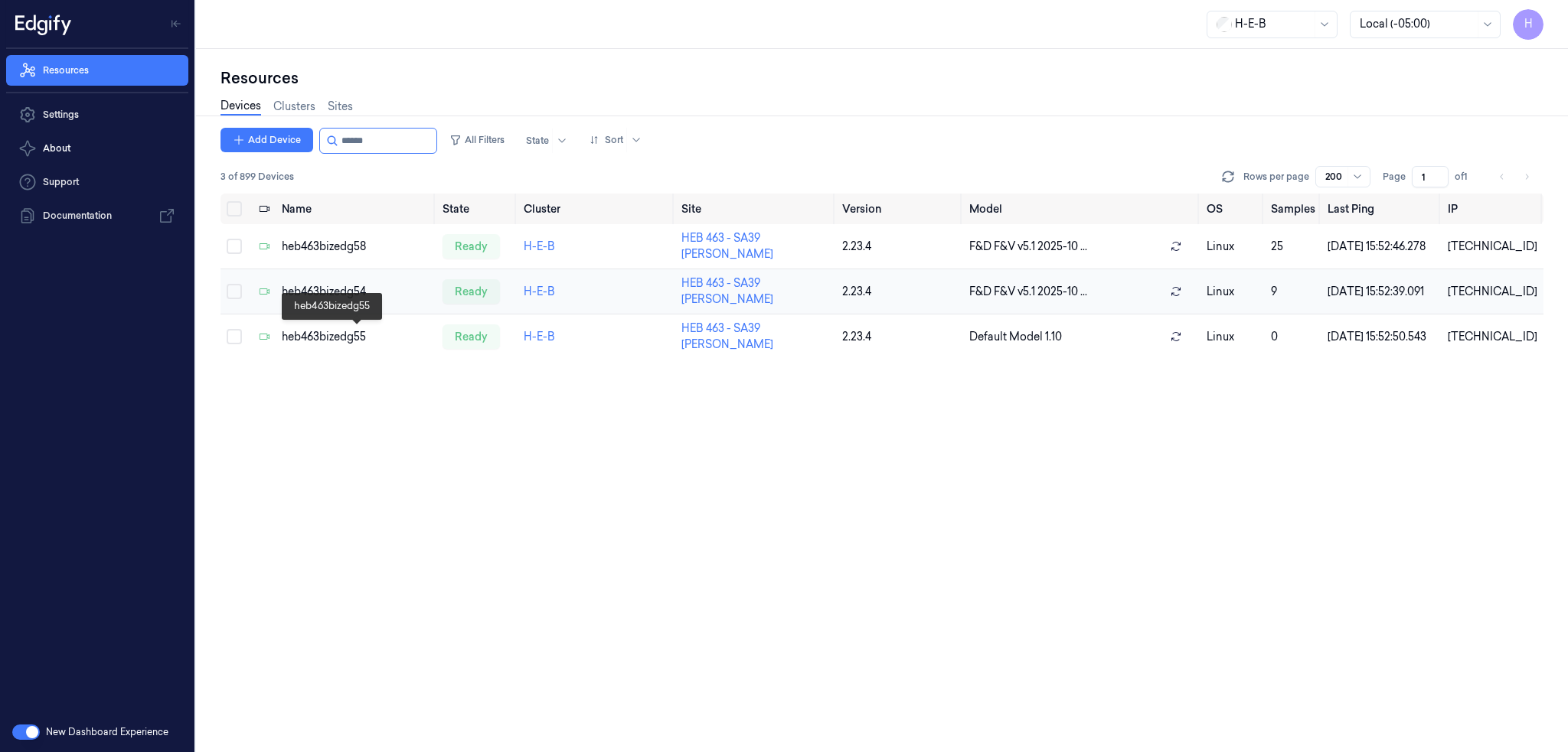
type input "******"
click at [363, 299] on td "heb463bizedg54" at bounding box center [355, 292] width 161 height 45
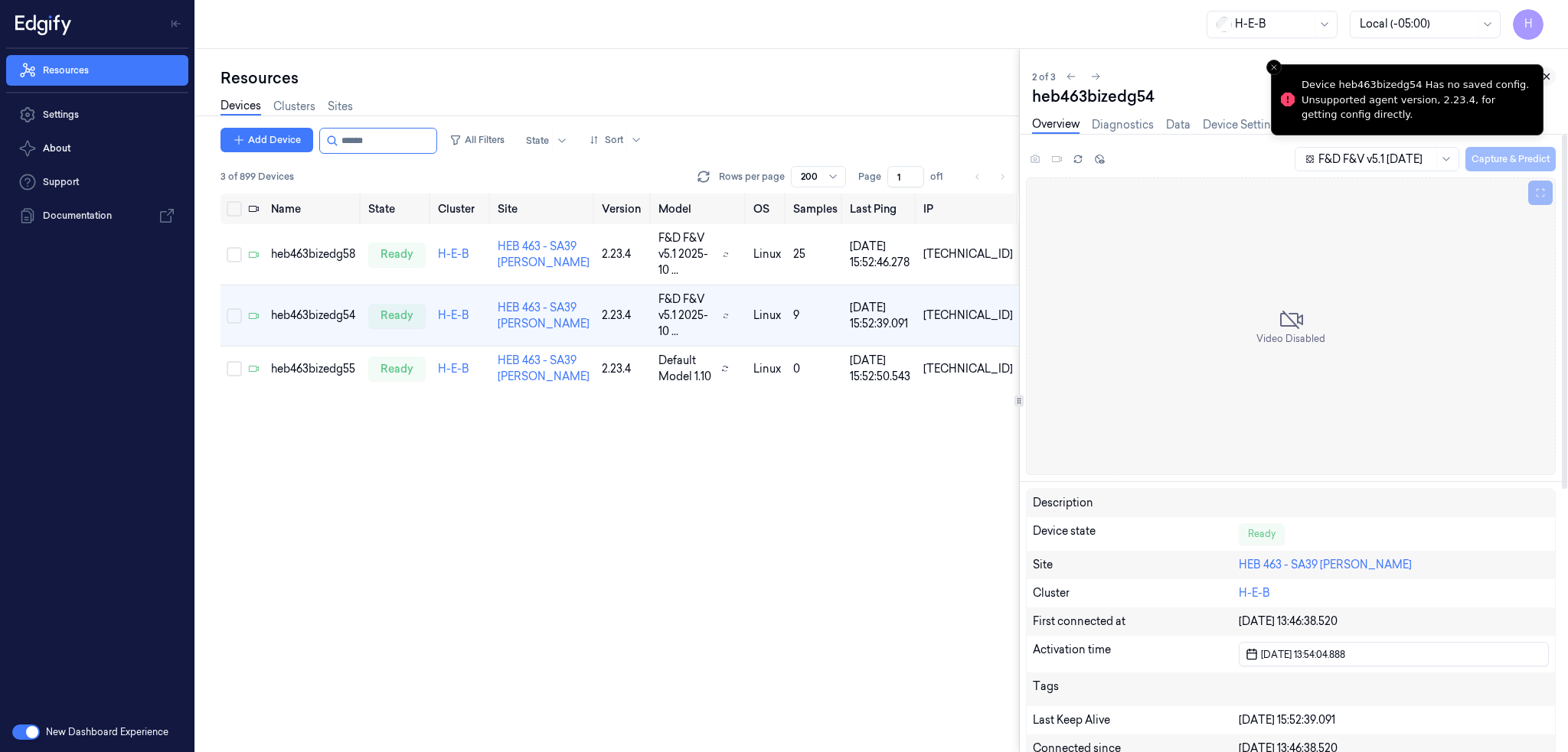
click at [1544, 73] on icon at bounding box center [1547, 77] width 11 height 11
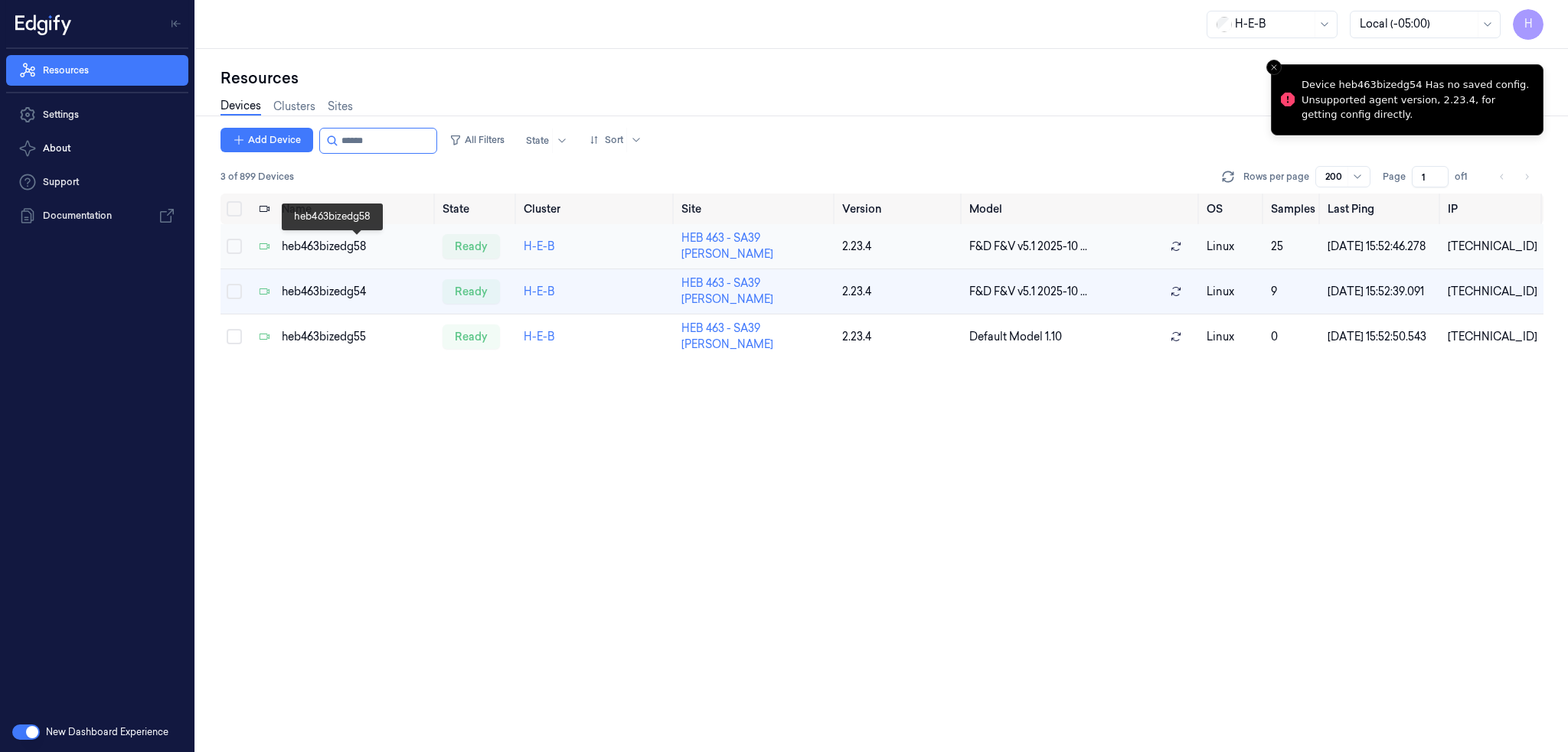
click at [339, 241] on div "heb463bizedg58" at bounding box center [356, 247] width 149 height 17
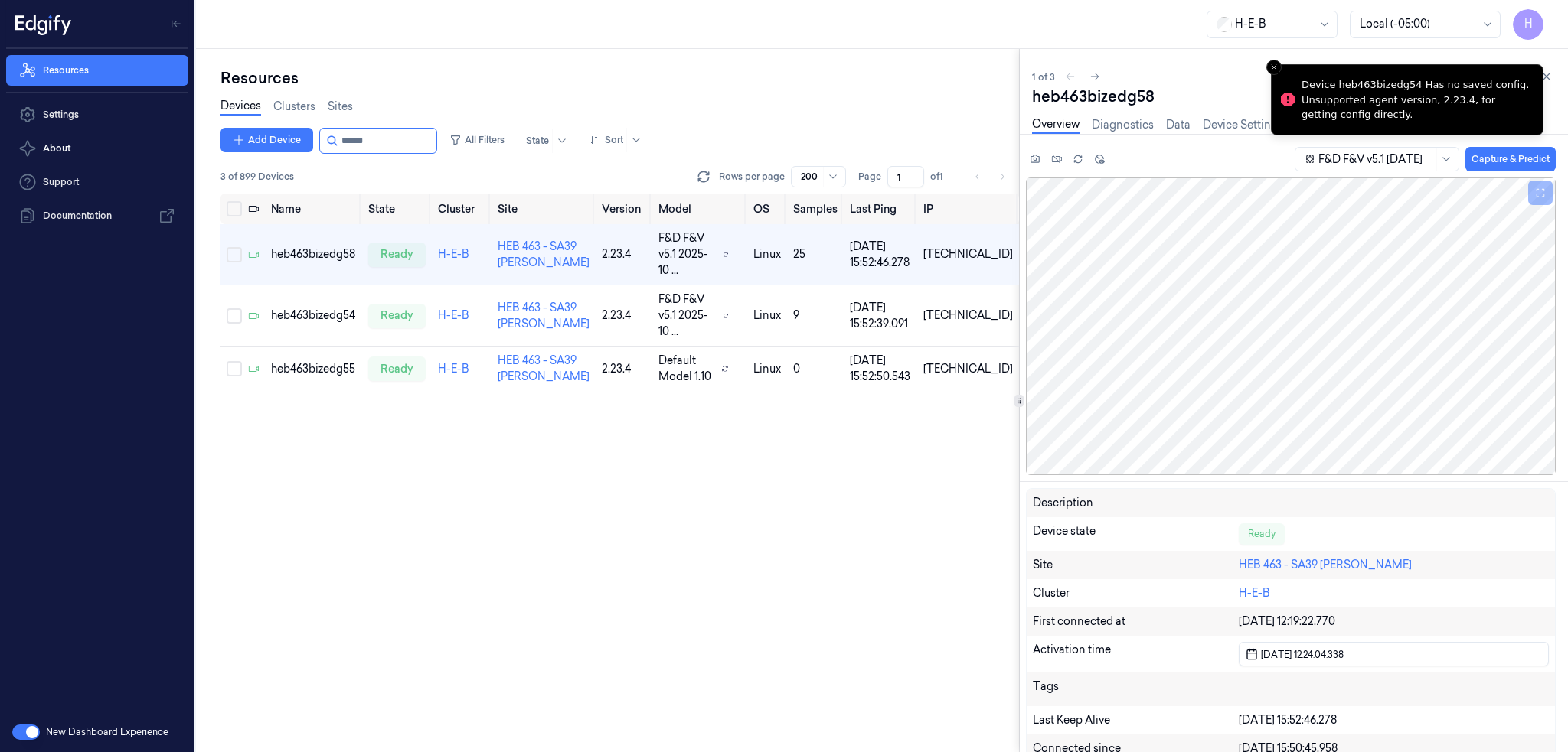
click at [1558, 75] on div "1 of 3 heb463bizedg58 Overview Diagnostics Data Device Settings Camera Settings…" at bounding box center [1293, 400] width 548 height 703
click at [1550, 75] on icon at bounding box center [1547, 77] width 11 height 11
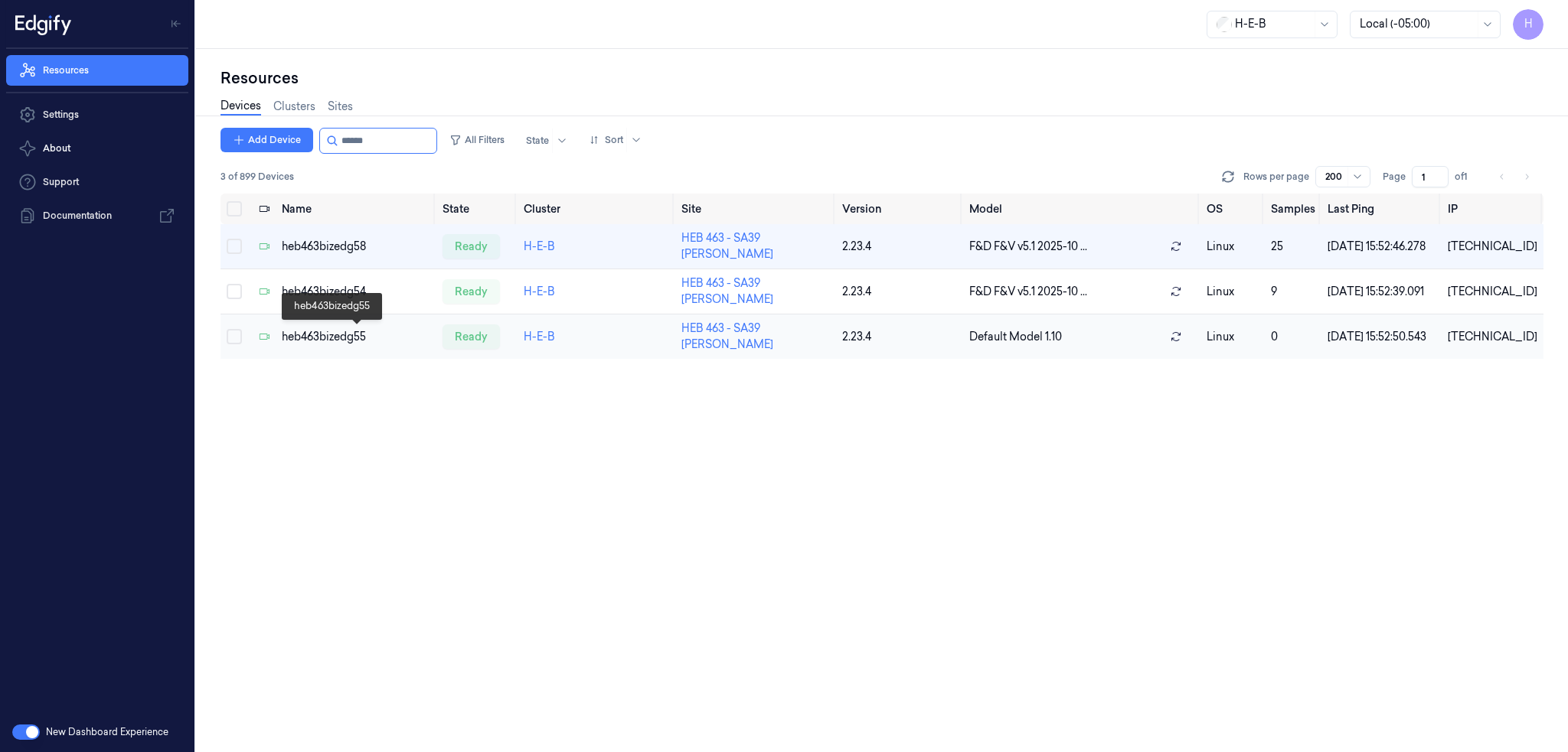
click at [341, 332] on div "heb463bizedg55" at bounding box center [356, 337] width 149 height 17
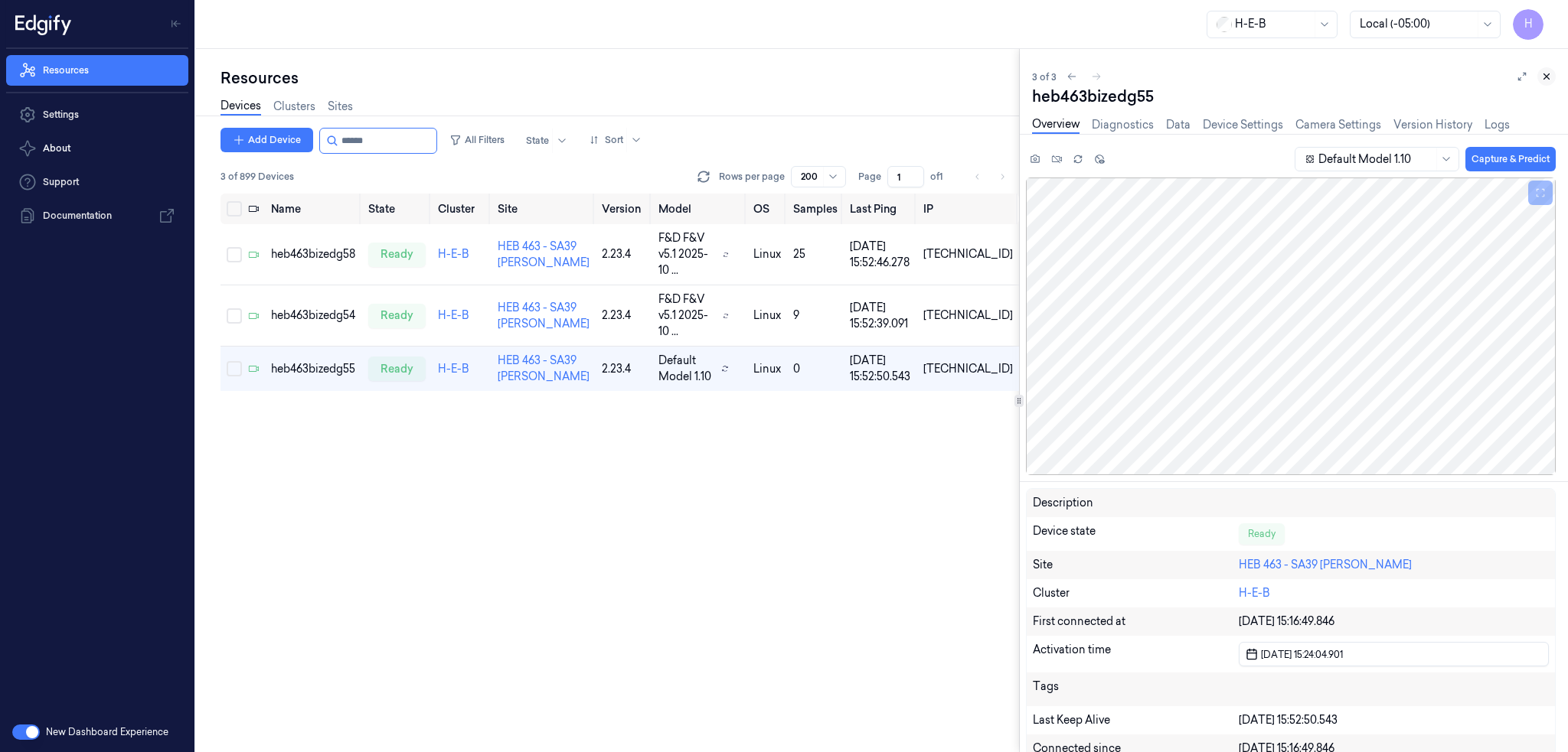
click at [1546, 79] on icon at bounding box center [1547, 77] width 11 height 11
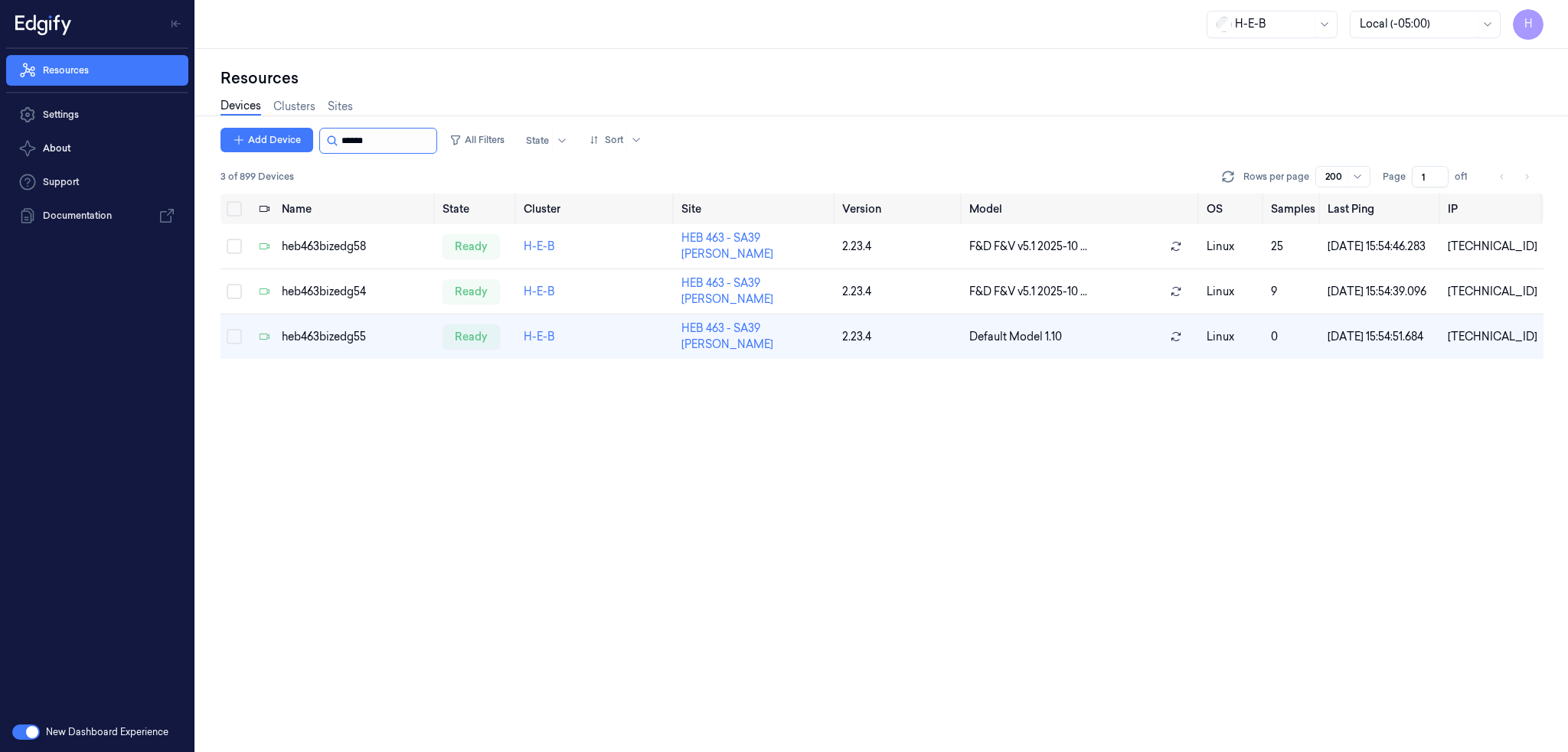
click at [395, 138] on input "string" at bounding box center [387, 140] width 92 height 25
drag, startPoint x: 361, startPoint y: 146, endPoint x: 409, endPoint y: 150, distance: 48.2
click at [409, 150] on input "string" at bounding box center [387, 140] width 92 height 25
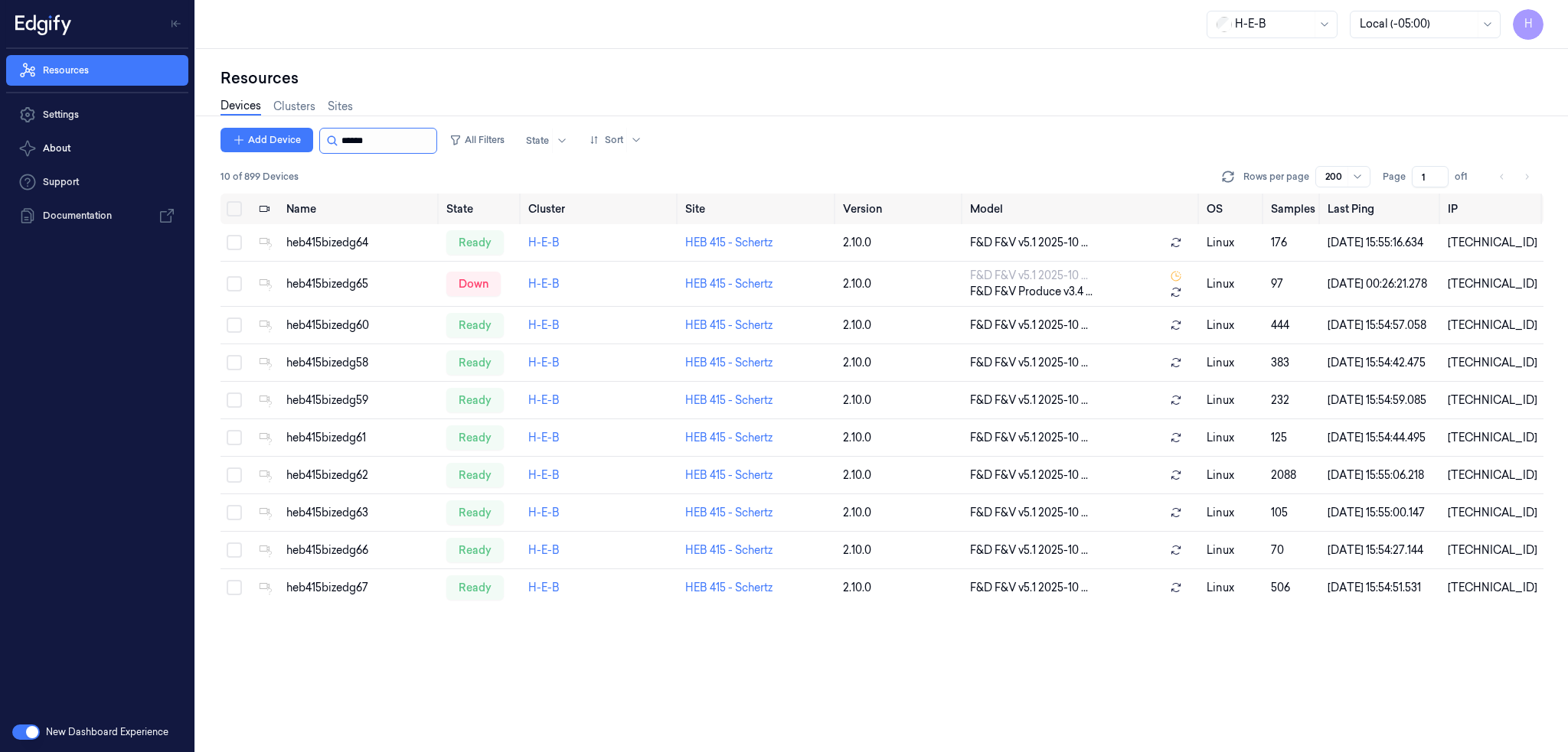
drag, startPoint x: 358, startPoint y: 147, endPoint x: 398, endPoint y: 143, distance: 40.2
click at [398, 143] on input "string" at bounding box center [387, 140] width 92 height 25
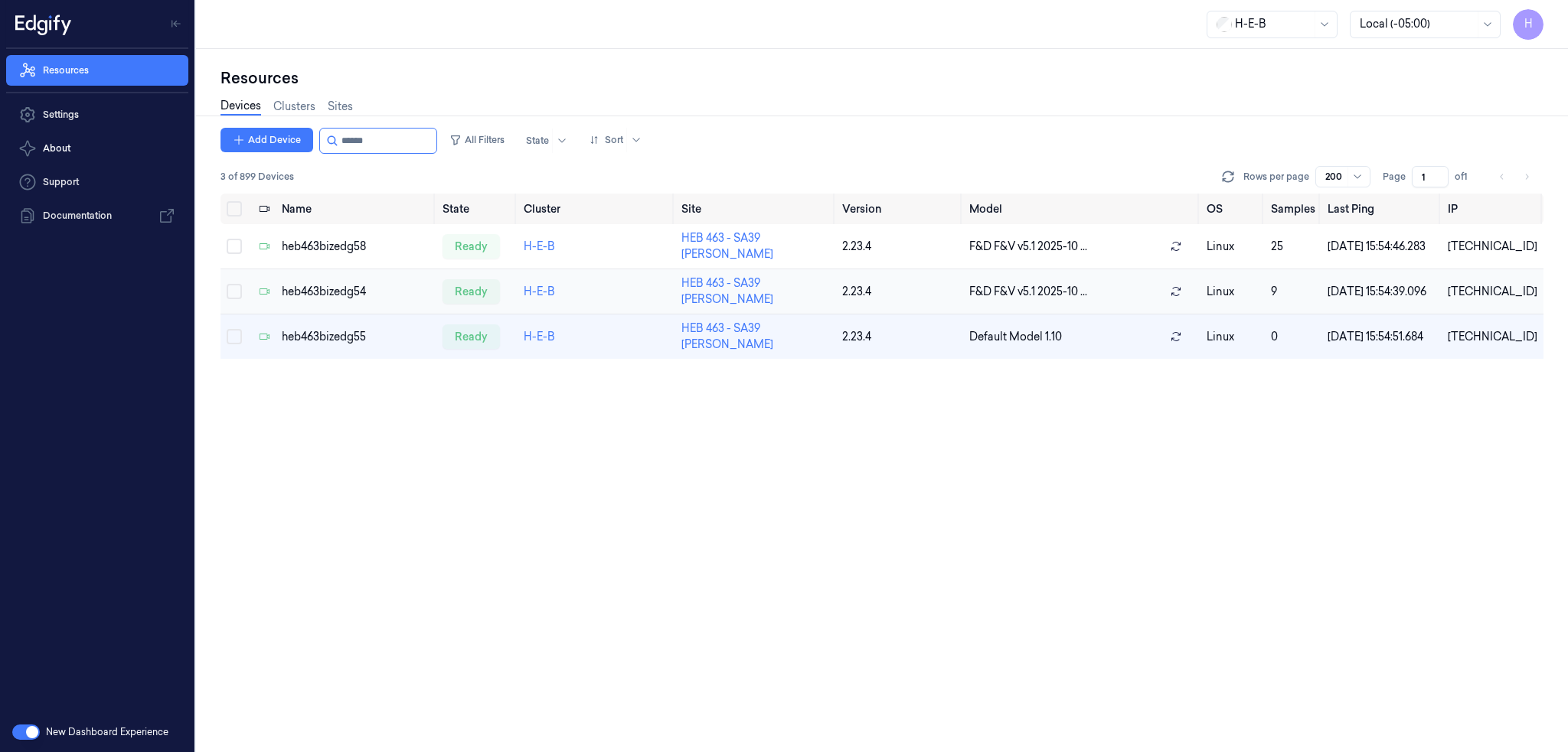
click at [362, 293] on div "heb463bizedg54" at bounding box center [356, 293] width 149 height 17
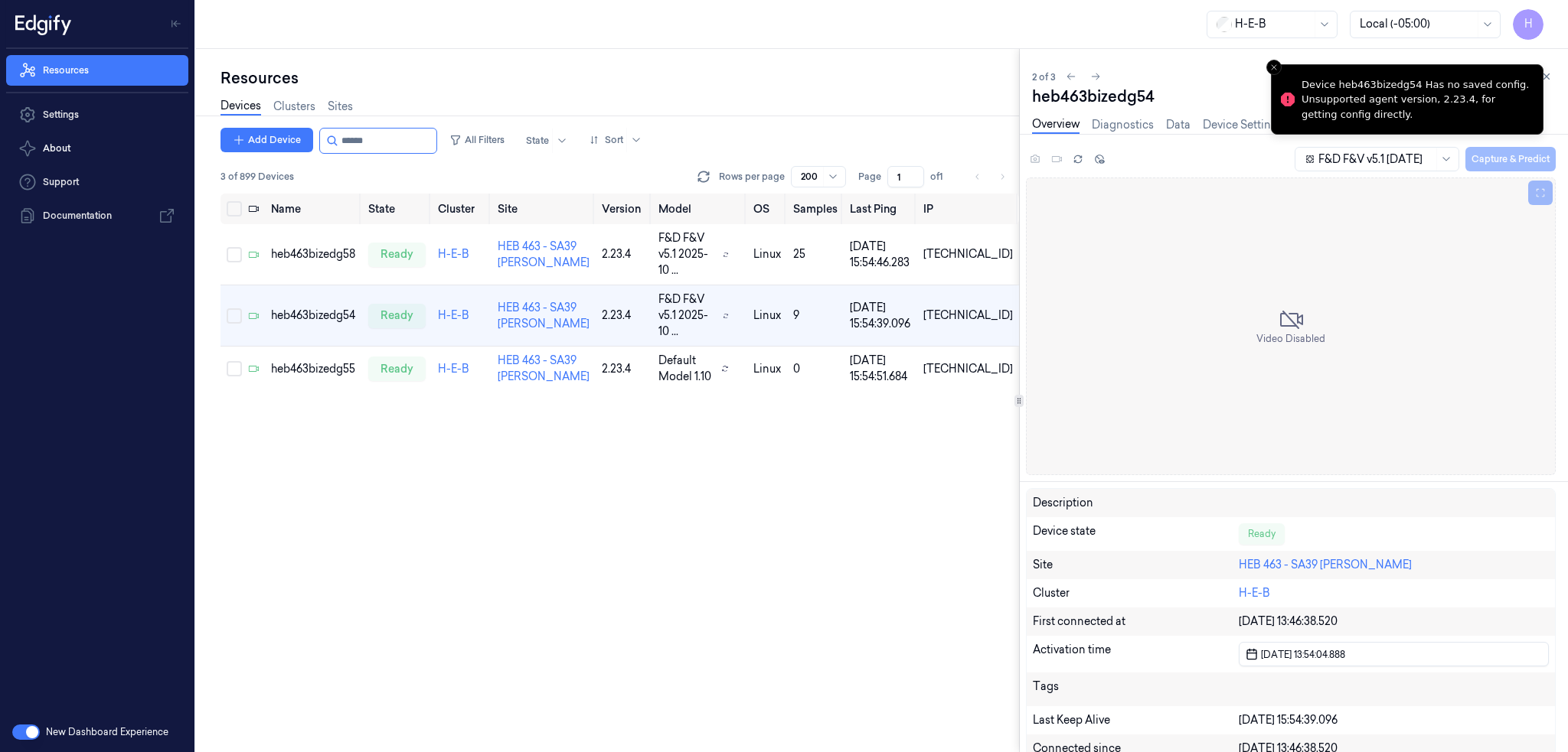
click at [1535, 76] on li "Device heb463bizedg54 Has no saved config. Unsupported agent version, 2.23.4, f…" at bounding box center [1407, 99] width 272 height 71
click at [1541, 76] on li "Device heb463bizedg54 Has no saved config. Unsupported agent version, 2.23.4, f…" at bounding box center [1407, 99] width 272 height 71
click at [1546, 76] on icon at bounding box center [1547, 77] width 6 height 6
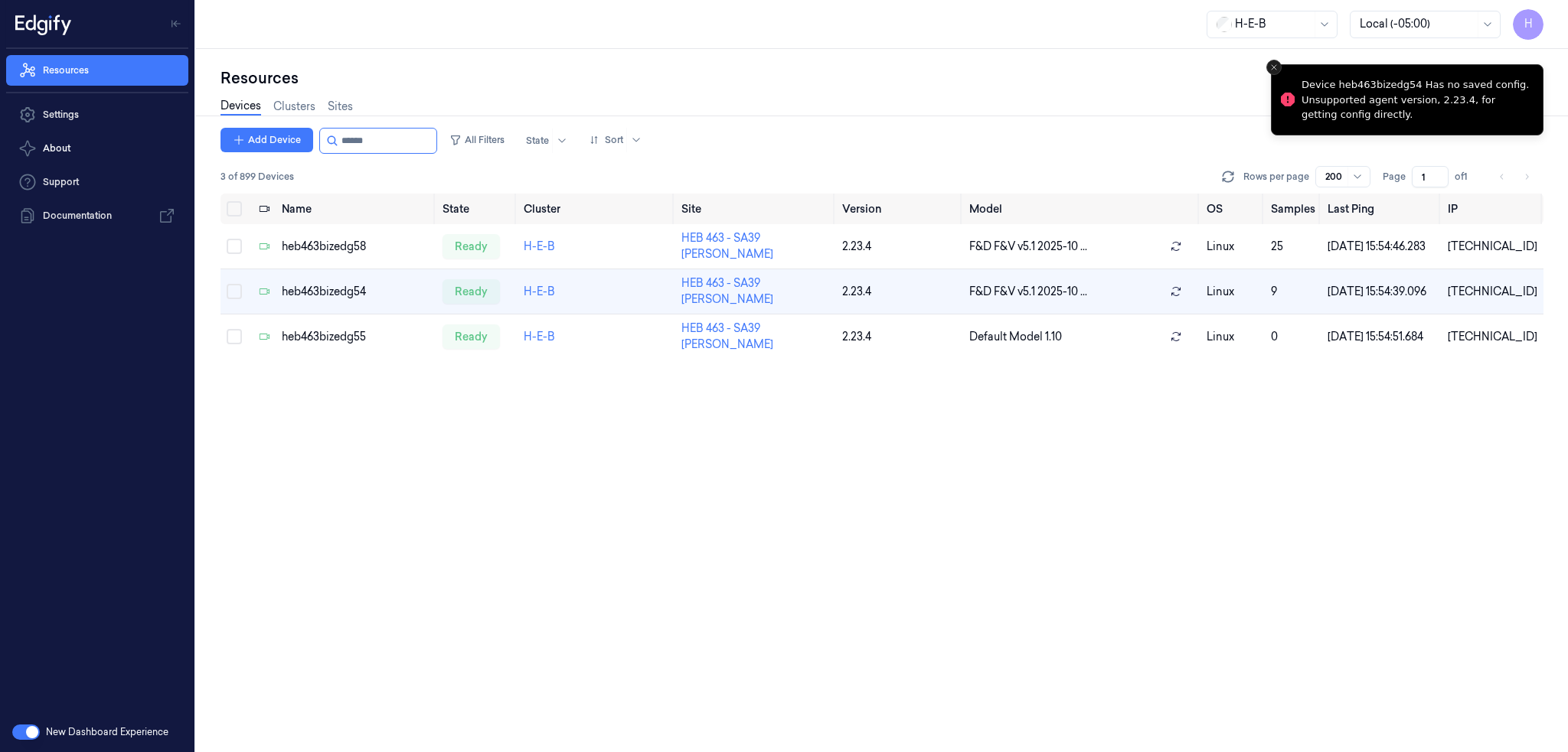
click at [1270, 63] on icon "Close toast" at bounding box center [1273, 67] width 9 height 9
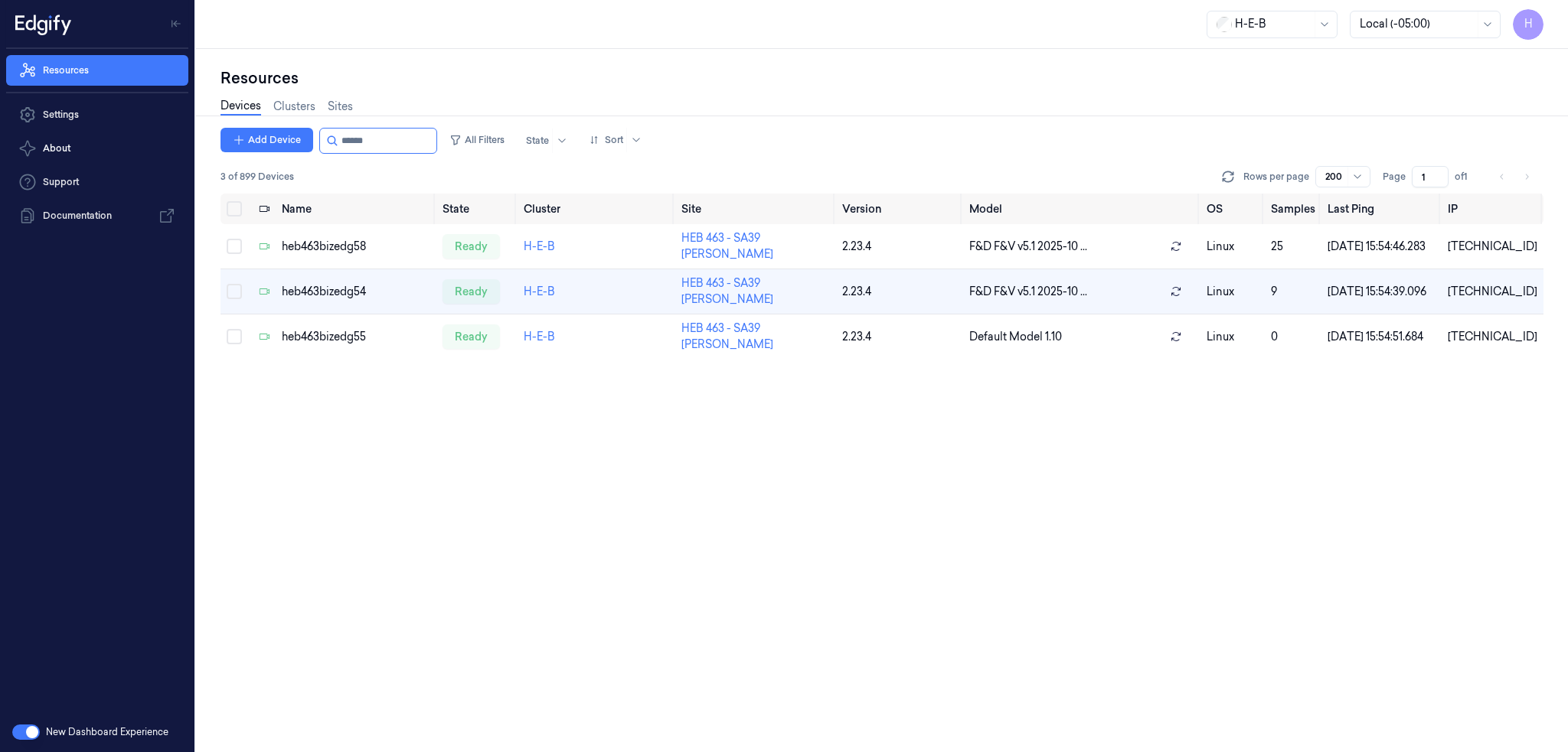
click at [929, 113] on div "Devices Clusters Sites" at bounding box center [882, 108] width 1323 height 39
drag, startPoint x: 364, startPoint y: 145, endPoint x: 499, endPoint y: 149, distance: 135.1
click at [433, 142] on input "string" at bounding box center [387, 140] width 92 height 25
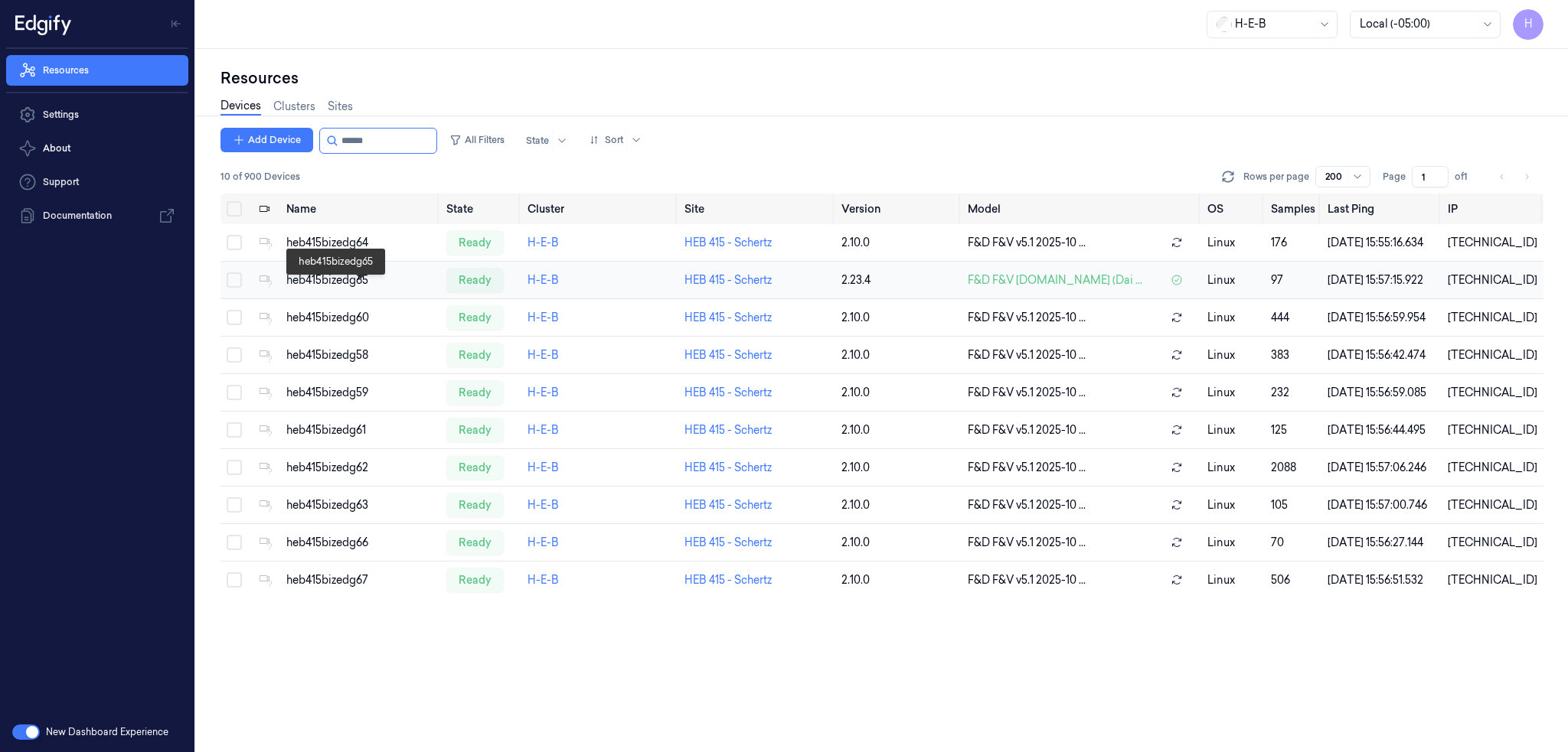
type input "******"
click at [337, 289] on div "heb415bizedg65" at bounding box center [360, 281] width 148 height 17
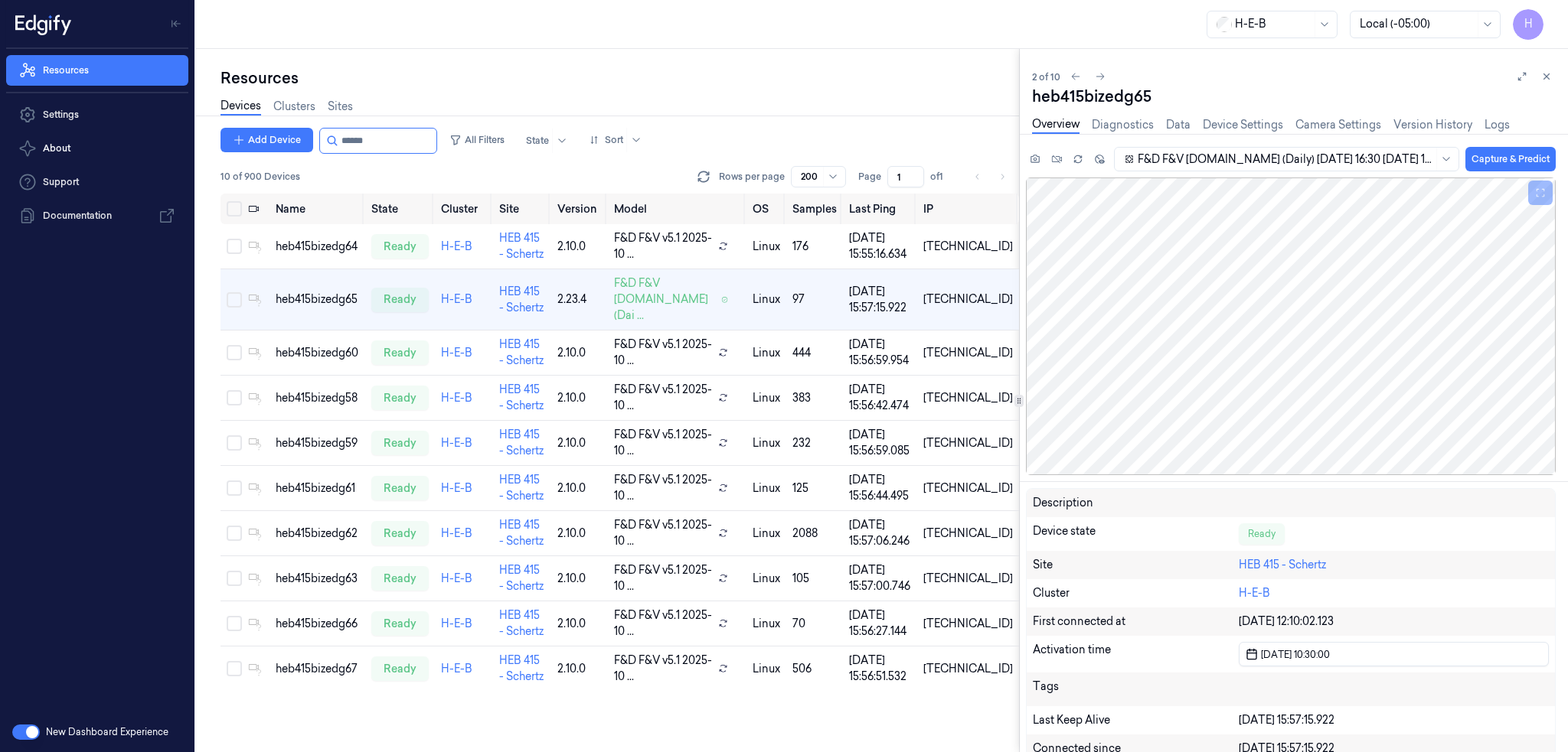
drag, startPoint x: 1545, startPoint y: 80, endPoint x: 1533, endPoint y: 85, distance: 13.0
click at [1545, 80] on icon at bounding box center [1547, 77] width 11 height 11
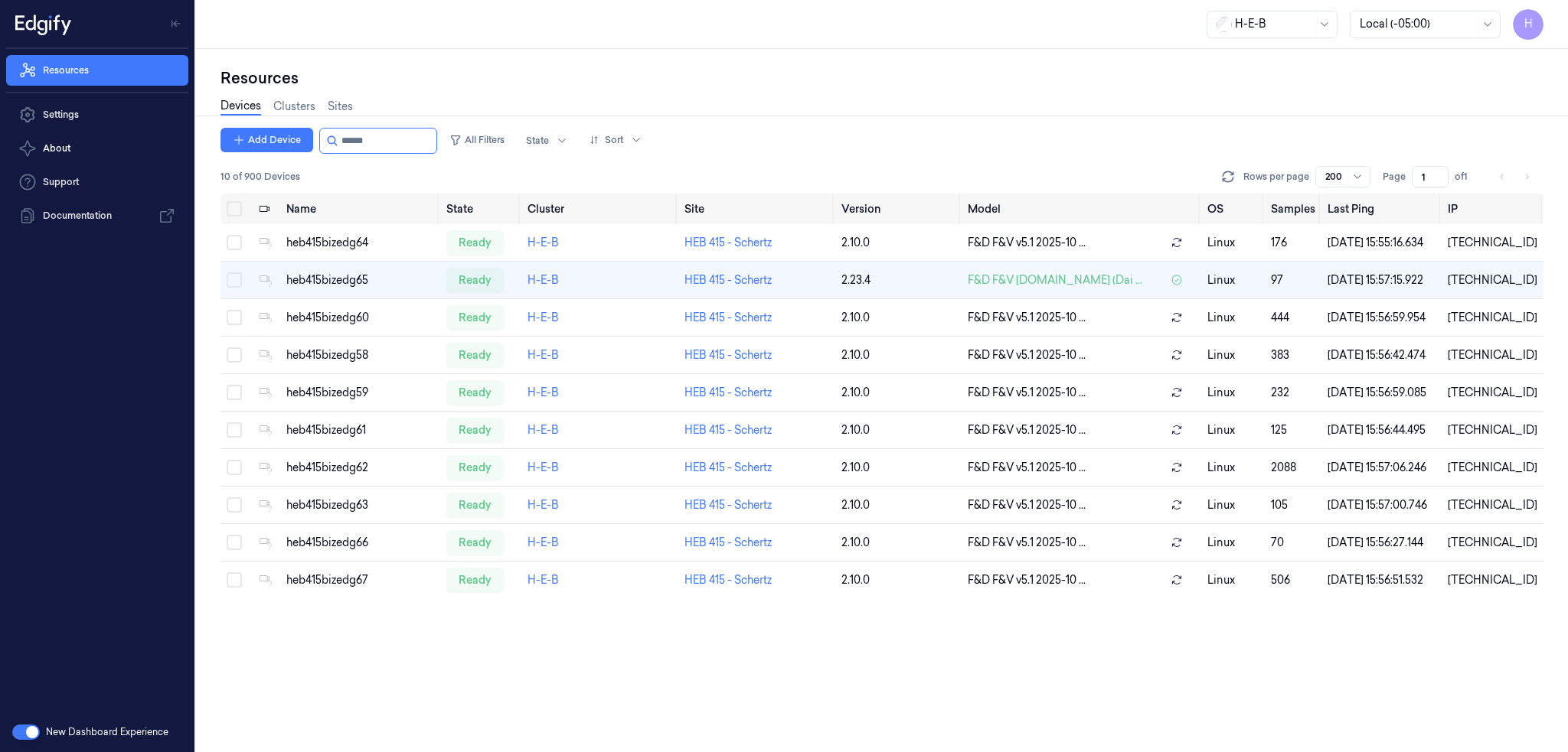
drag, startPoint x: 397, startPoint y: 149, endPoint x: 614, endPoint y: 168, distance: 217.8
click at [539, 167] on div "Add Device All Filters State Sort 10 of 900 Devices Rows per page 200 Page 1 of…" at bounding box center [882, 160] width 1323 height 66
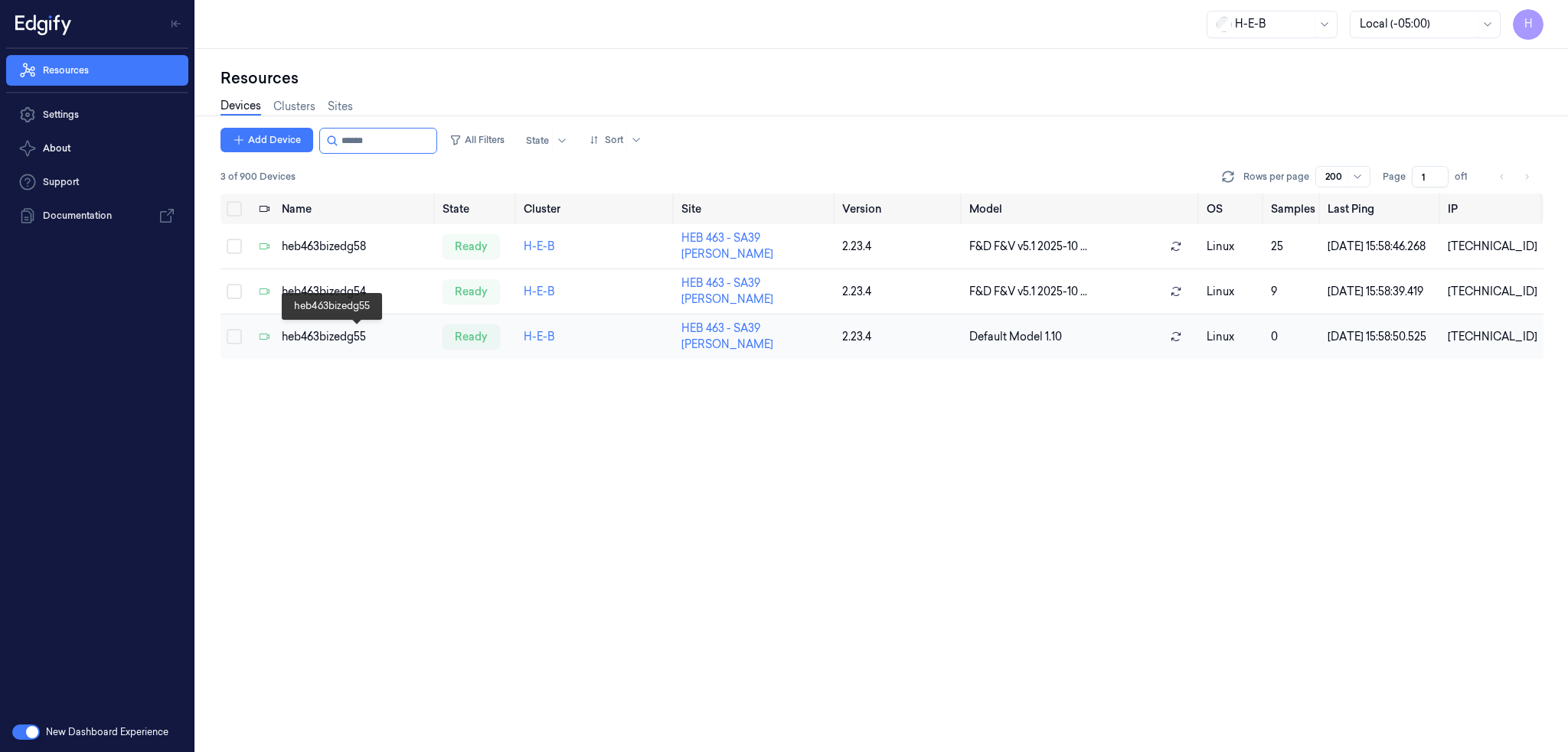
type input "******"
click at [315, 334] on div "heb463bizedg55" at bounding box center [356, 337] width 149 height 17
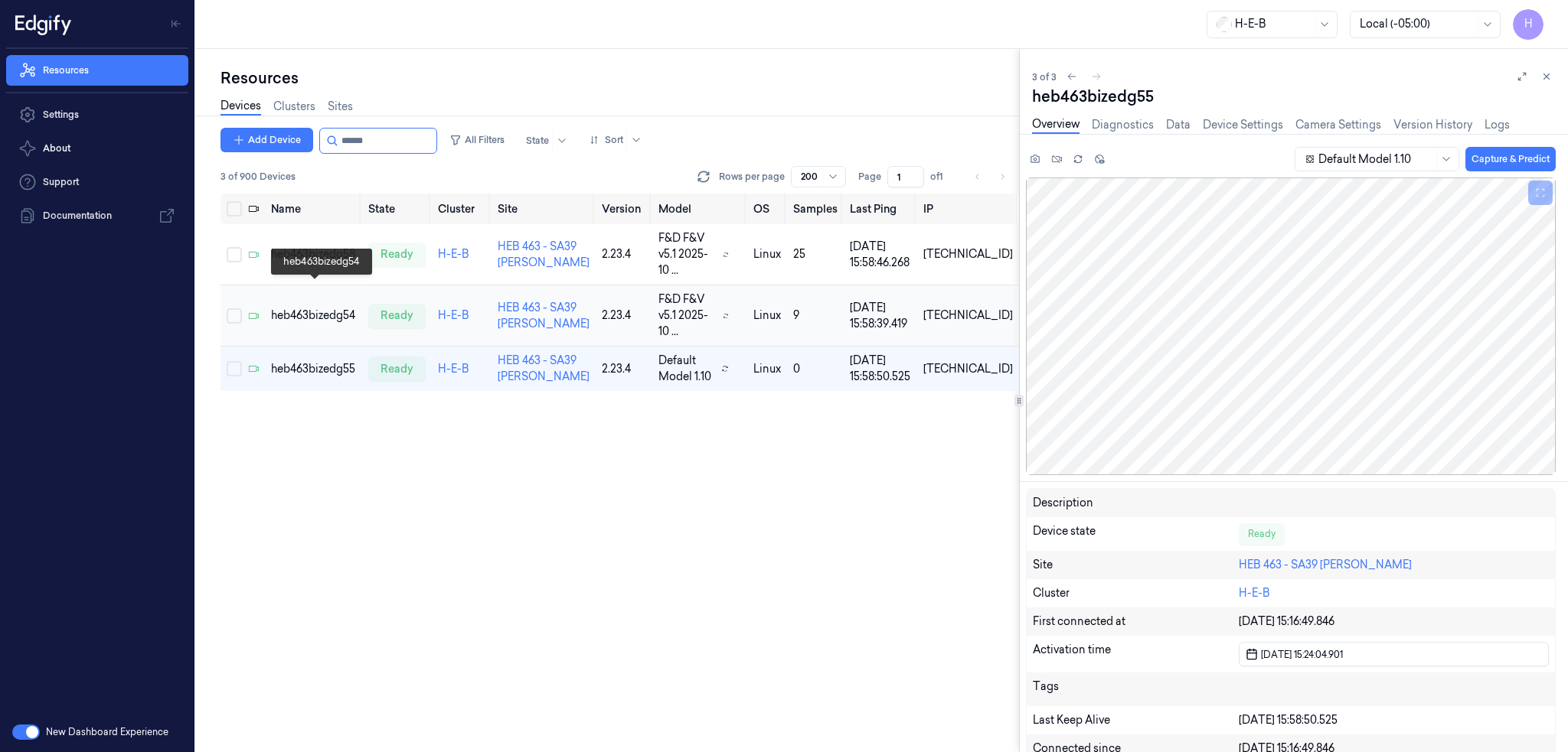
click at [321, 307] on div "heb463bizedg54" at bounding box center [313, 315] width 85 height 17
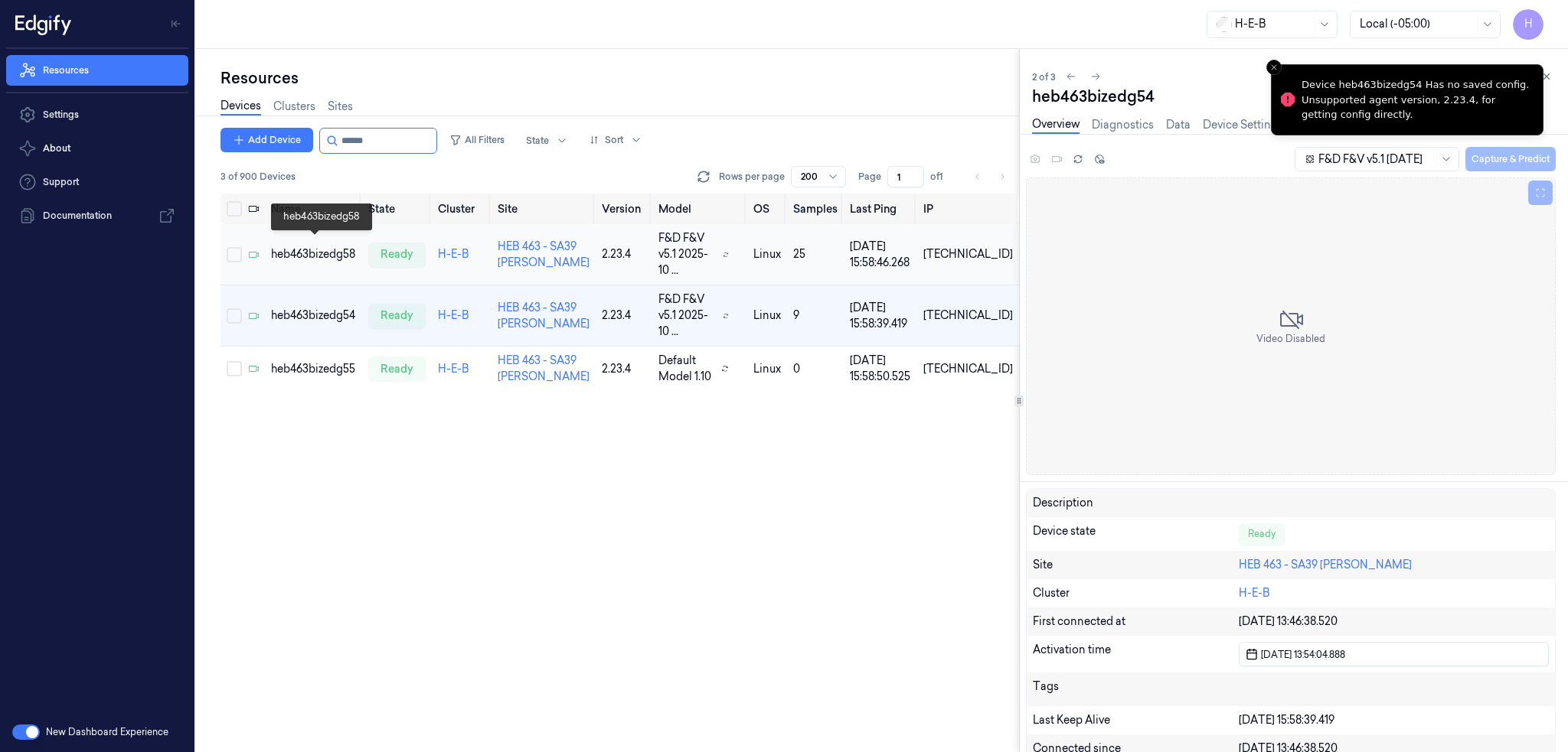
click at [331, 251] on div "heb463bizedg58" at bounding box center [313, 255] width 85 height 17
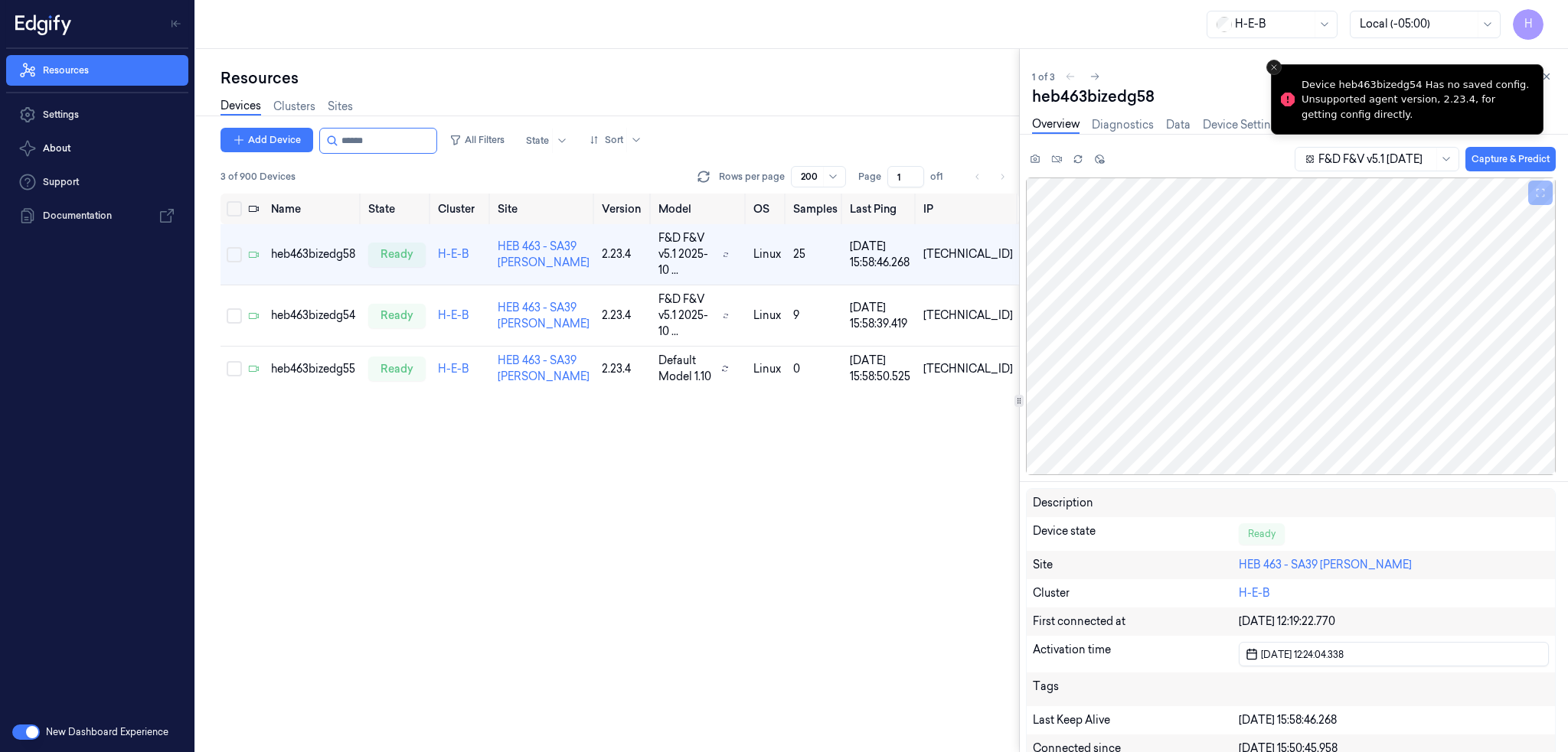
click at [1272, 62] on icon "Close toast" at bounding box center [1273, 67] width 9 height 9
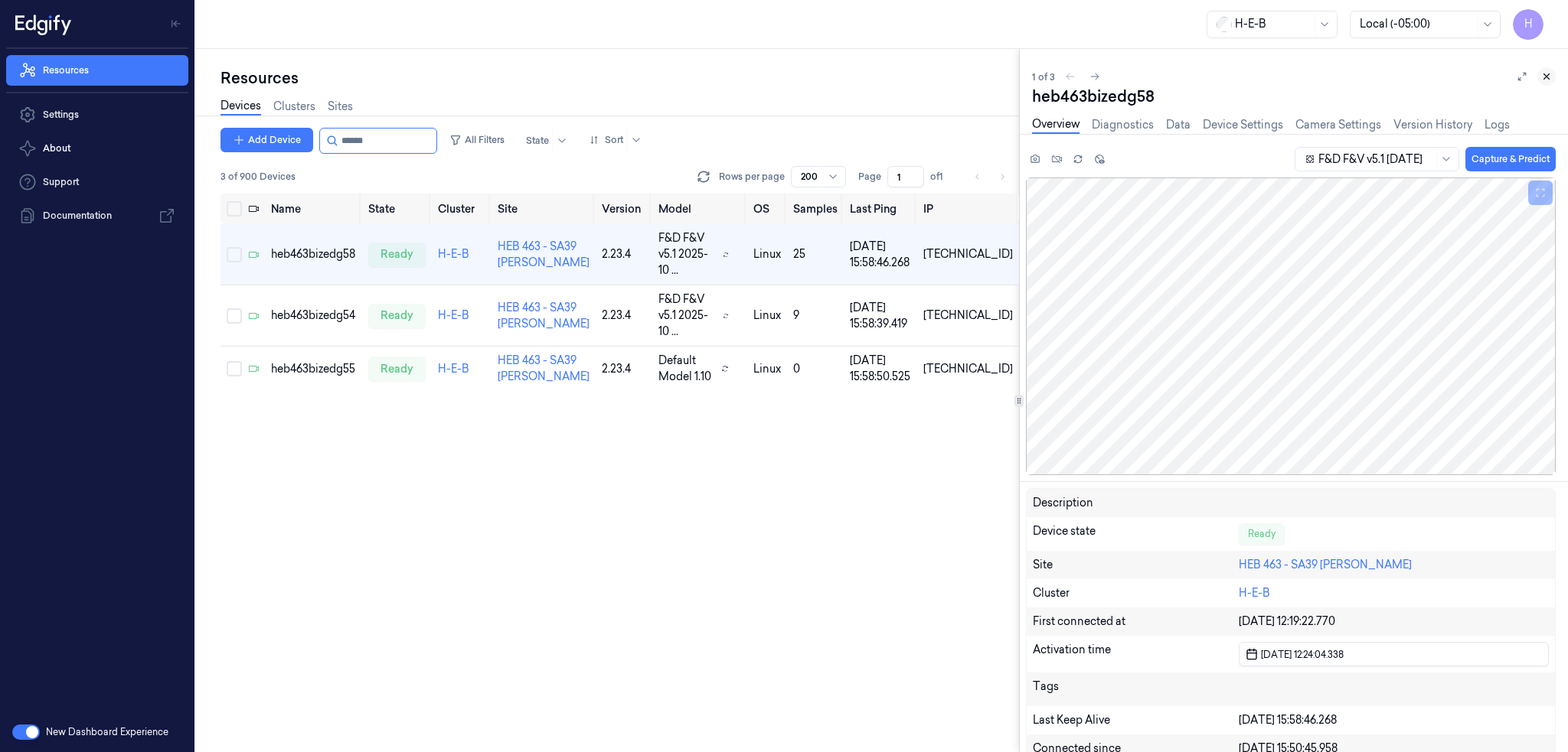
click at [1546, 79] on icon at bounding box center [1547, 77] width 11 height 11
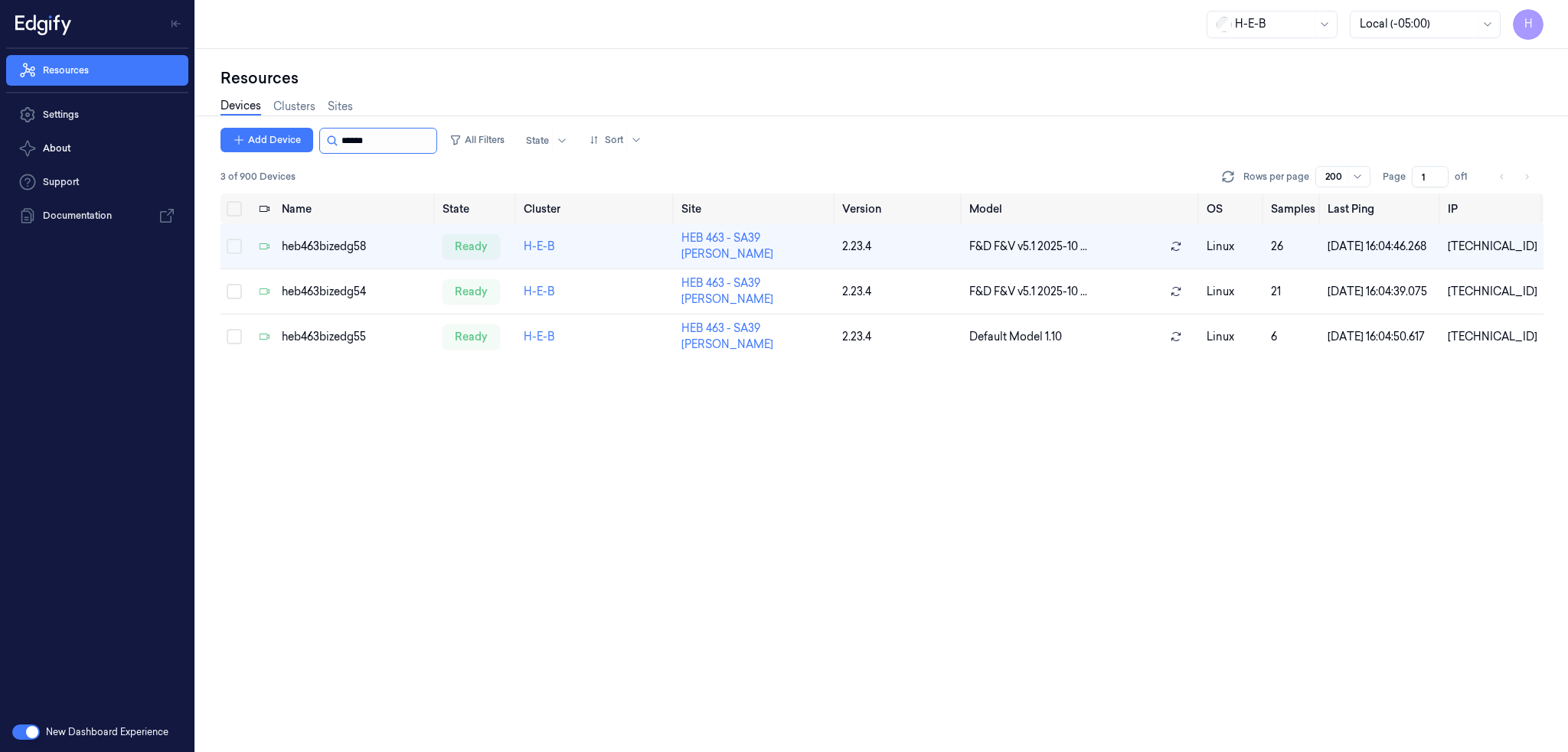
click at [381, 141] on input "string" at bounding box center [387, 140] width 92 height 25
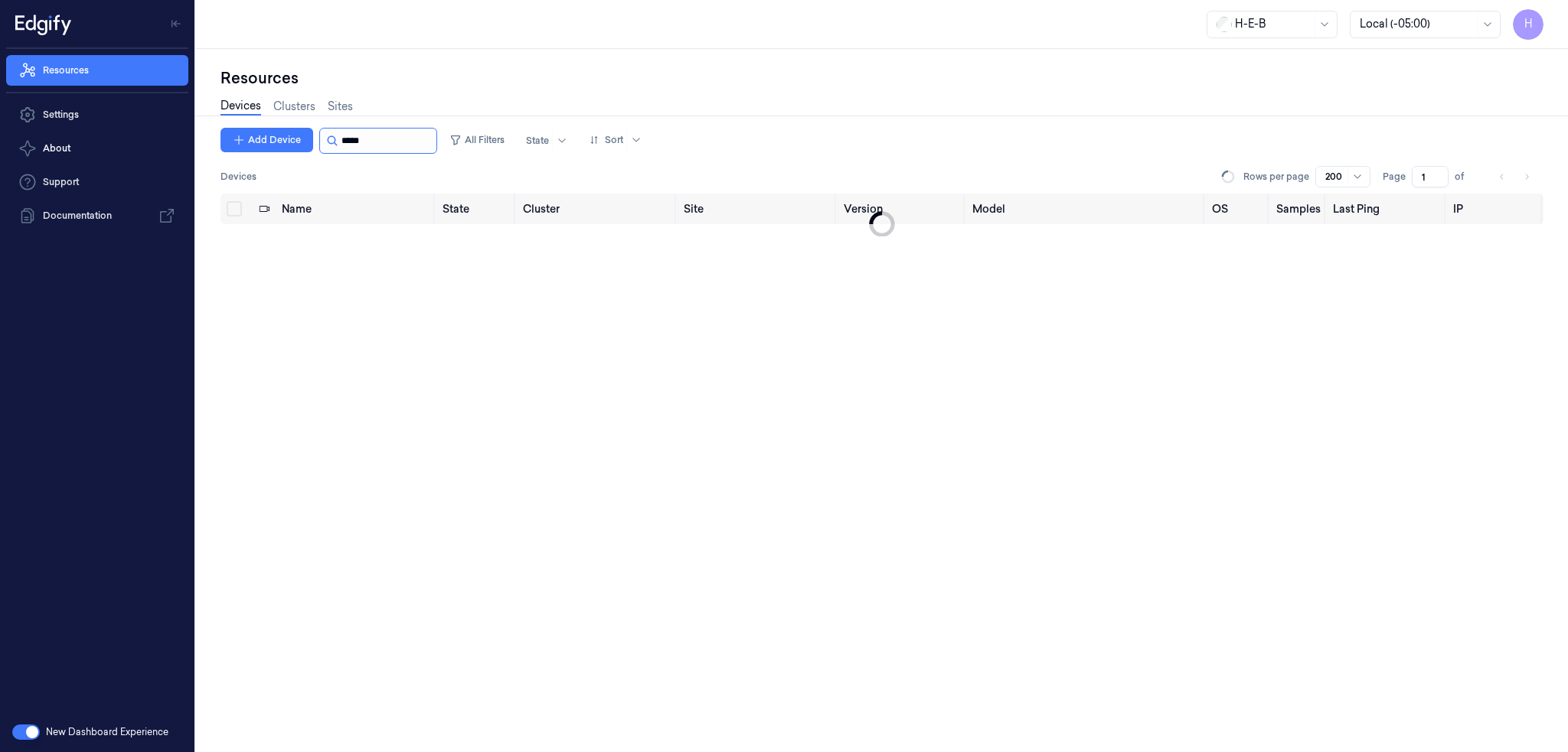
type input "******"
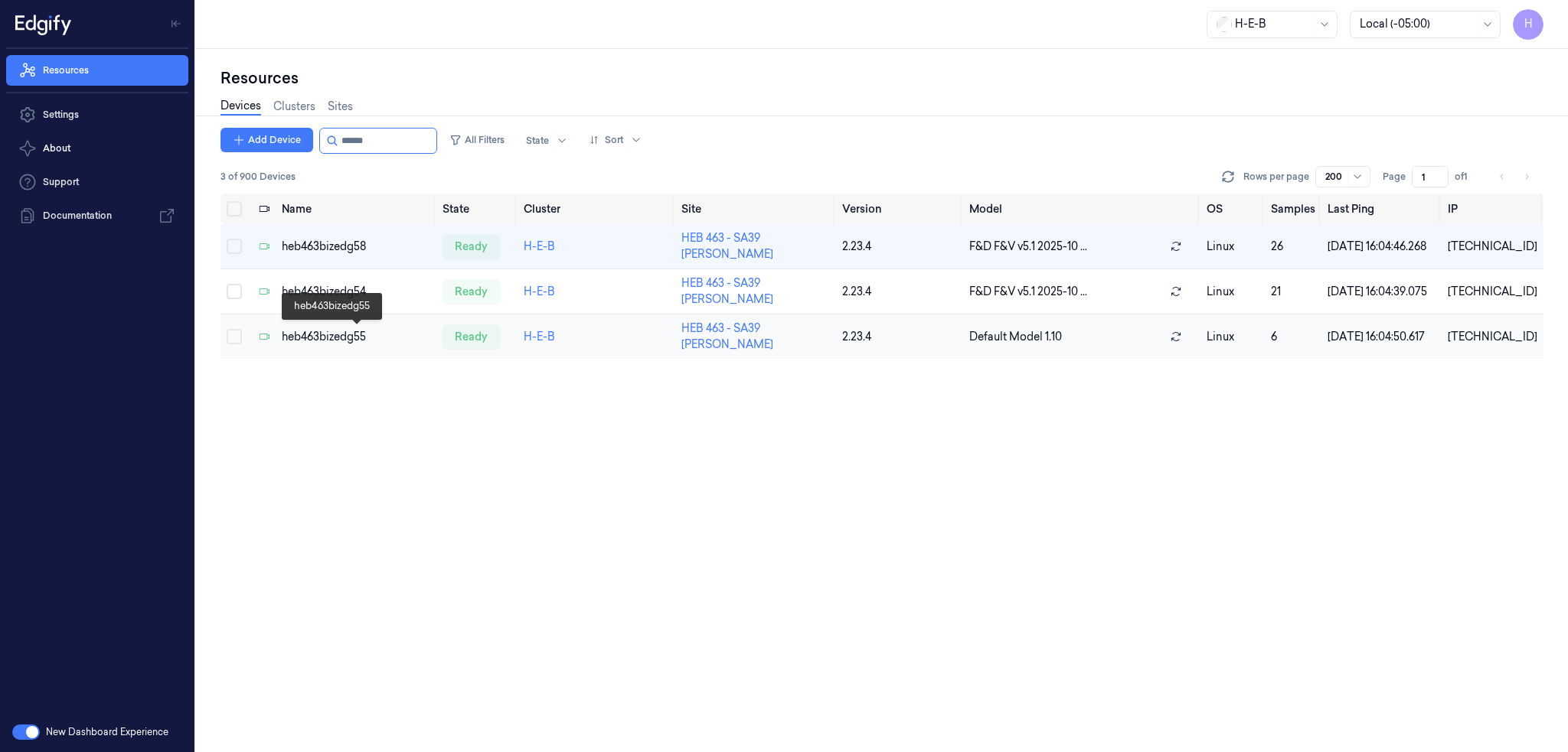
click at [353, 336] on div "heb463bizedg55" at bounding box center [356, 337] width 149 height 17
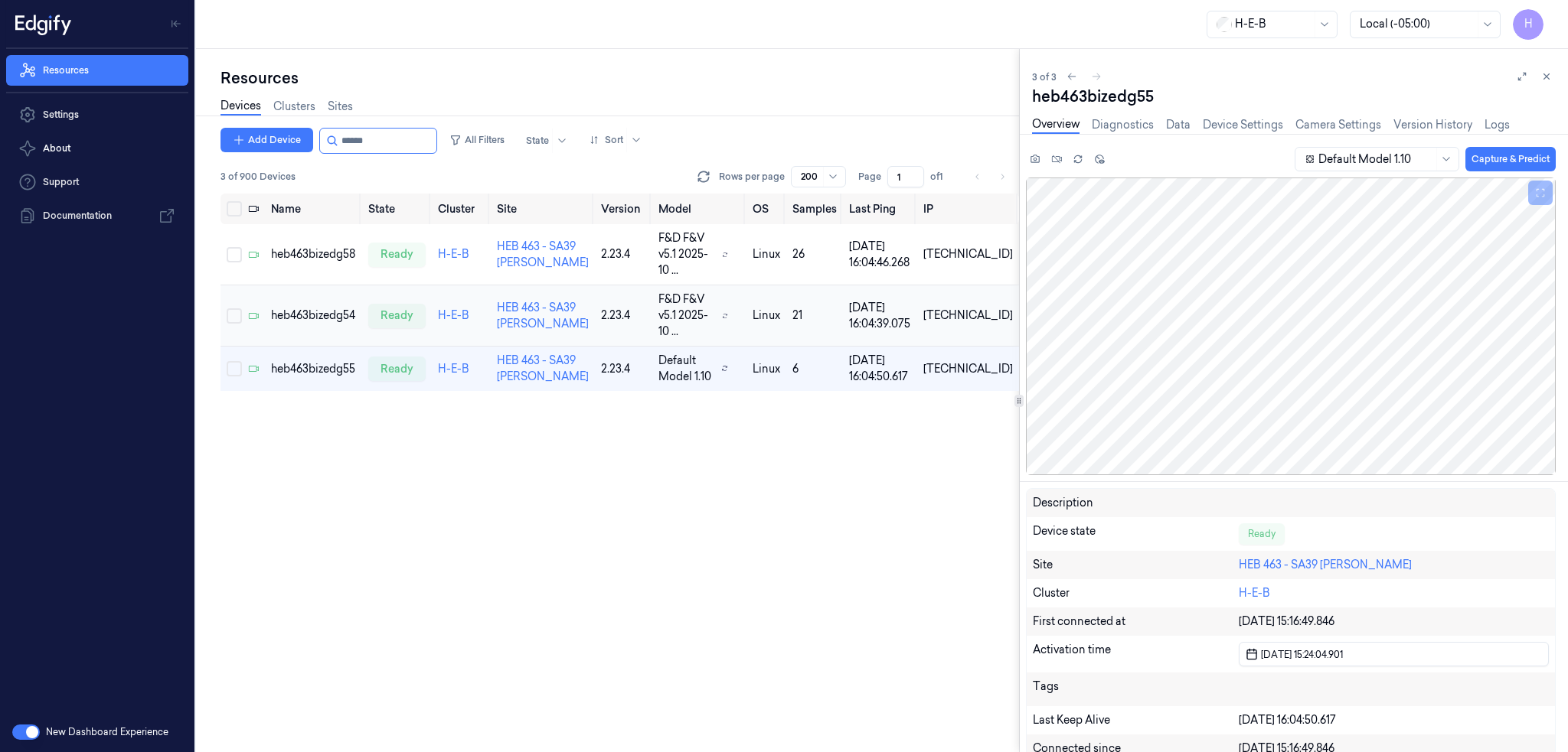
click at [328, 310] on td "heb463bizedg54" at bounding box center [314, 315] width 97 height 61
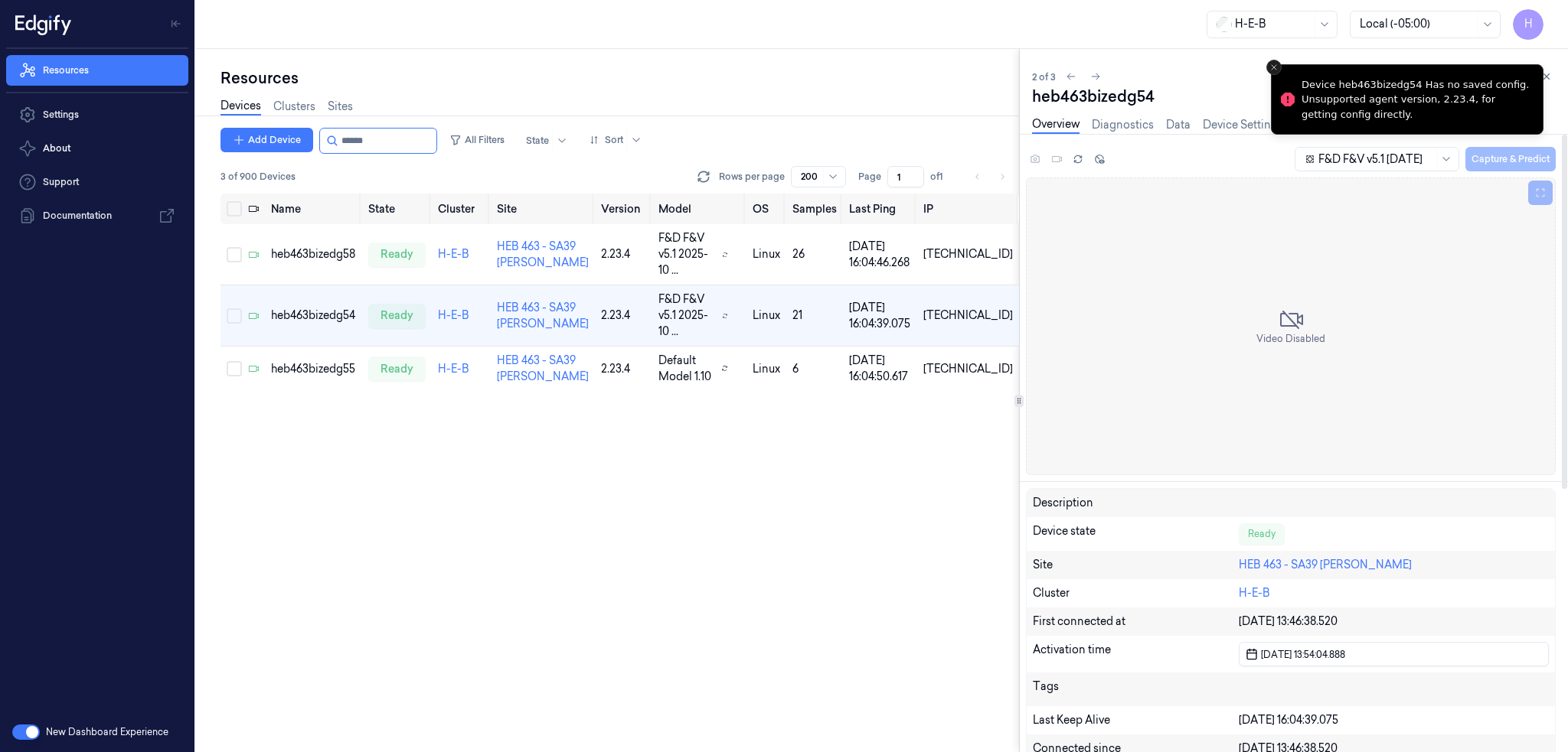
click at [1273, 68] on button "Close toast" at bounding box center [1273, 67] width 16 height 16
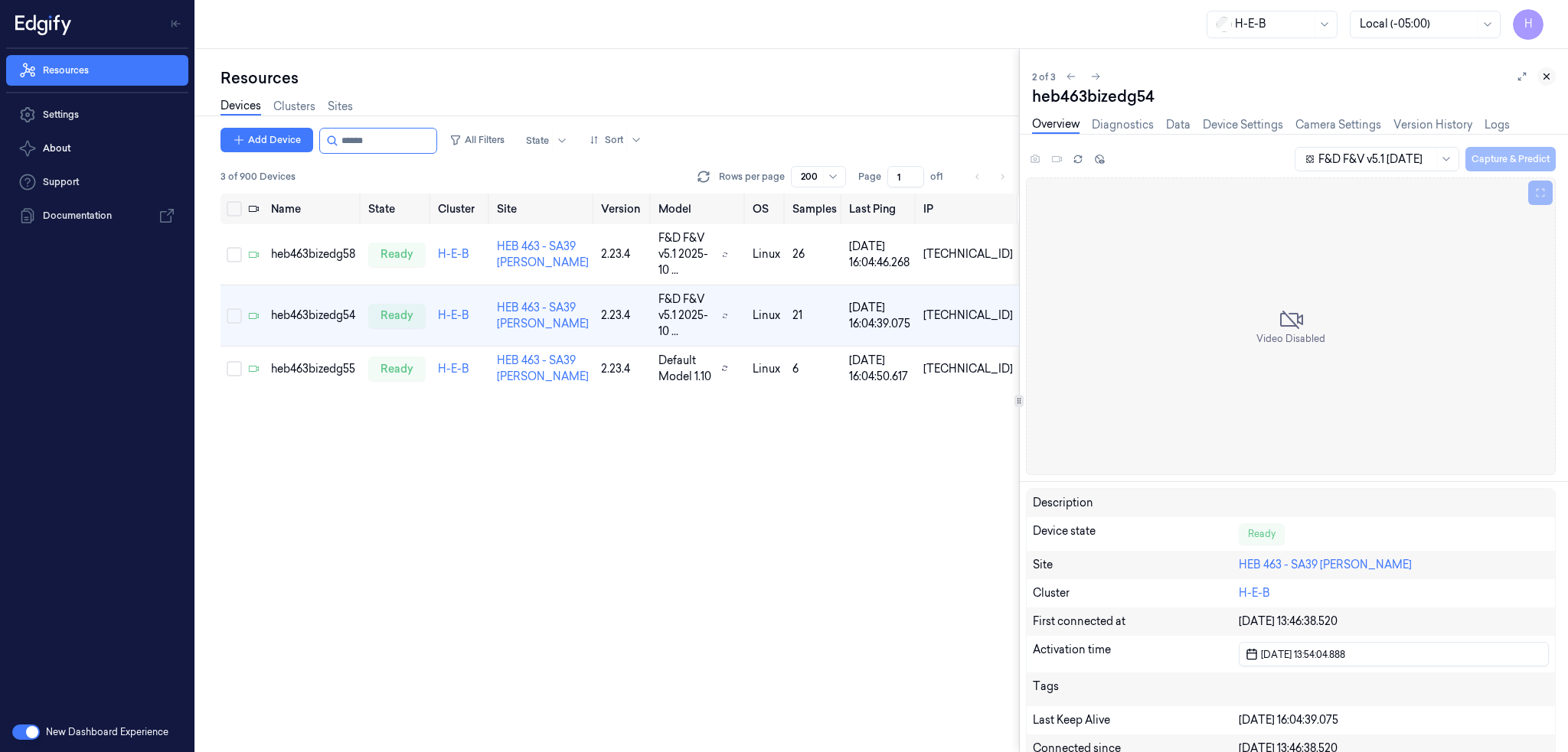
click at [1543, 75] on icon at bounding box center [1547, 77] width 11 height 11
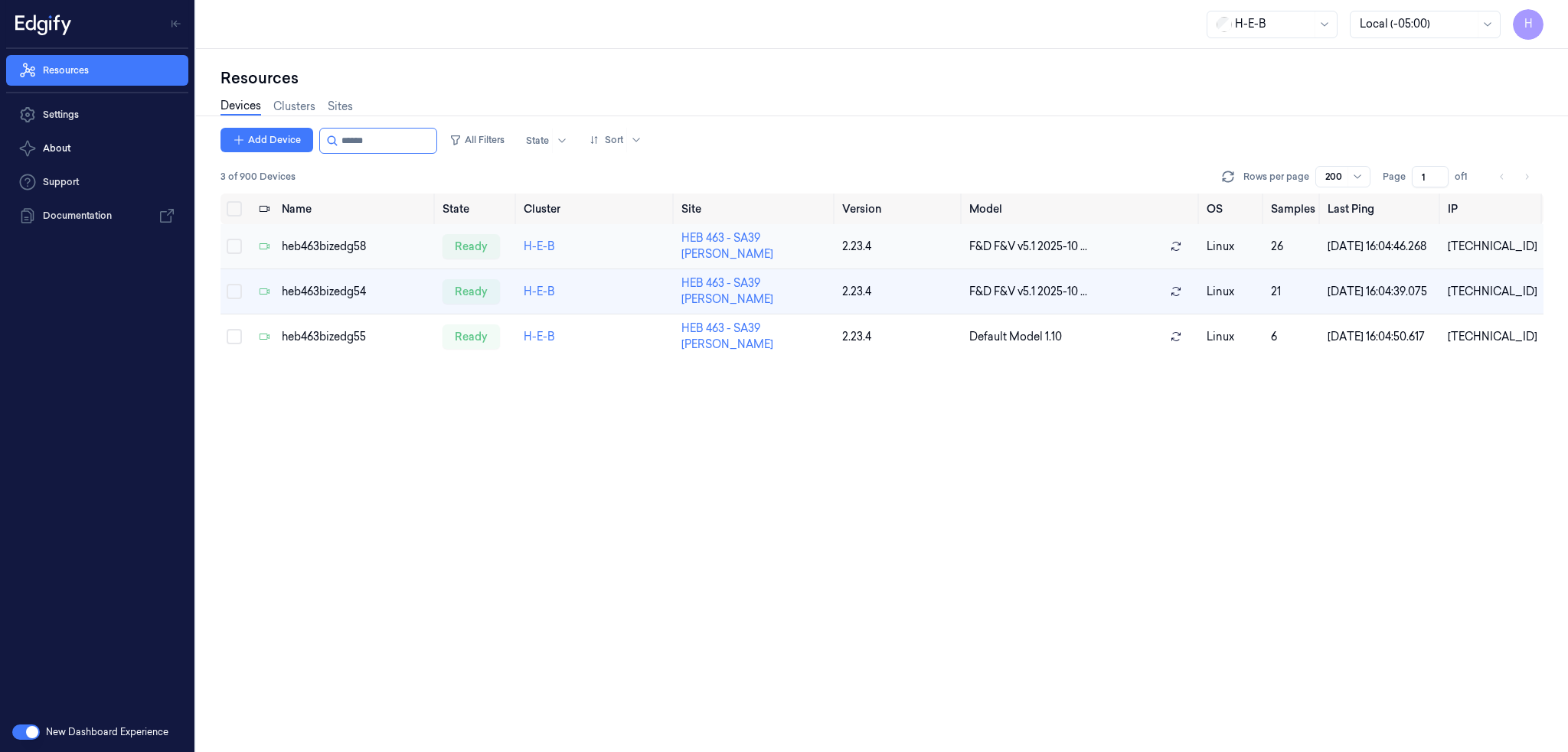
click at [335, 249] on div "heb463bizedg58" at bounding box center [356, 247] width 149 height 17
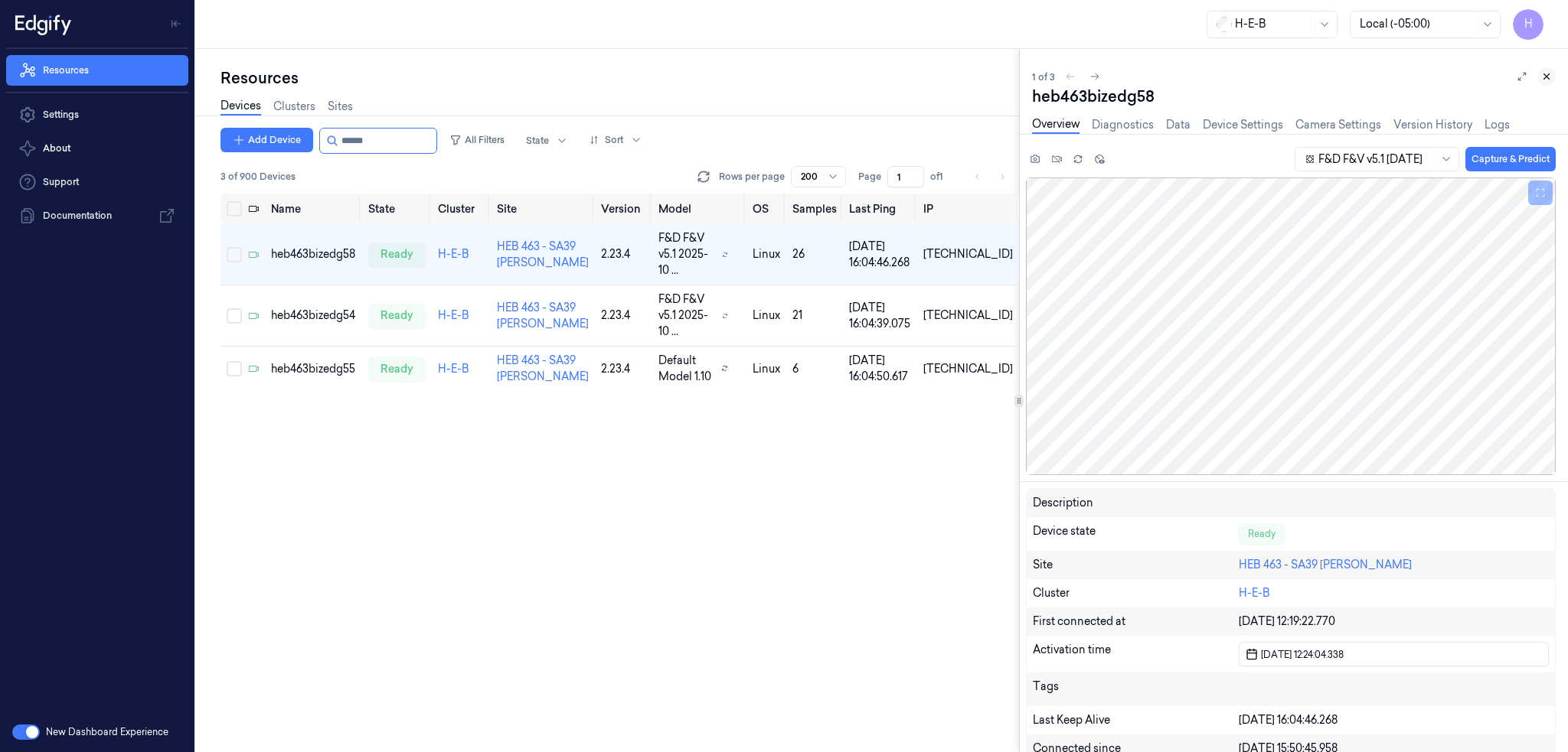
click at [1555, 79] on button at bounding box center [1546, 76] width 18 height 18
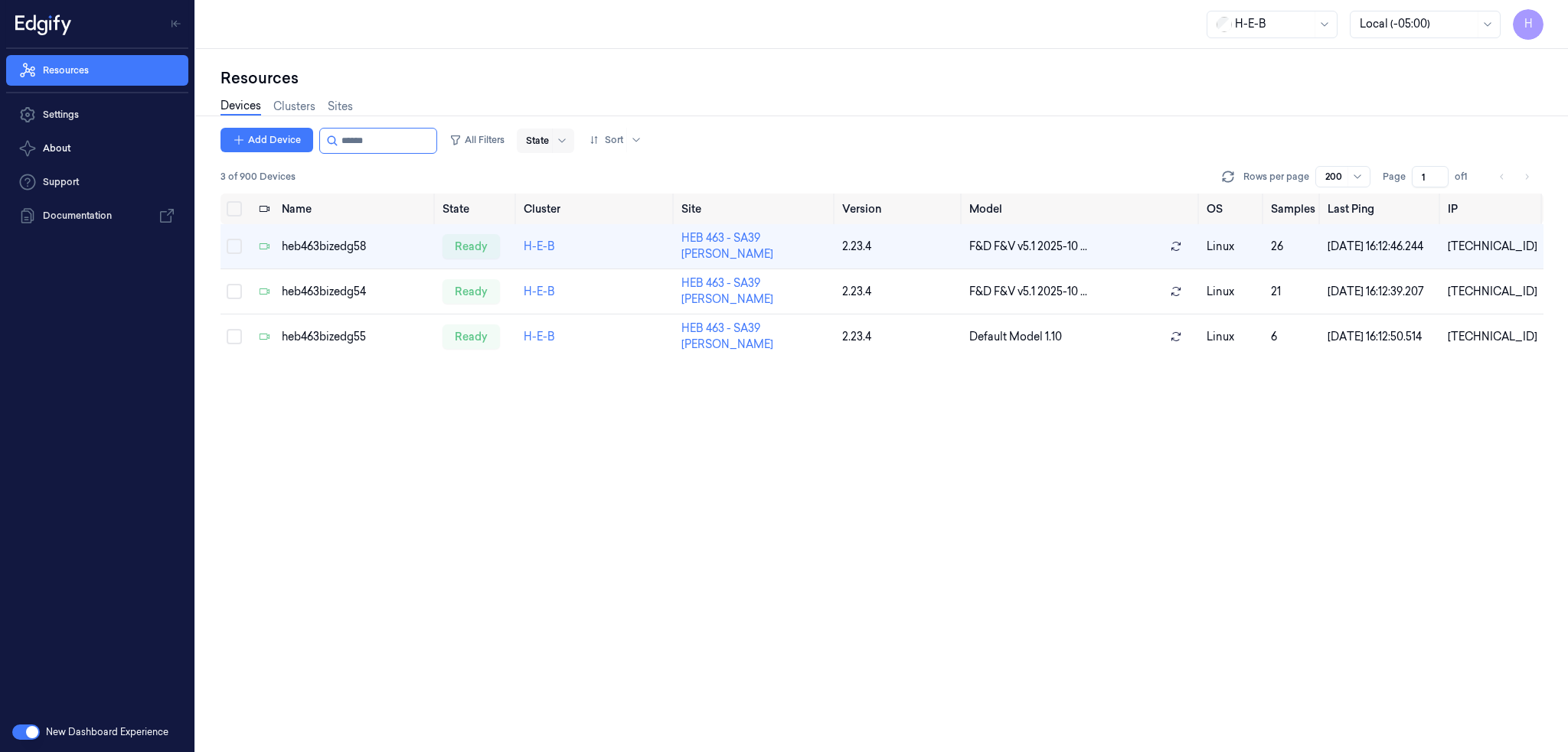
drag, startPoint x: 356, startPoint y: 141, endPoint x: 554, endPoint y: 147, distance: 198.1
click at [529, 149] on div "Add Device All Filters State Sort" at bounding box center [434, 140] width 428 height 26
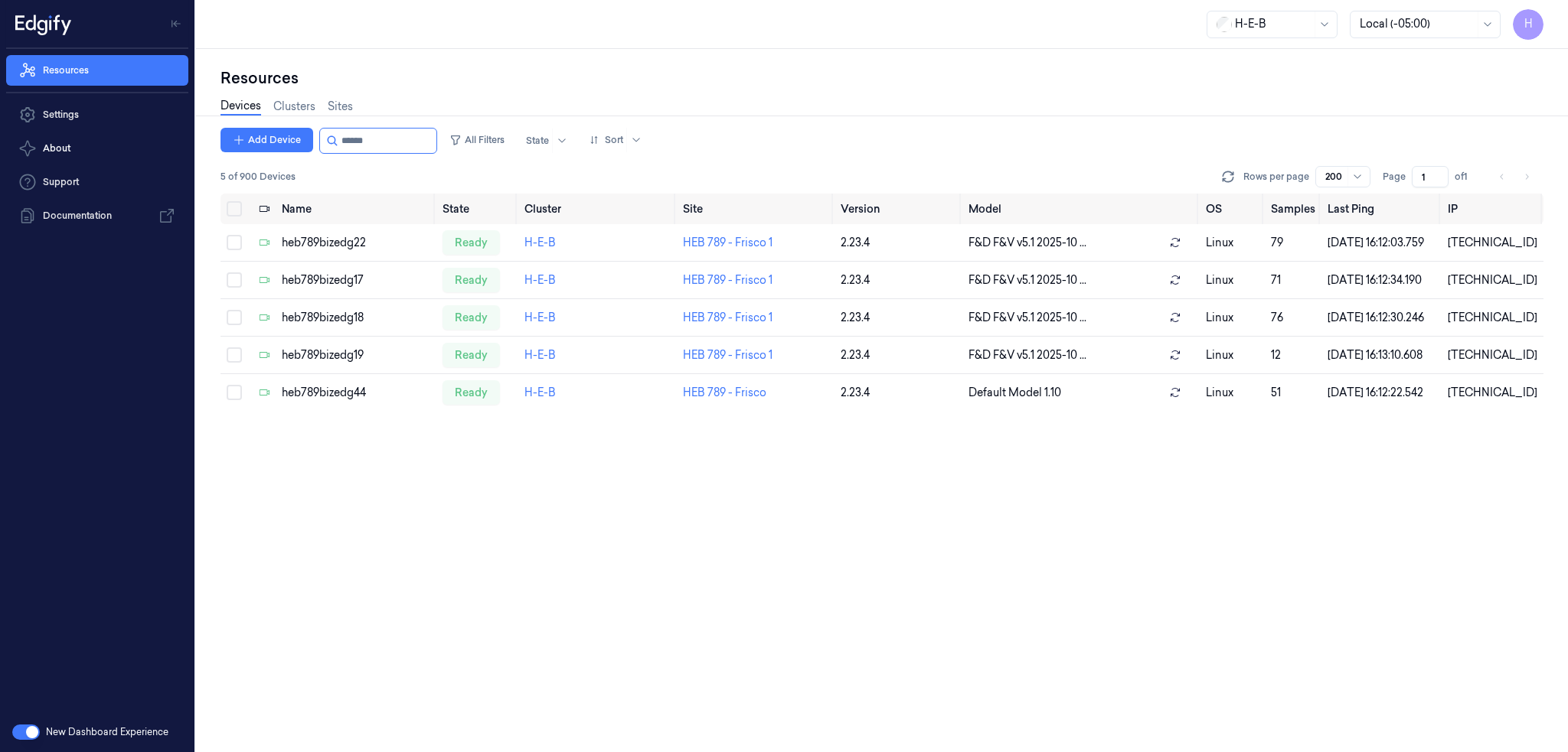
type input "******"
click at [346, 401] on div "heb789bizedg44" at bounding box center [356, 393] width 149 height 17
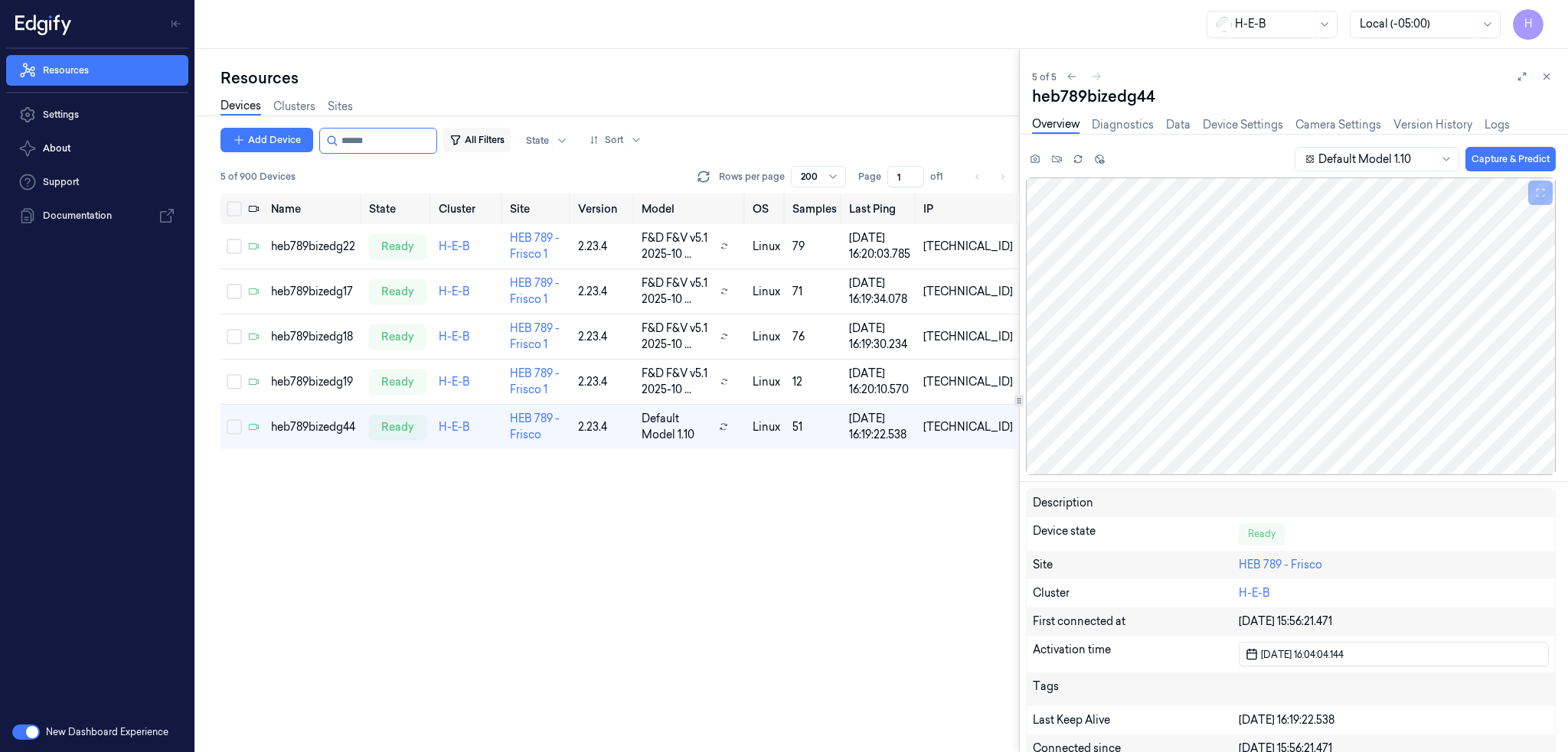
drag, startPoint x: 358, startPoint y: 143, endPoint x: 481, endPoint y: 149, distance: 123.1
click at [481, 149] on div "Add Device All Filters State Sort" at bounding box center [434, 140] width 428 height 26
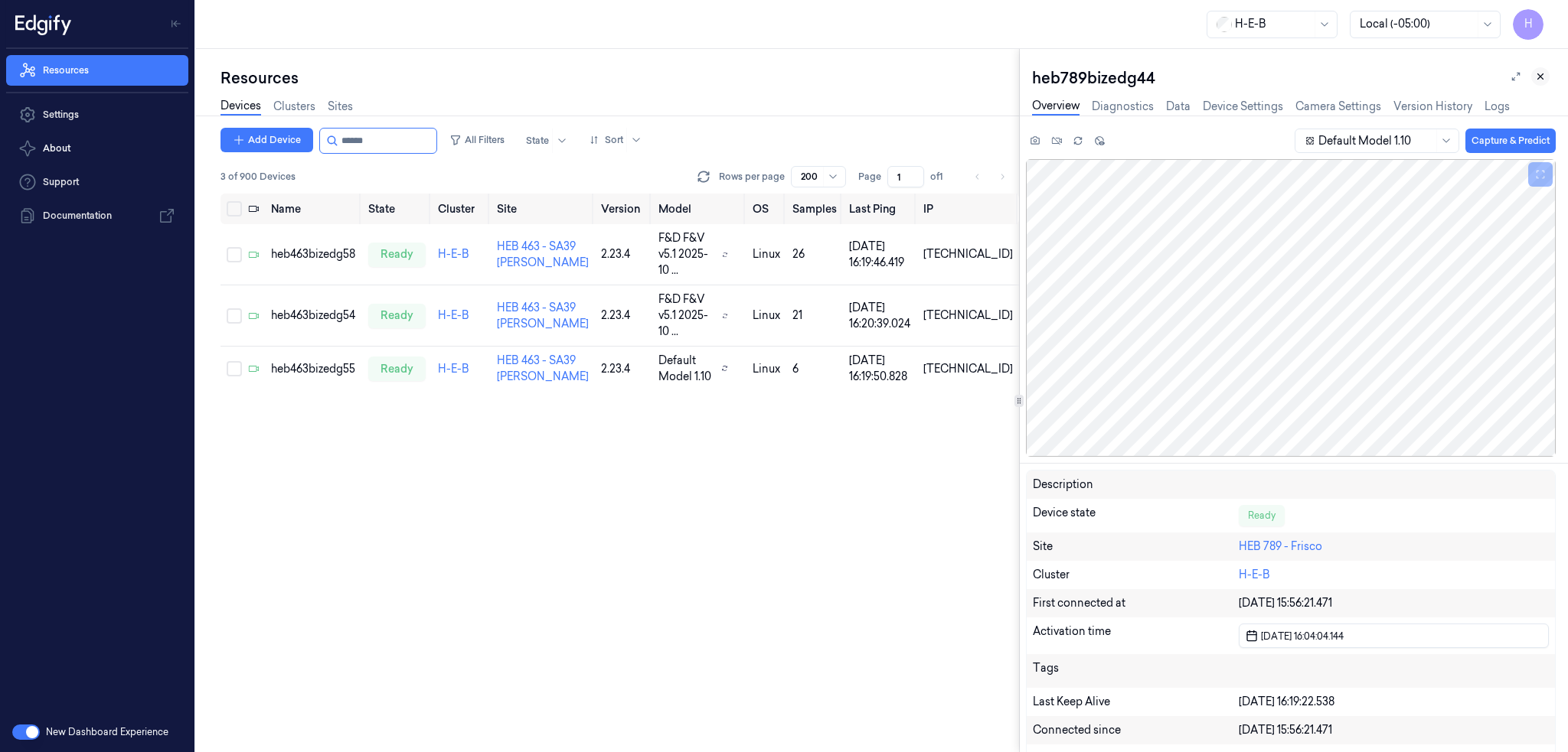
type input "******"
click at [1534, 77] on button at bounding box center [1540, 76] width 18 height 18
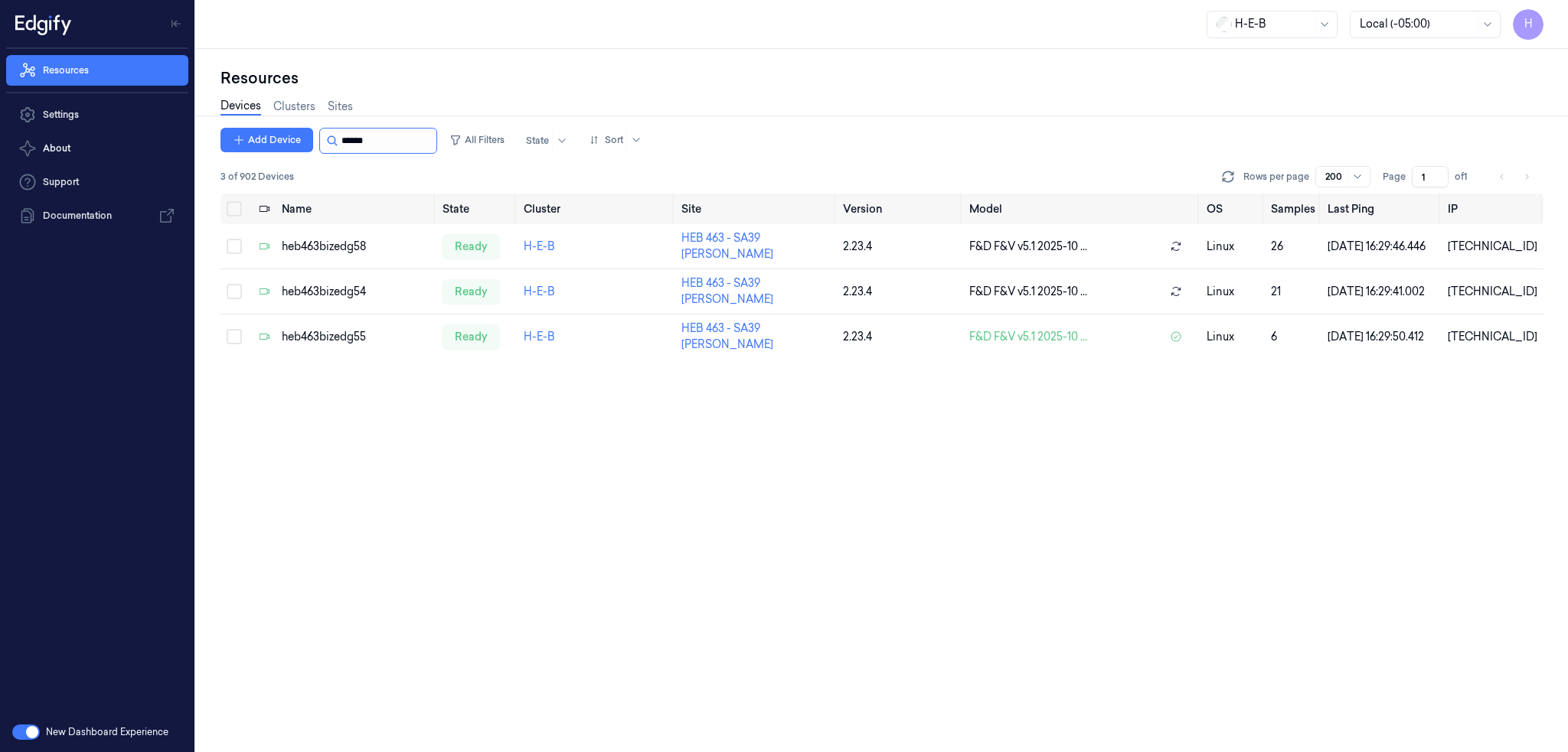
click at [382, 147] on input "string" at bounding box center [387, 140] width 92 height 25
click at [406, 143] on input "string" at bounding box center [387, 140] width 92 height 25
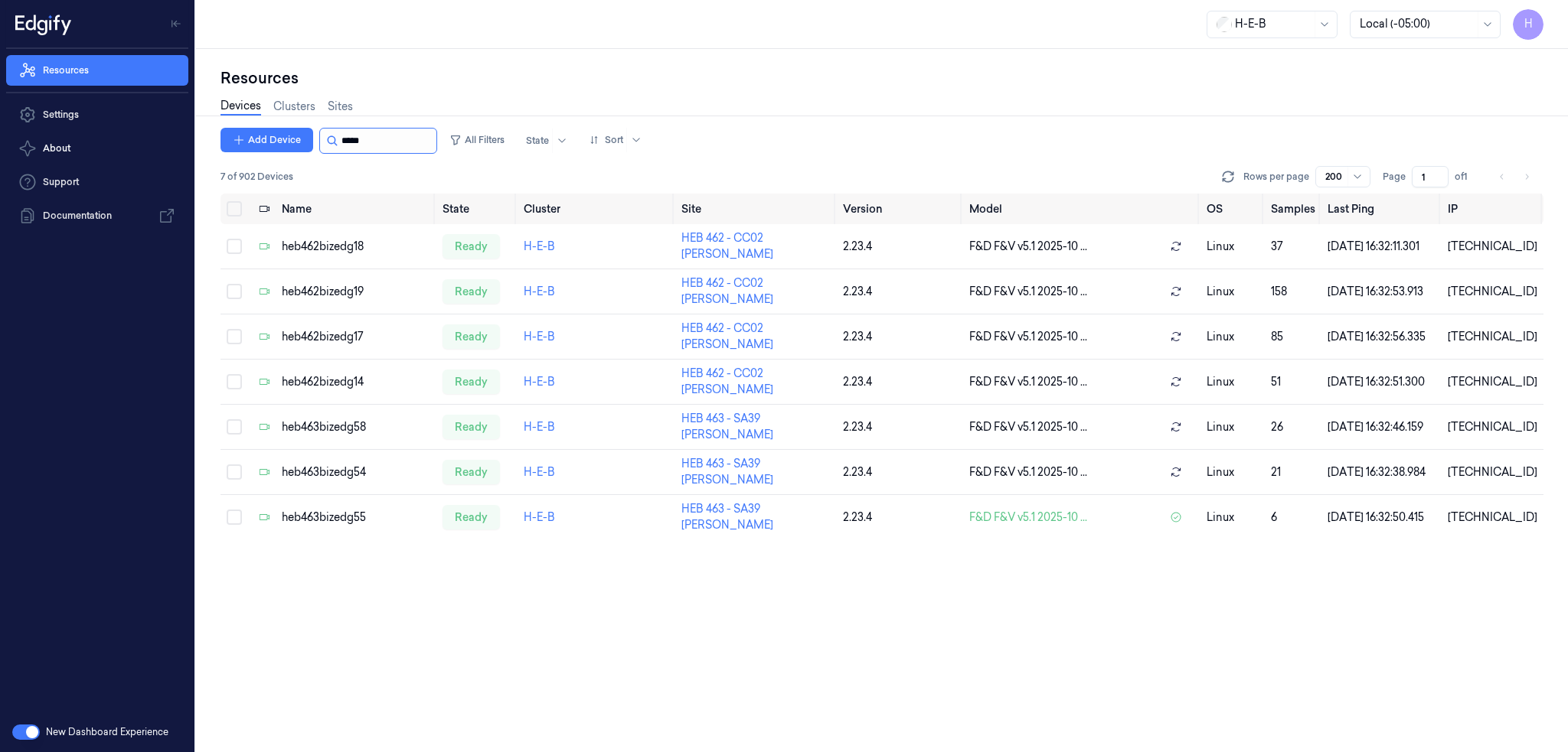
type input "******"
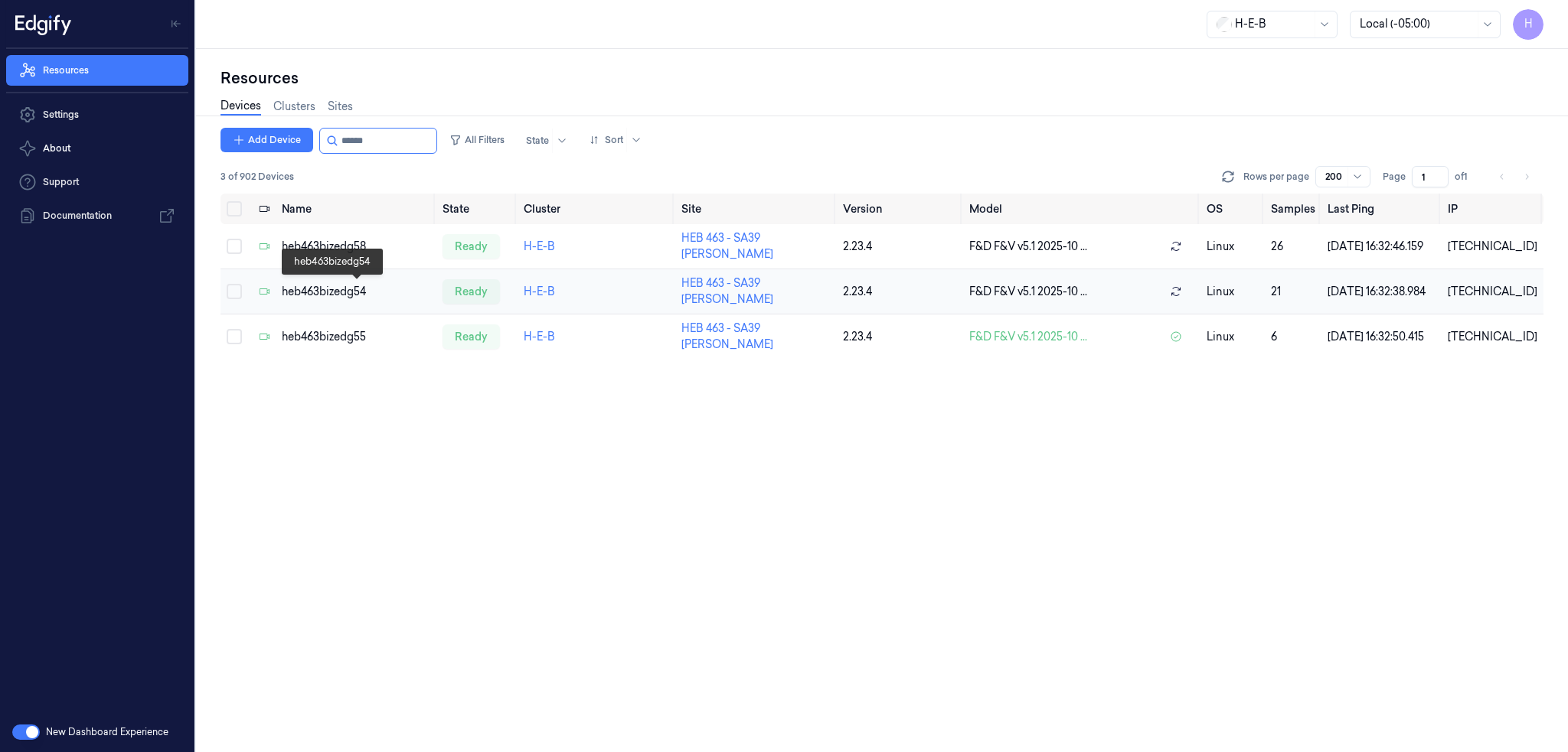
click at [339, 291] on div "heb463bizedg54" at bounding box center [356, 293] width 149 height 17
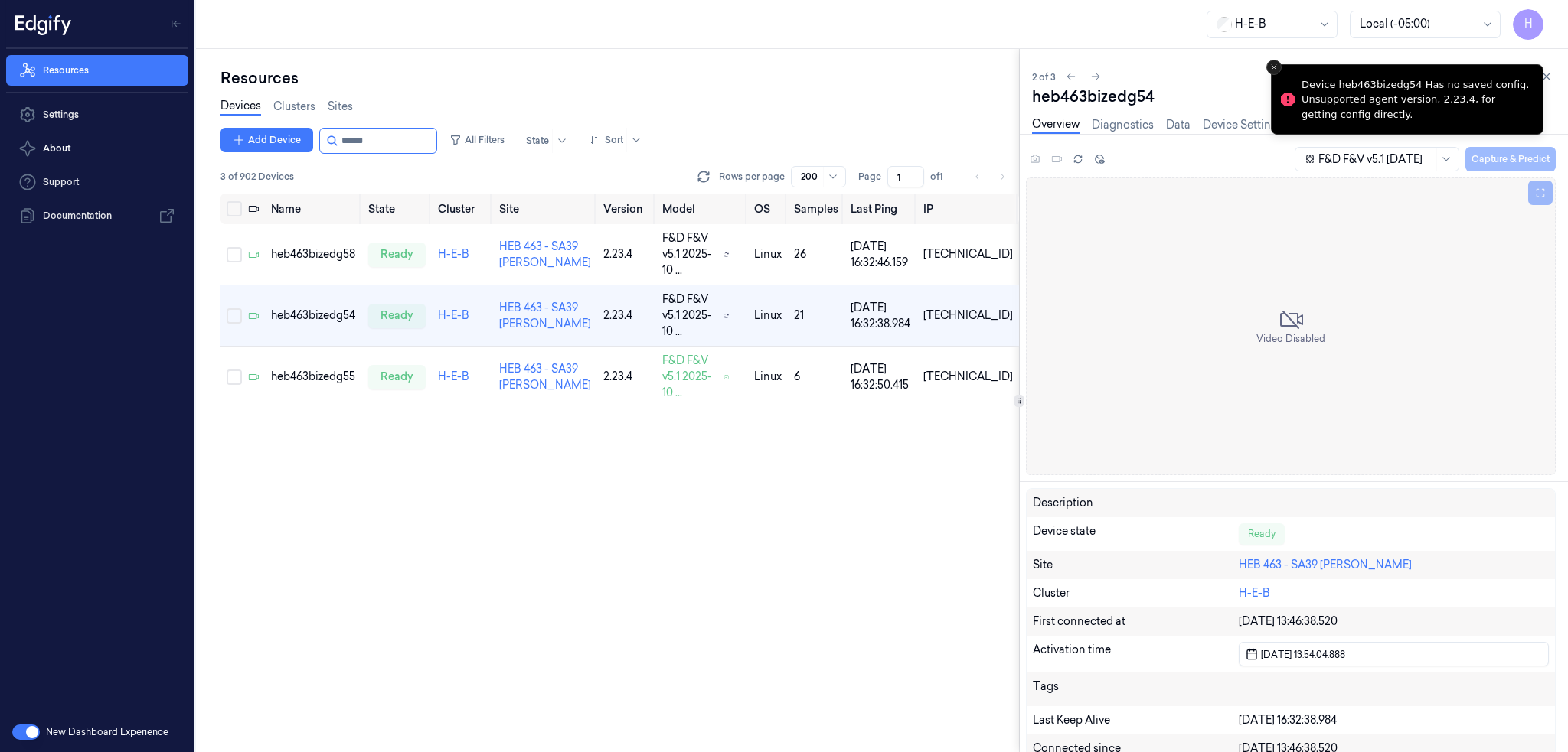
click at [1277, 67] on icon "Close toast" at bounding box center [1273, 67] width 9 height 9
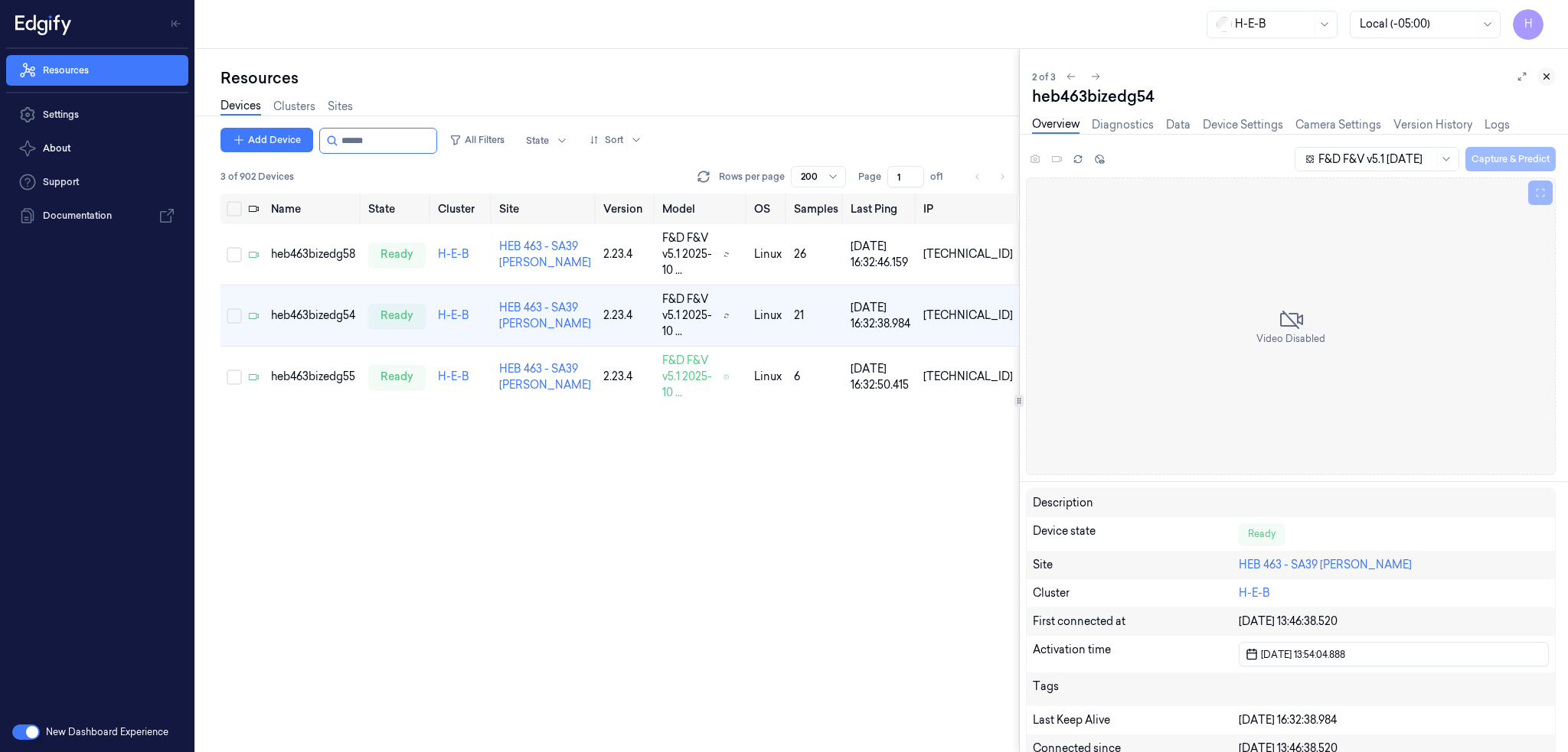
click at [1543, 81] on icon at bounding box center [1547, 77] width 11 height 11
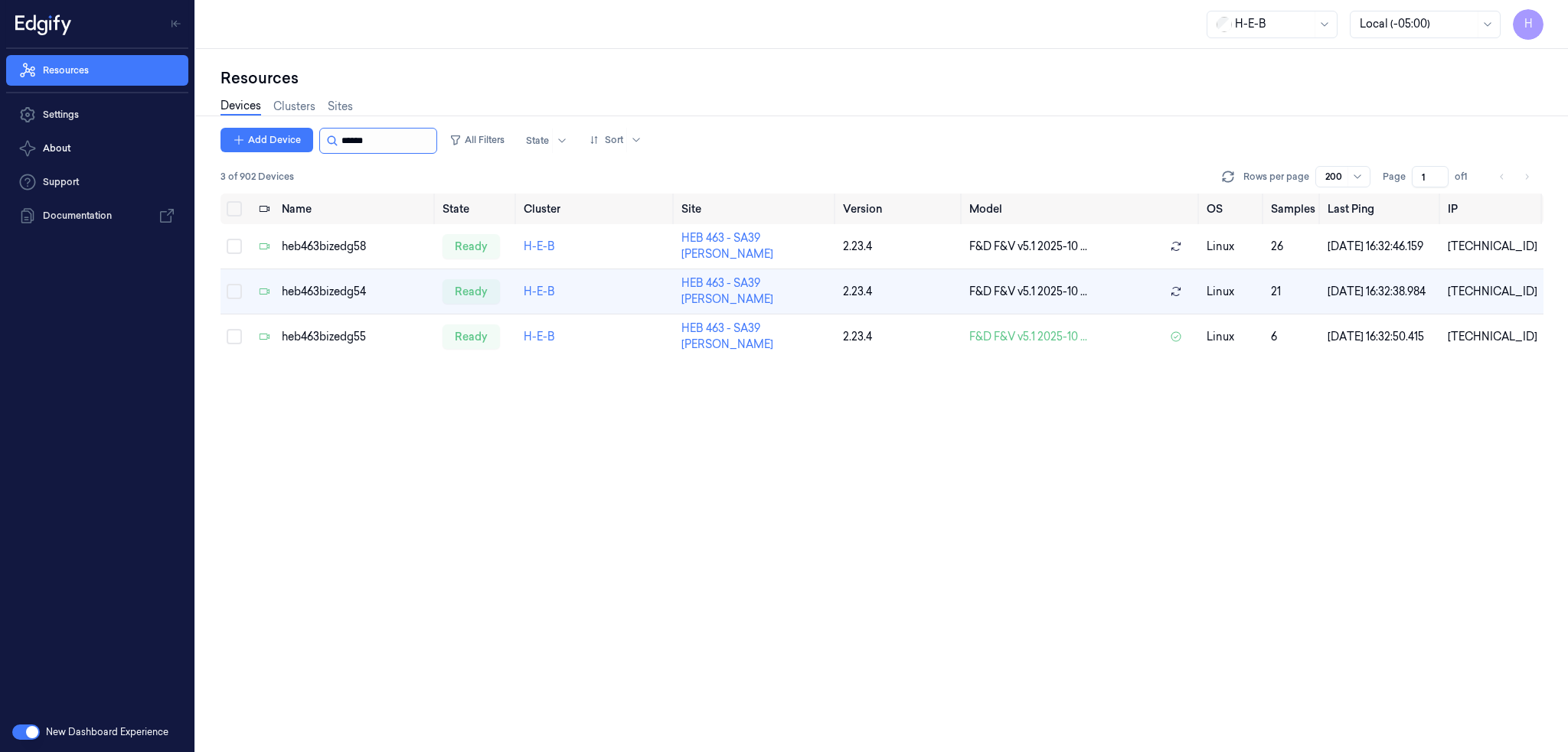
click at [387, 148] on input "string" at bounding box center [387, 140] width 92 height 25
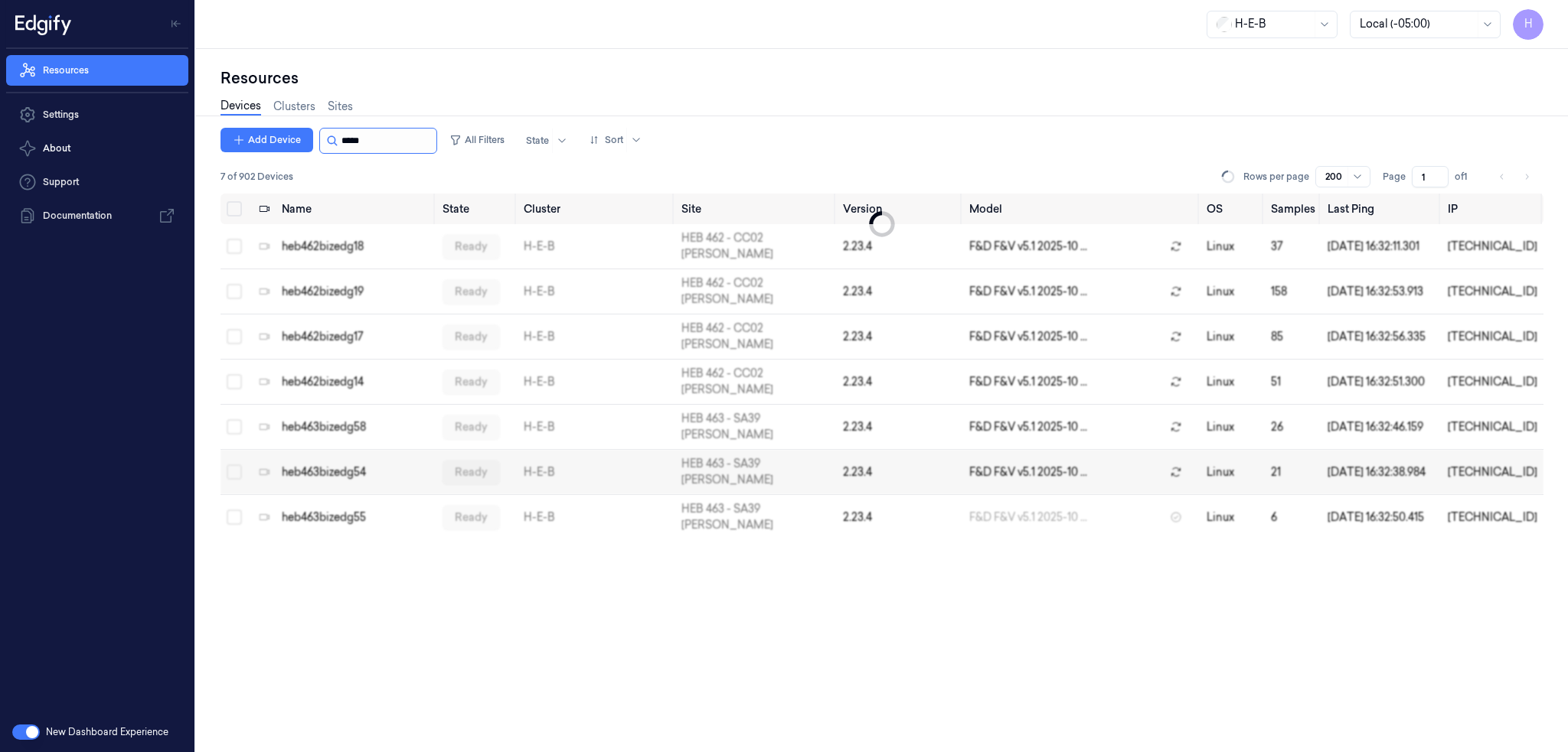
type input "******"
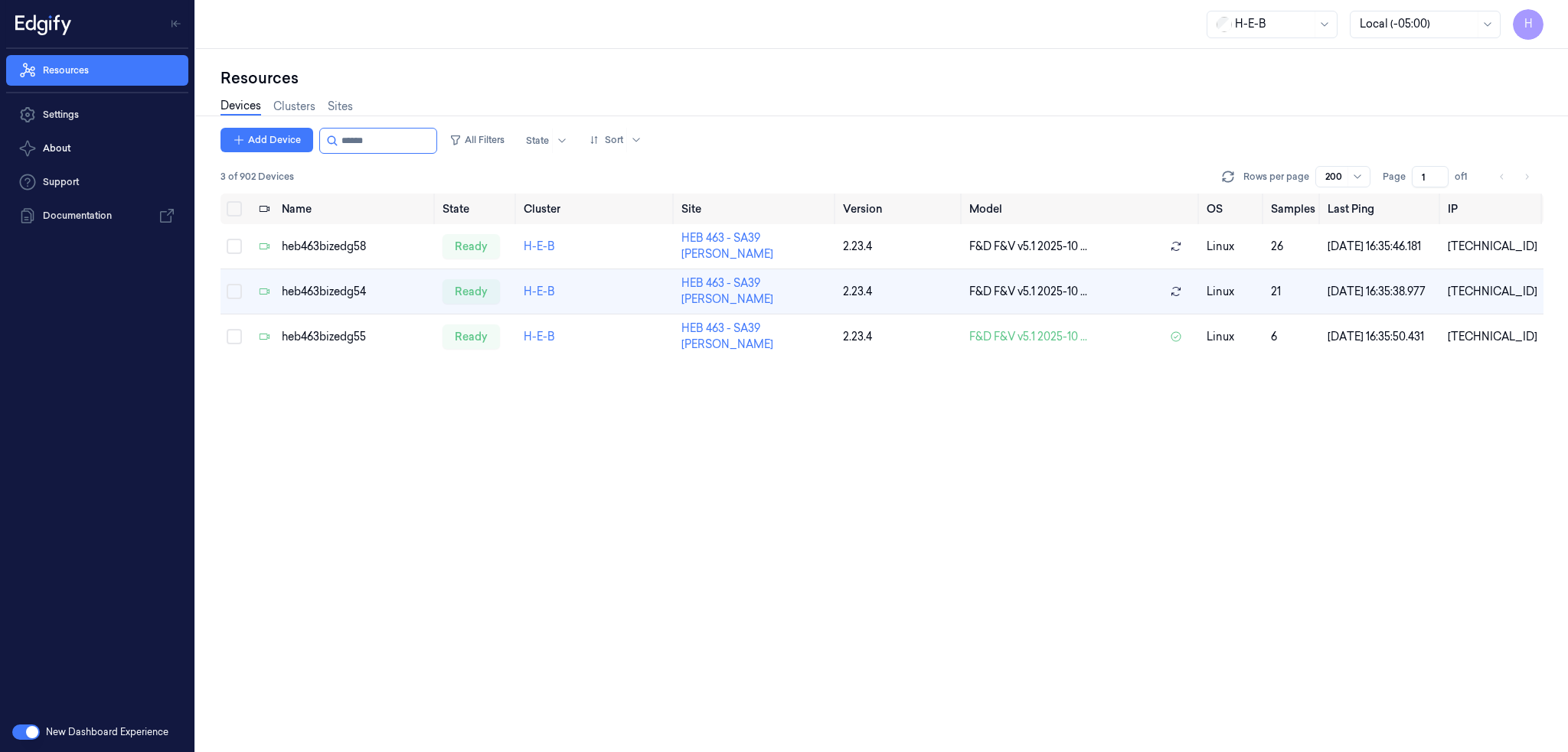
click at [637, 440] on div "Name State Cluster Site Version Model OS Samples Last Ping IP heb463bizedg58 re…" at bounding box center [882, 473] width 1323 height 559
click at [330, 242] on div "heb463bizedg58" at bounding box center [356, 247] width 149 height 17
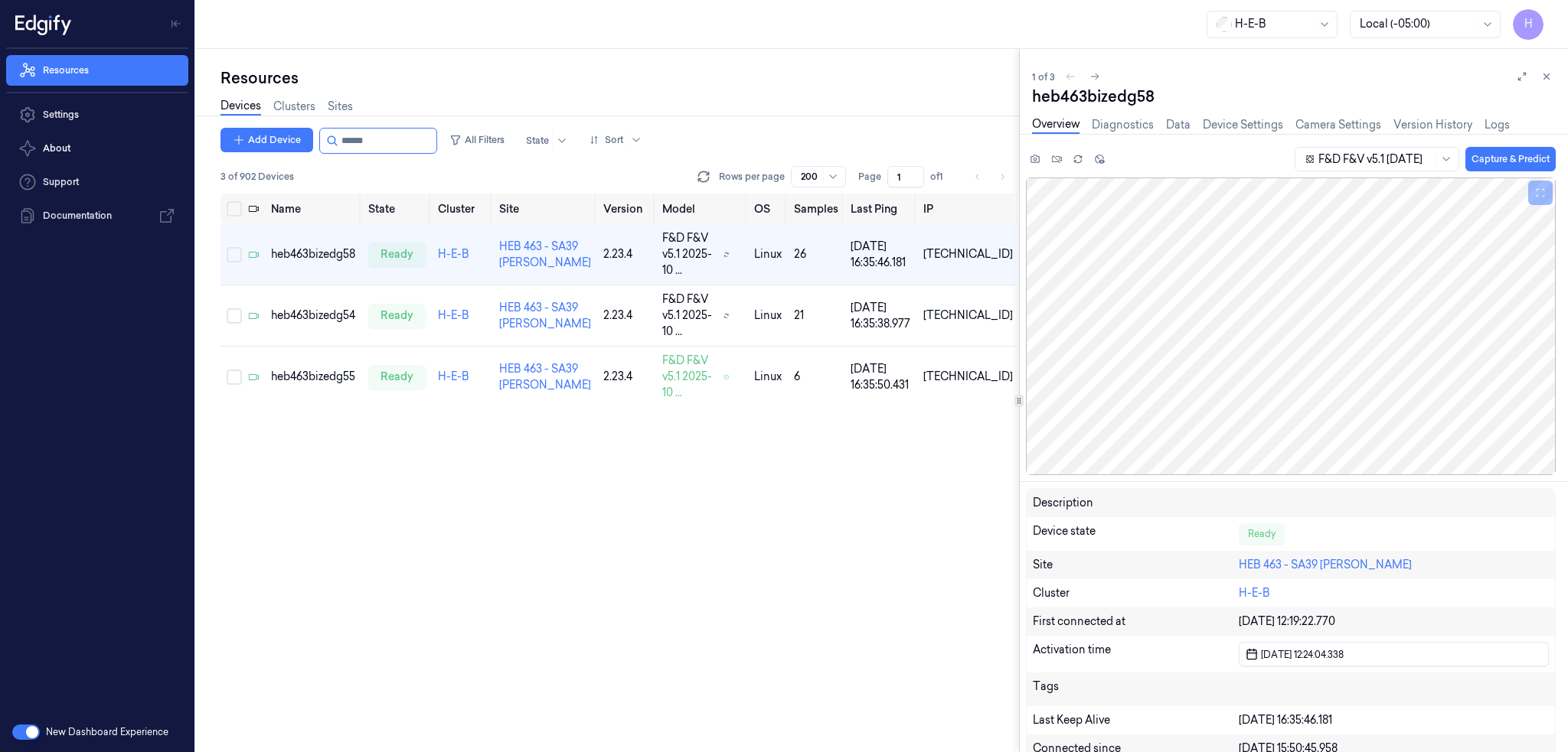
click at [1542, 77] on icon at bounding box center [1547, 77] width 11 height 11
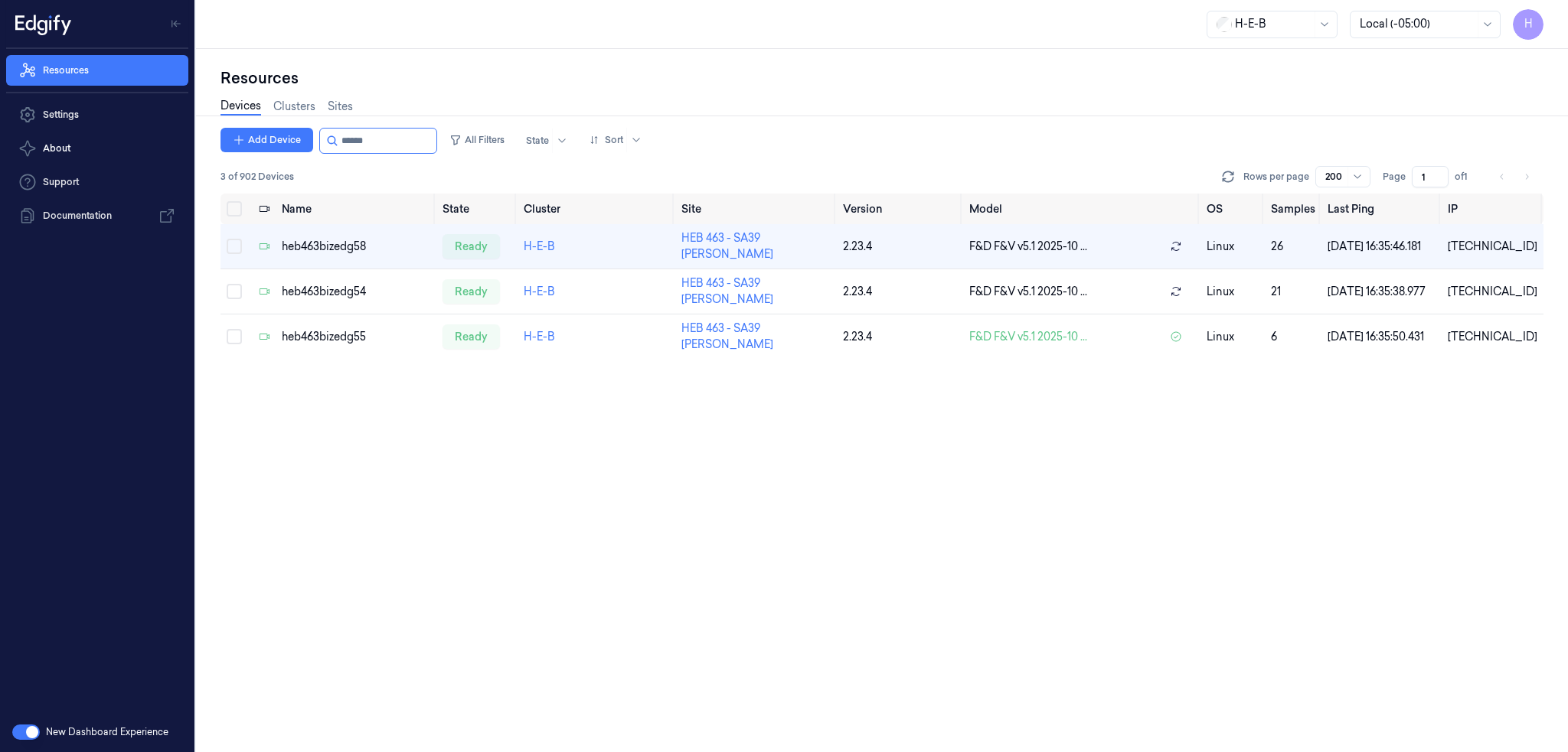
click at [998, 471] on div "Name State Cluster Site Version Model OS Samples Last Ping IP heb463bizedg58 re…" at bounding box center [882, 473] width 1323 height 559
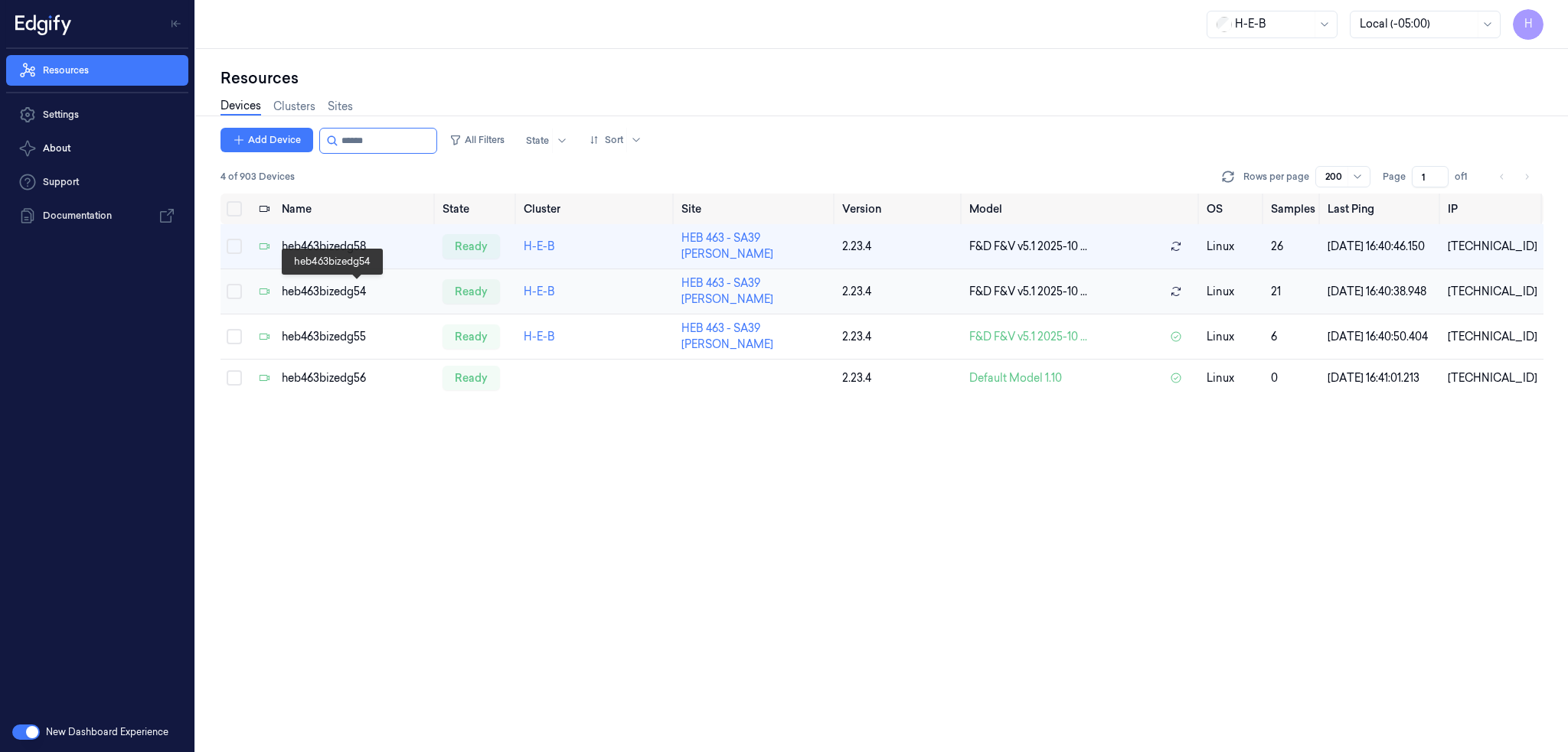
click at [325, 289] on div "heb463bizedg54" at bounding box center [356, 293] width 149 height 17
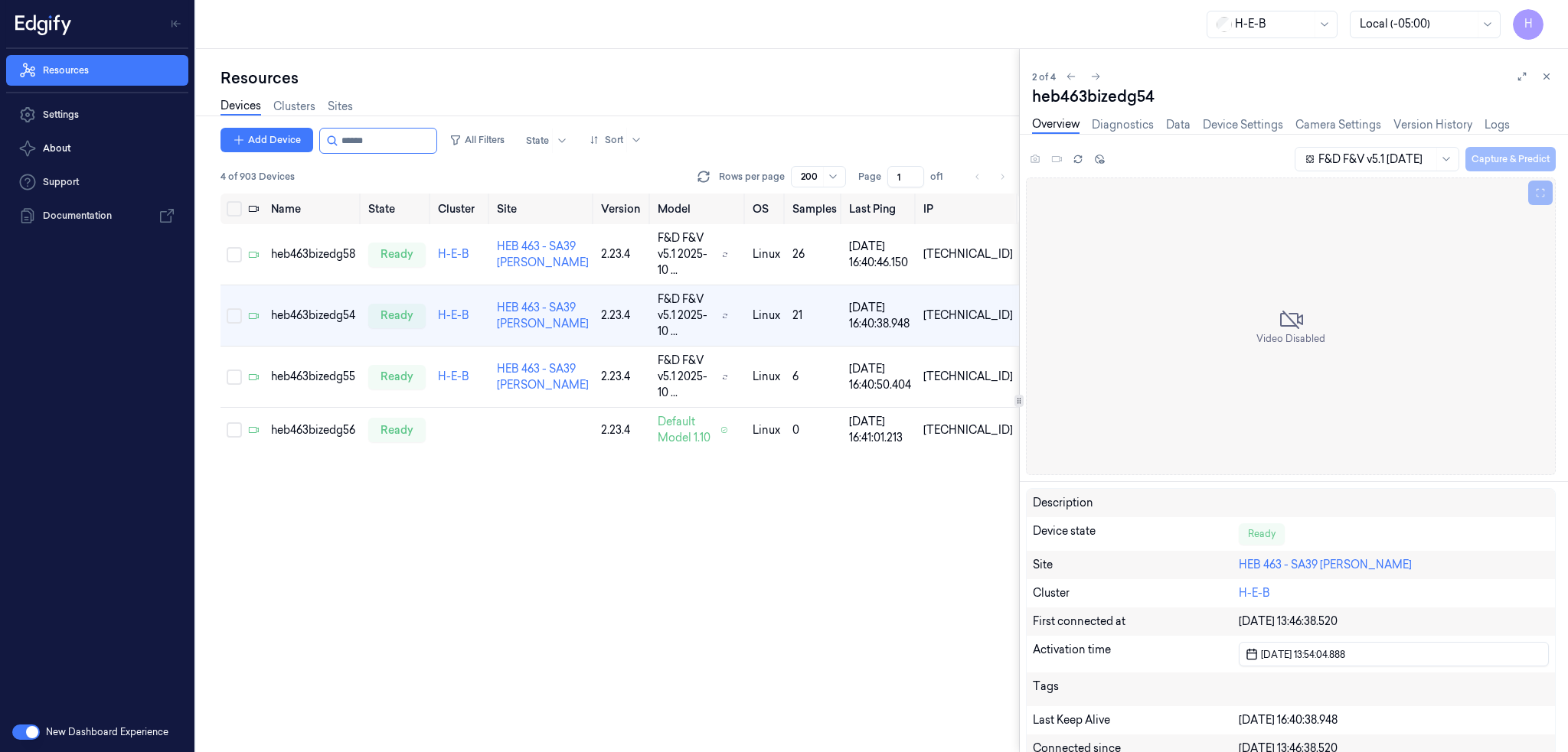
click at [1546, 73] on icon at bounding box center [1547, 77] width 11 height 11
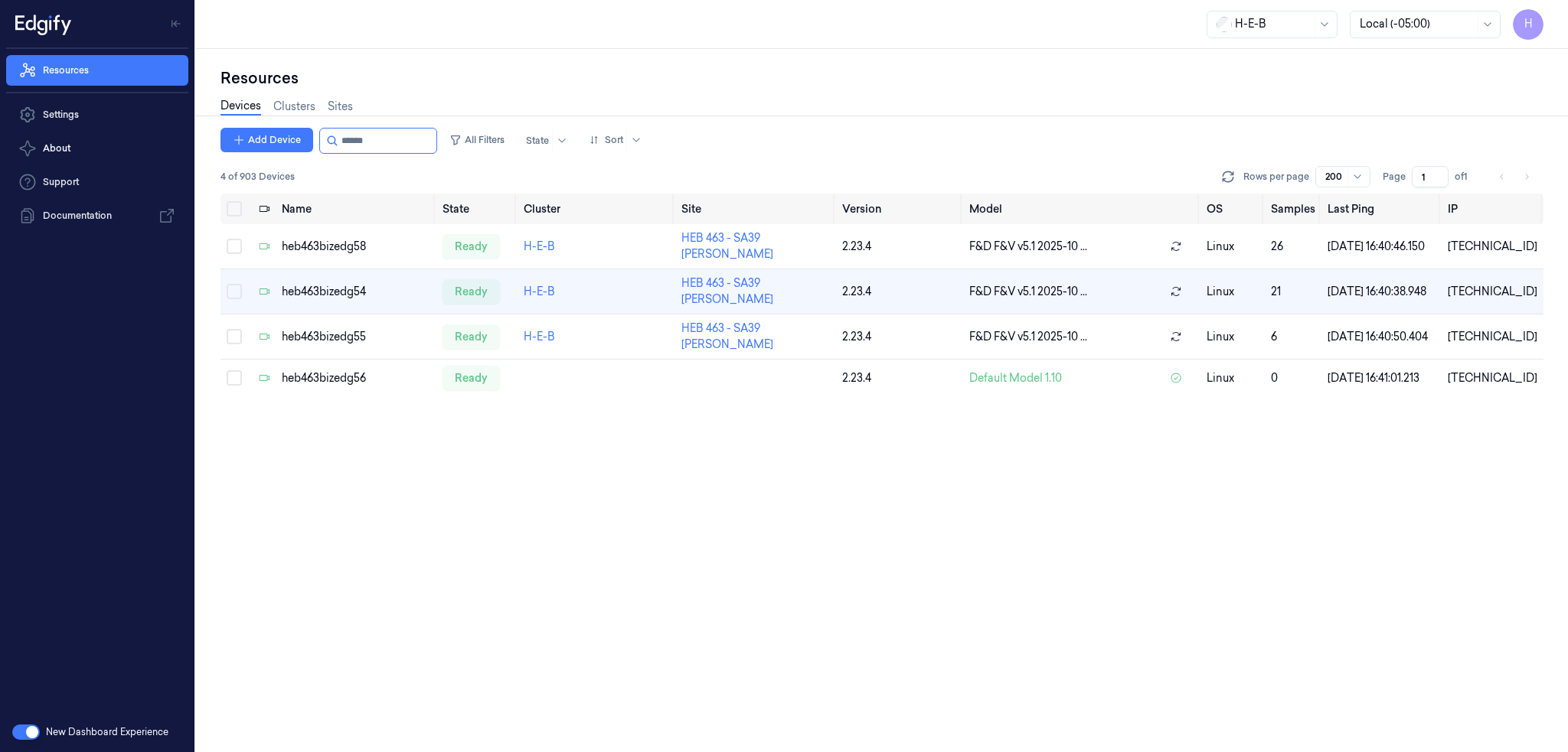
click at [818, 541] on div "Name State Cluster Site Version Model OS Samples Last Ping IP heb463bizedg58 re…" at bounding box center [882, 473] width 1323 height 559
click at [341, 302] on td "heb463bizedg54" at bounding box center [355, 292] width 161 height 45
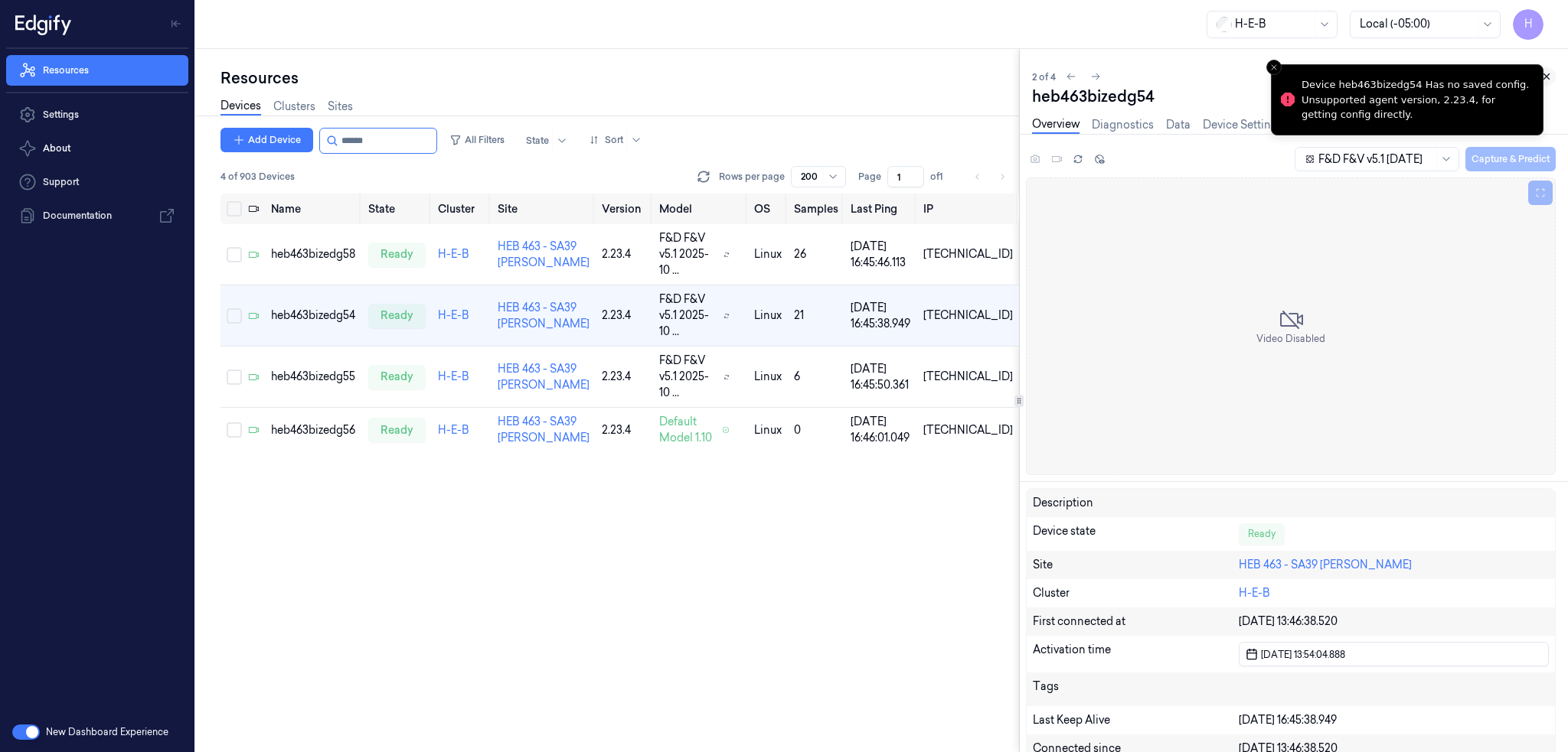
click at [1555, 76] on div "2 of 4 heb463bizedg54 Overview Diagnostics Data Device Settings Camera Settings…" at bounding box center [1293, 400] width 548 height 703
click at [1550, 77] on icon at bounding box center [1547, 77] width 11 height 11
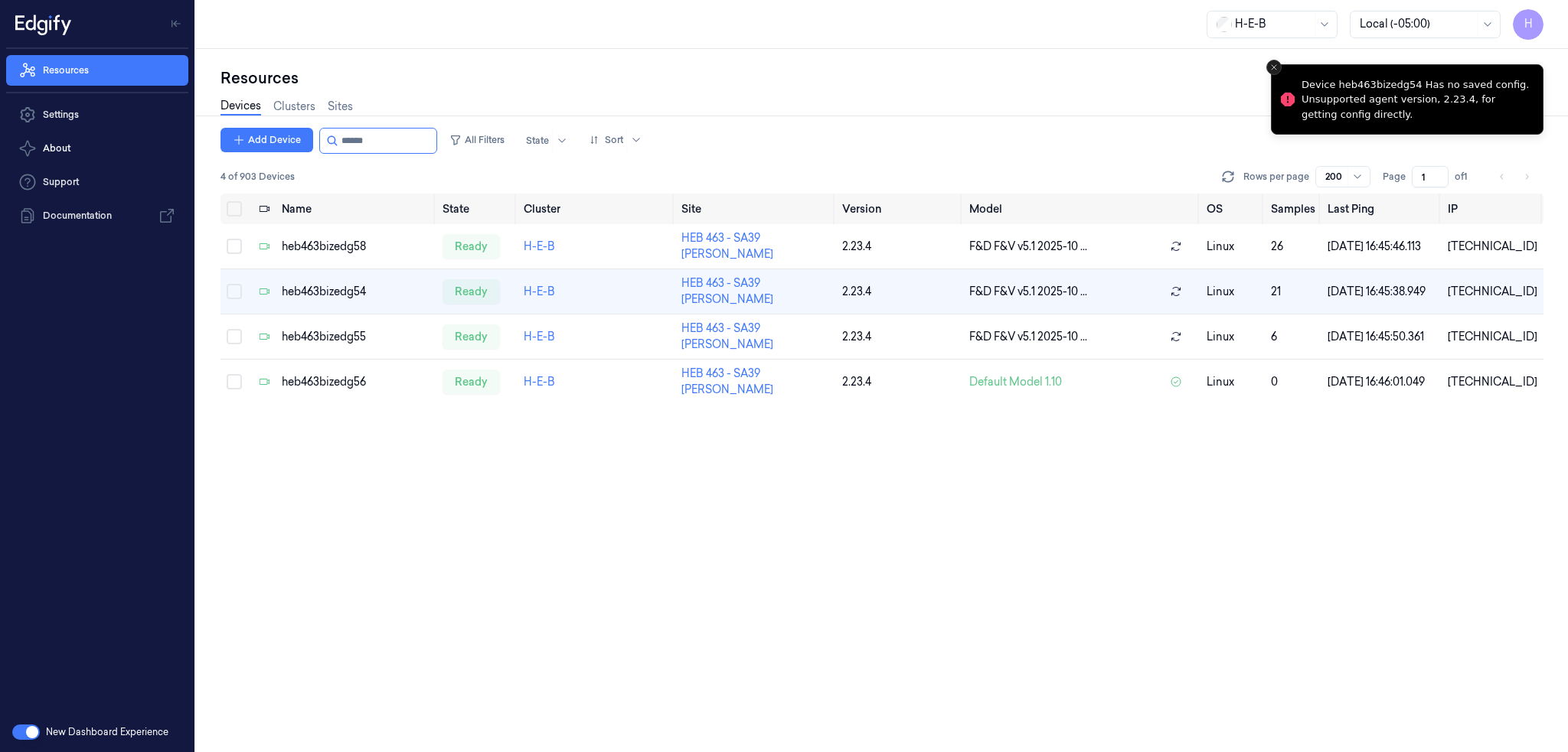
click at [1267, 65] on button "Close toast" at bounding box center [1273, 67] width 16 height 16
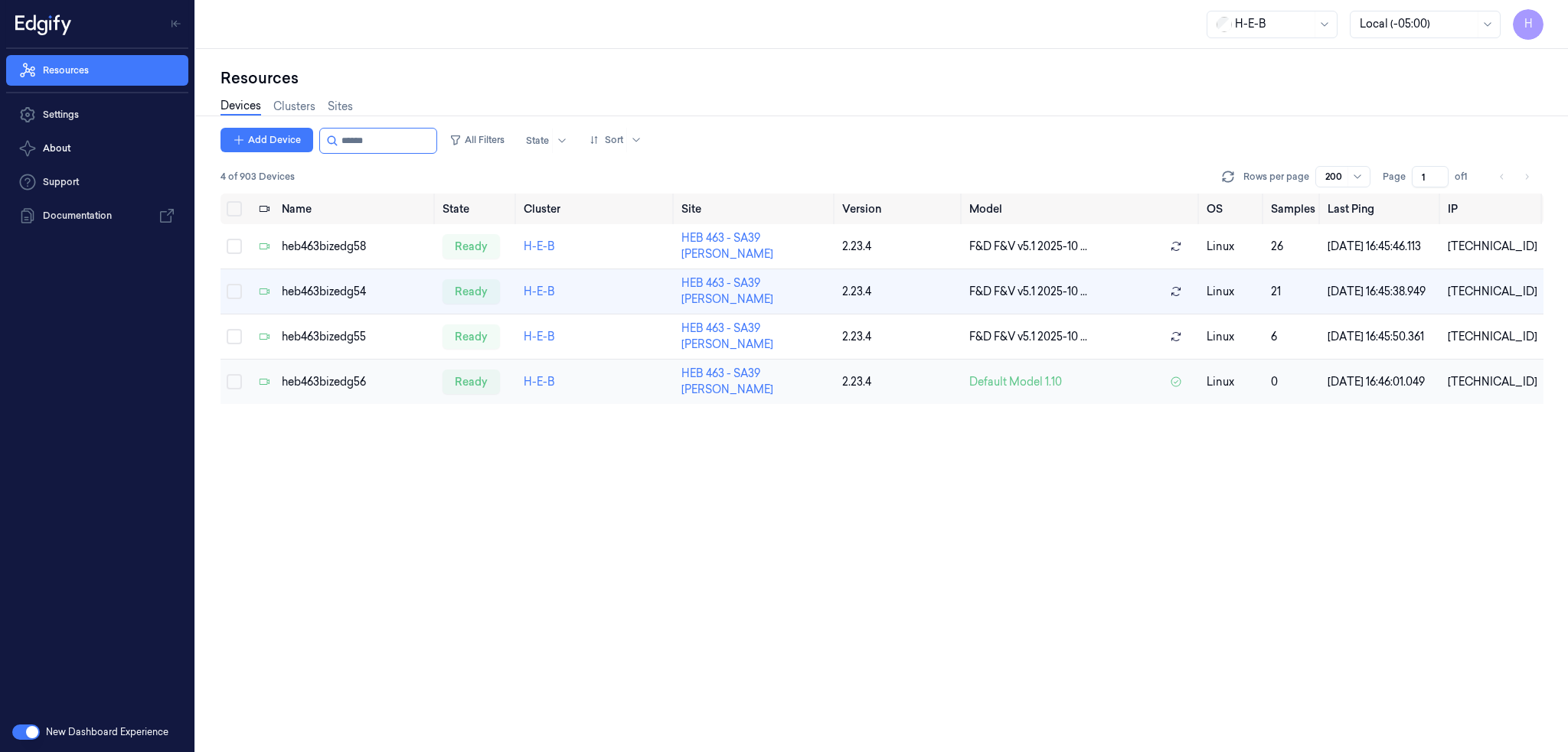
click at [346, 378] on div "heb463bizedg56" at bounding box center [356, 382] width 149 height 17
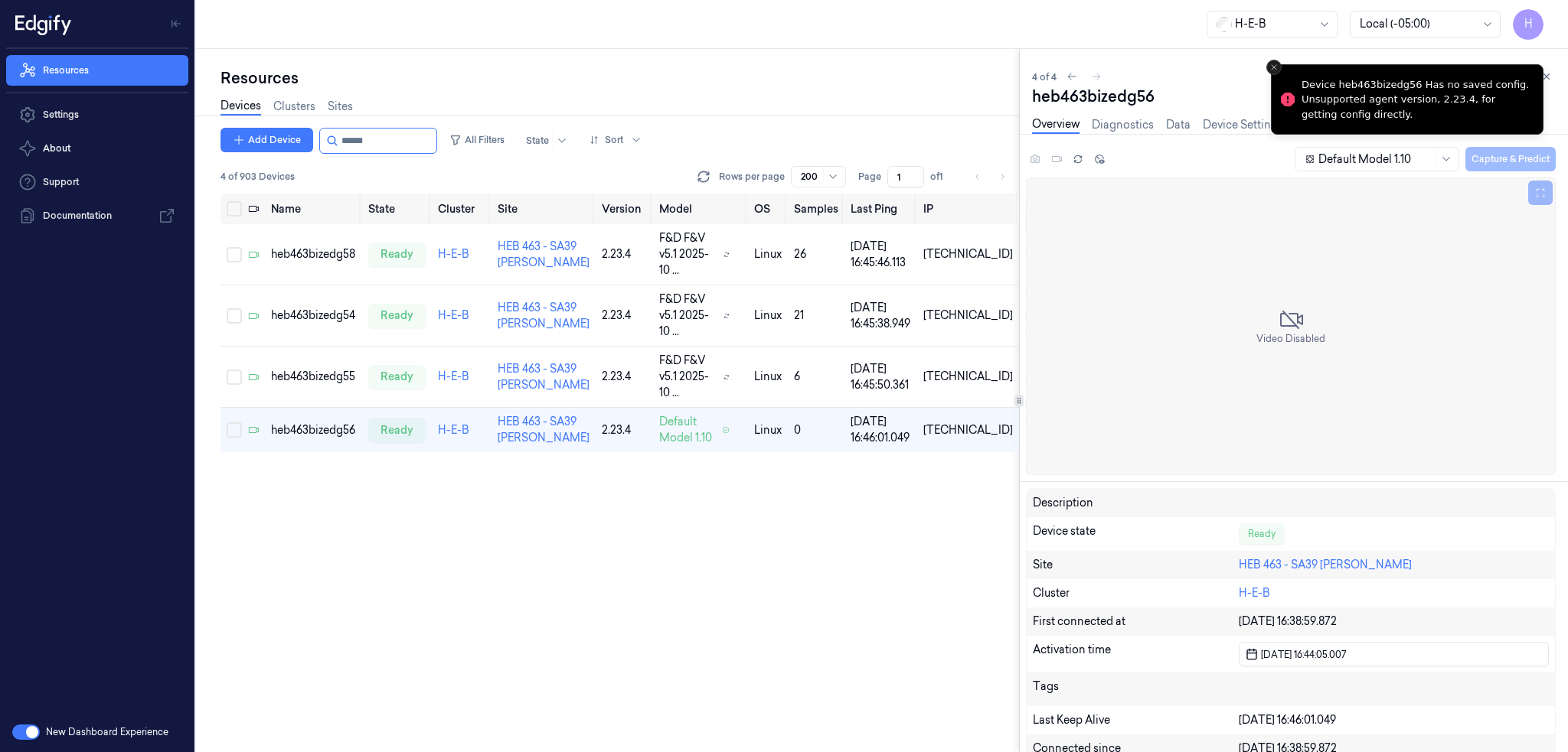
click at [1274, 69] on icon "Close toast" at bounding box center [1273, 67] width 9 height 9
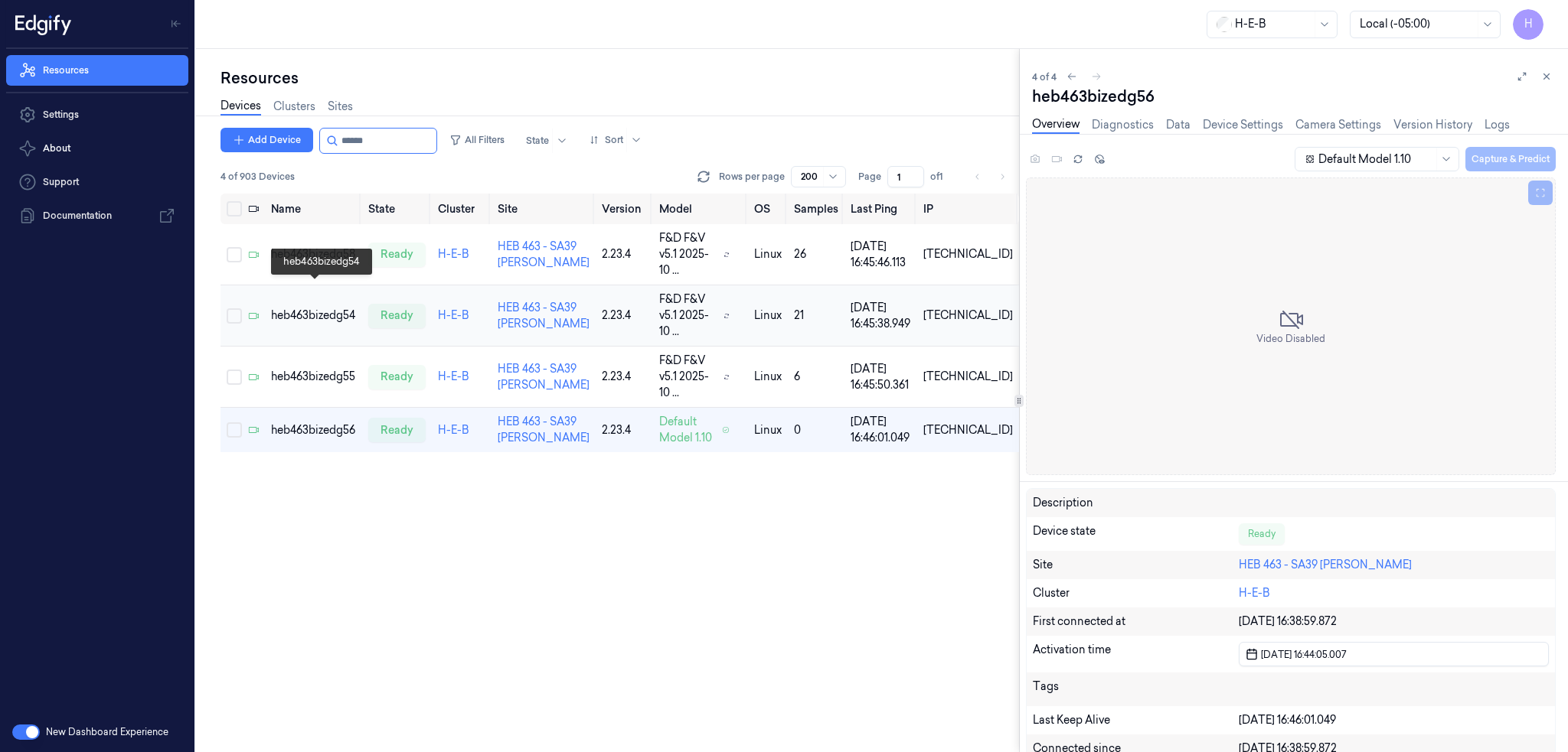
click at [335, 307] on div "heb463bizedg54" at bounding box center [313, 315] width 85 height 17
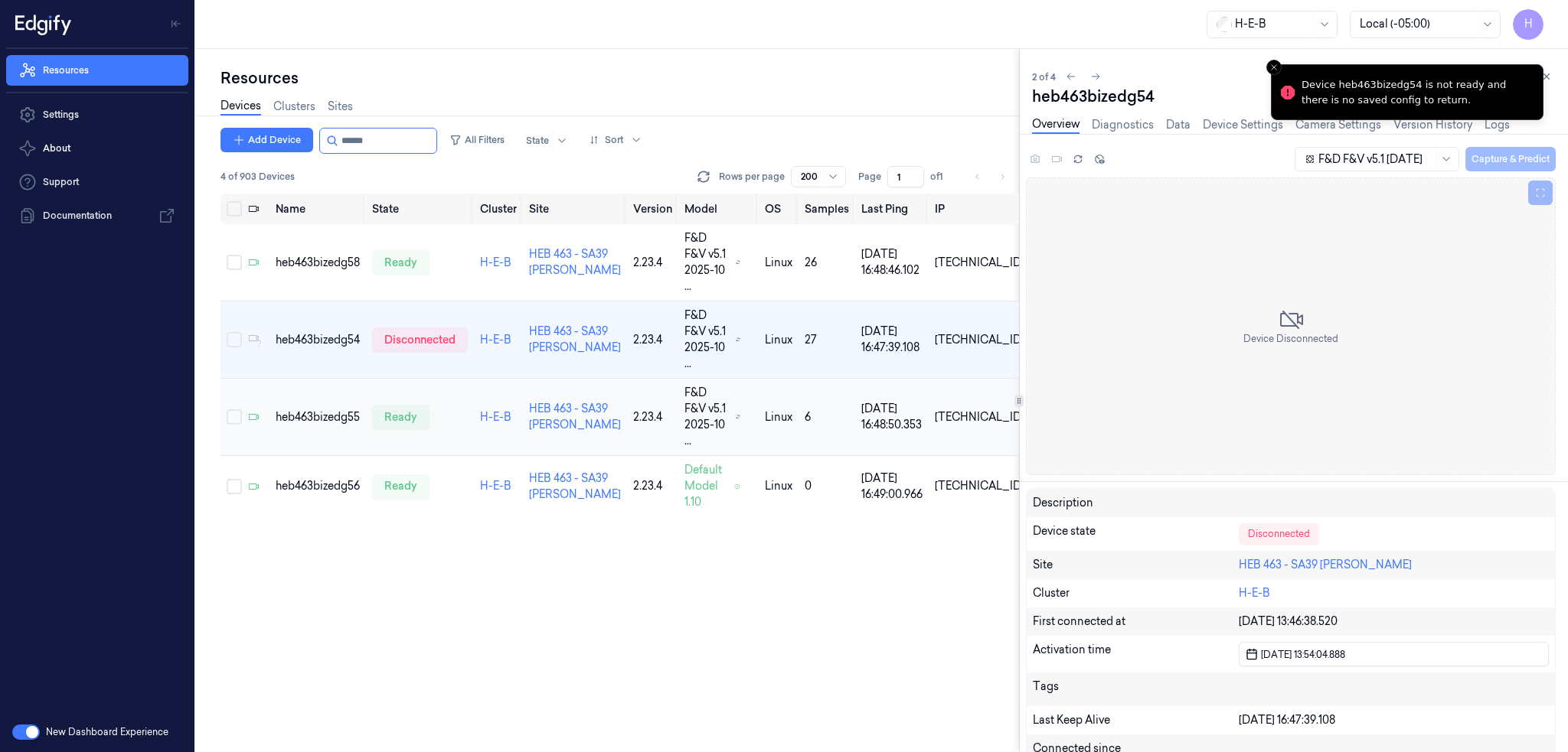
drag, startPoint x: 323, startPoint y: 363, endPoint x: 325, endPoint y: 375, distance: 12.2
click at [323, 379] on td "heb463bizedg55" at bounding box center [317, 417] width 96 height 77
click at [326, 409] on div "heb463bizedg55" at bounding box center [317, 417] width 84 height 17
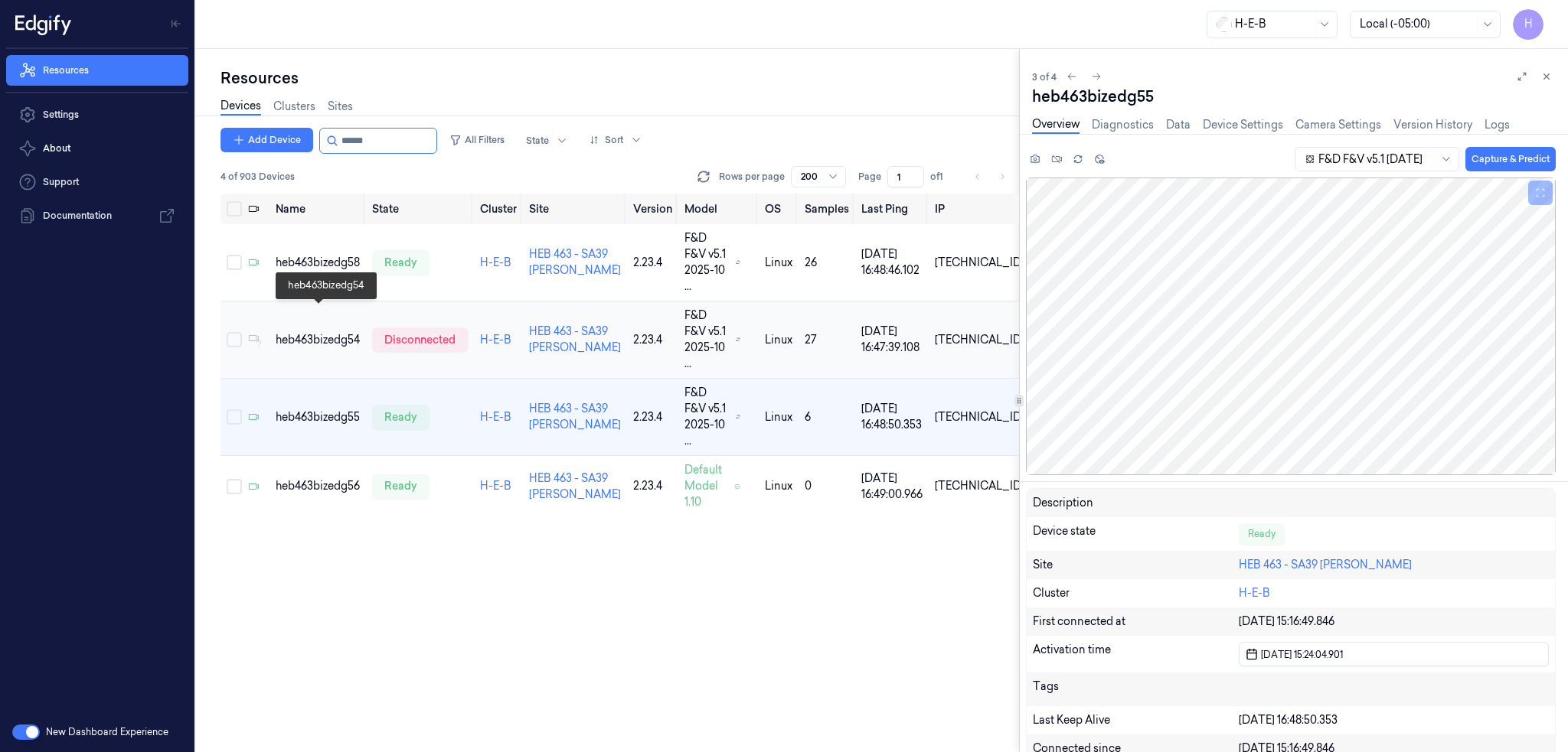
click at [334, 332] on div "heb463bizedg54" at bounding box center [317, 340] width 84 height 17
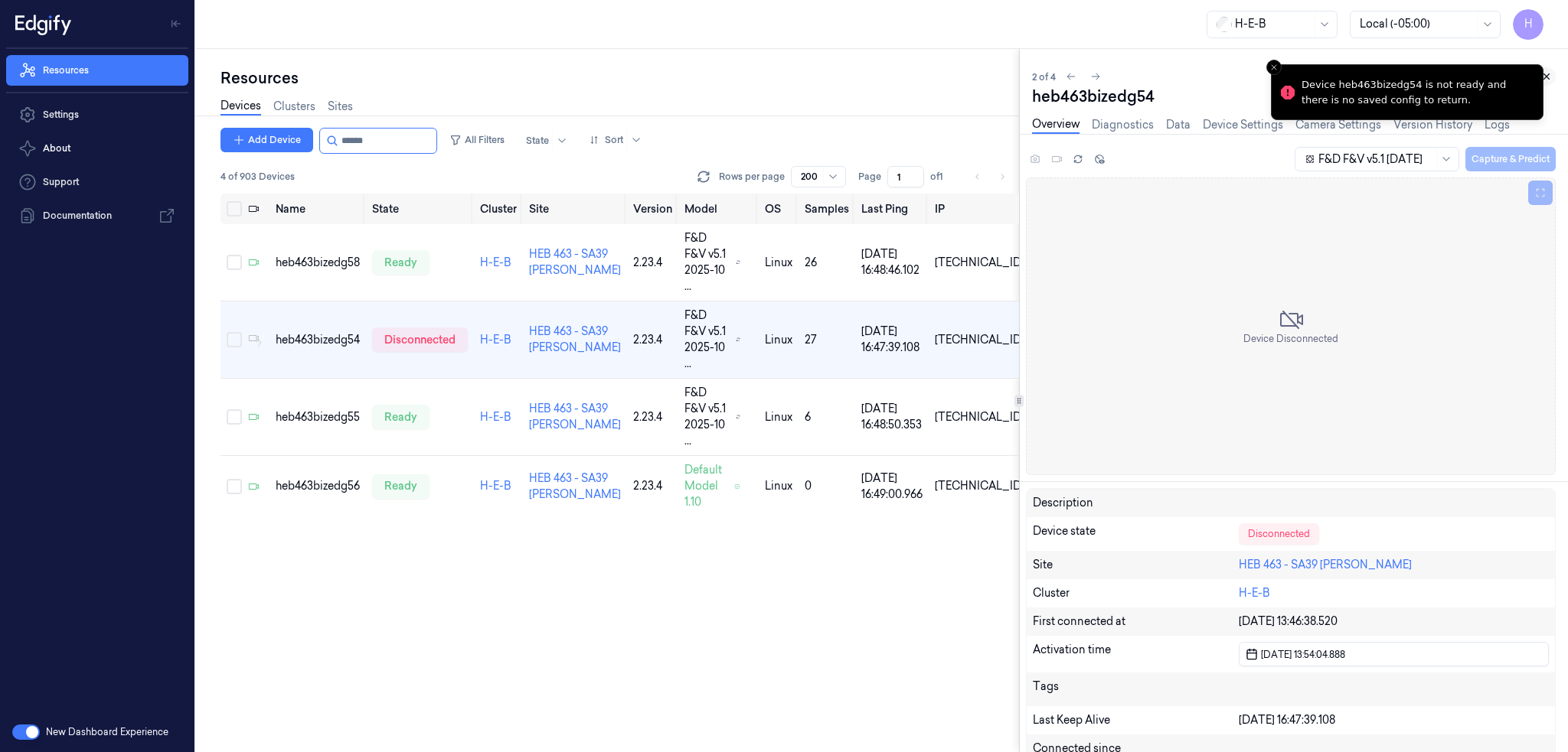
click at [1550, 80] on icon at bounding box center [1547, 77] width 11 height 11
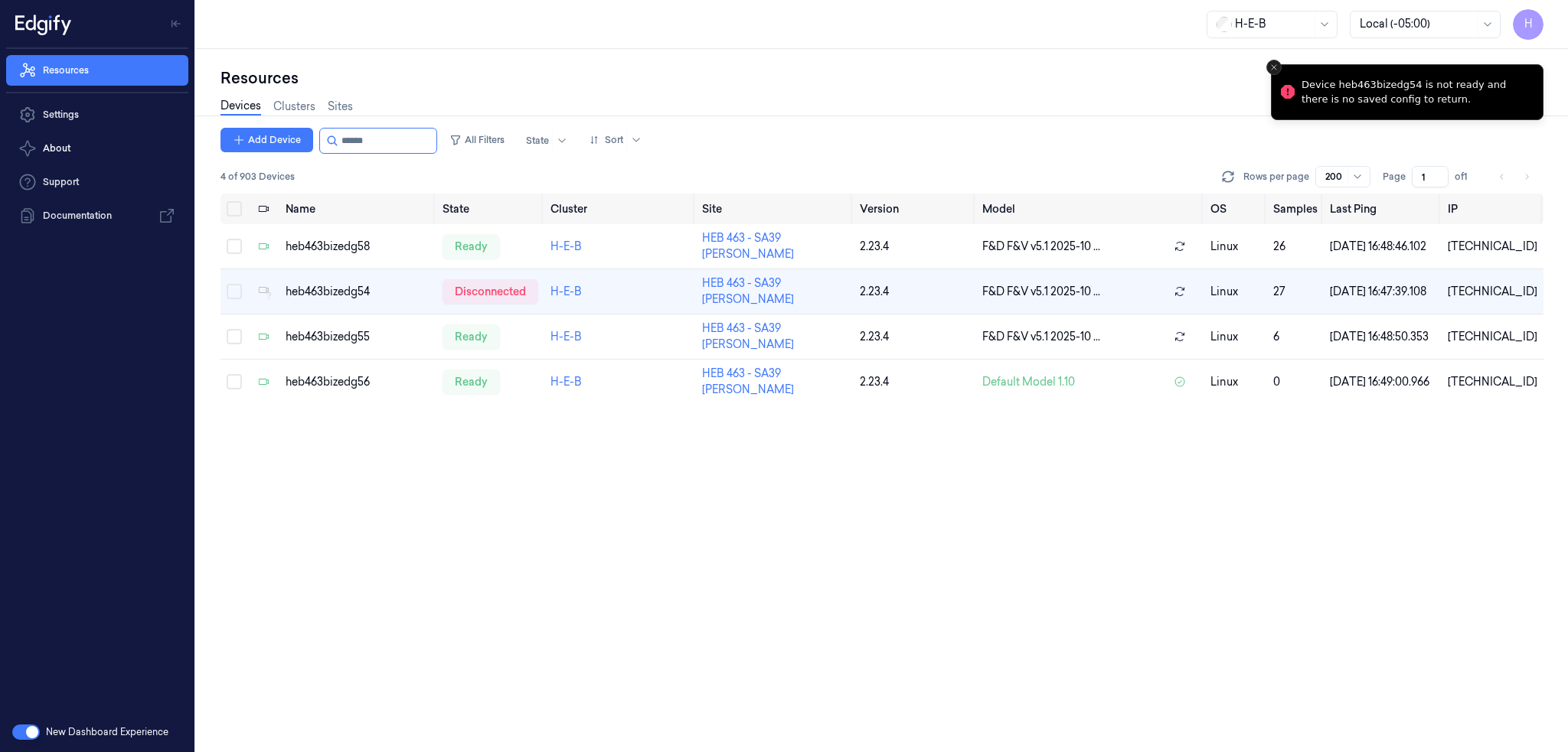
click at [1276, 62] on icon "Close toast" at bounding box center [1273, 67] width 9 height 9
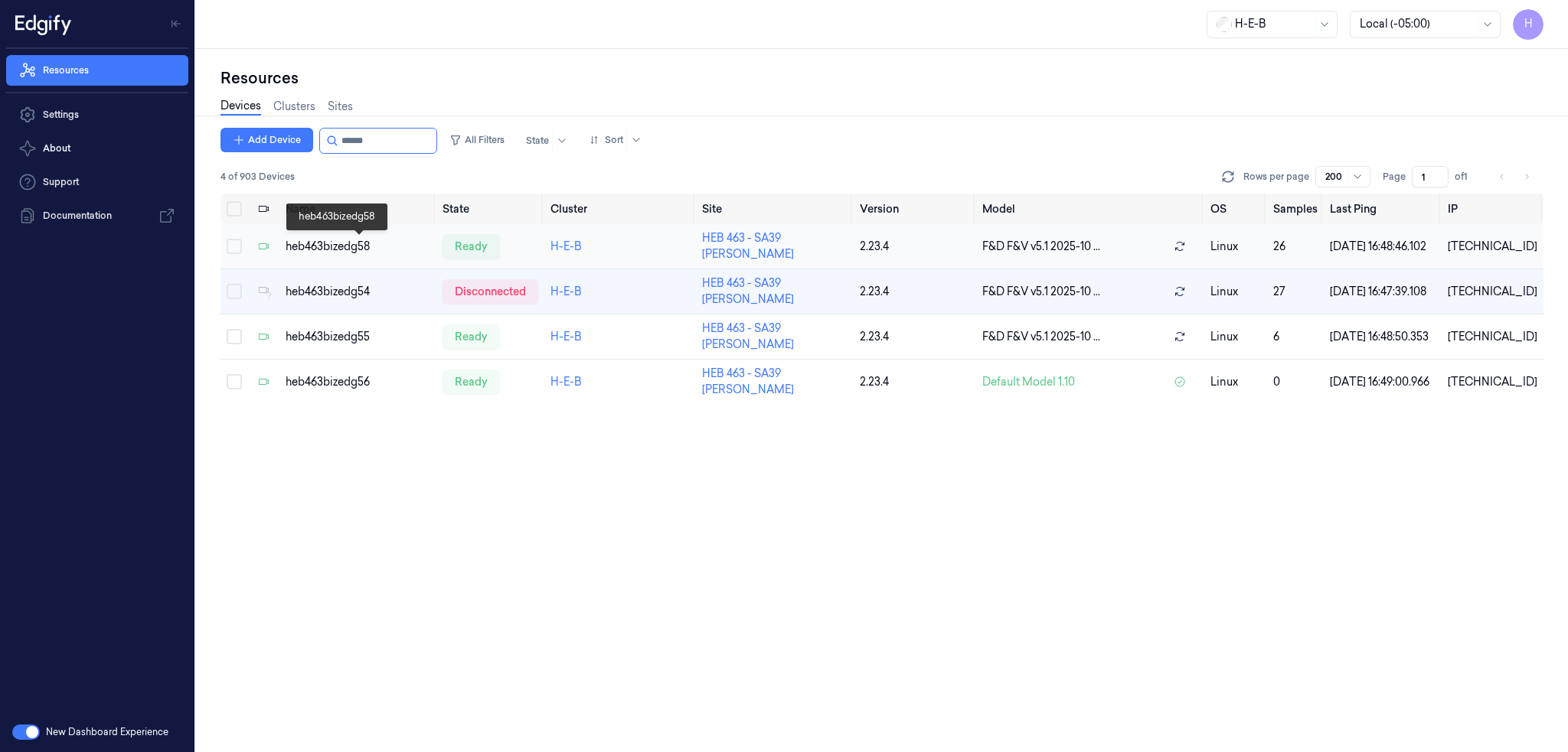
click at [353, 250] on div "heb463bizedg58" at bounding box center [358, 247] width 145 height 17
click at [346, 246] on div "heb463bizedg58" at bounding box center [358, 247] width 145 height 17
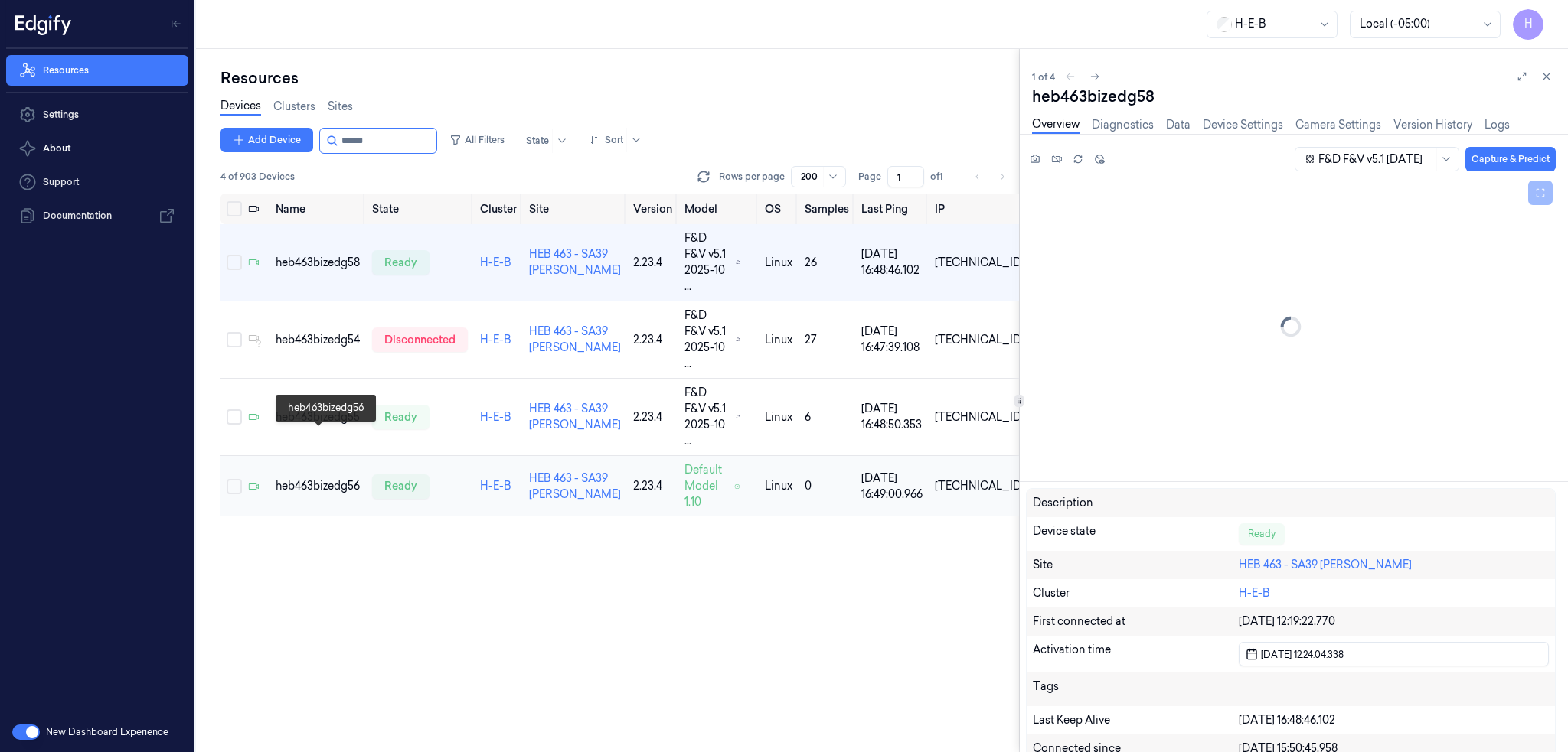
click at [343, 478] on div "heb463bizedg56" at bounding box center [317, 486] width 84 height 17
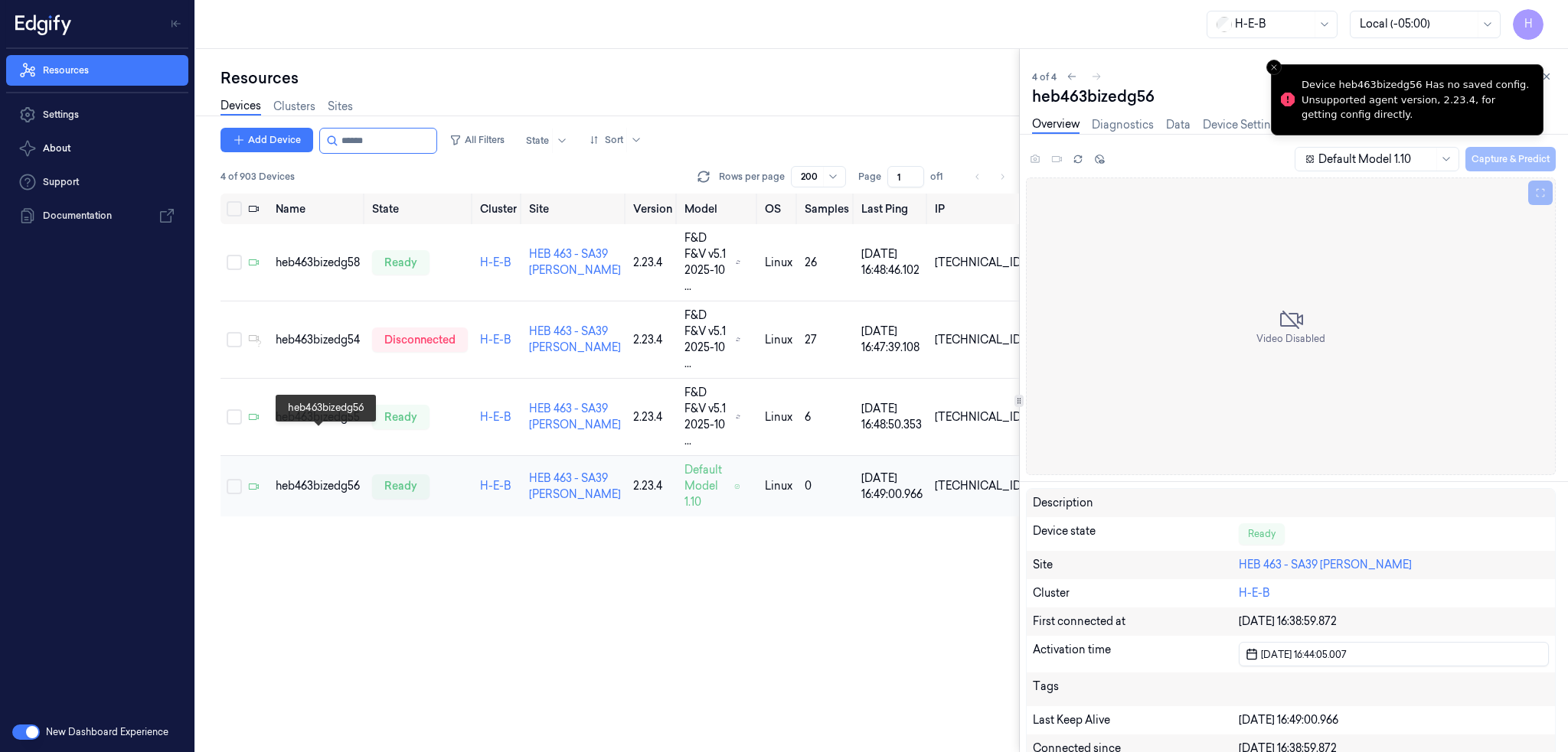
click at [328, 478] on div "heb463bizedg56" at bounding box center [317, 486] width 84 height 17
click at [330, 409] on div "heb463bizedg55" at bounding box center [317, 417] width 84 height 17
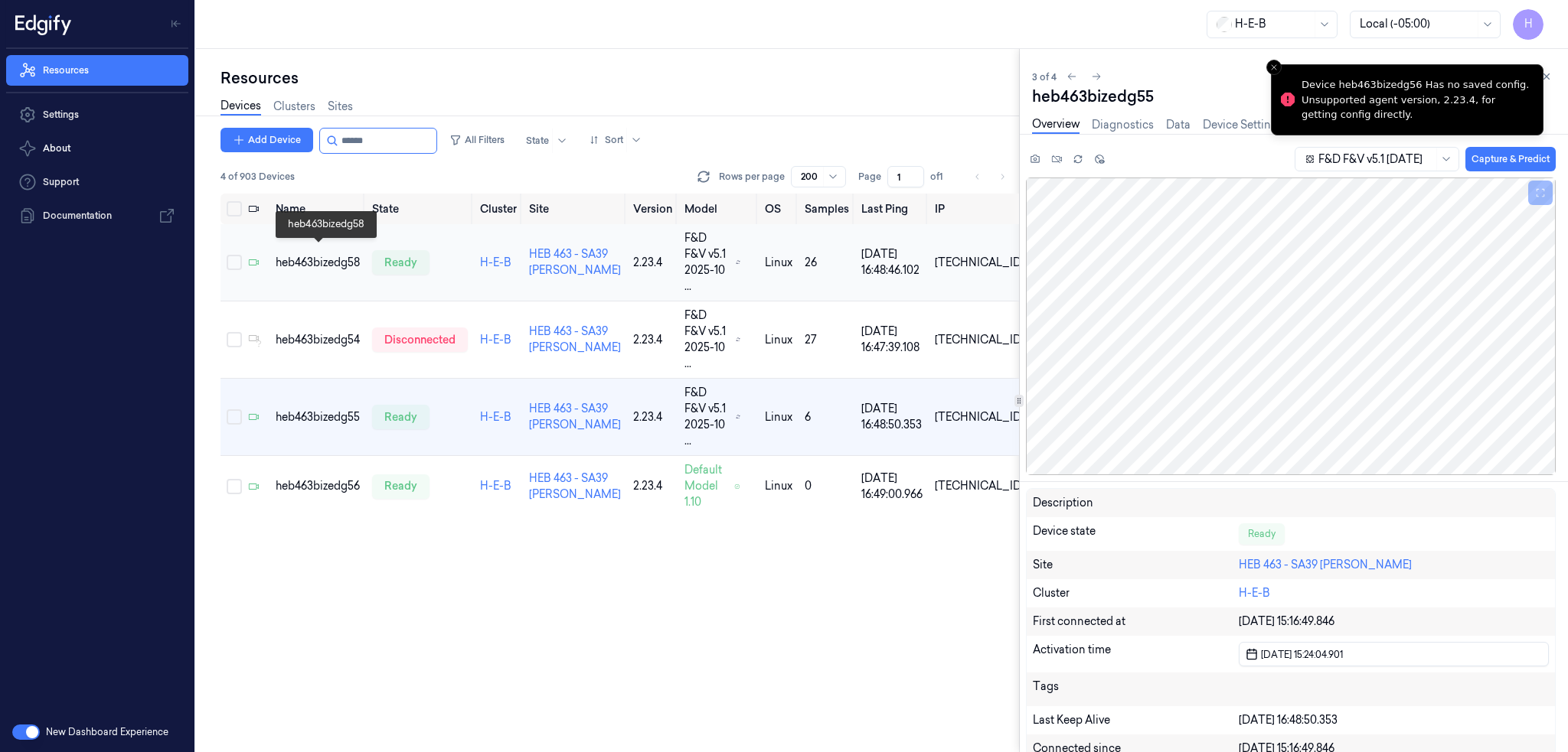
click at [323, 257] on div "heb463bizedg58" at bounding box center [317, 263] width 84 height 17
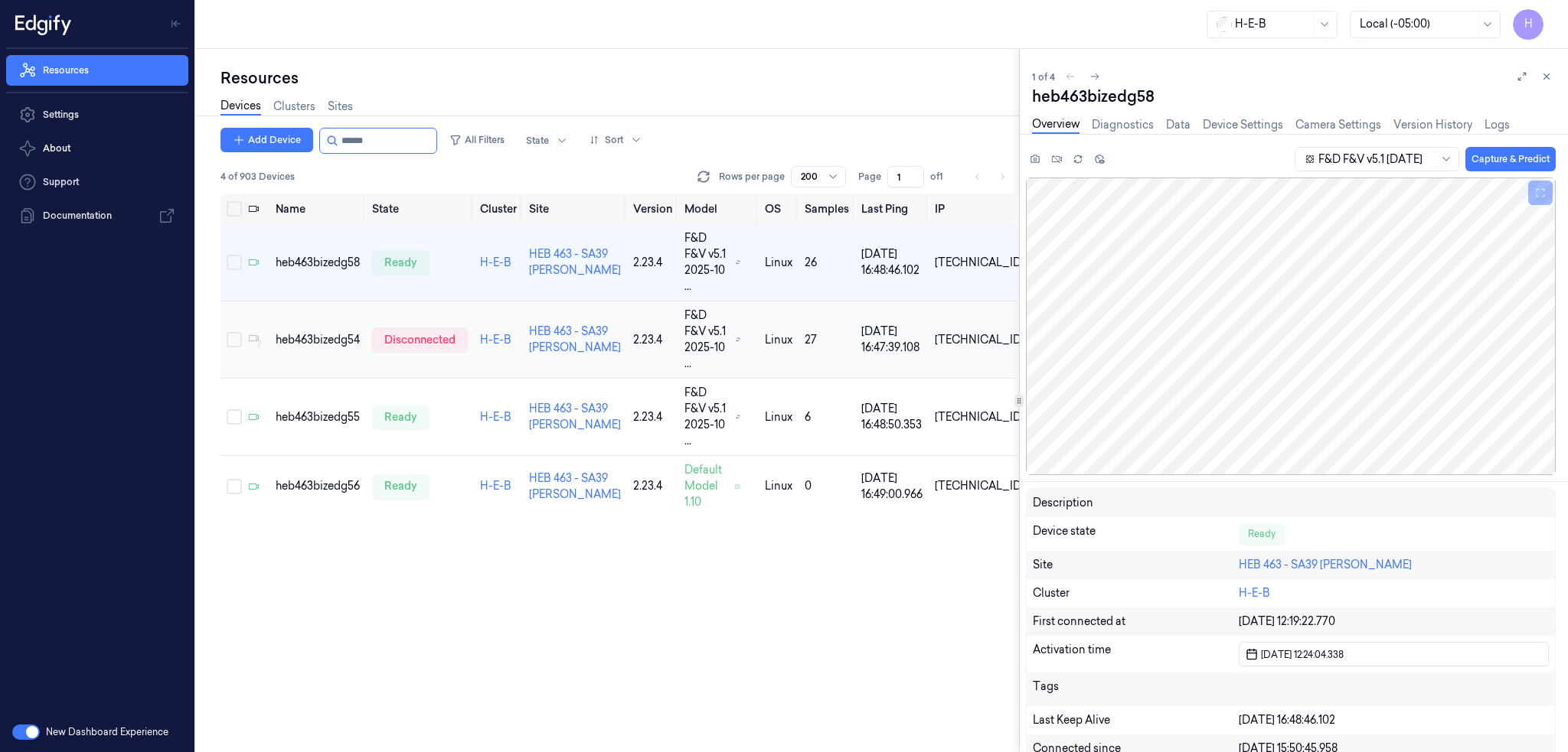
click at [326, 332] on div "heb463bizedg54" at bounding box center [317, 340] width 84 height 17
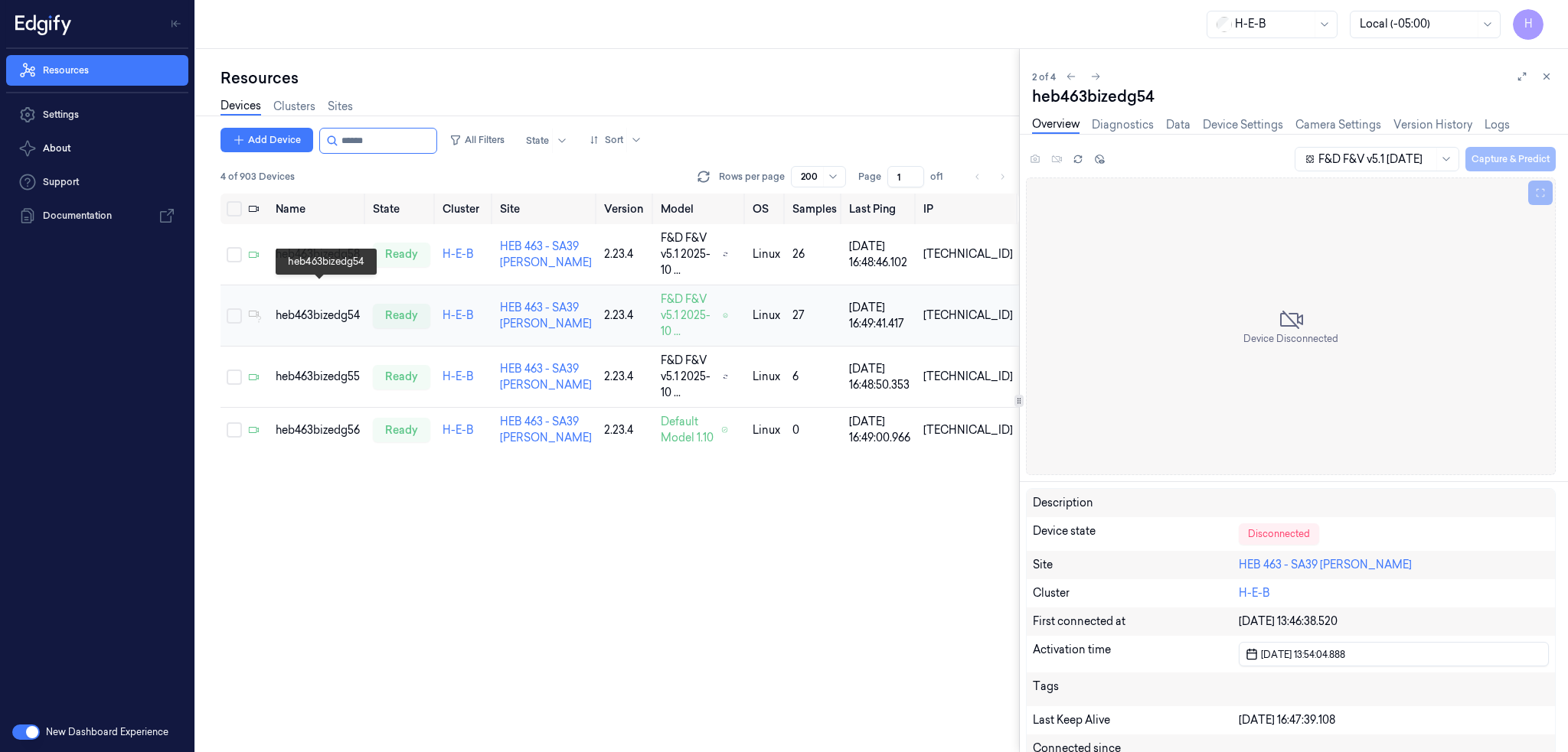
click at [320, 307] on div "heb463bizedg54" at bounding box center [317, 315] width 85 height 17
click at [331, 423] on div "heb463bizedg56" at bounding box center [317, 431] width 85 height 17
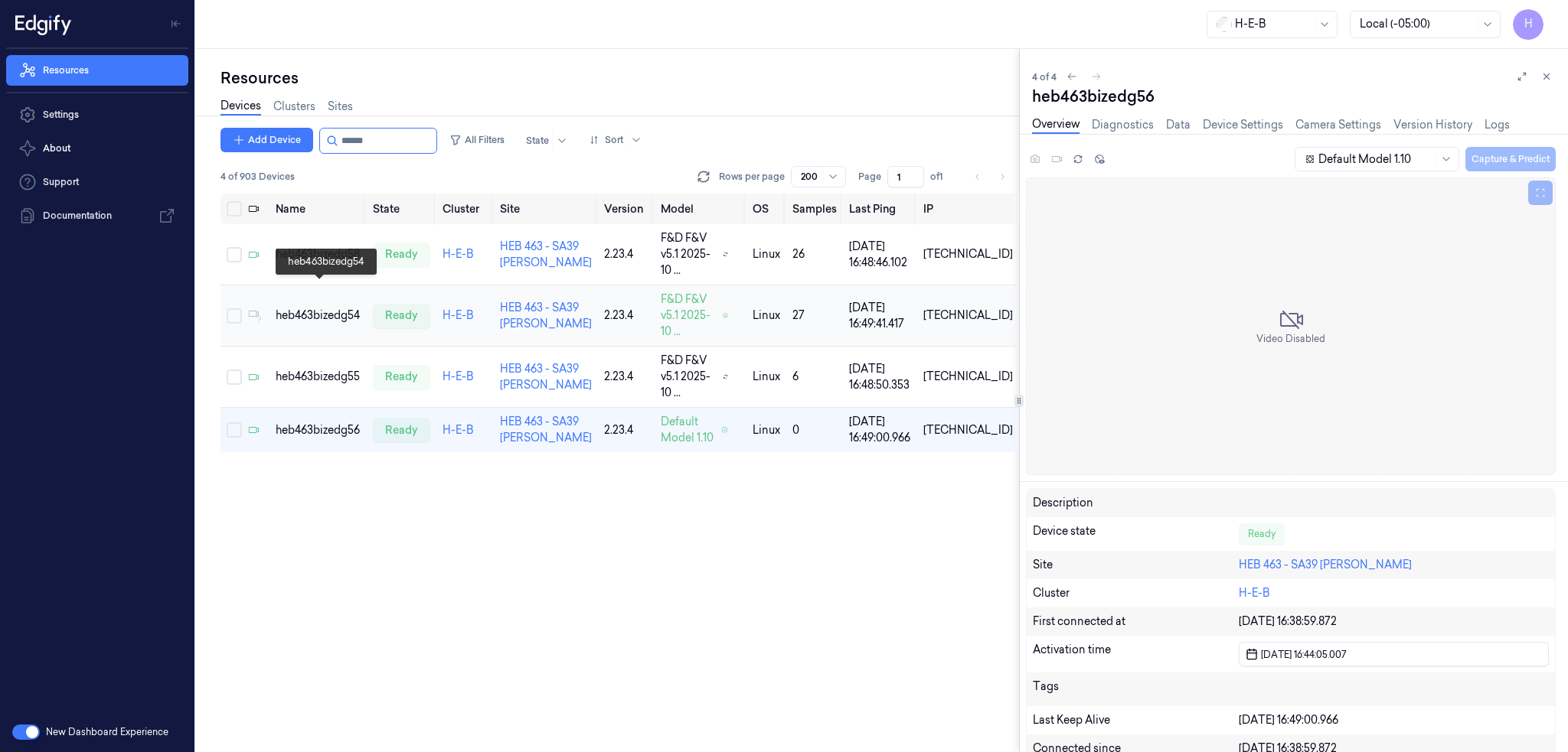
click at [344, 307] on div "heb463bizedg54" at bounding box center [317, 315] width 85 height 17
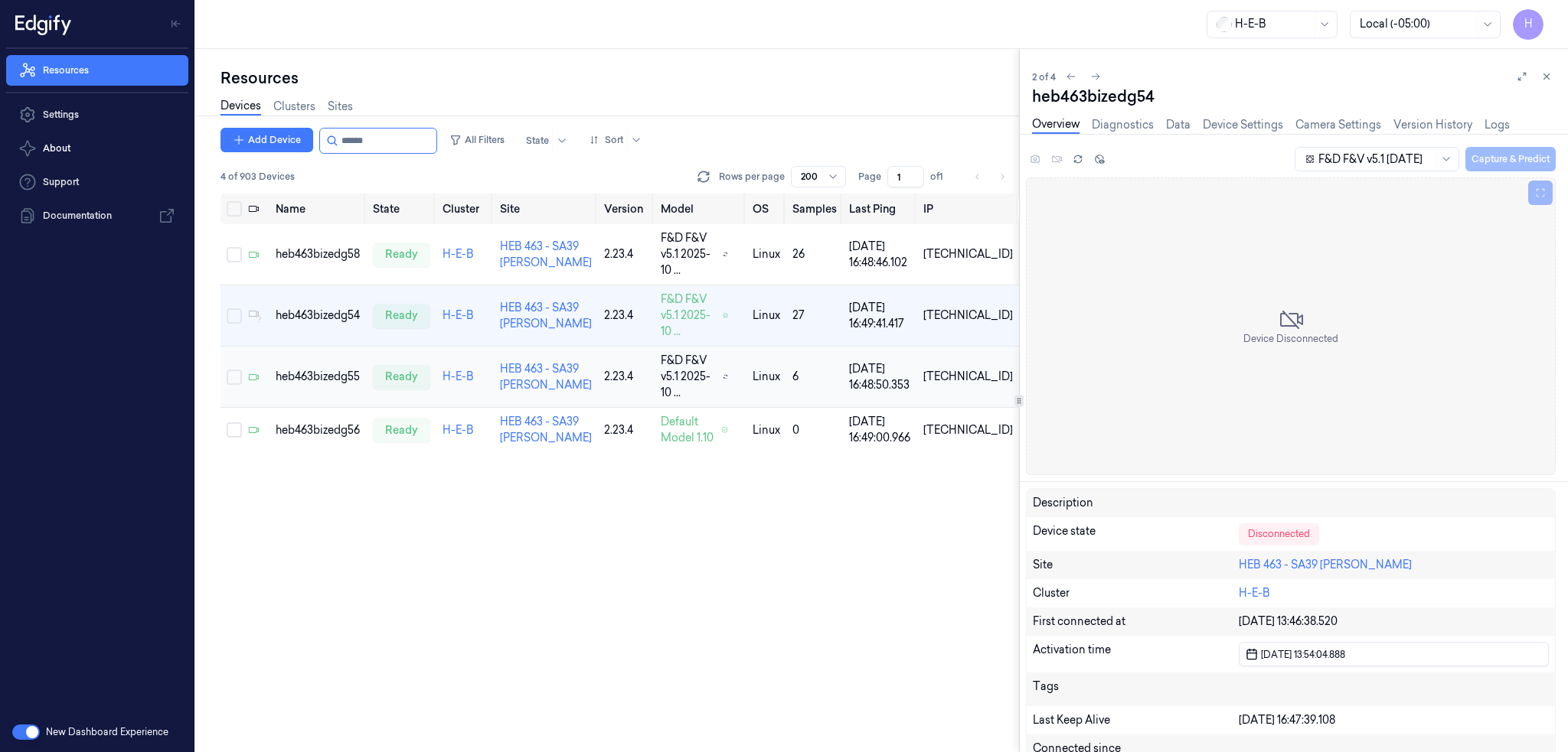
click at [332, 369] on div "heb463bizedg55" at bounding box center [317, 377] width 85 height 17
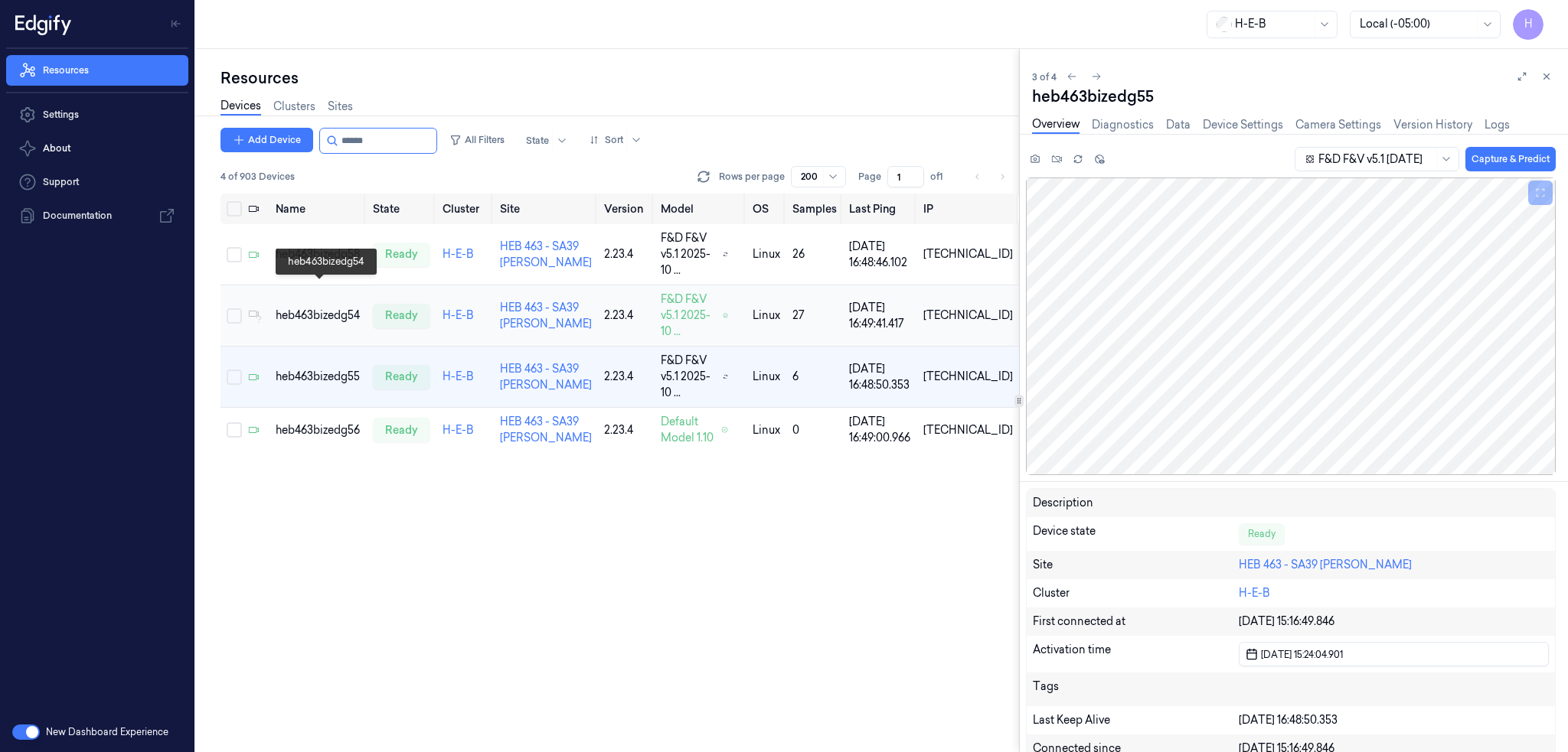
click at [340, 307] on div "heb463bizedg54" at bounding box center [317, 315] width 85 height 17
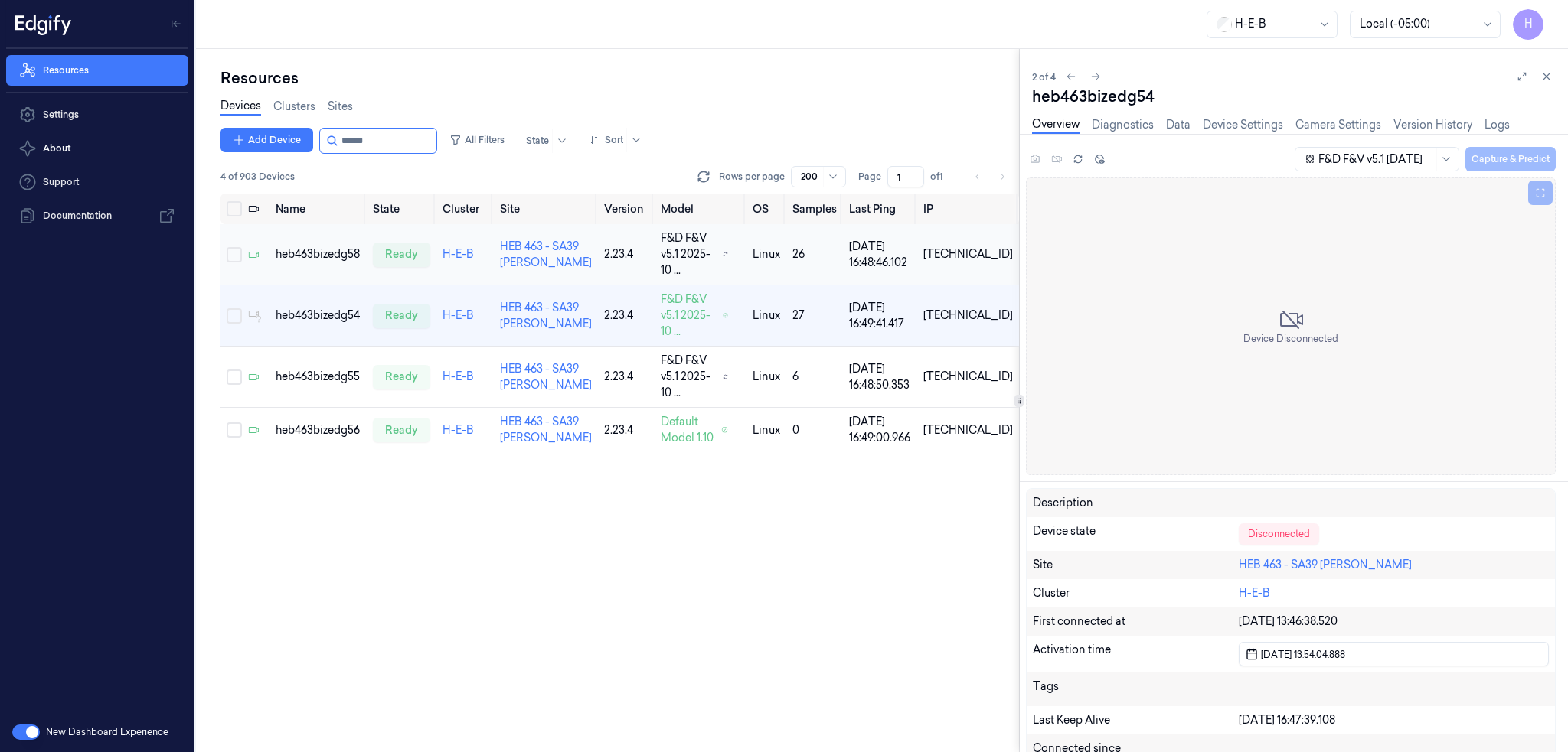
click at [346, 266] on td "heb463bizedg58" at bounding box center [318, 254] width 97 height 61
click at [337, 304] on td "heb463bizedg54" at bounding box center [318, 315] width 97 height 61
click at [1292, 534] on div "Disconnected" at bounding box center [1279, 534] width 81 height 21
click at [342, 369] on div "heb463bizedg55" at bounding box center [317, 377] width 85 height 17
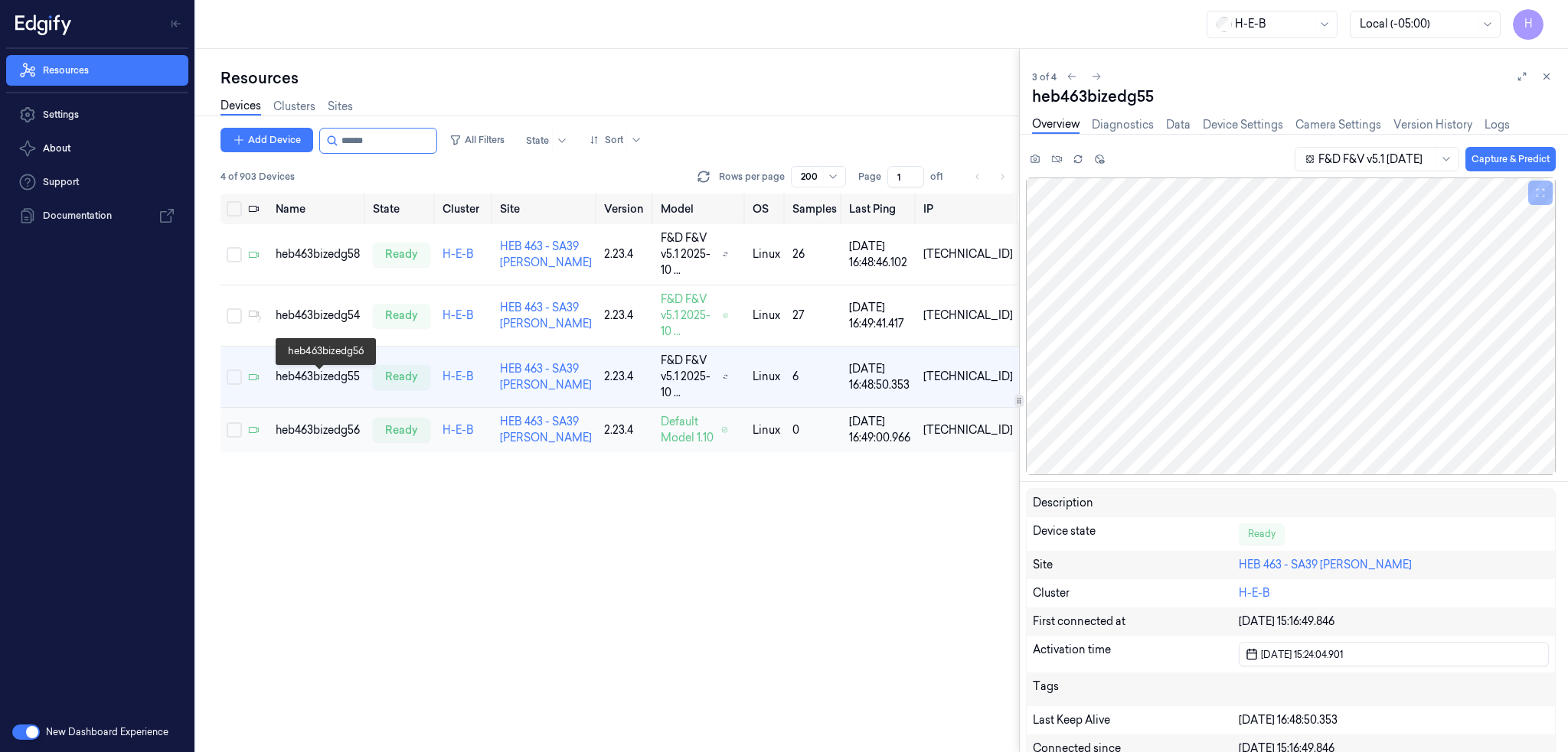
click at [338, 423] on div "heb463bizedg56" at bounding box center [317, 431] width 85 height 17
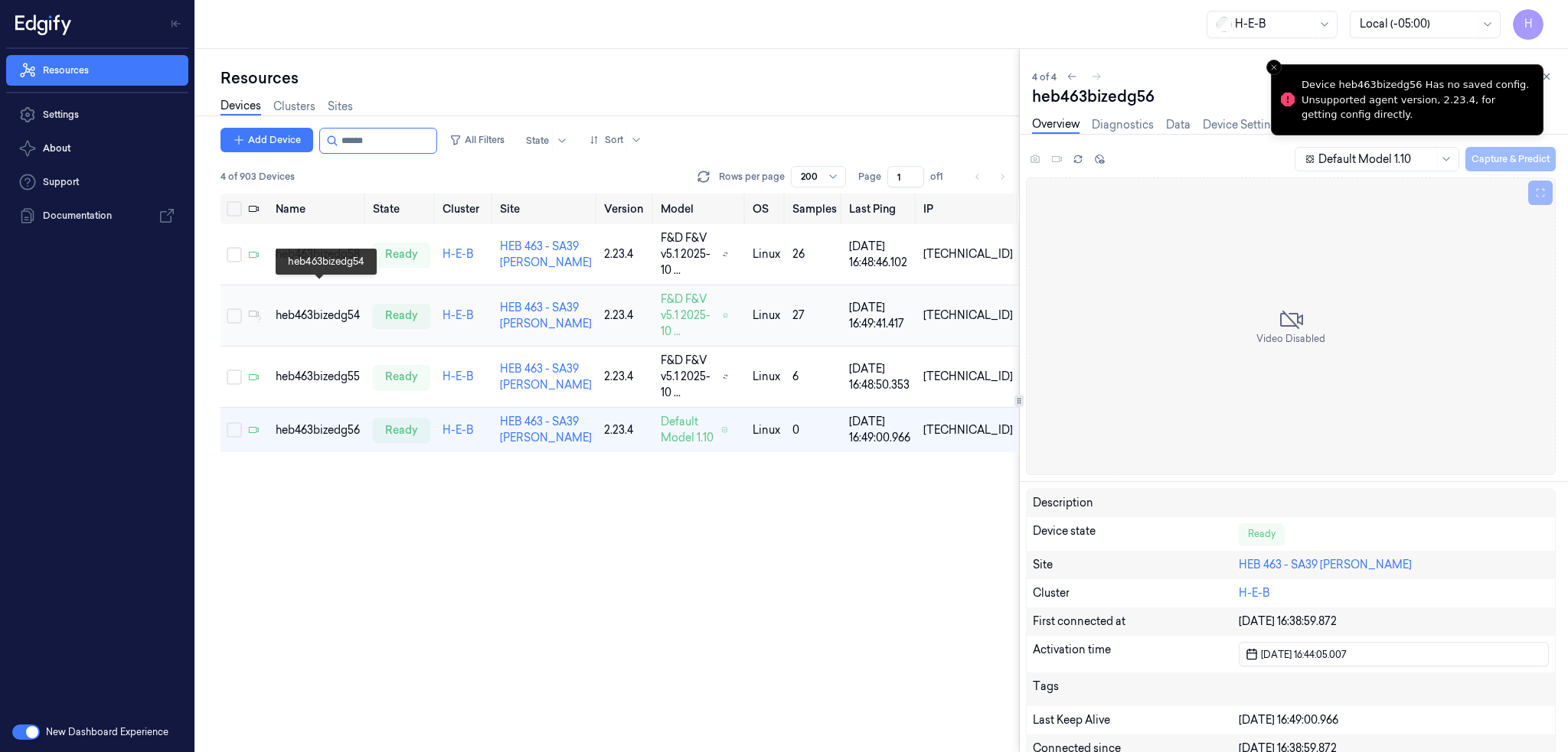
click at [339, 307] on div "heb463bizedg54" at bounding box center [317, 315] width 85 height 17
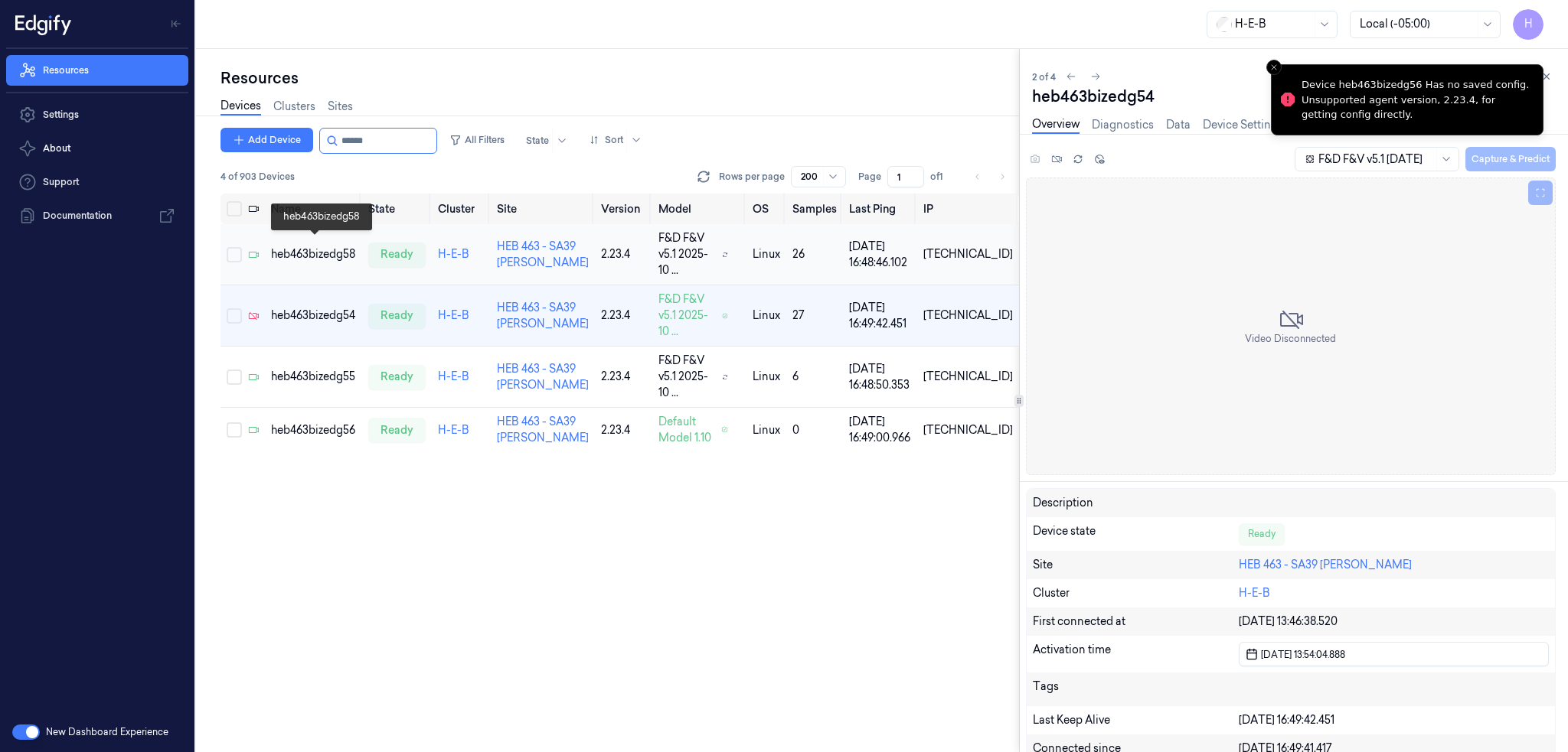
click at [335, 250] on div "heb463bizedg58" at bounding box center [313, 255] width 85 height 17
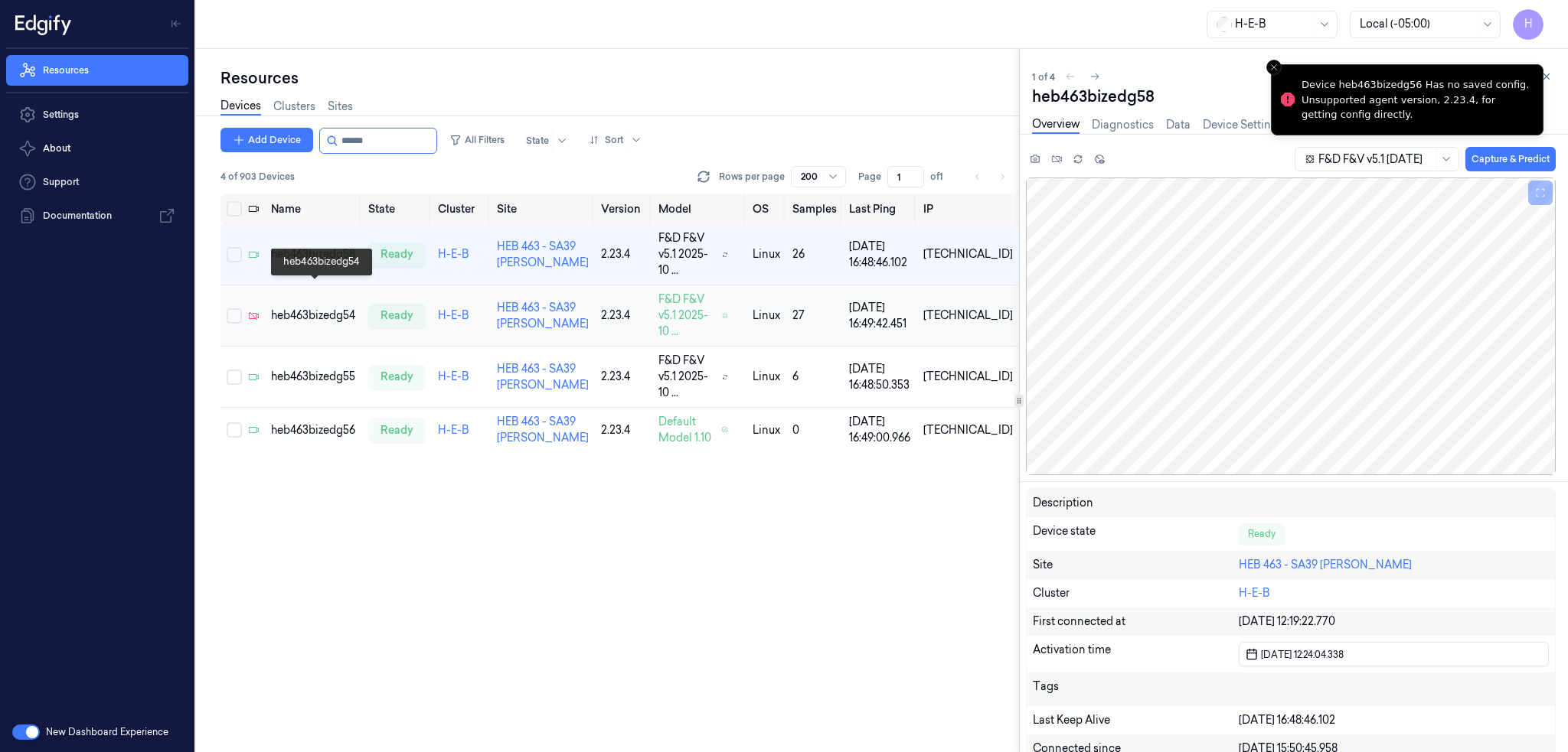
click at [338, 307] on div "heb463bizedg54" at bounding box center [313, 315] width 85 height 17
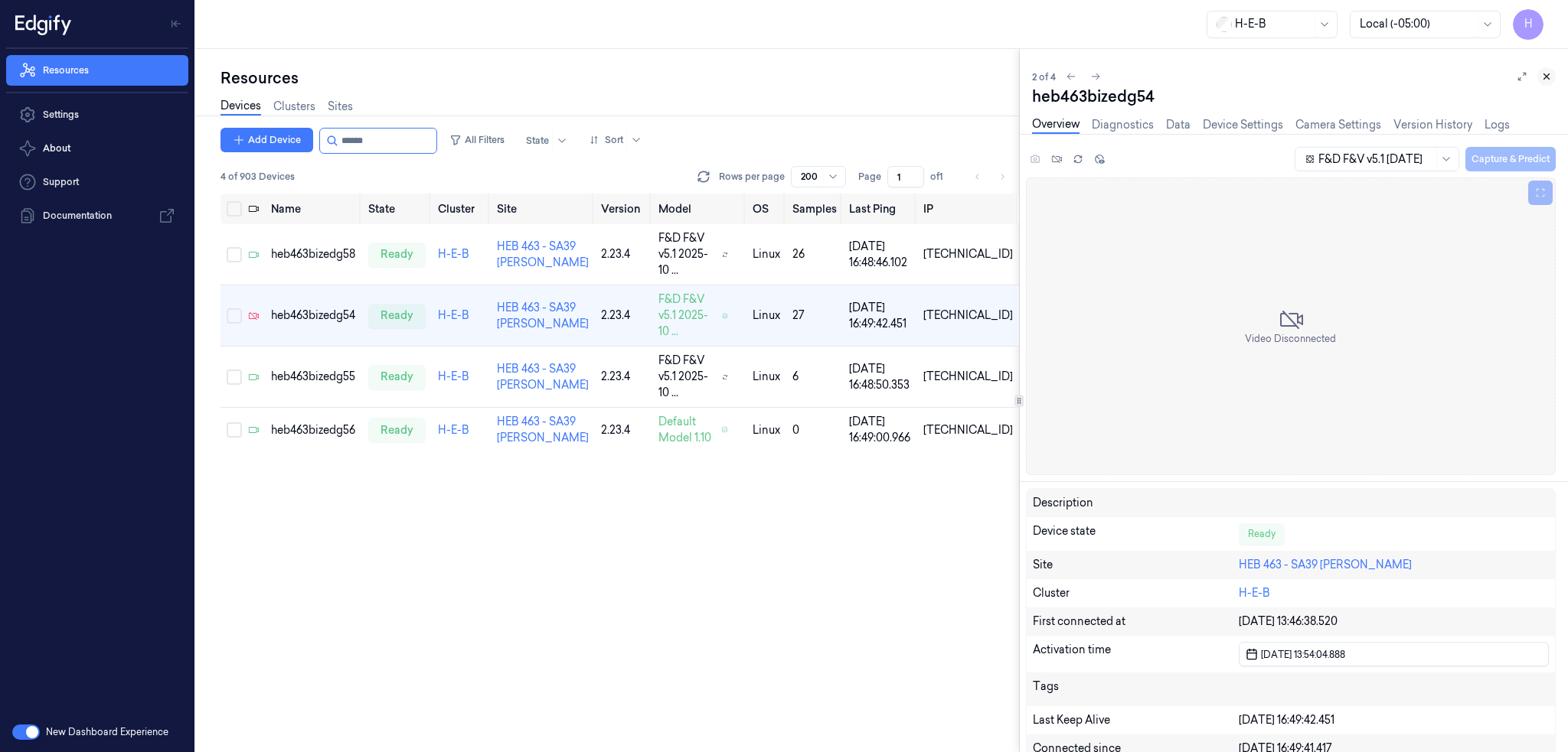
click at [1551, 76] on icon at bounding box center [1547, 77] width 11 height 11
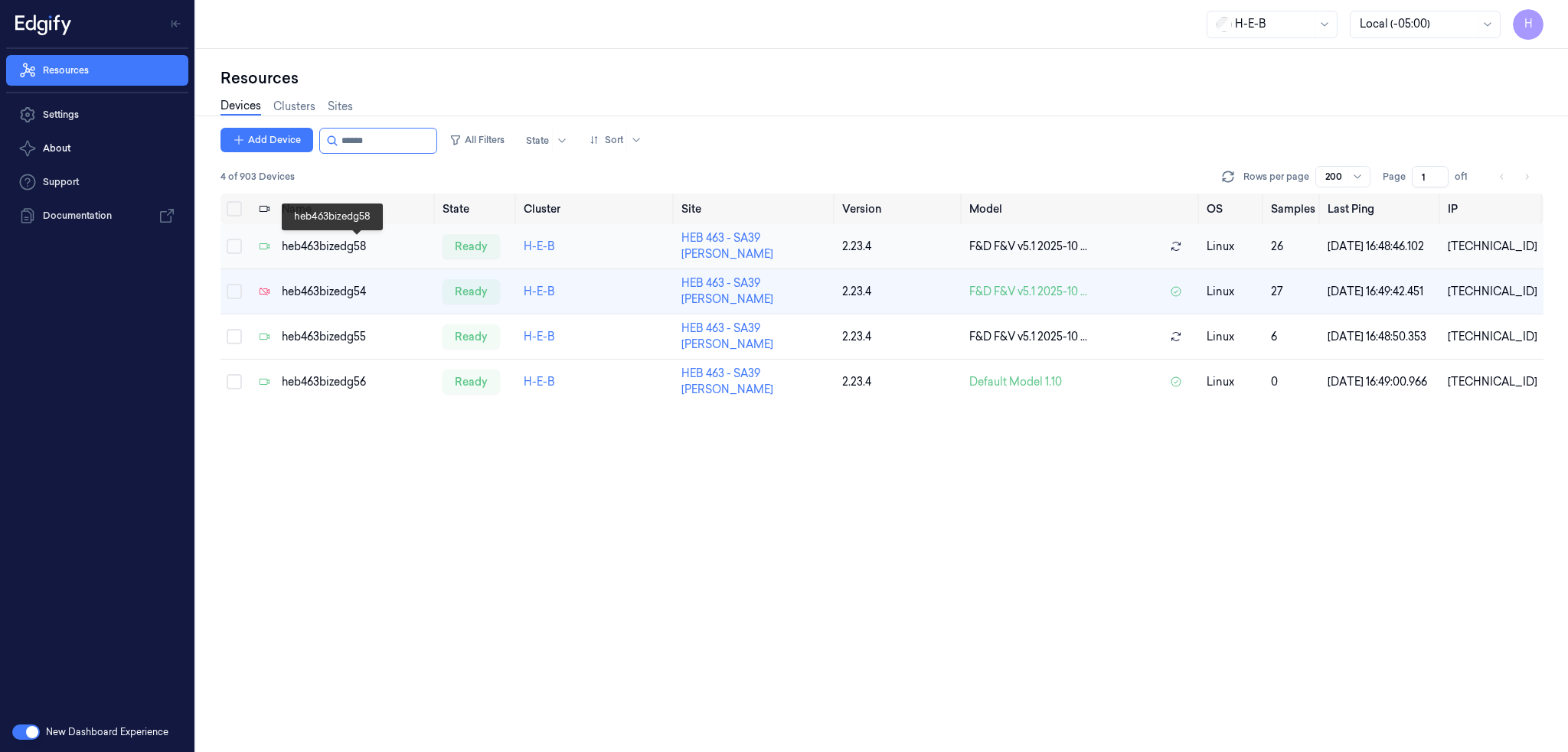
click at [332, 241] on div "heb463bizedg58" at bounding box center [356, 247] width 149 height 17
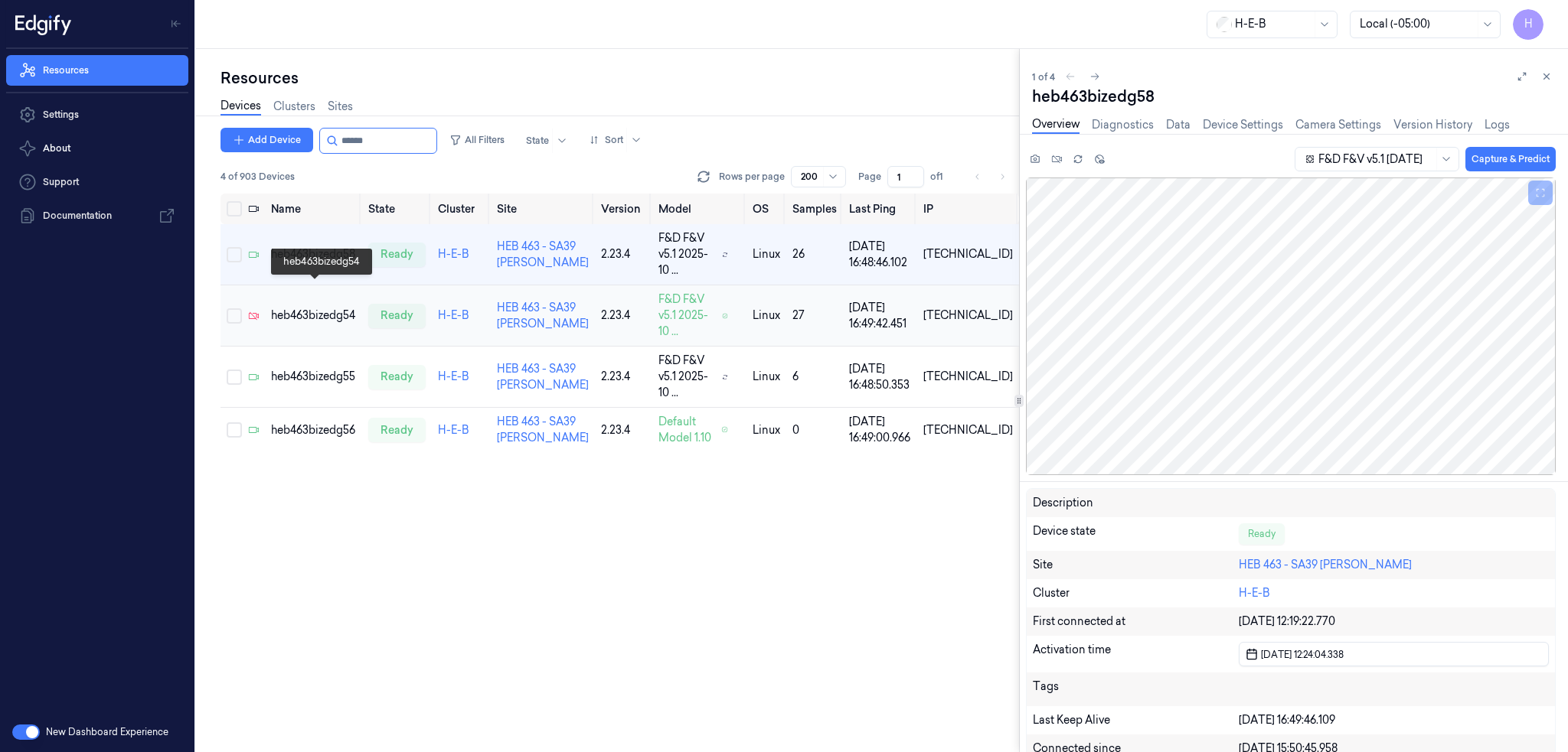
click at [307, 307] on div "heb463bizedg54" at bounding box center [313, 315] width 85 height 17
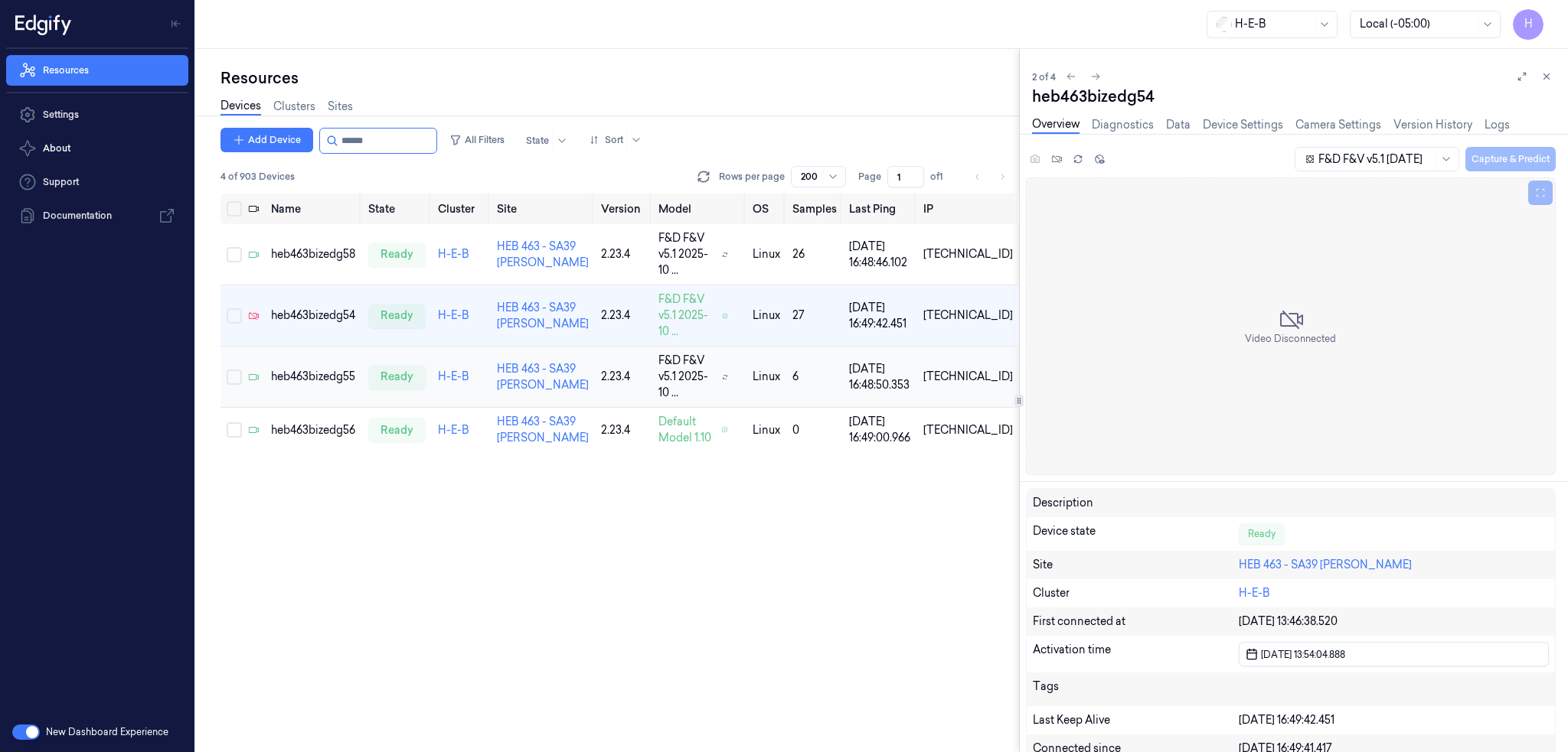
click at [330, 369] on div "heb463bizedg55" at bounding box center [313, 377] width 85 height 17
click at [335, 307] on div "heb463bizedg54" at bounding box center [313, 315] width 85 height 17
click at [320, 255] on td "heb463bizedg58" at bounding box center [314, 254] width 97 height 61
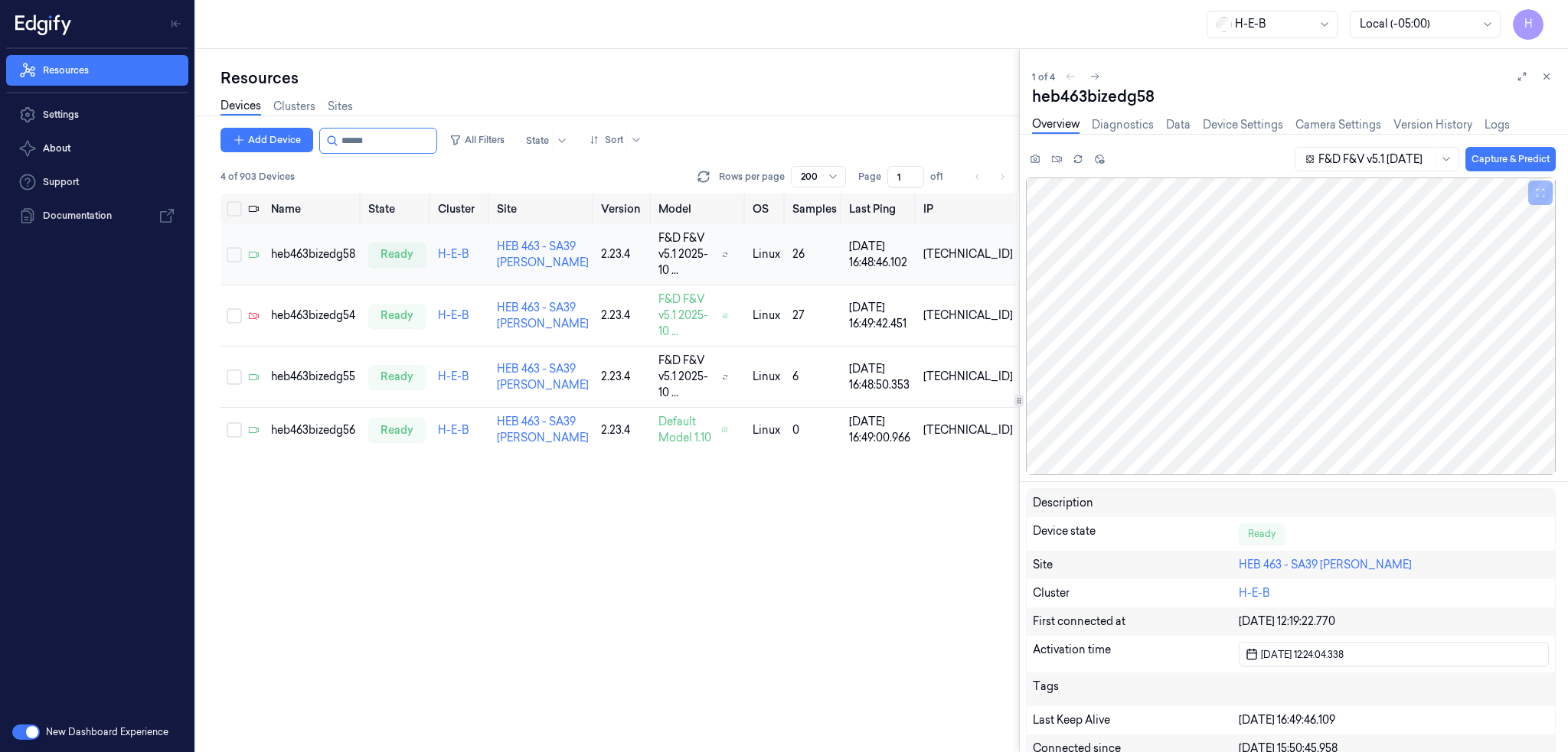
click at [321, 247] on div "heb463bizedg58" at bounding box center [313, 255] width 85 height 17
click at [322, 369] on div "heb463bizedg55" at bounding box center [313, 377] width 85 height 17
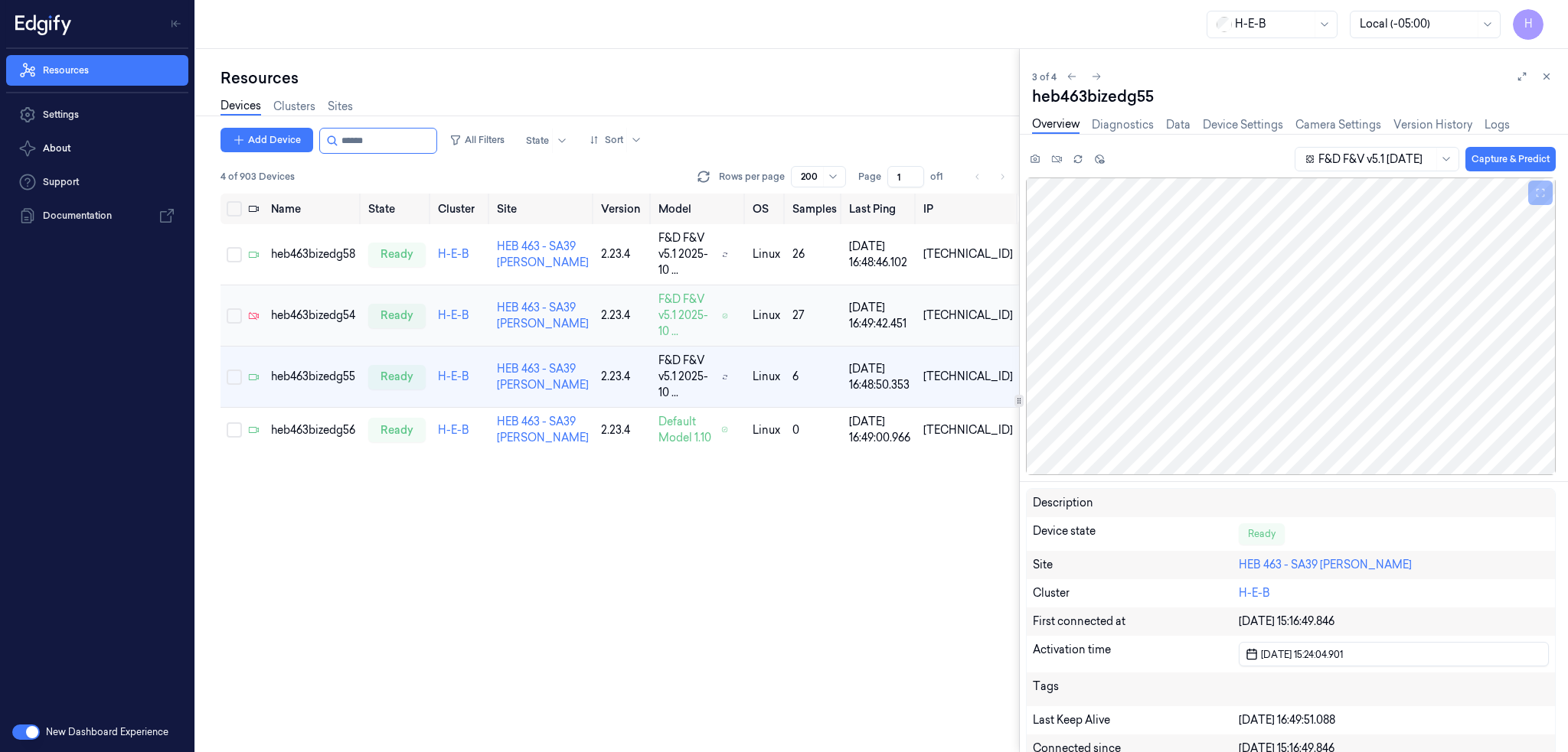
click at [332, 299] on td "heb463bizedg54" at bounding box center [314, 315] width 97 height 61
click at [330, 369] on div "heb463bizedg55" at bounding box center [313, 377] width 85 height 17
click at [340, 307] on div "heb463bizedg54" at bounding box center [313, 315] width 85 height 17
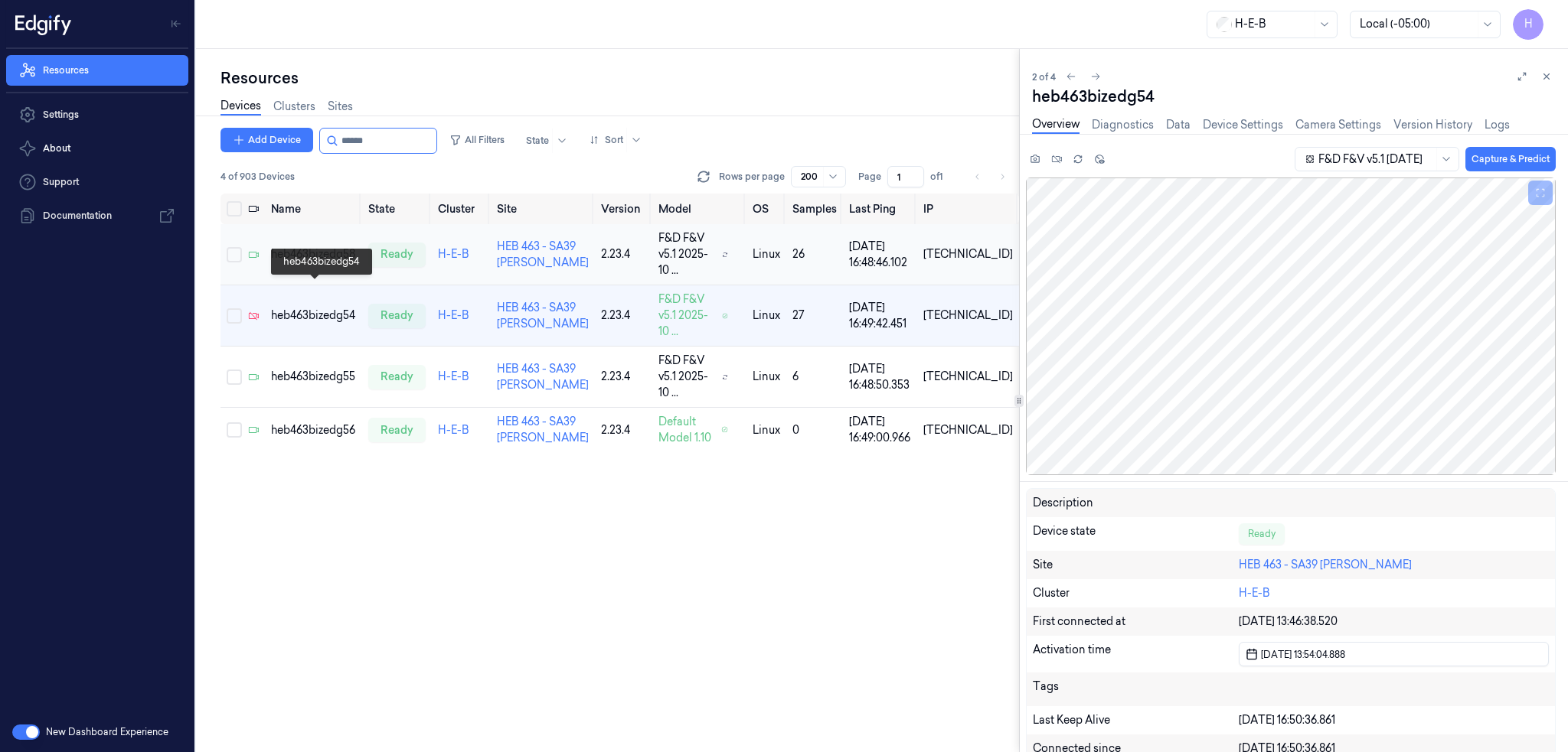
click at [339, 253] on div "heb463bizedg58" at bounding box center [313, 255] width 85 height 17
click at [339, 307] on div "heb463bizedg54" at bounding box center [313, 315] width 85 height 17
click at [339, 312] on td "heb463bizedg54" at bounding box center [314, 315] width 97 height 61
click at [328, 369] on div "heb463bizedg55" at bounding box center [313, 377] width 85 height 17
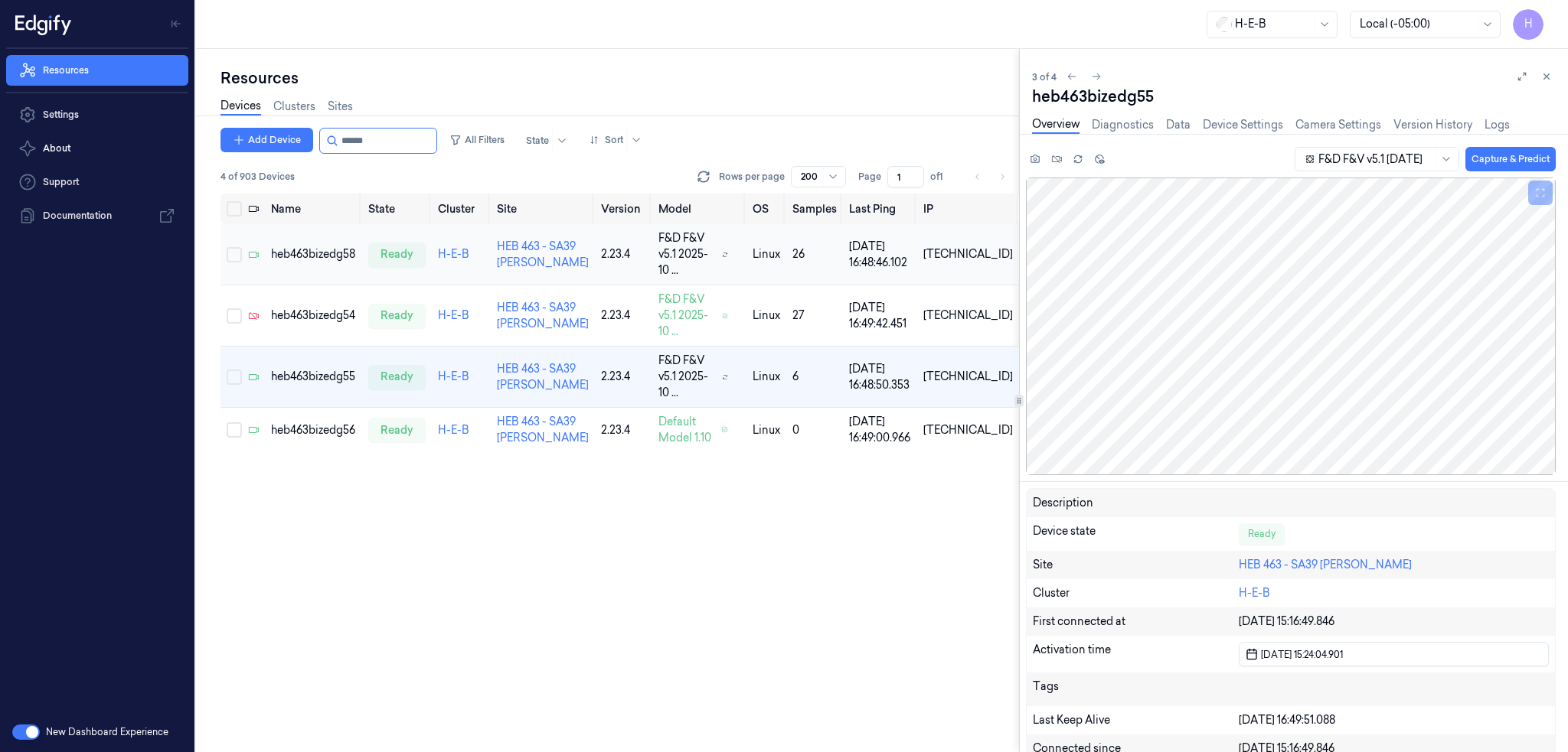
click at [315, 252] on div "heb463bizedg58" at bounding box center [313, 255] width 85 height 17
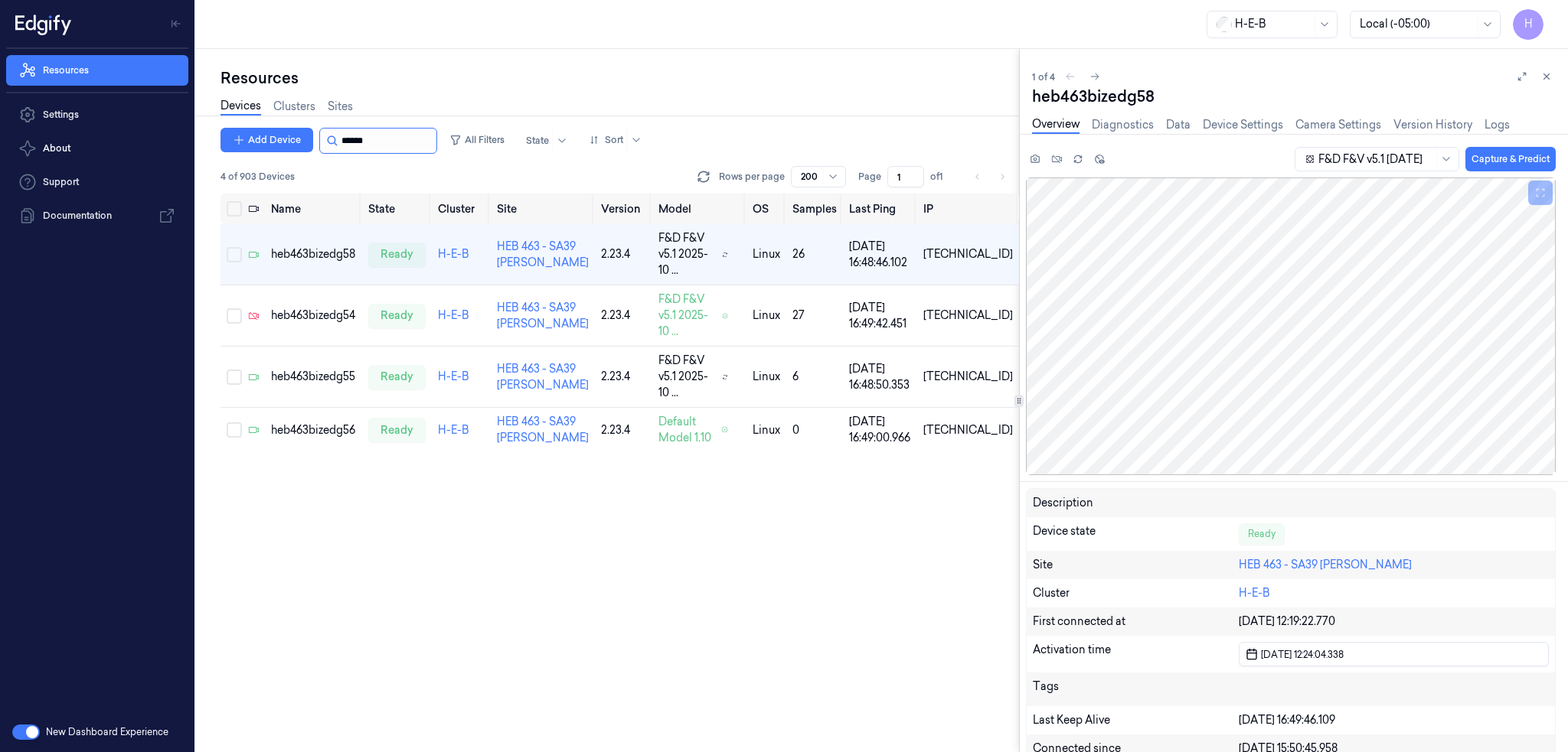
click at [381, 140] on input "string" at bounding box center [387, 140] width 92 height 25
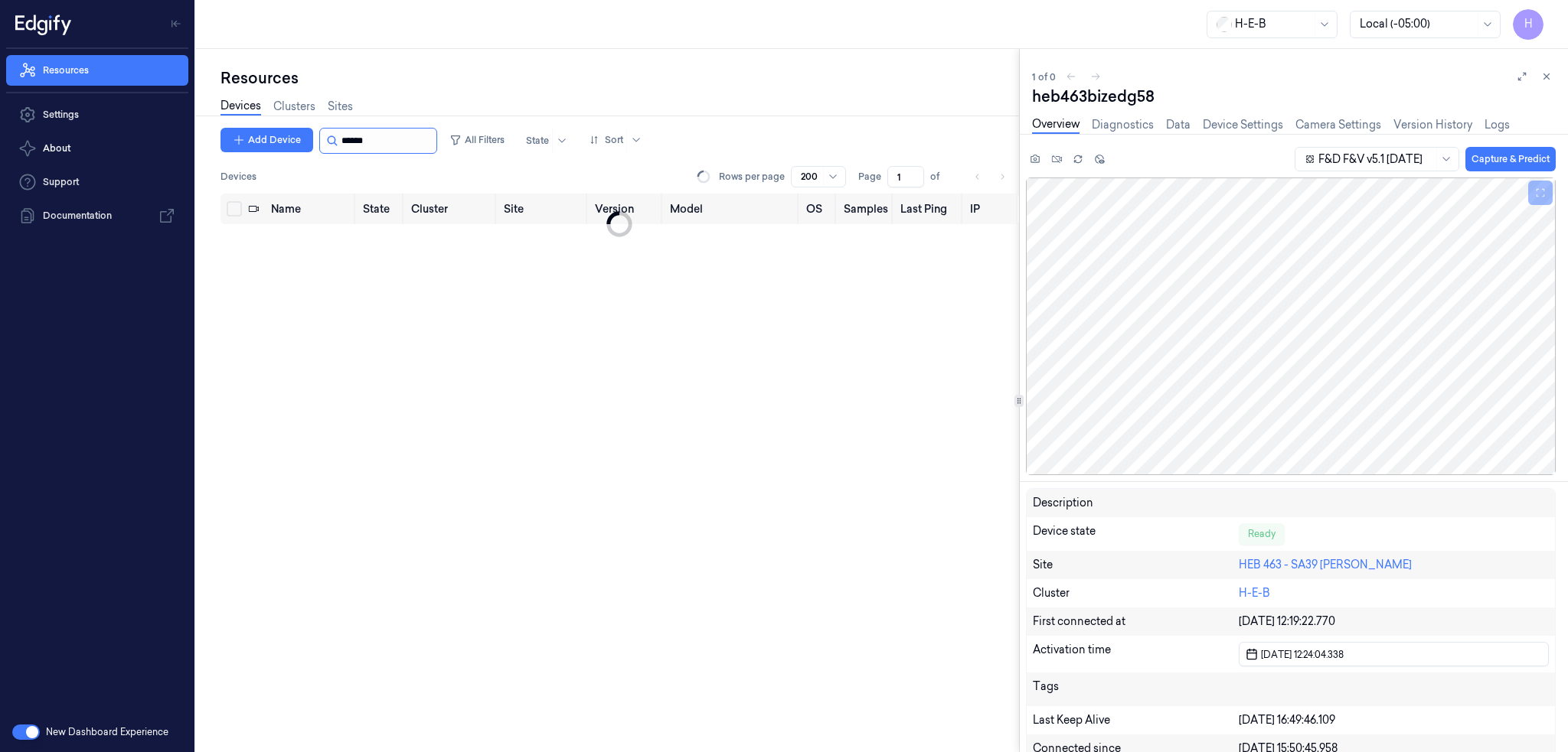
type input "*****"
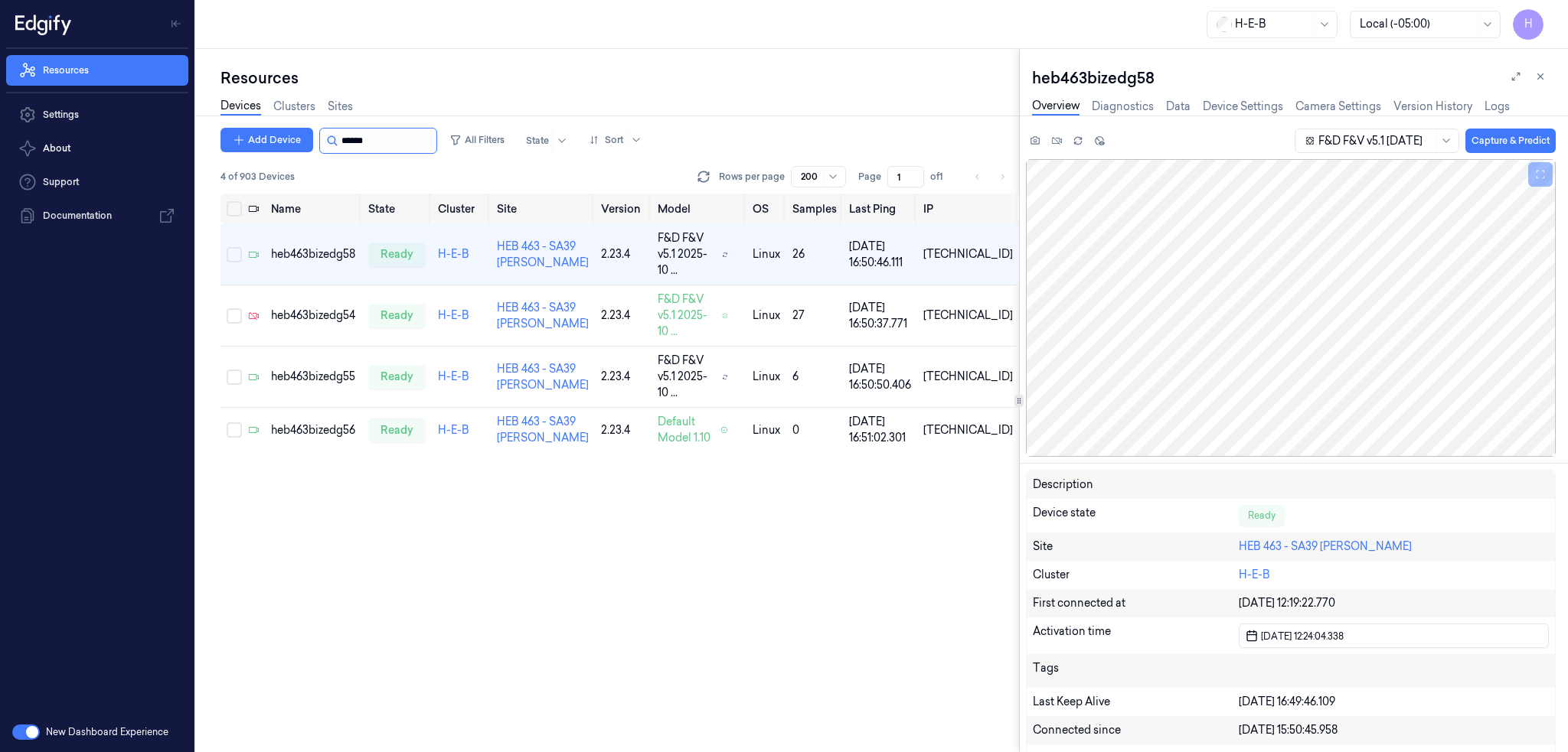
click at [374, 140] on input "string" at bounding box center [387, 140] width 92 height 25
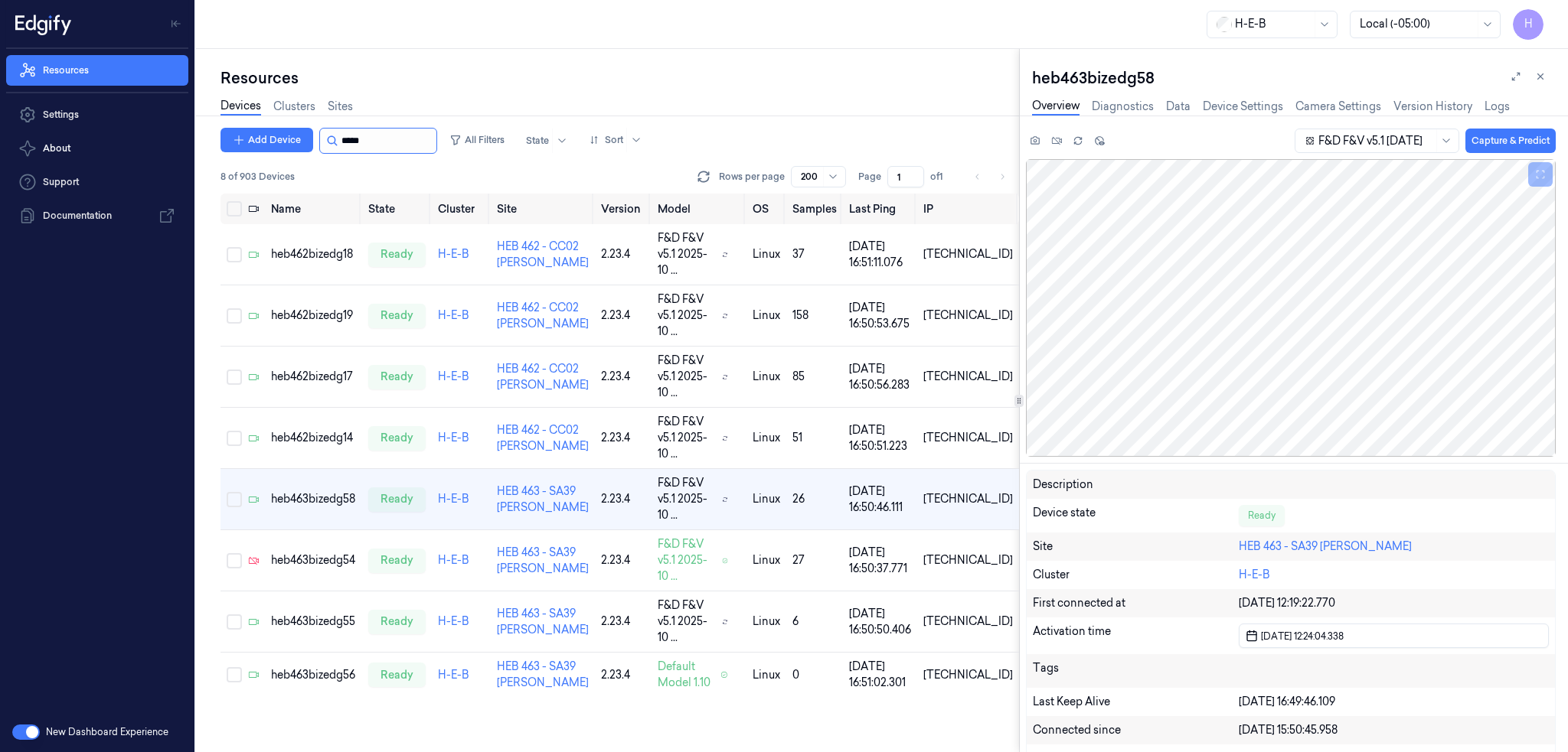
type input "******"
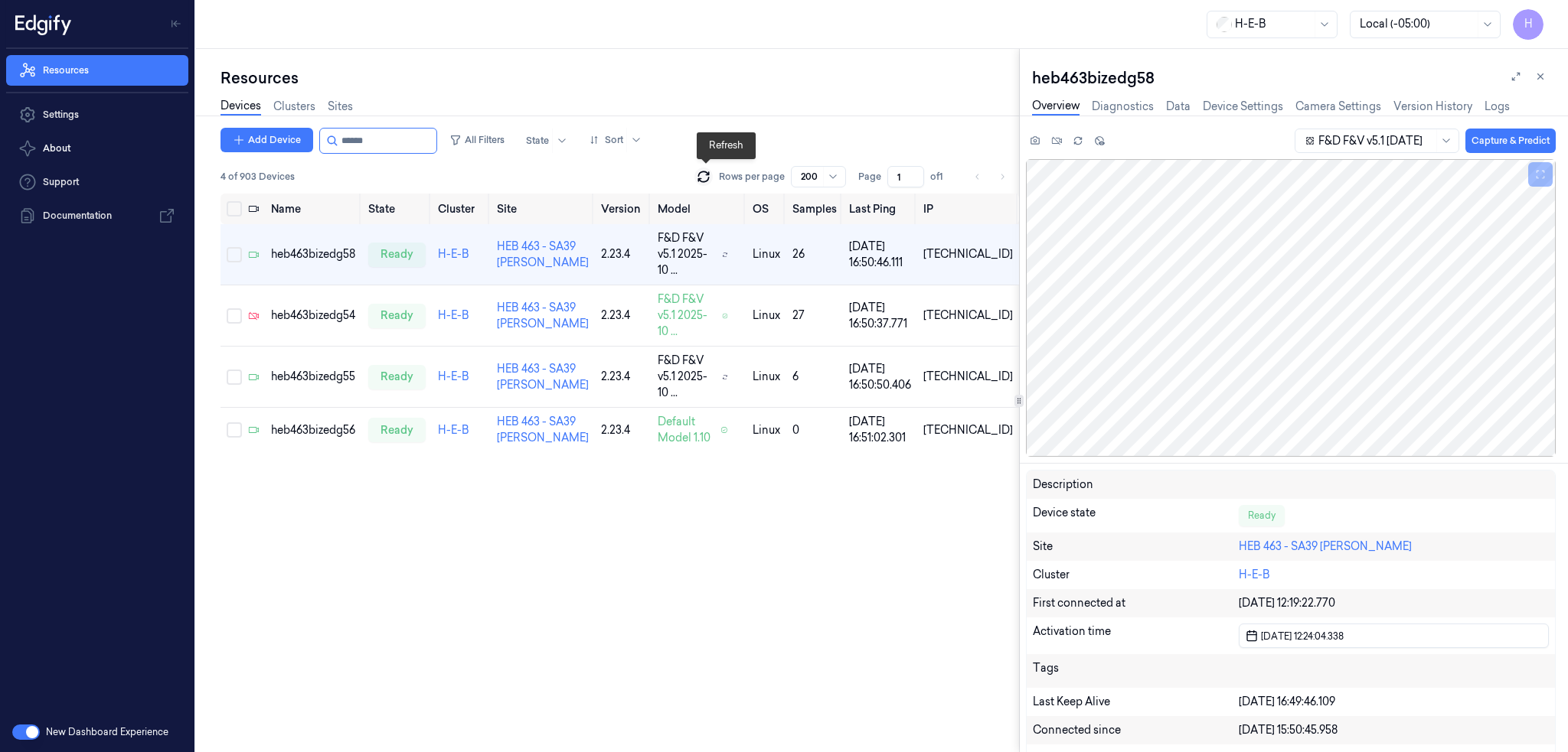
click at [706, 171] on icon at bounding box center [703, 173] width 10 height 5
click at [707, 171] on icon at bounding box center [703, 176] width 16 height 16
click at [335, 423] on div "heb463bizedg56" at bounding box center [313, 431] width 85 height 17
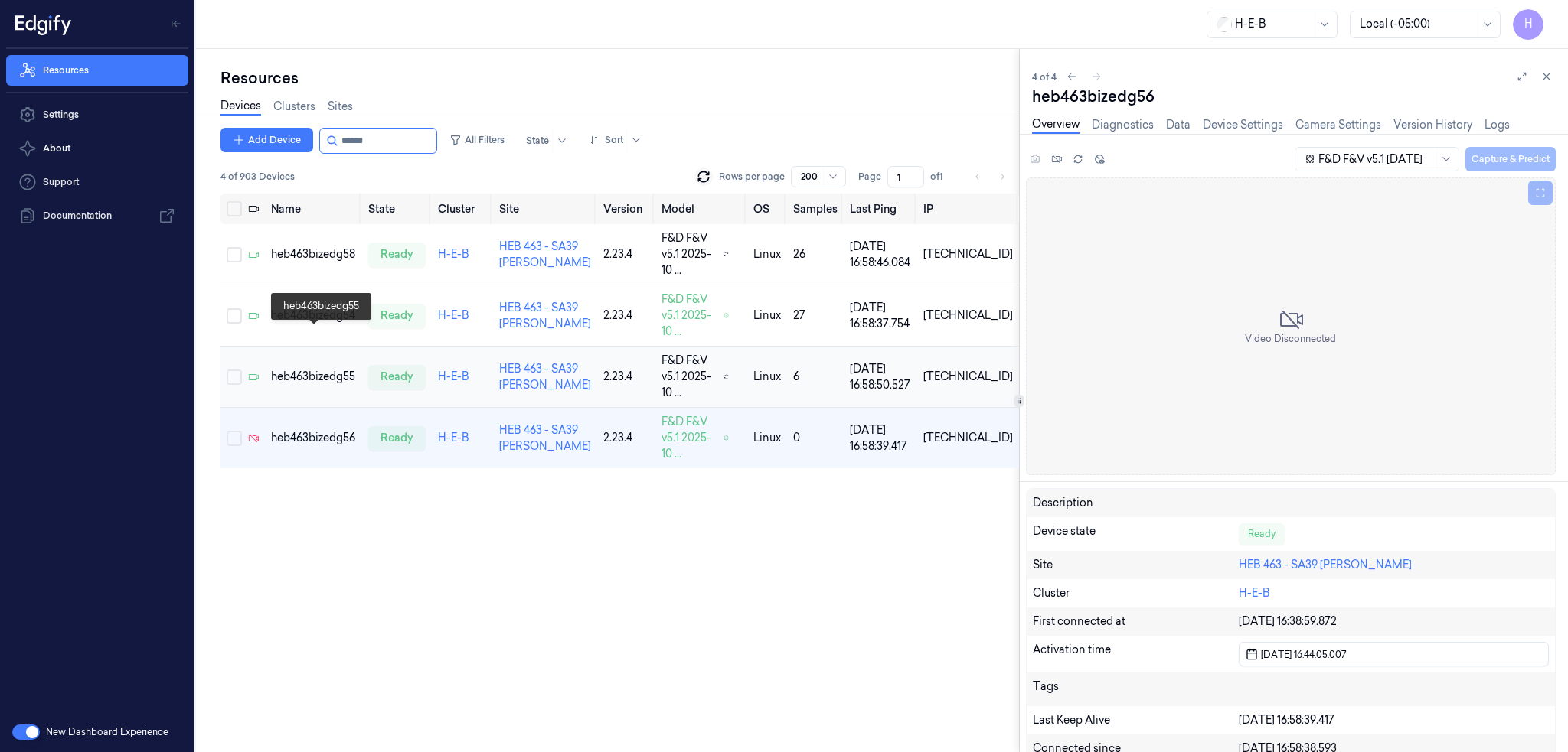
click at [329, 369] on div "heb463bizedg55" at bounding box center [313, 377] width 85 height 17
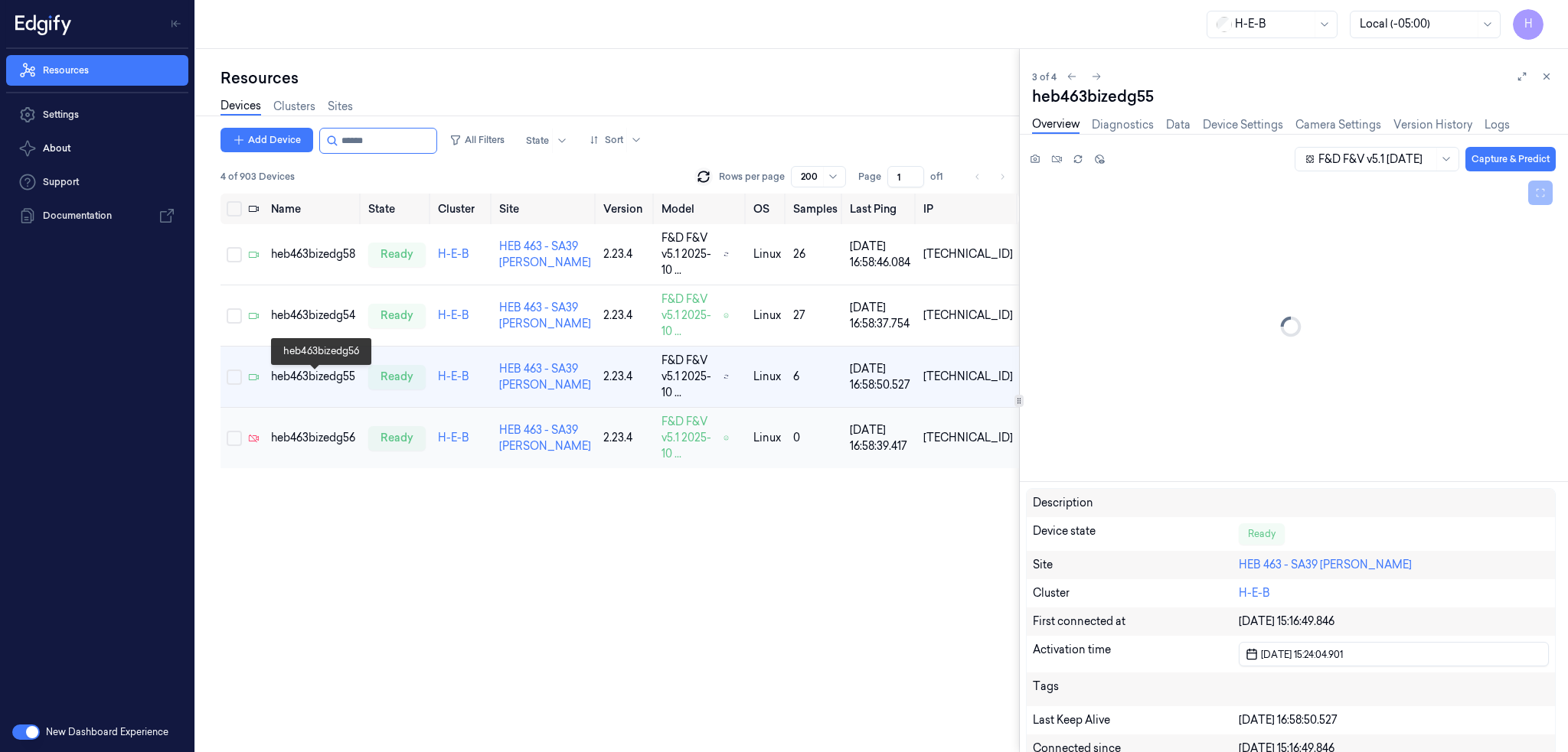
click at [335, 430] on div "heb463bizedg56" at bounding box center [313, 438] width 85 height 17
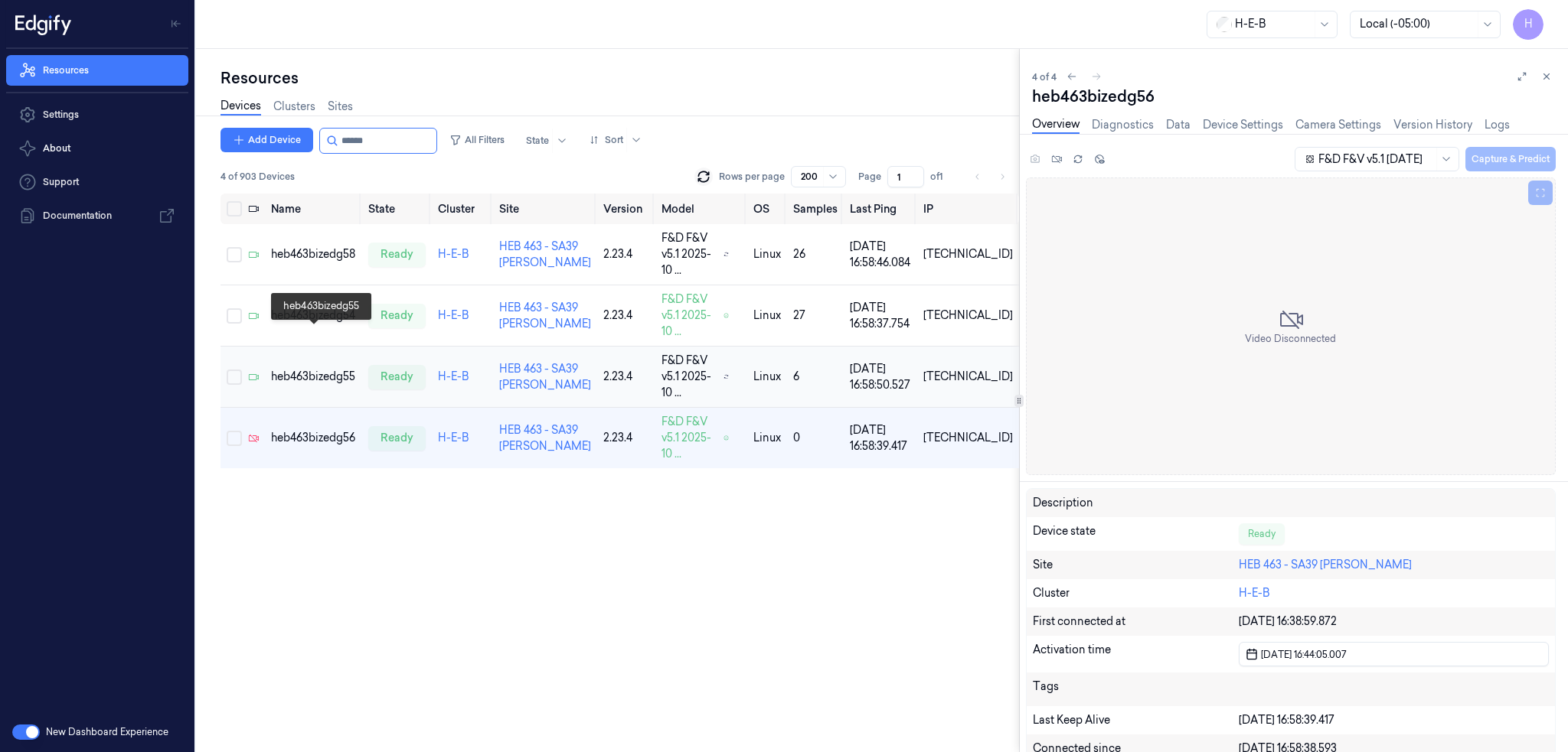
click at [322, 369] on div "heb463bizedg55" at bounding box center [313, 377] width 85 height 17
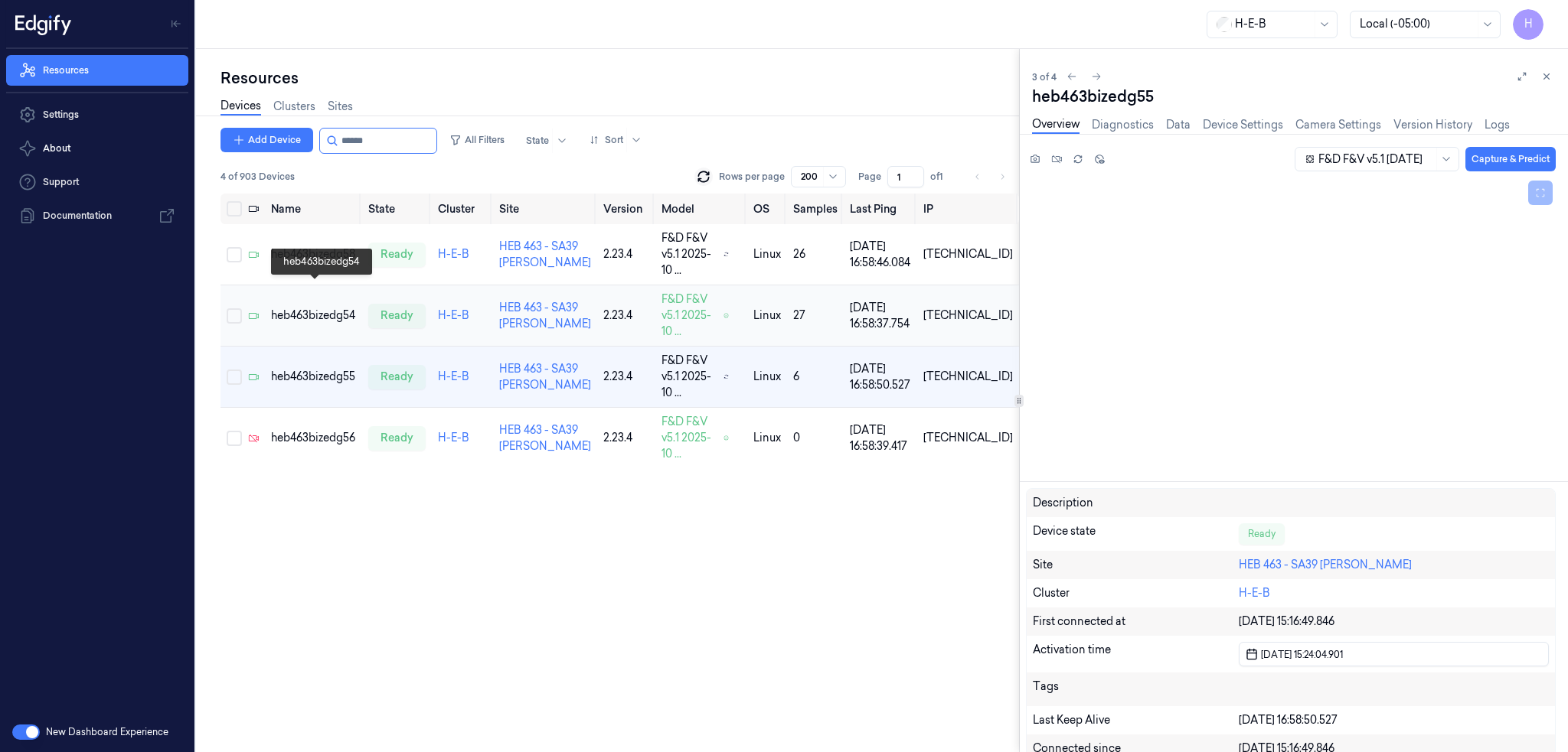
click at [326, 307] on div "heb463bizedg54" at bounding box center [313, 315] width 85 height 17
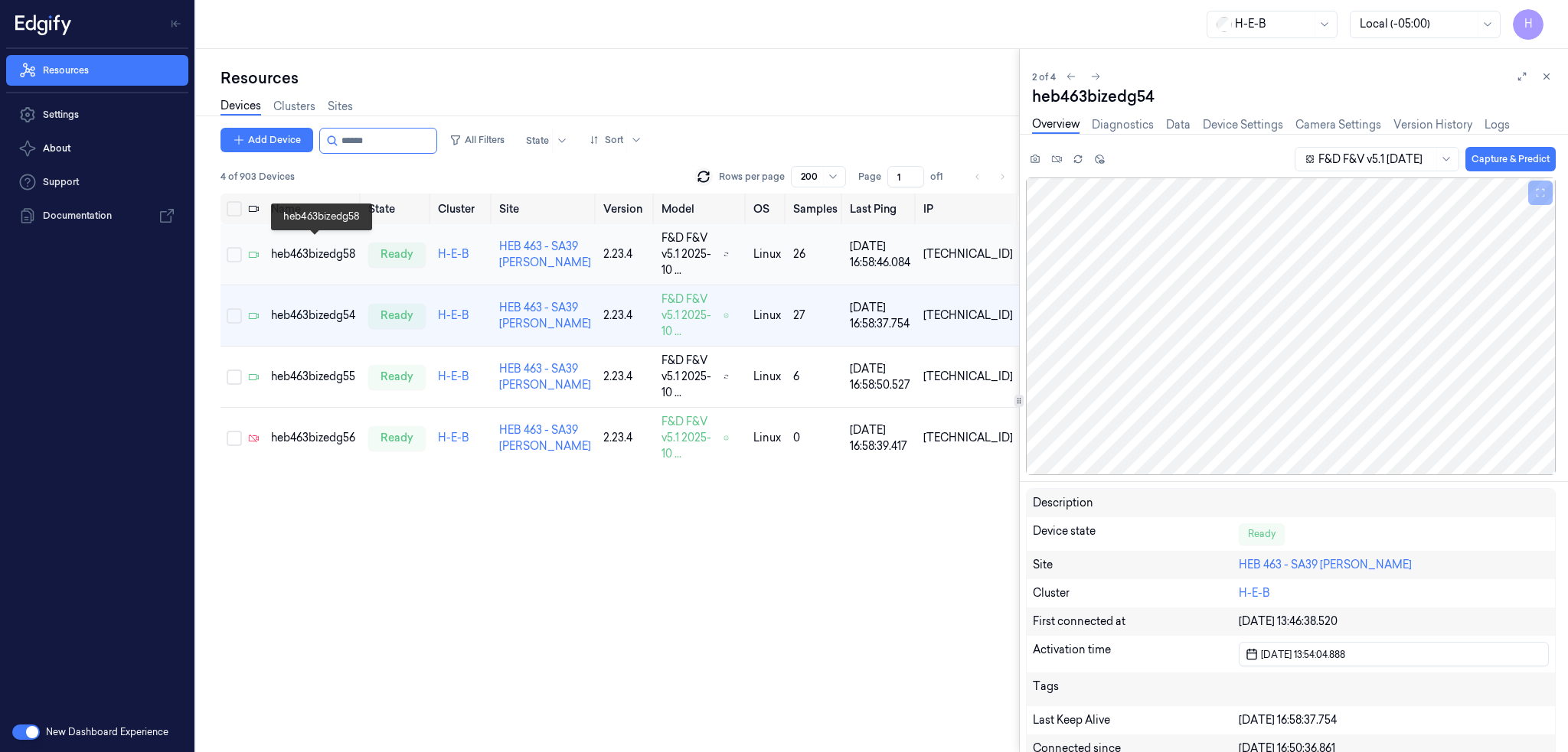
click at [330, 247] on div "heb463bizedg58" at bounding box center [313, 255] width 85 height 17
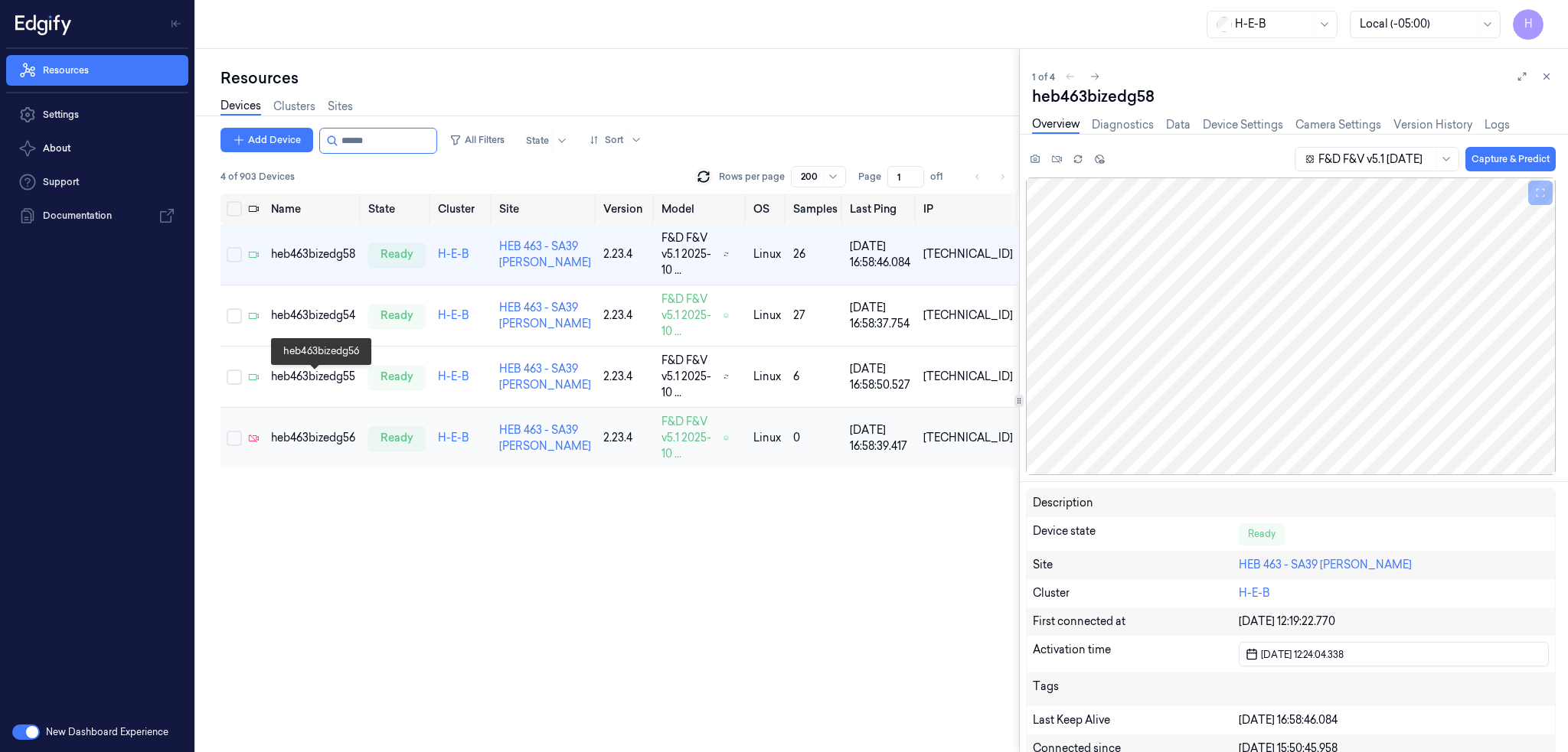
click at [339, 430] on div "heb463bizedg56" at bounding box center [313, 438] width 85 height 17
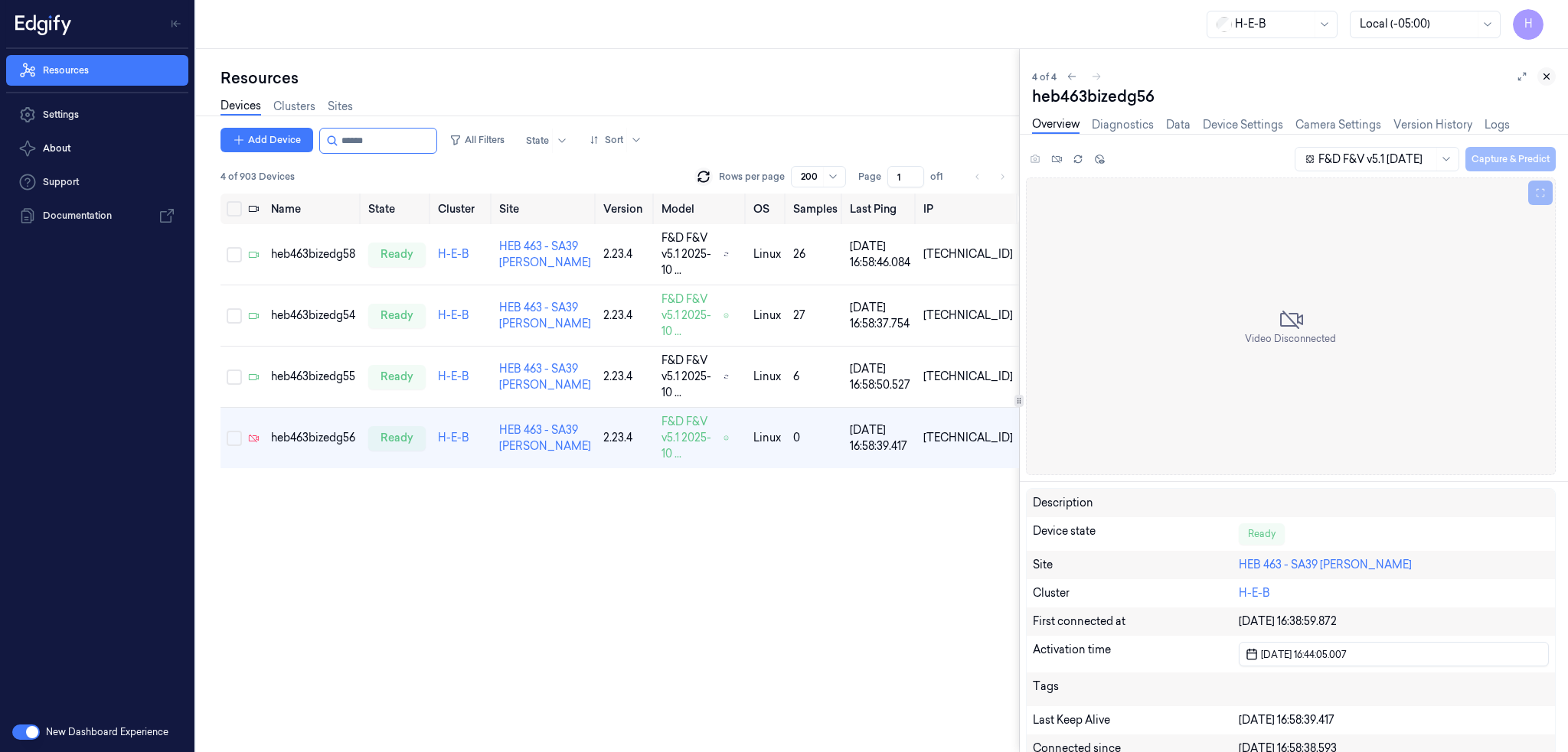
click at [1542, 82] on button at bounding box center [1546, 76] width 18 height 18
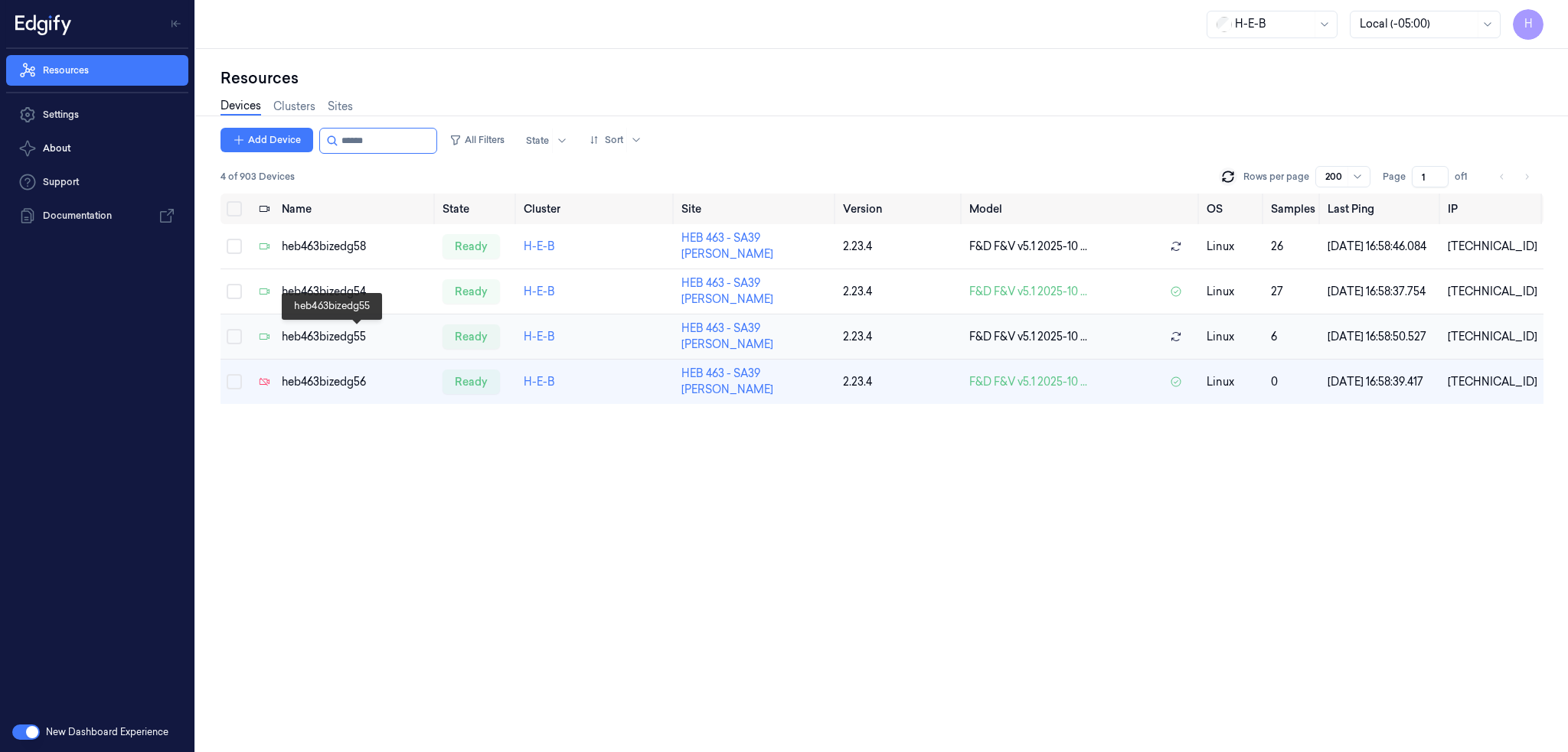
click at [319, 343] on div "heb463bizedg55" at bounding box center [356, 337] width 149 height 17
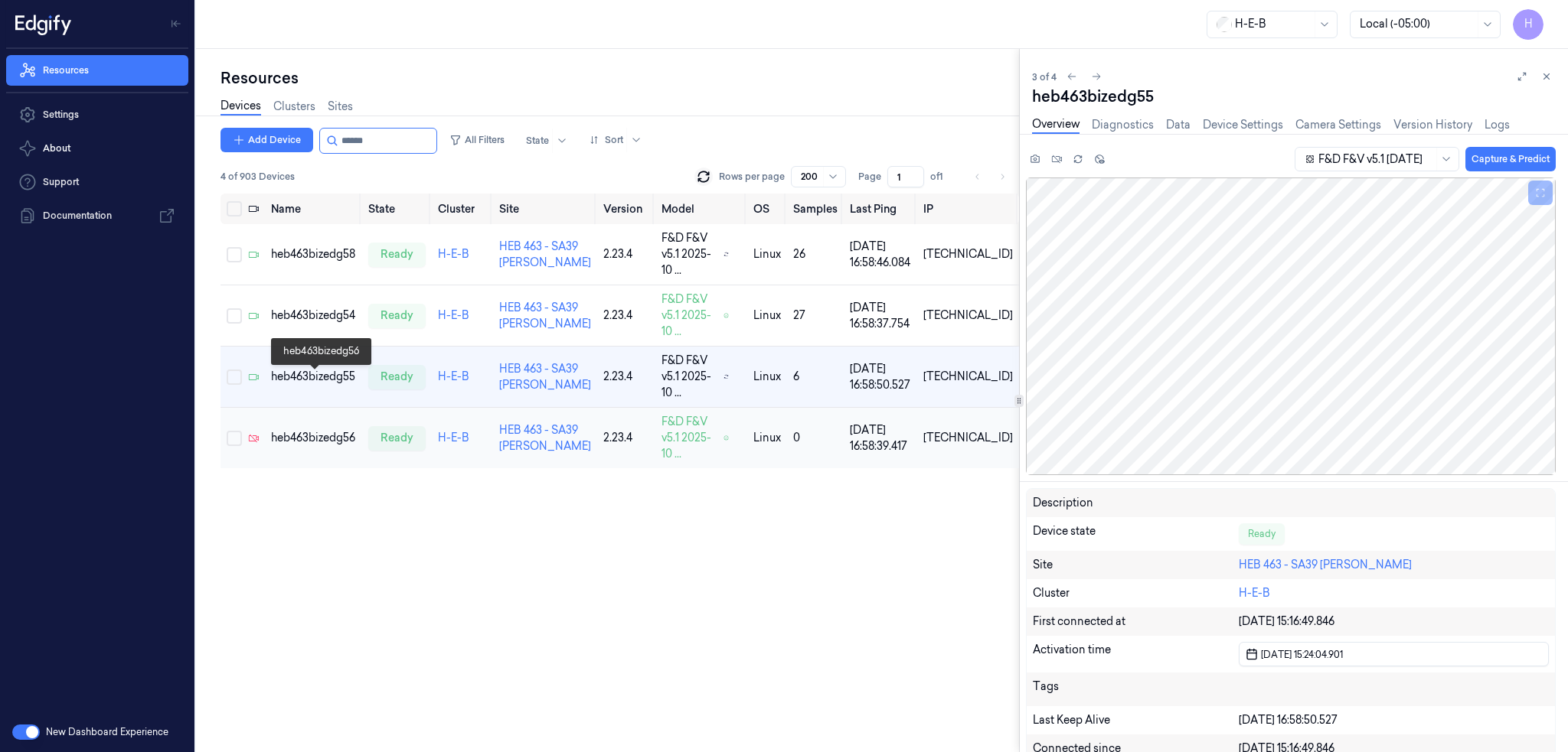
click at [316, 430] on div "heb463bizedg56" at bounding box center [313, 438] width 85 height 17
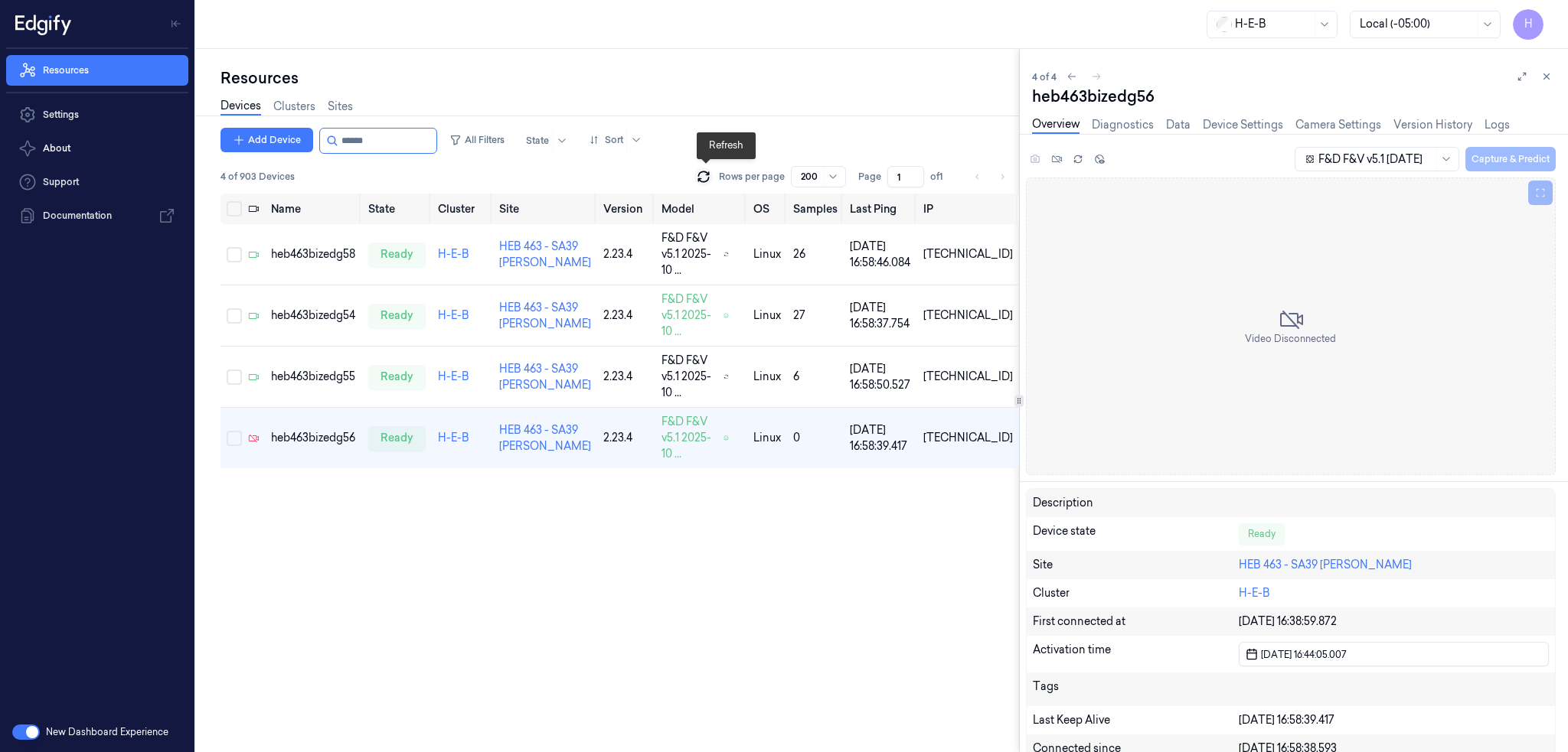
click at [713, 177] on button at bounding box center [704, 177] width 18 height 18
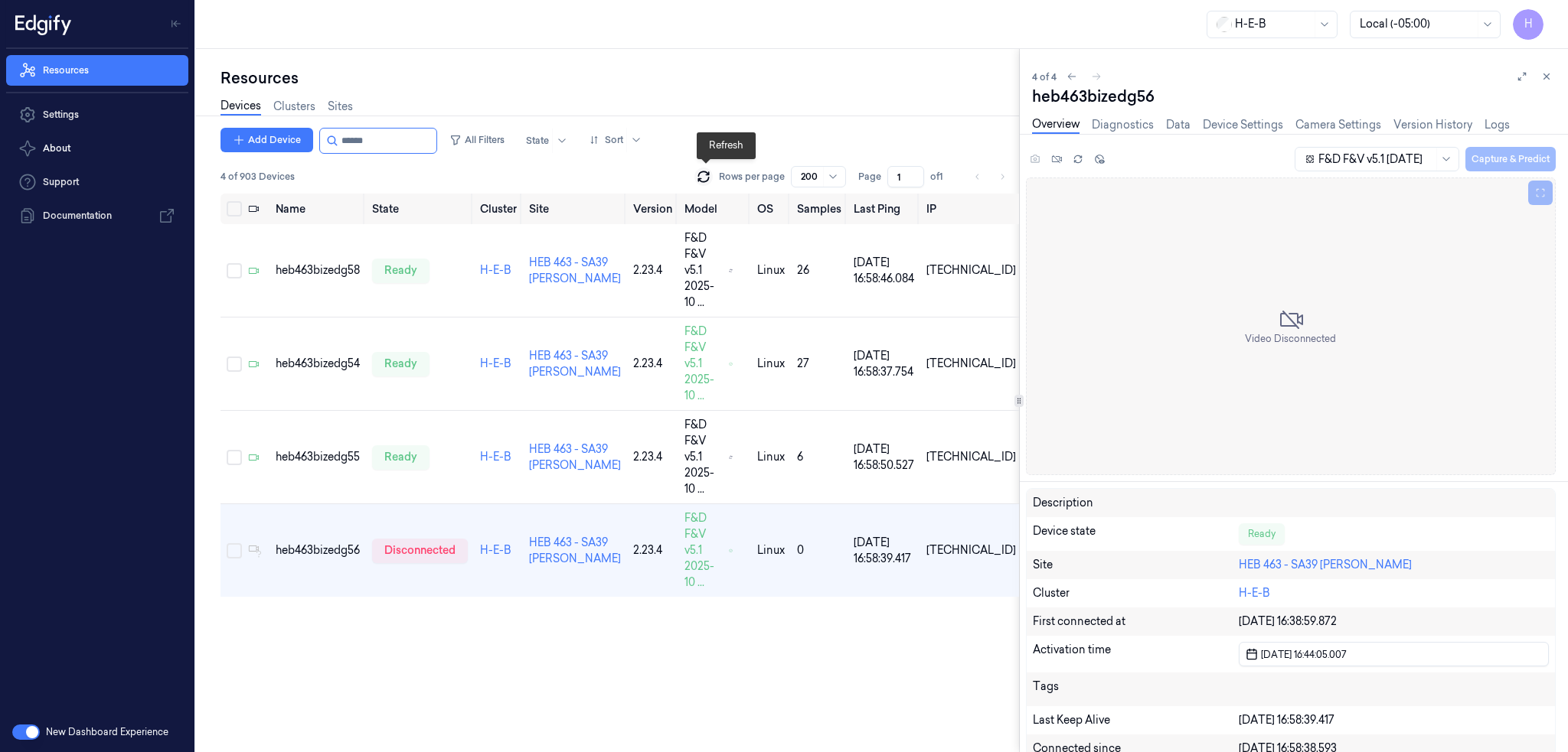
click at [713, 180] on button at bounding box center [704, 177] width 18 height 18
click at [349, 543] on div "heb463bizedg56" at bounding box center [317, 551] width 84 height 17
click at [1547, 76] on icon at bounding box center [1547, 77] width 6 height 6
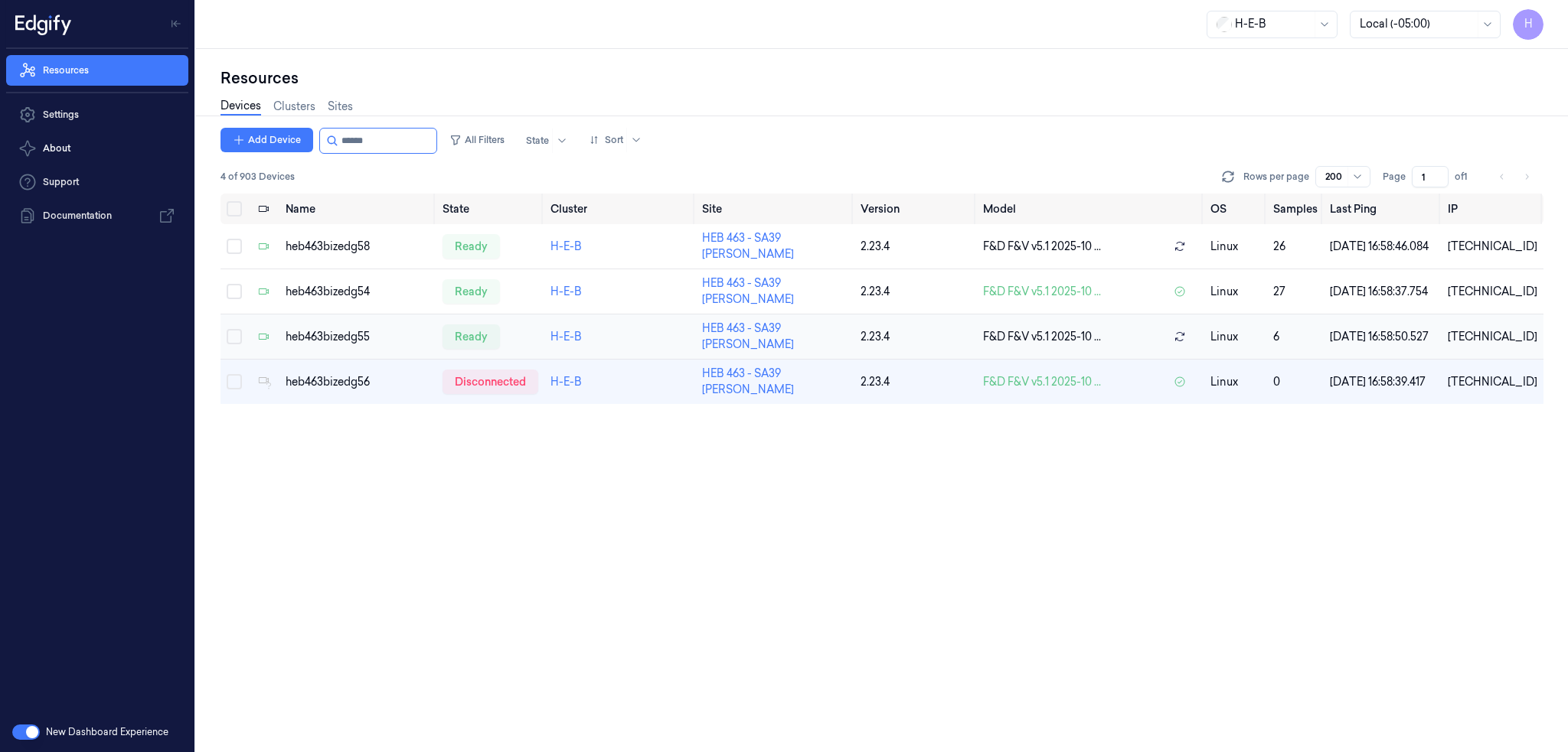
click at [331, 346] on td "heb463bizedg55" at bounding box center [358, 337] width 157 height 45
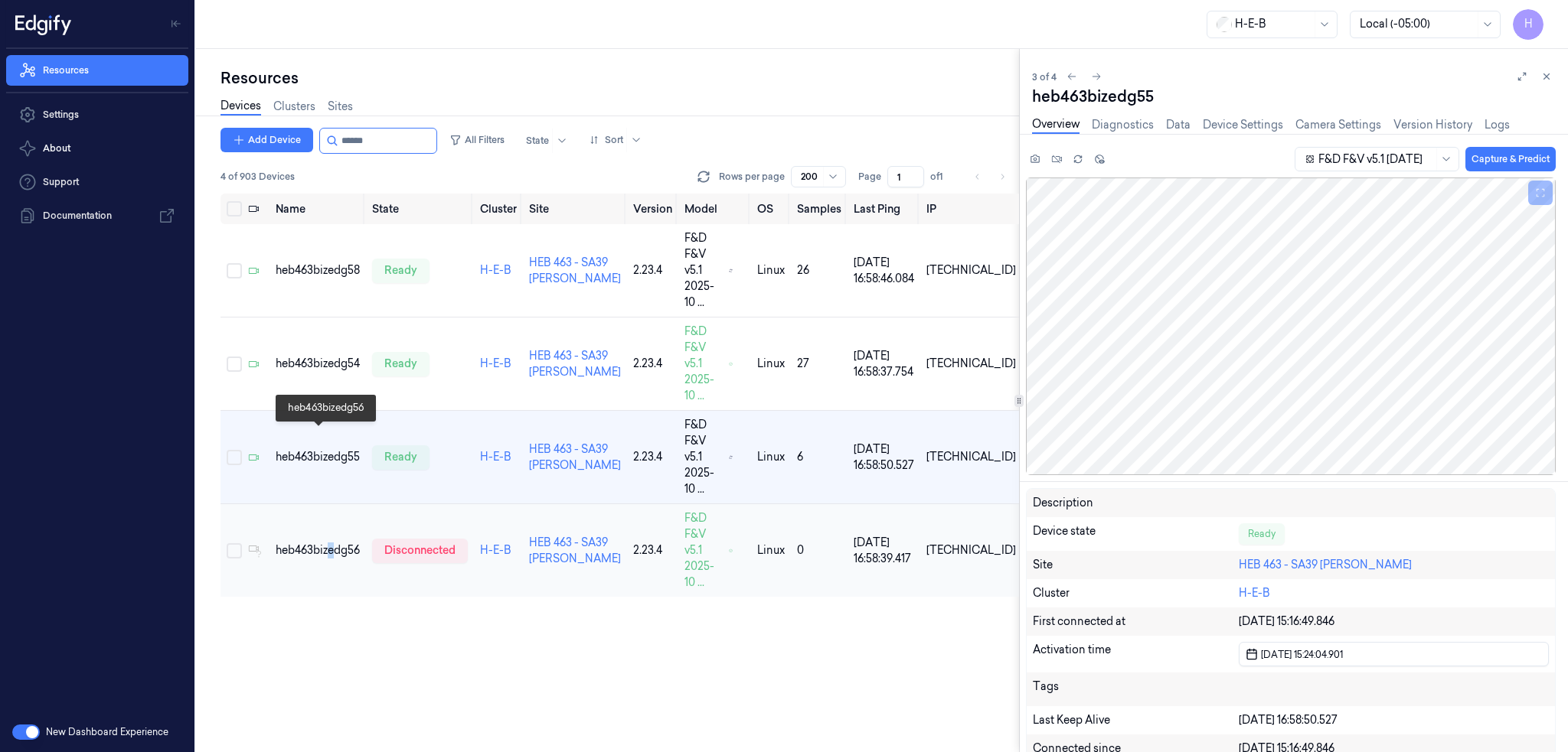
click at [332, 504] on td "heb463bizedg56" at bounding box center [317, 551] width 96 height 94
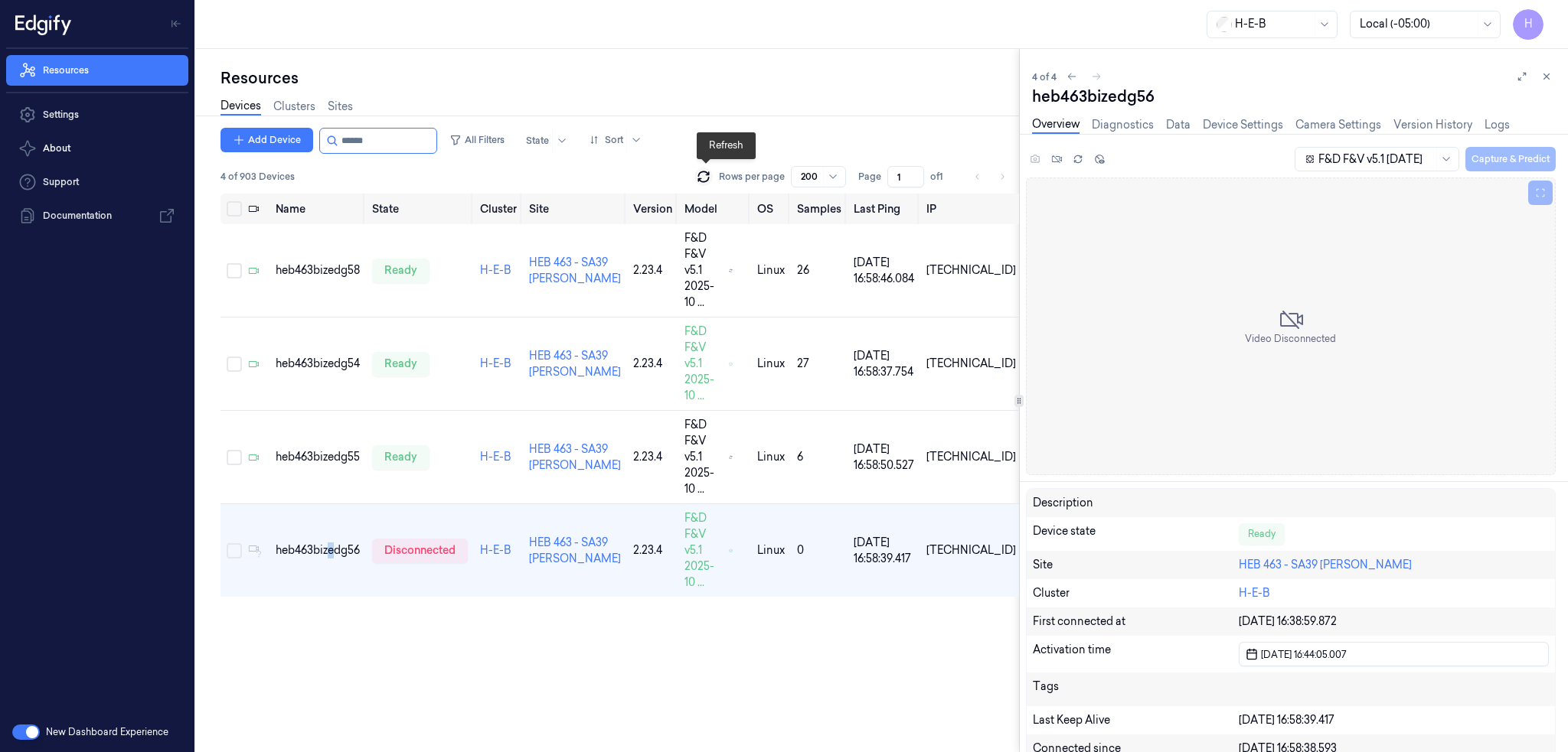
click at [707, 180] on icon at bounding box center [703, 180] width 10 height 5
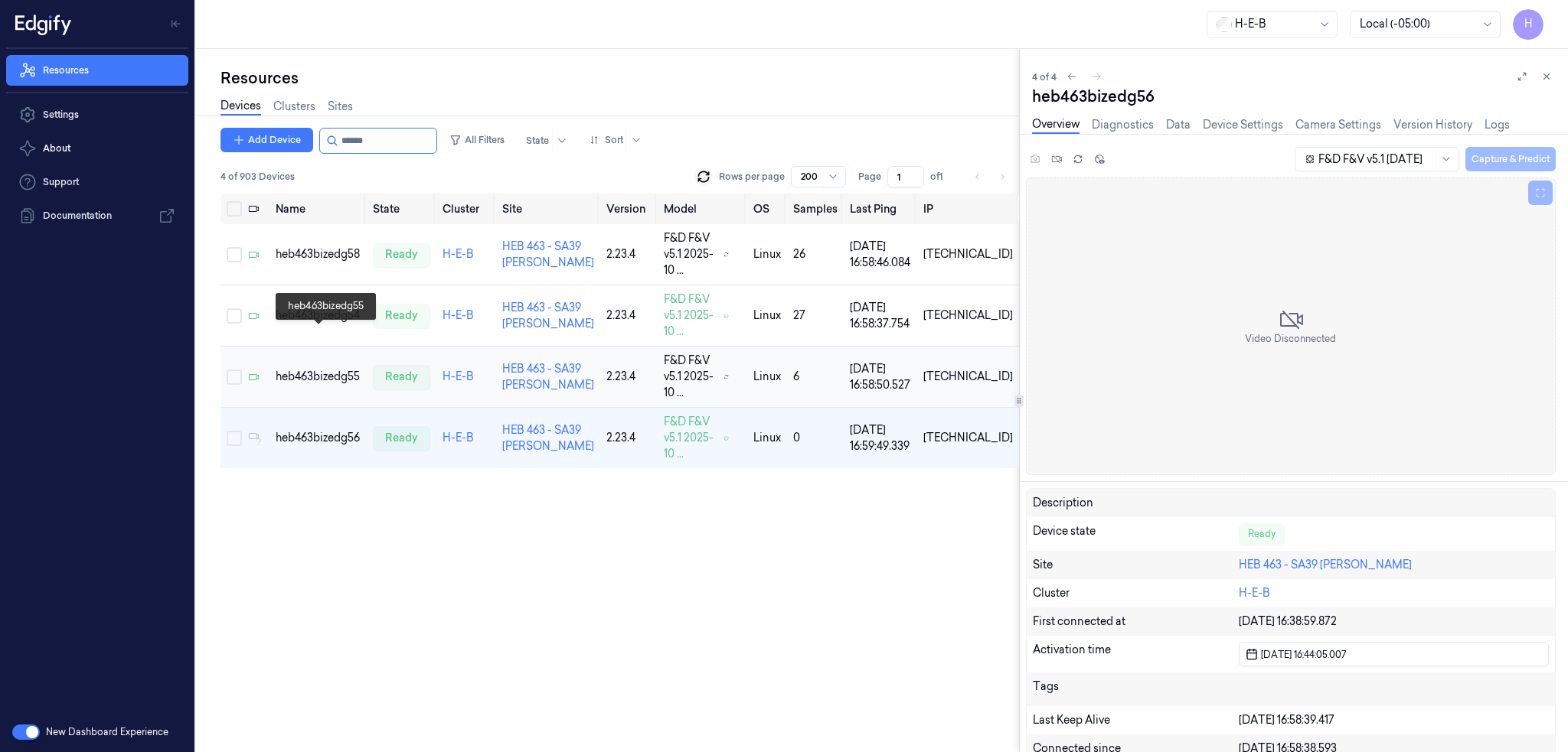
click at [332, 369] on div "heb463bizedg55" at bounding box center [317, 377] width 85 height 17
click at [344, 430] on div "heb463bizedg56" at bounding box center [317, 438] width 85 height 17
